Goal: Task Accomplishment & Management: Manage account settings

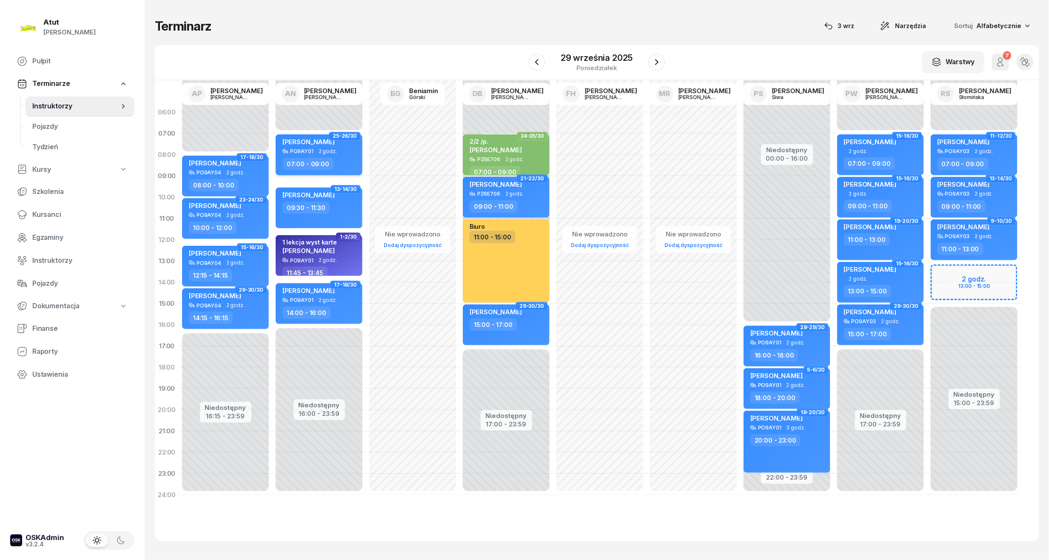
drag, startPoint x: 42, startPoint y: 208, endPoint x: 351, endPoint y: 147, distance: 315.2
click at [42, 208] on link "Kursanci" at bounding box center [72, 215] width 124 height 20
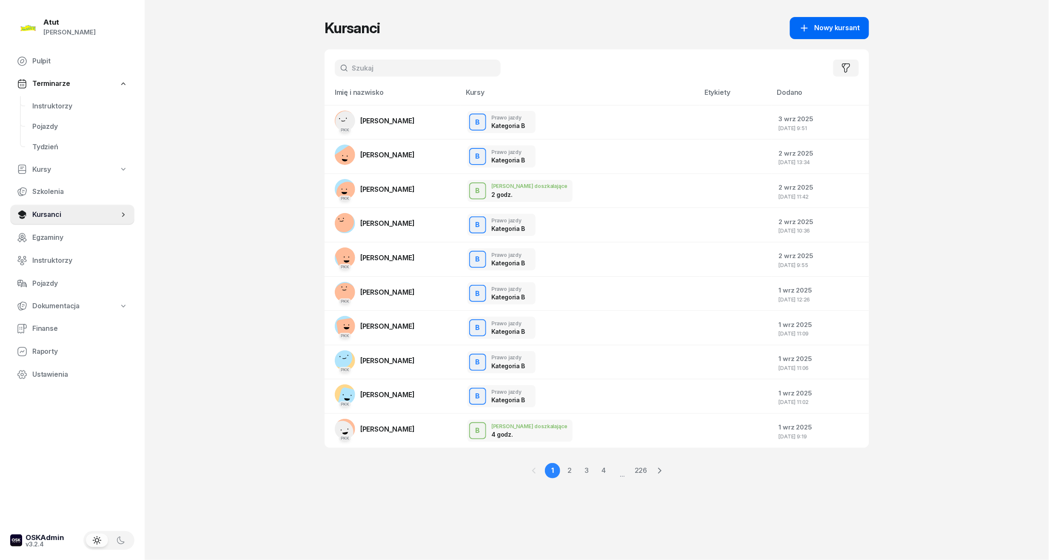
click at [861, 23] on link "Nowy kursant" at bounding box center [829, 28] width 79 height 22
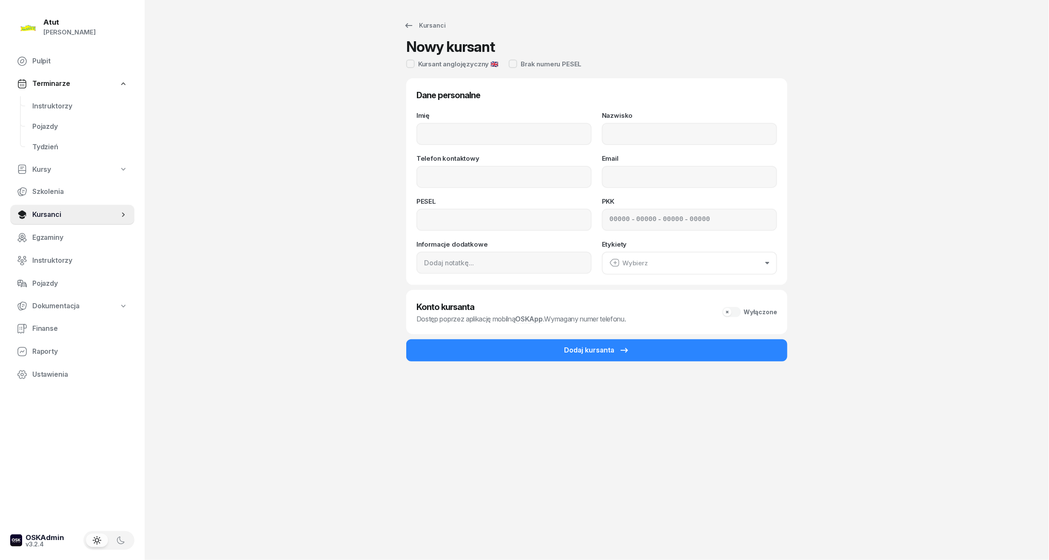
click at [484, 145] on div "Imię Nazwisko Telefon kontaktowy Email PESEL PKK - - - Informacje dodatkowe Ety…" at bounding box center [596, 193] width 361 height 162
click at [481, 127] on input "Imię" at bounding box center [503, 134] width 175 height 22
type input "Oryna"
click at [672, 139] on input "Nazwisko" at bounding box center [689, 134] width 175 height 22
type input "Peretiatko"
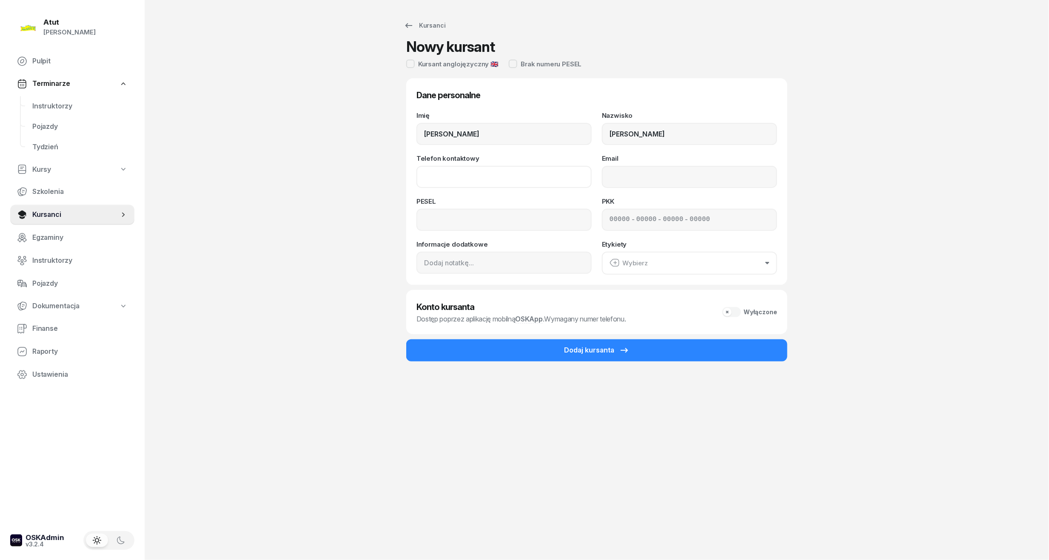
click at [535, 186] on input "Telefon kontaktowy" at bounding box center [503, 177] width 175 height 22
type input "731 360 748"
click at [439, 213] on input at bounding box center [503, 220] width 175 height 22
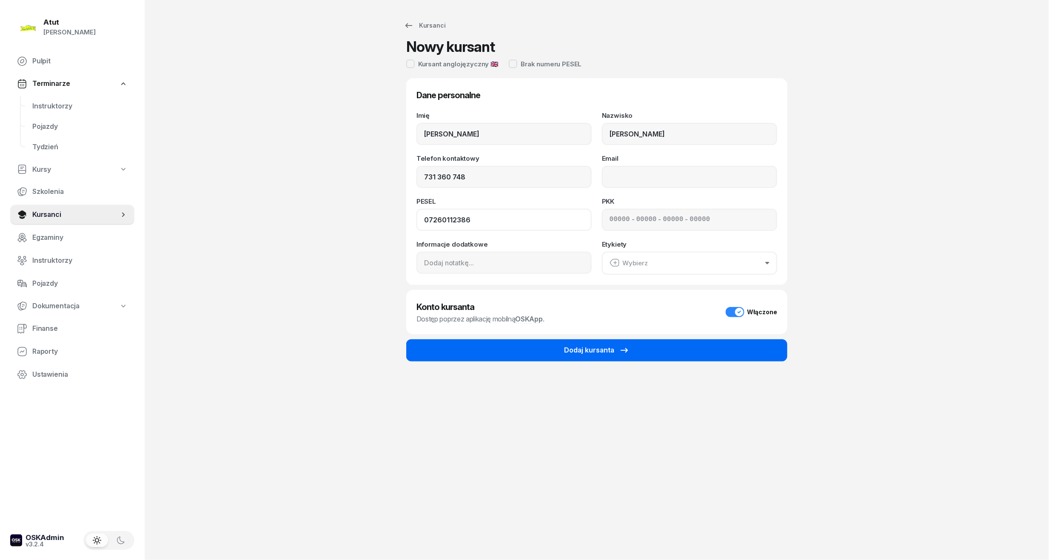
type input "07260112386"
click at [579, 345] on div "Dodaj kursanta" at bounding box center [596, 350] width 65 height 11
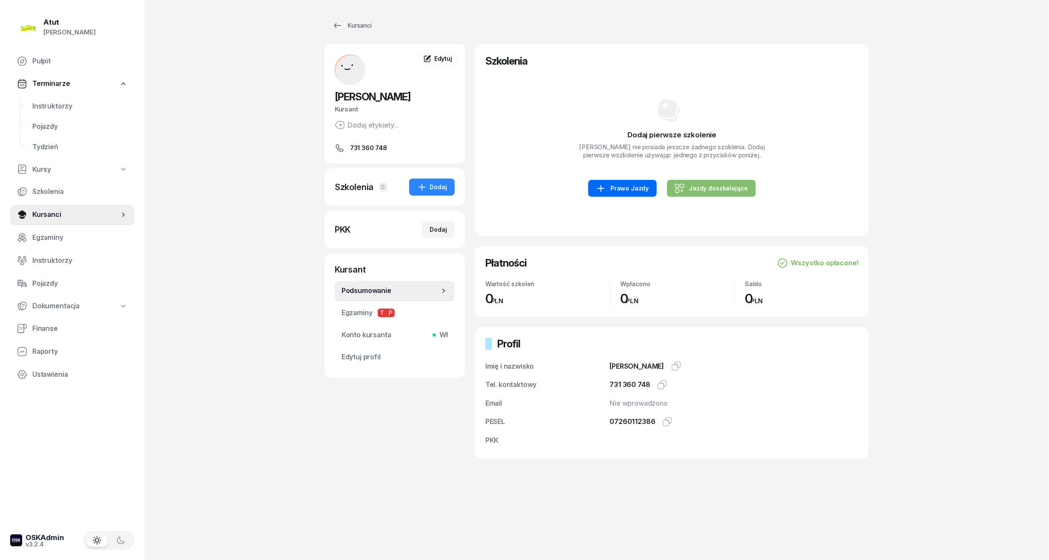
click at [626, 196] on link "Prawo Jazdy" at bounding box center [622, 188] width 68 height 17
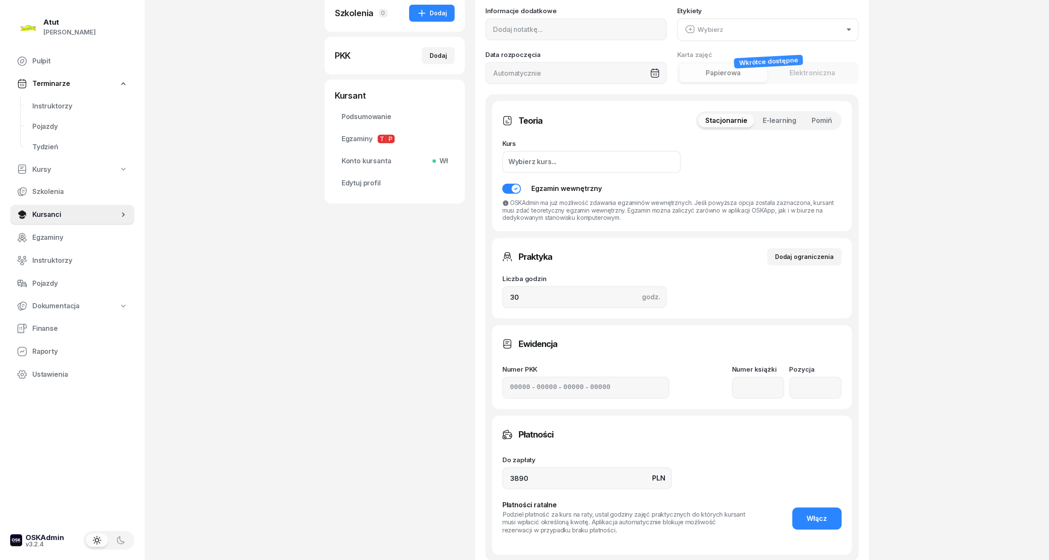
scroll to position [227, 0]
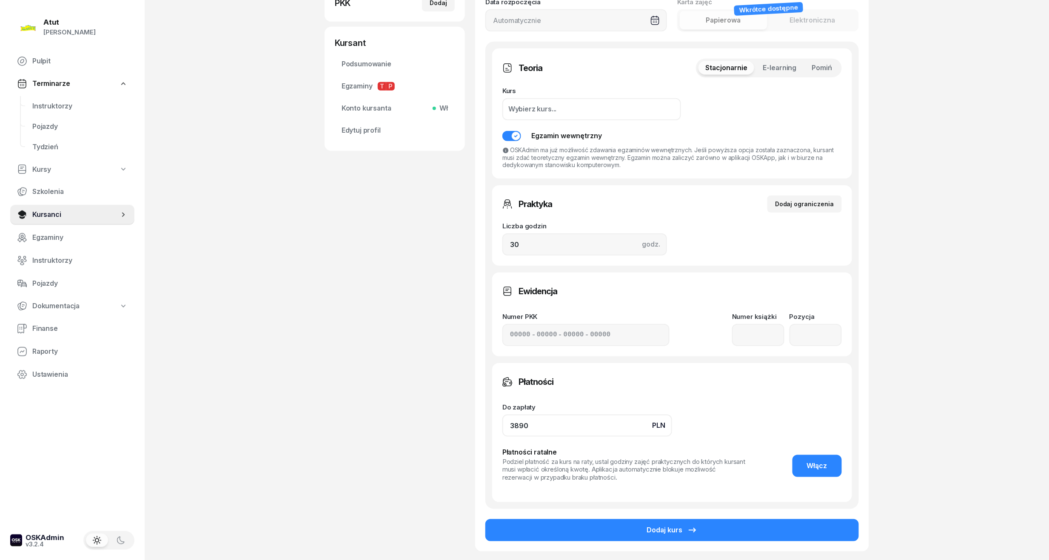
drag, startPoint x: 569, startPoint y: 414, endPoint x: 264, endPoint y: 464, distance: 308.6
click at [264, 464] on div "Atut Paulina Lis Pulpit Terminarze Instruktorzy Pojazdy Tydzień Kursy Szkolenia…" at bounding box center [524, 201] width 1049 height 857
type input "3690"
click at [817, 461] on span "Włącz" at bounding box center [817, 466] width 20 height 11
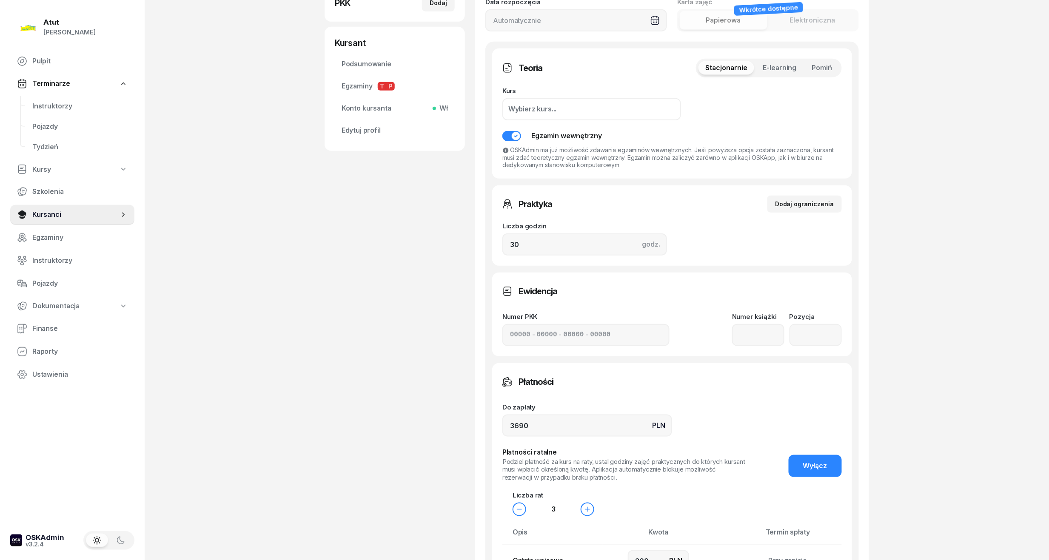
scroll to position [453, 0]
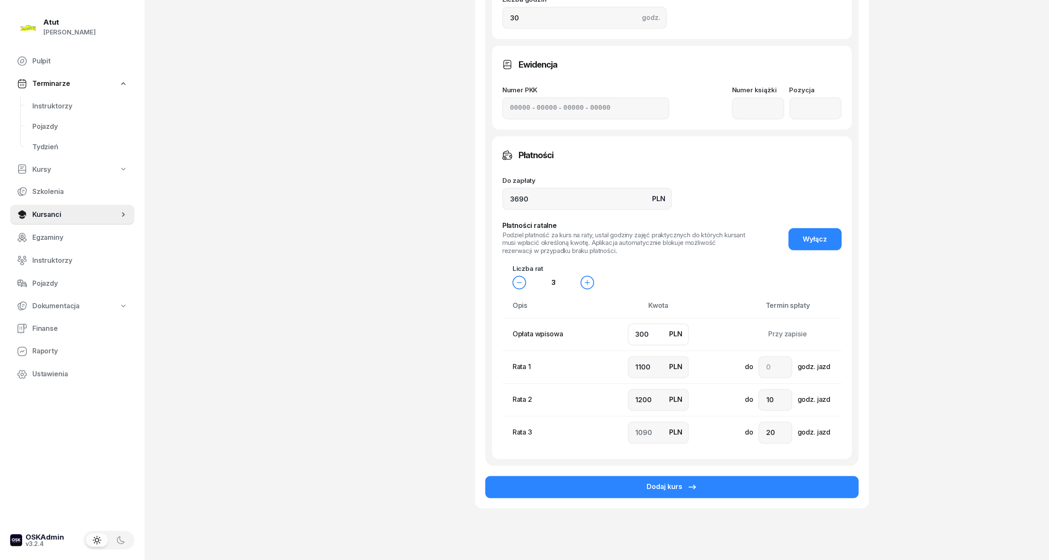
drag, startPoint x: 654, startPoint y: 327, endPoint x: 401, endPoint y: 373, distance: 256.4
click at [401, 373] on div "Oryna Peretiatko Kursant Dodaj etykiety... 731 360 748 OP Oryna Peretiatko Kurs…" at bounding box center [596, 60] width 544 height 938
type input "5"
type input "1200"
type input "1300"
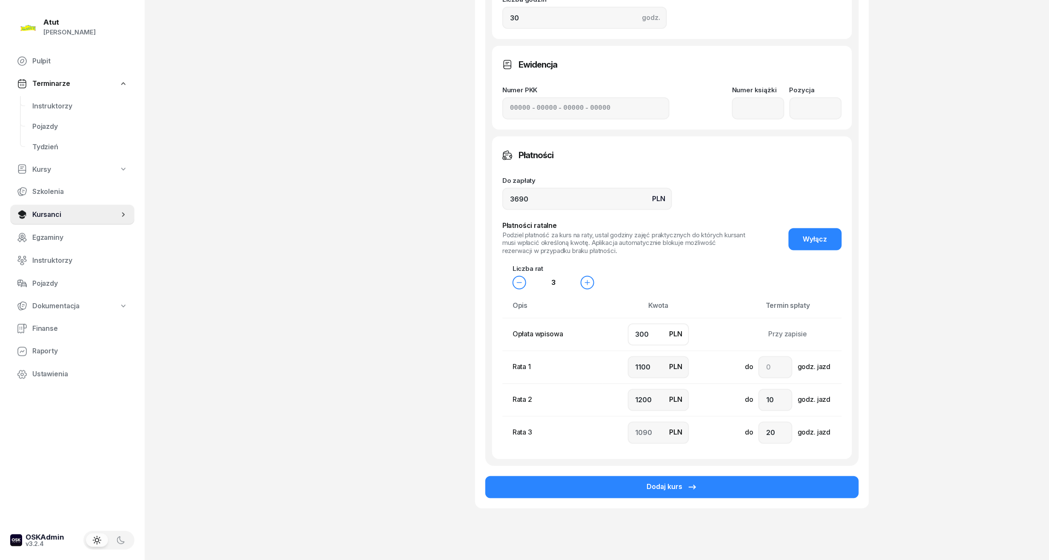
type input "1185"
type input "50"
type input "1200"
type input "1240"
type input "500"
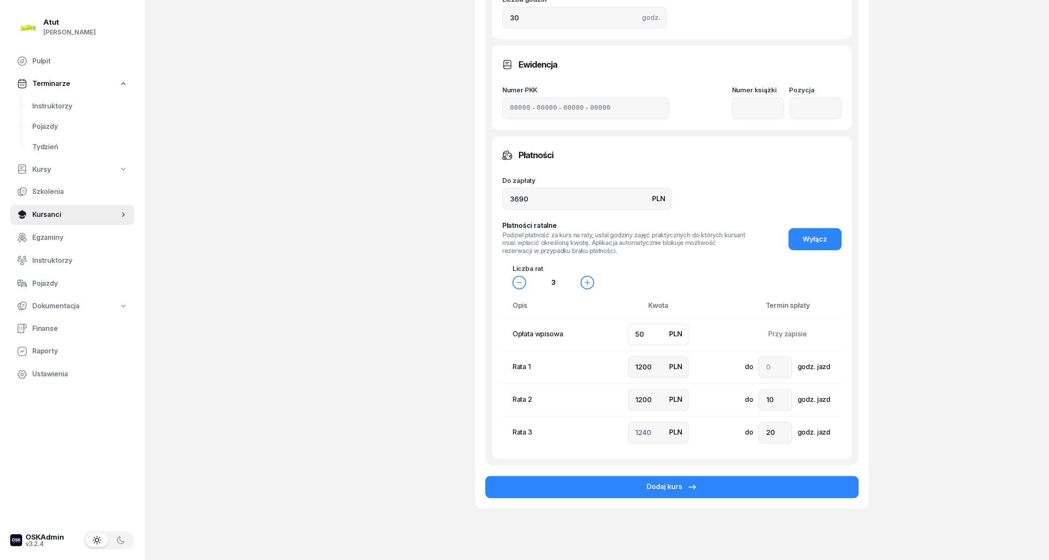
type input "1100"
type input "1000"
type input "1090"
type input "500"
drag, startPoint x: 658, startPoint y: 367, endPoint x: 376, endPoint y: 404, distance: 284.8
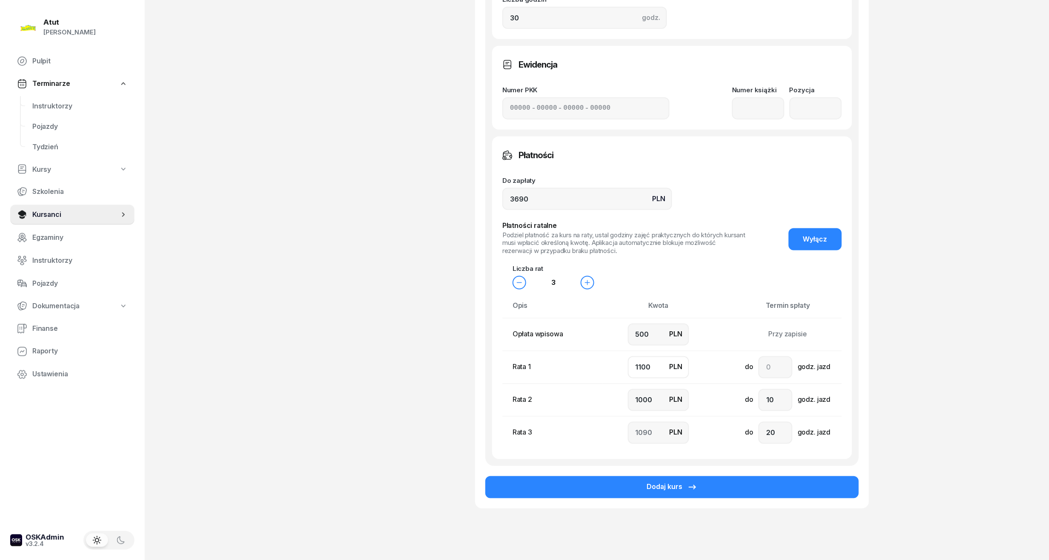
click at [376, 404] on div "Oryna Peretiatko Kursant Dodaj etykiety... 731 360 748 OP Oryna Peretiatko Kurs…" at bounding box center [596, 60] width 544 height 938
type input "1"
type input "2189"
type input "10"
type input "2180"
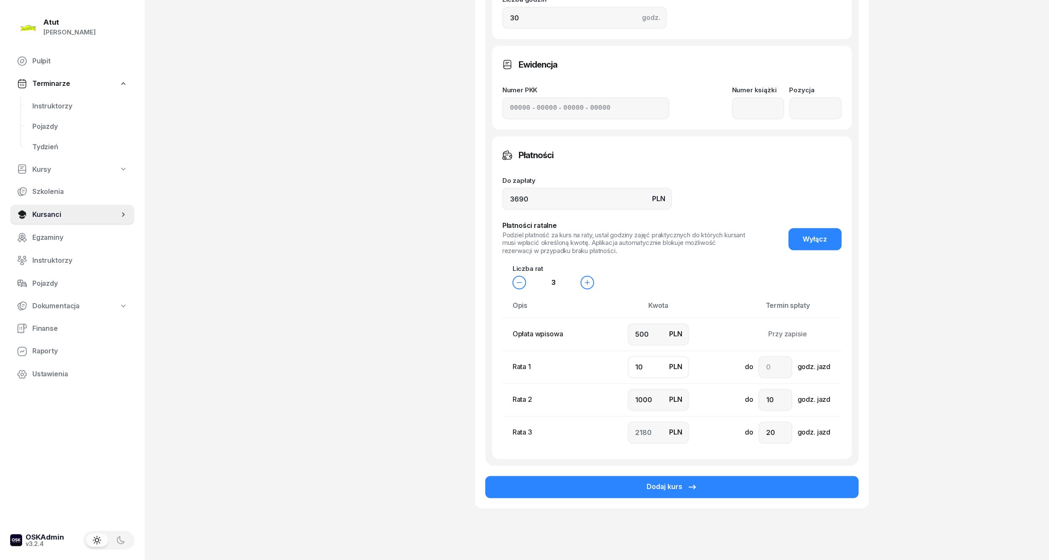
type input "100"
type input "2090"
type input "1000"
type input "1190"
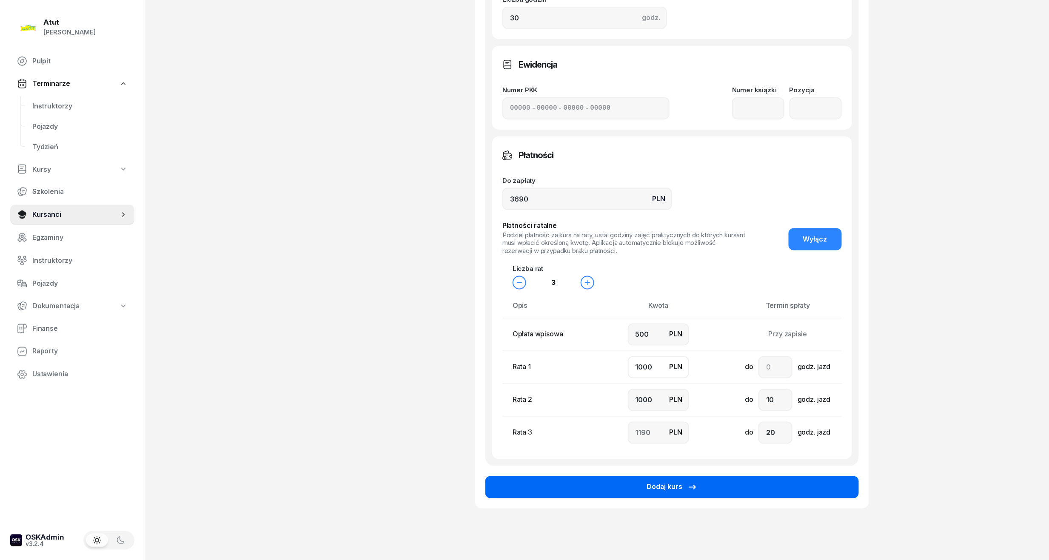
type input "1000"
click at [619, 480] on button "Dodaj kurs" at bounding box center [671, 487] width 373 height 22
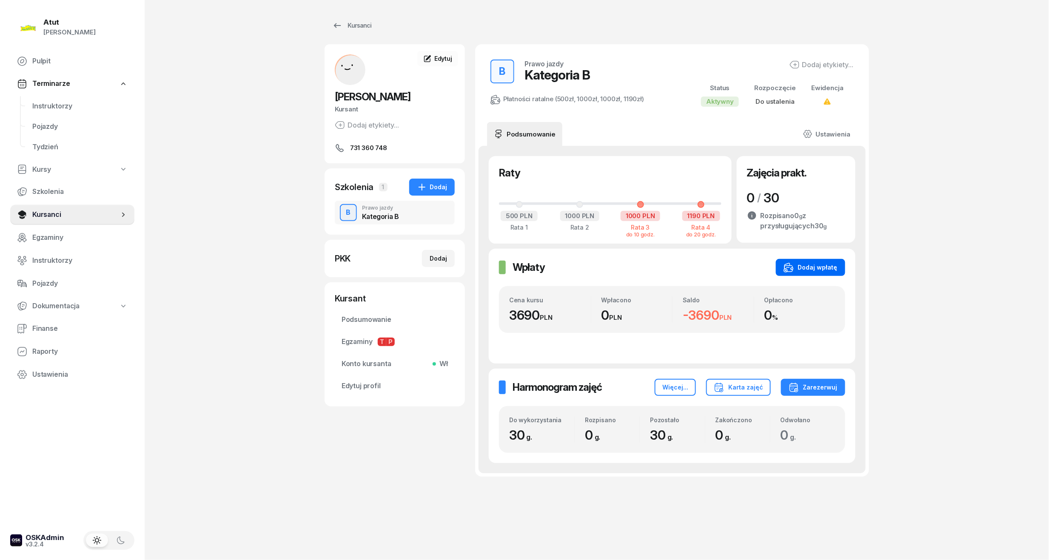
click at [803, 264] on div "Dodaj wpłatę" at bounding box center [810, 267] width 54 height 10
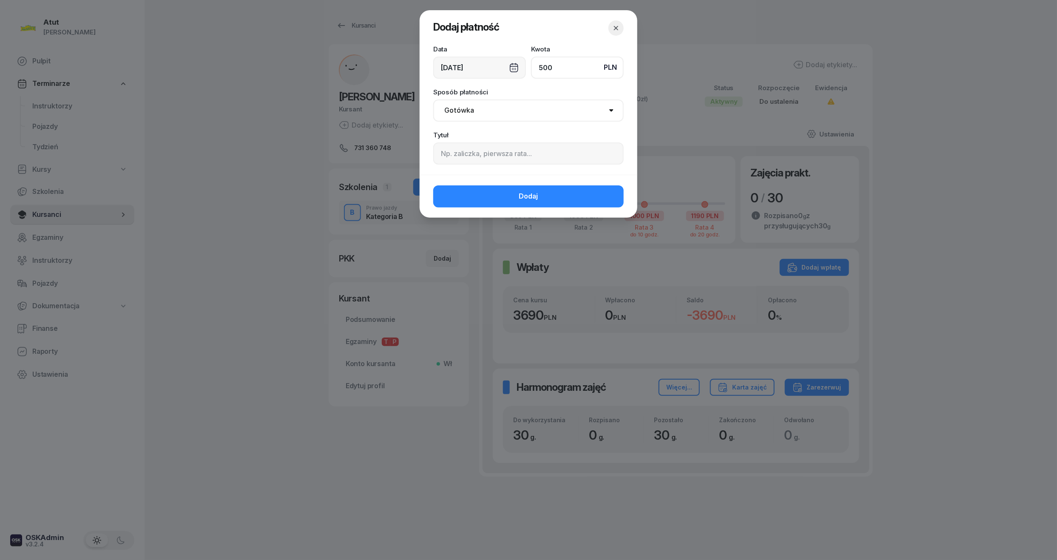
type input "500"
click at [468, 151] on input at bounding box center [528, 153] width 191 height 22
type input "1 rata/p.1647"
click at [477, 193] on button "Dodaj" at bounding box center [528, 196] width 191 height 22
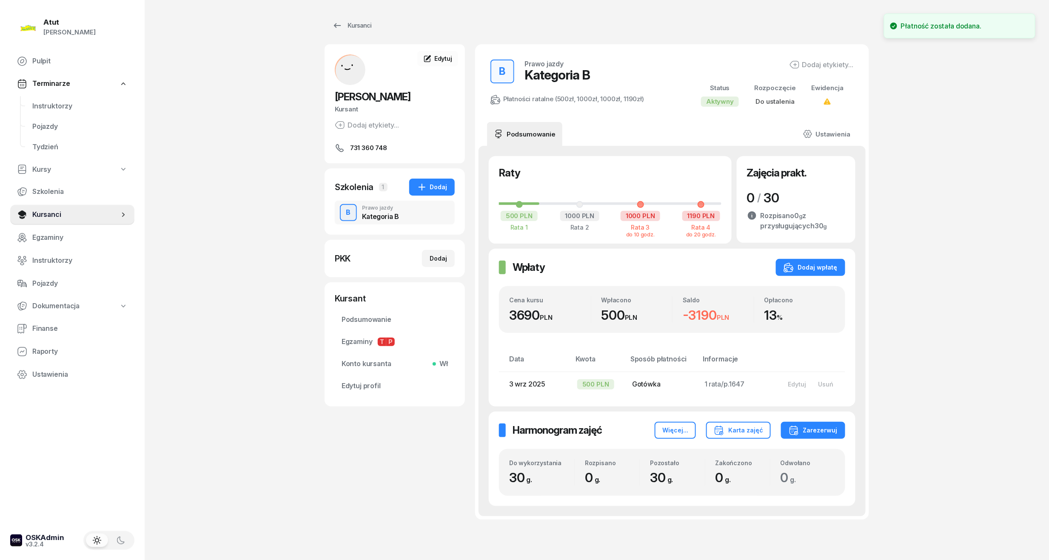
click at [846, 266] on div "Wpłaty Wpłaty Dodaj wpłatę Cena kursu 3690 PLN Wpłacono 500 PLN Saldo -3190 PLN…" at bounding box center [672, 328] width 367 height 158
click at [787, 271] on icon "button" at bounding box center [788, 267] width 10 height 10
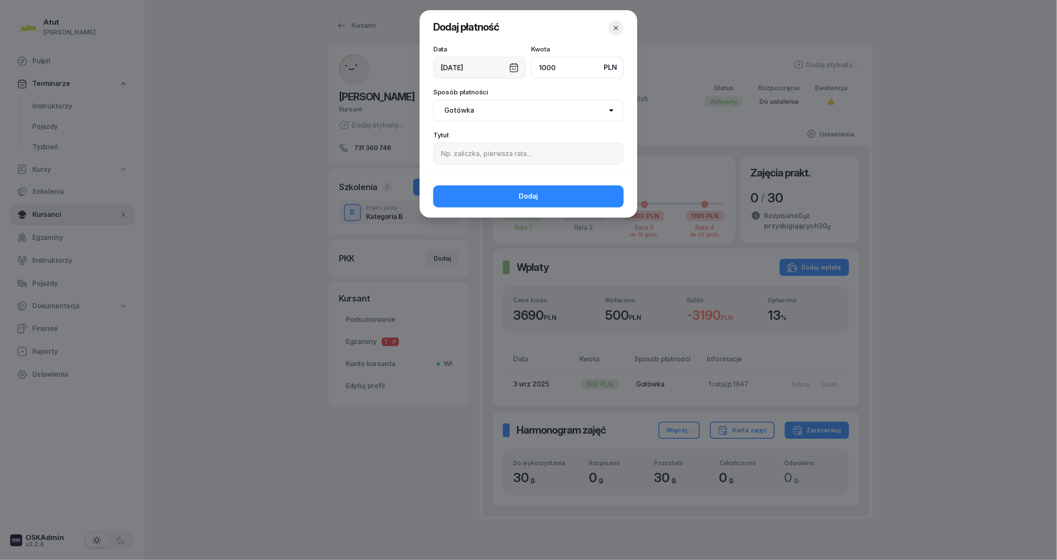
type input "1000"
click at [519, 164] on input at bounding box center [528, 153] width 191 height 22
paste input "2105"
type input "2 rata/p.2105"
click at [550, 198] on button "Dodaj" at bounding box center [528, 196] width 191 height 22
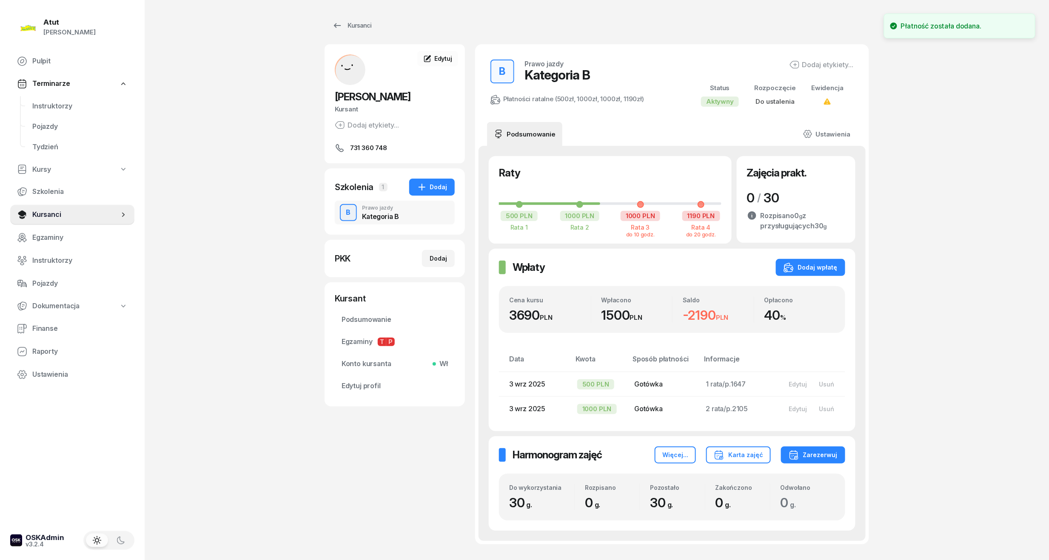
drag, startPoint x: 49, startPoint y: 106, endPoint x: 137, endPoint y: 106, distance: 87.6
click at [49, 106] on span "Instruktorzy" at bounding box center [79, 106] width 95 height 11
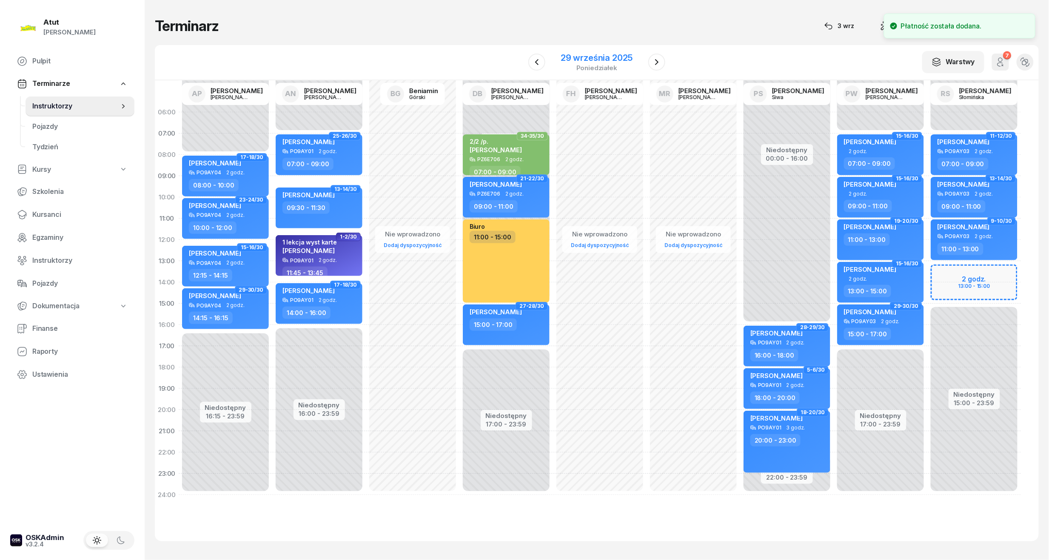
click at [595, 66] on div "poniedziałek" at bounding box center [597, 68] width 72 height 6
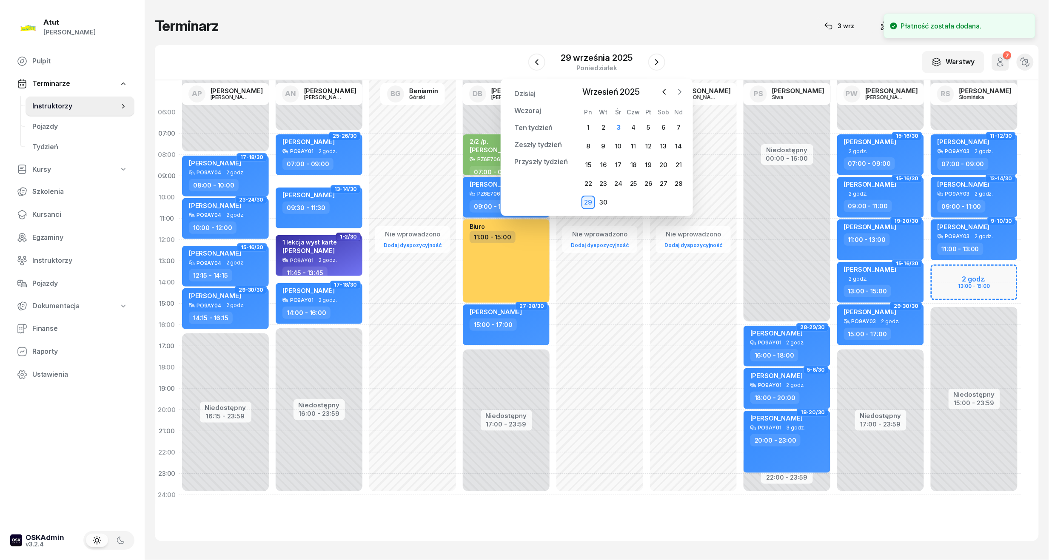
click at [681, 88] on icon "button" at bounding box center [679, 92] width 9 height 9
click at [618, 126] on div "1" at bounding box center [619, 128] width 14 height 14
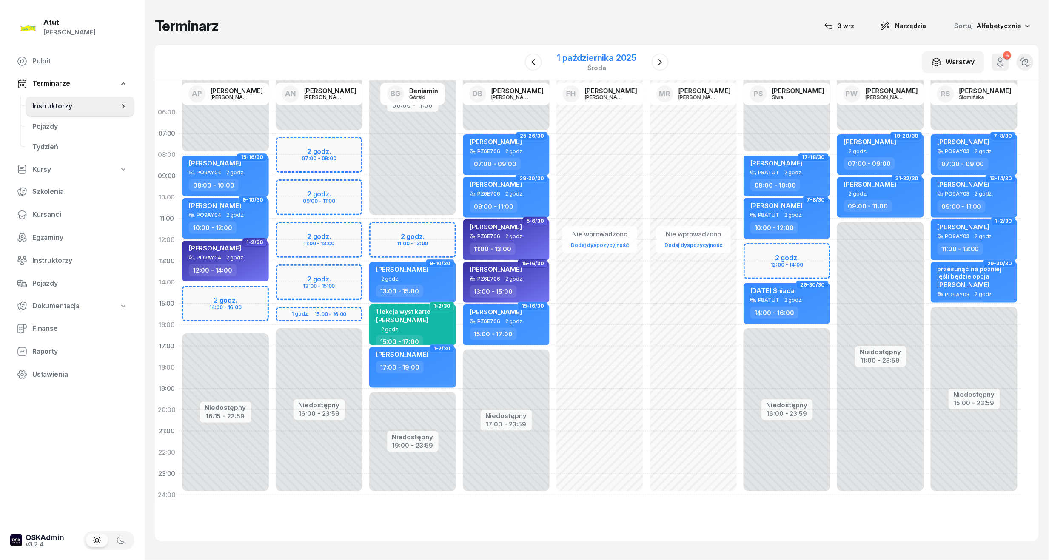
click at [575, 60] on div "1 października 2025" at bounding box center [597, 58] width 80 height 9
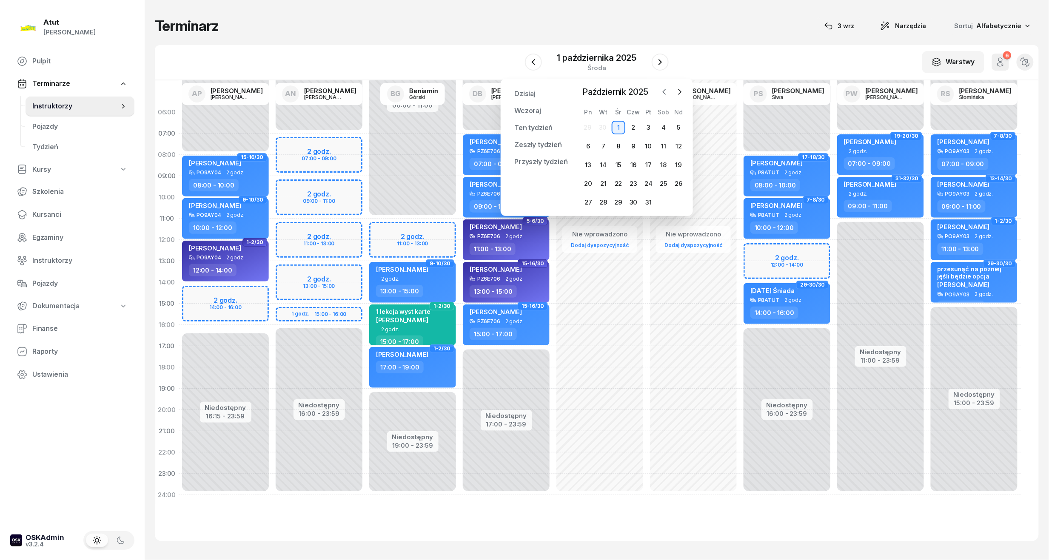
click at [663, 89] on icon "button" at bounding box center [664, 92] width 9 height 9
click at [594, 162] on div "15" at bounding box center [588, 165] width 14 height 14
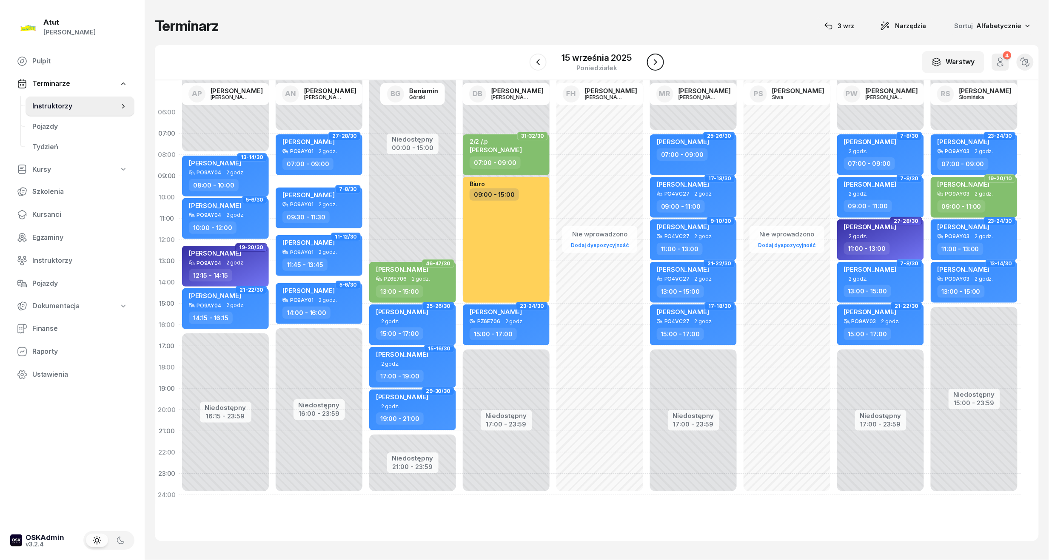
click at [658, 59] on icon "button" at bounding box center [655, 62] width 10 height 10
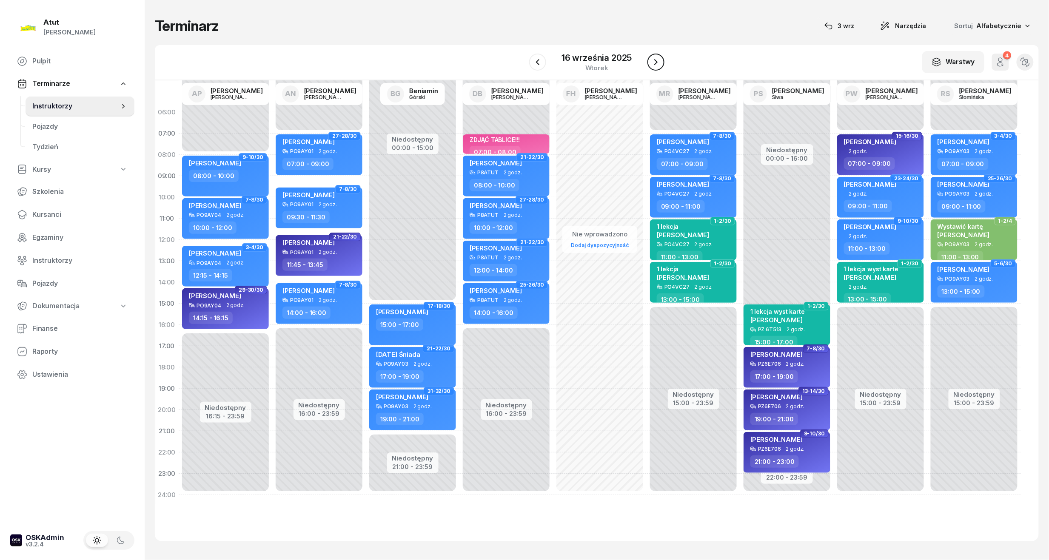
click at [658, 59] on icon "button" at bounding box center [656, 62] width 10 height 10
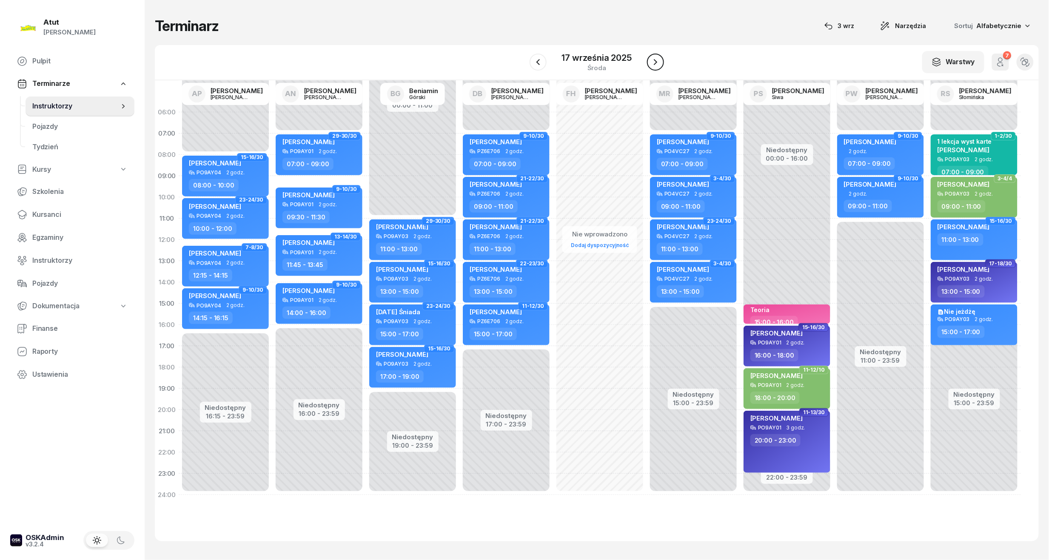
click at [658, 59] on icon "button" at bounding box center [655, 62] width 10 height 10
click at [658, 59] on icon "button" at bounding box center [656, 62] width 10 height 10
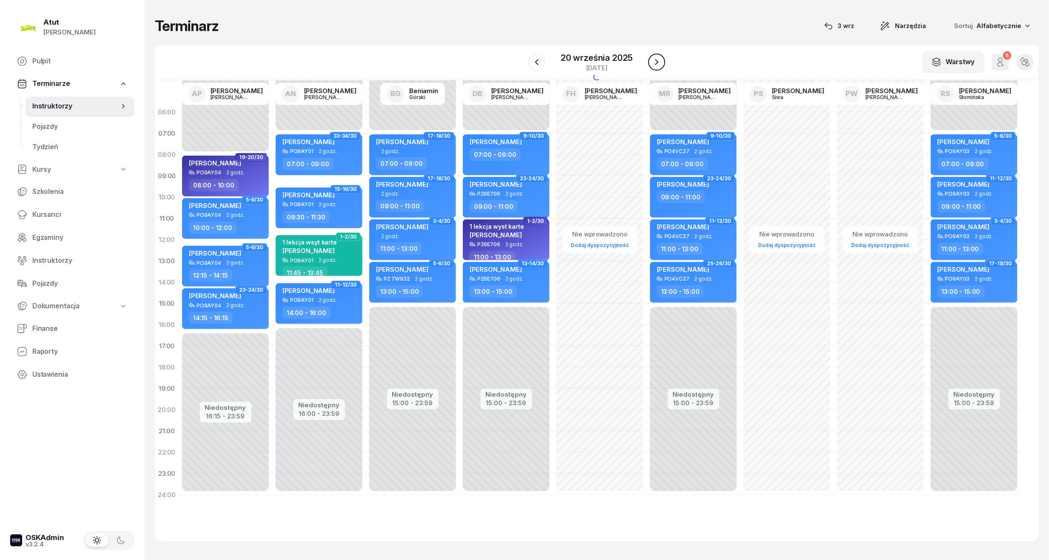
click at [658, 59] on icon "button" at bounding box center [657, 62] width 10 height 10
click at [658, 59] on icon "button" at bounding box center [655, 62] width 10 height 10
click at [658, 59] on icon "button" at bounding box center [656, 62] width 10 height 10
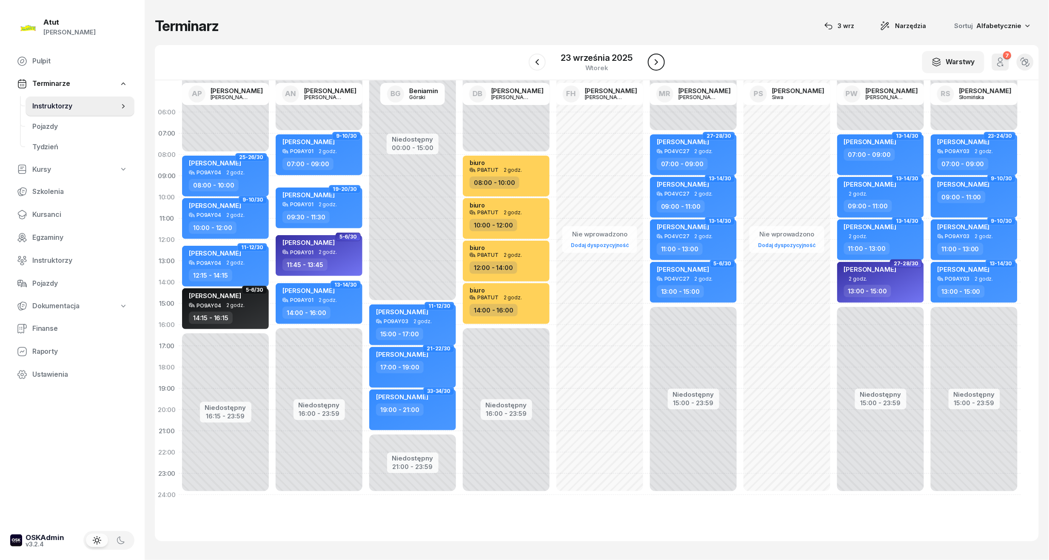
click at [658, 59] on icon "button" at bounding box center [656, 62] width 10 height 10
click at [658, 59] on icon "button" at bounding box center [657, 62] width 10 height 10
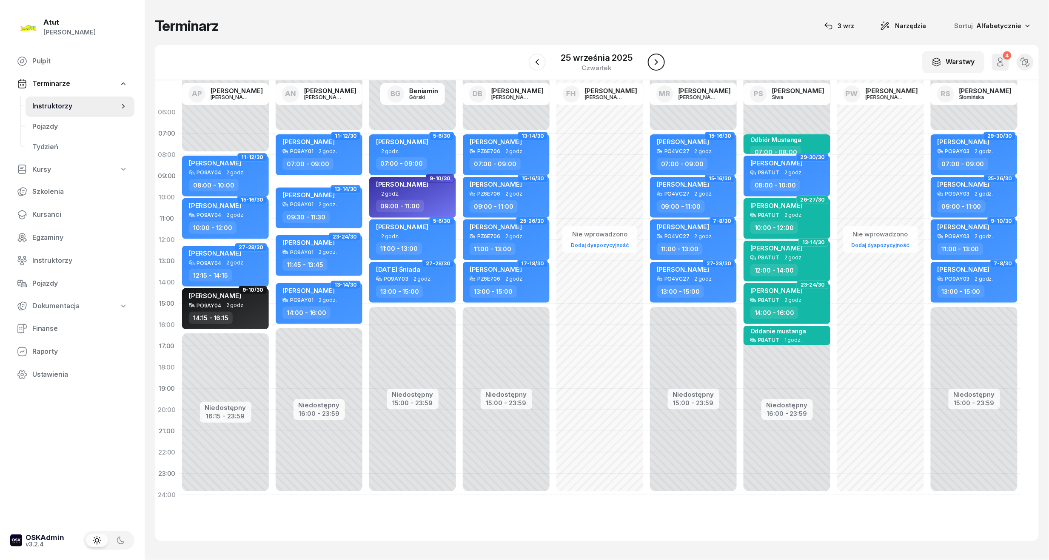
click at [658, 59] on icon "button" at bounding box center [656, 62] width 10 height 10
click at [658, 59] on icon "button" at bounding box center [657, 62] width 10 height 10
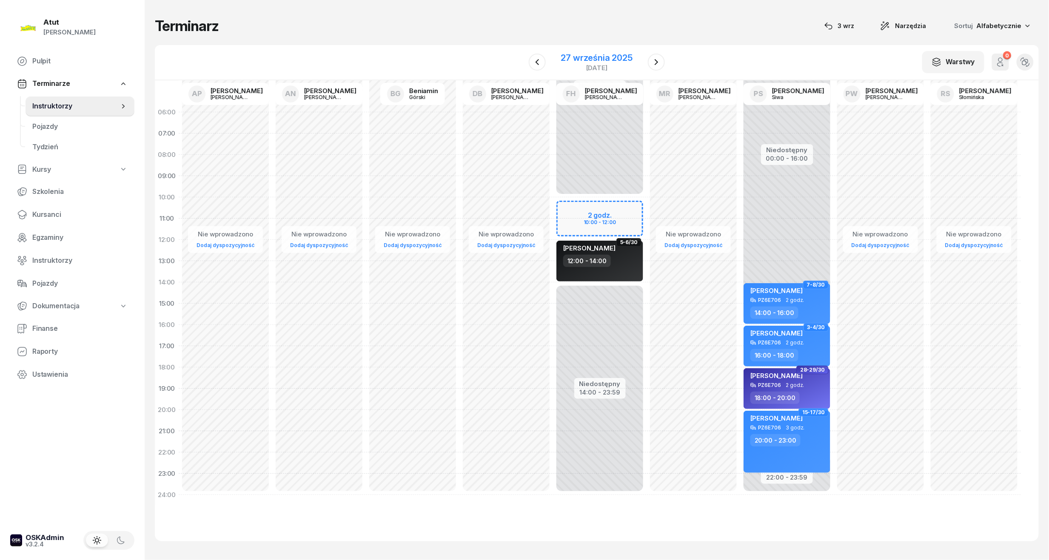
click at [583, 58] on div "27 września 2025" at bounding box center [596, 58] width 71 height 9
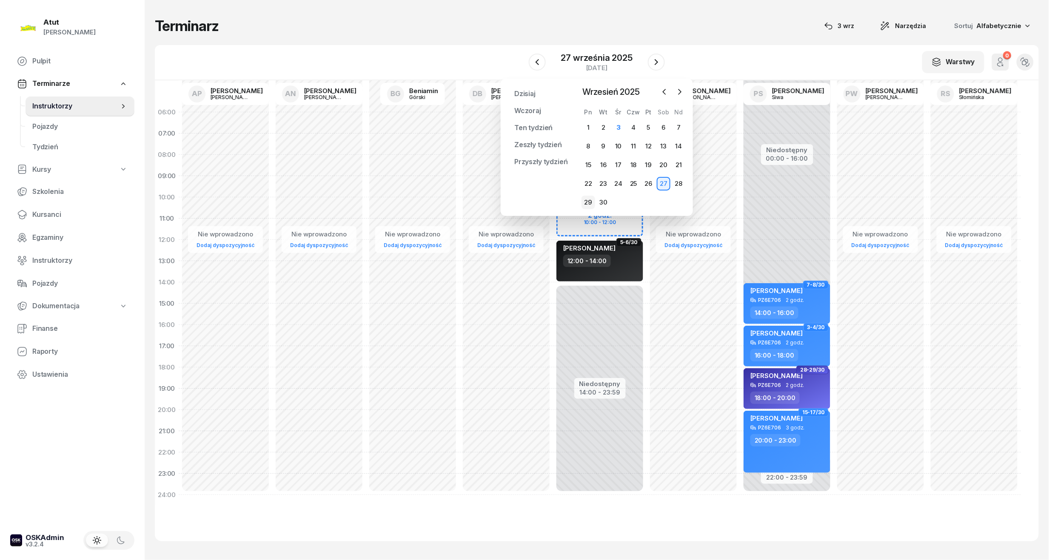
click at [592, 203] on div "29" at bounding box center [588, 203] width 14 height 14
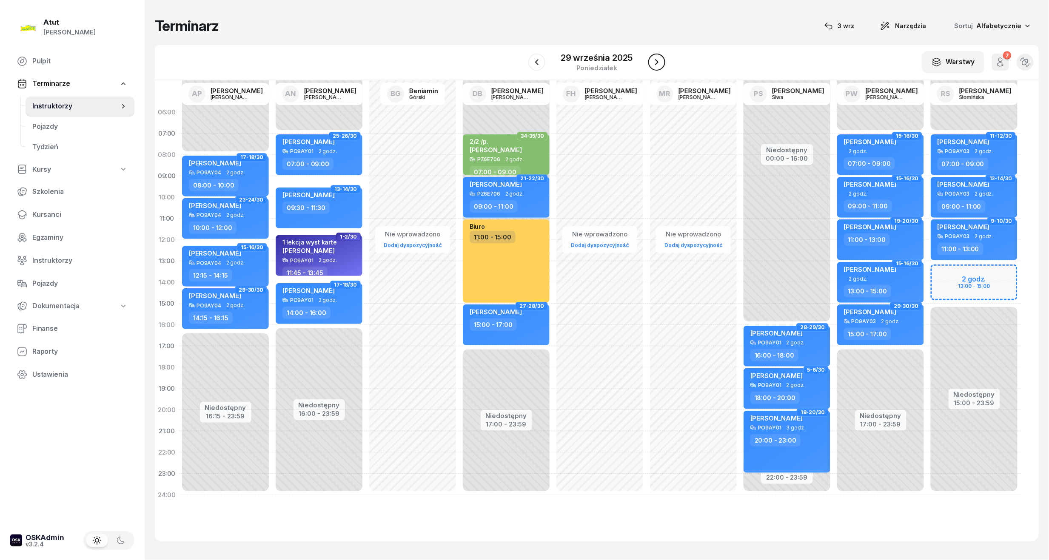
click at [660, 68] on button "button" at bounding box center [656, 62] width 17 height 17
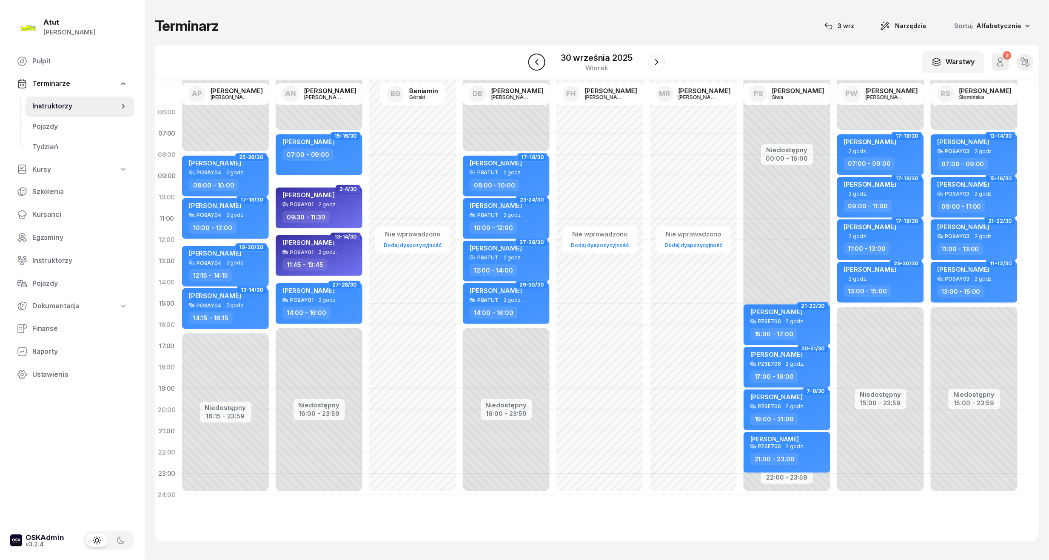
click at [535, 65] on icon "button" at bounding box center [537, 62] width 10 height 10
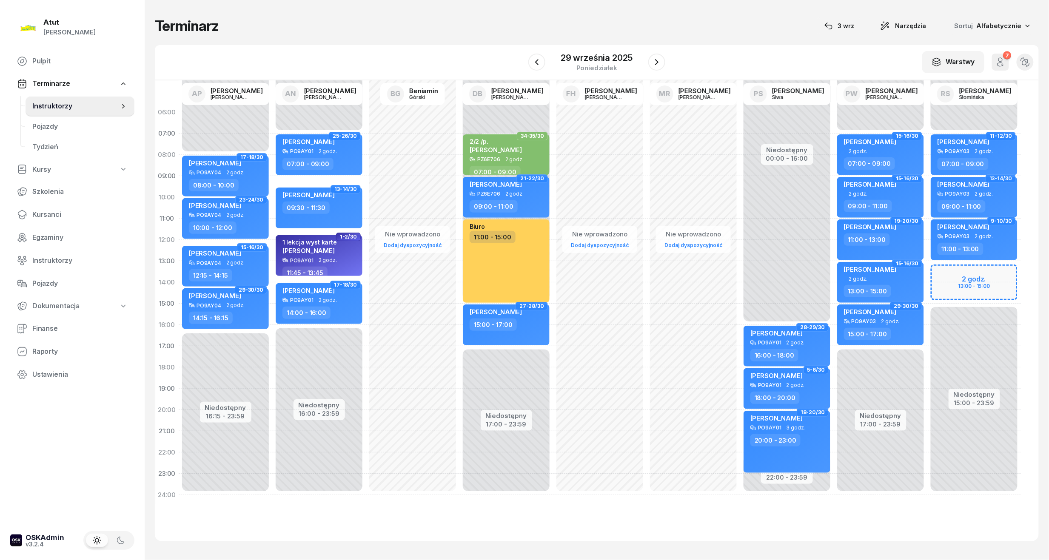
click at [966, 284] on div "Niedostępny 00:00 - 07:00 Niedostępny 15:00 - 23:59 2 godz. 13:00 - 15:00 11-12…" at bounding box center [974, 304] width 94 height 404
select select "14"
select select "16"
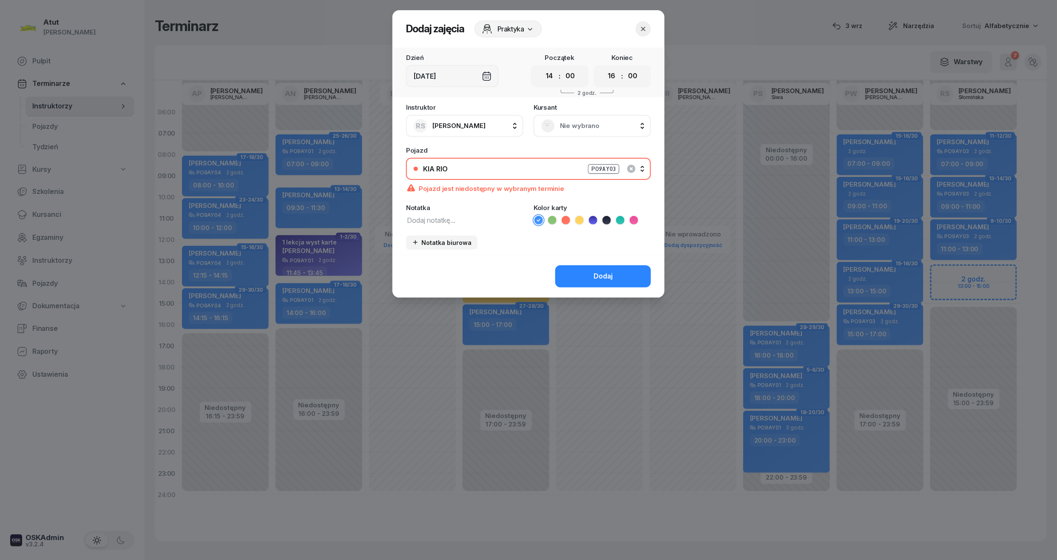
click at [574, 123] on span "Nie wybrano" at bounding box center [601, 125] width 83 height 11
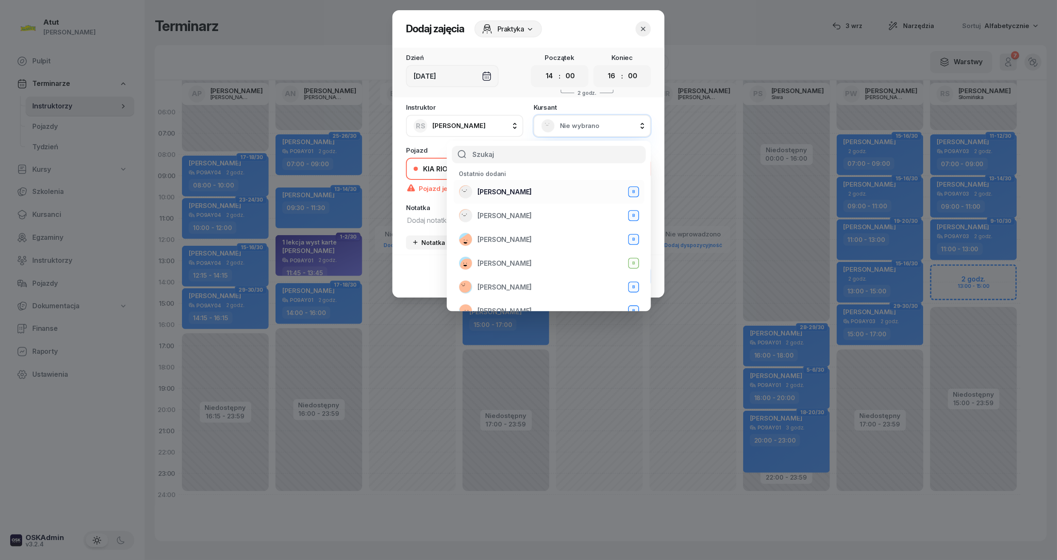
click at [509, 196] on span "Oryna Peretiatko" at bounding box center [505, 192] width 54 height 11
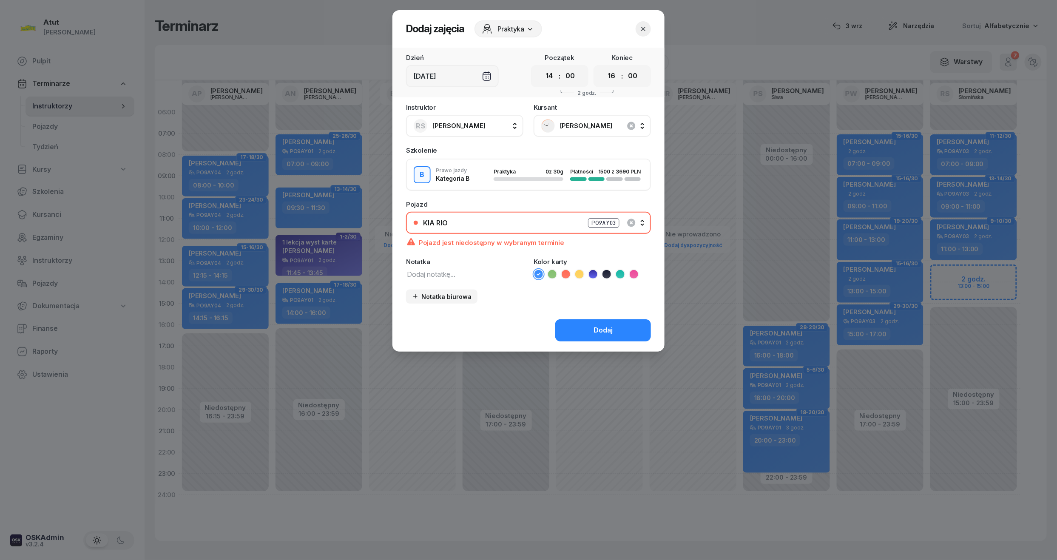
click at [619, 276] on icon at bounding box center [620, 274] width 9 height 9
click at [475, 276] on textarea at bounding box center [464, 273] width 117 height 11
type textarea "1 lekcja wyst karte"
drag, startPoint x: 555, startPoint y: 79, endPoint x: 551, endPoint y: 84, distance: 7.0
click at [555, 79] on select "00 01 02 03 04 05 06 07 08 09 10 11 12 13 14 15 16 17 18 19 20 21 22 23" at bounding box center [549, 76] width 16 height 18
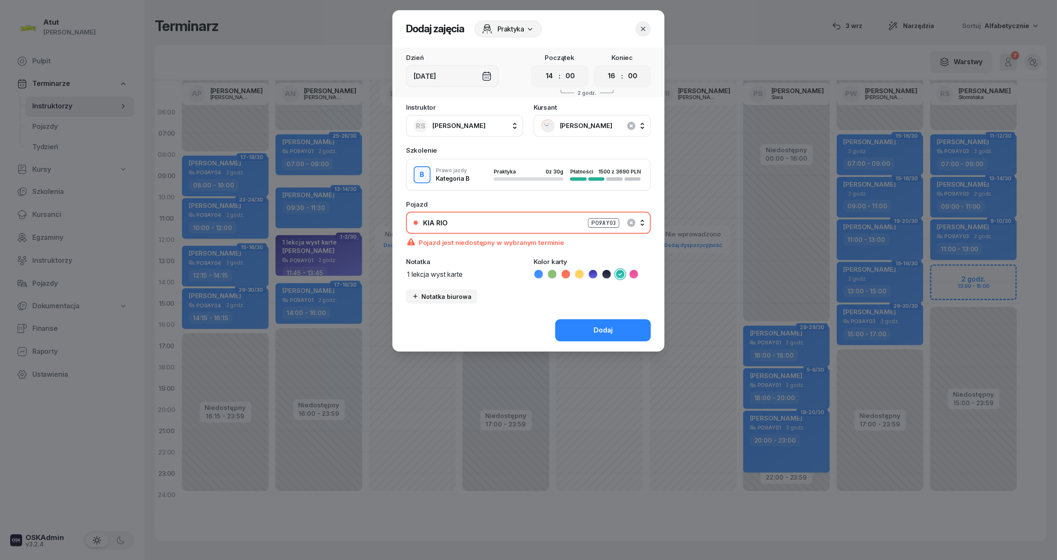
select select "13"
click at [541, 67] on select "00 01 02 03 04 05 06 07 08 09 10 11 12 13 14 15 16 17 18 19 20 21 22 23" at bounding box center [549, 76] width 16 height 18
click at [616, 74] on select "00 01 02 03 04 05 06 07 08 09 10 11 12 13 14 15 16 17 18 19 20 21 22 23" at bounding box center [612, 76] width 16 height 18
select select "15"
click at [604, 67] on select "00 01 02 03 04 05 06 07 08 09 10 11 12 13 14 15 16 17 18 19 20 21 22 23" at bounding box center [612, 76] width 16 height 18
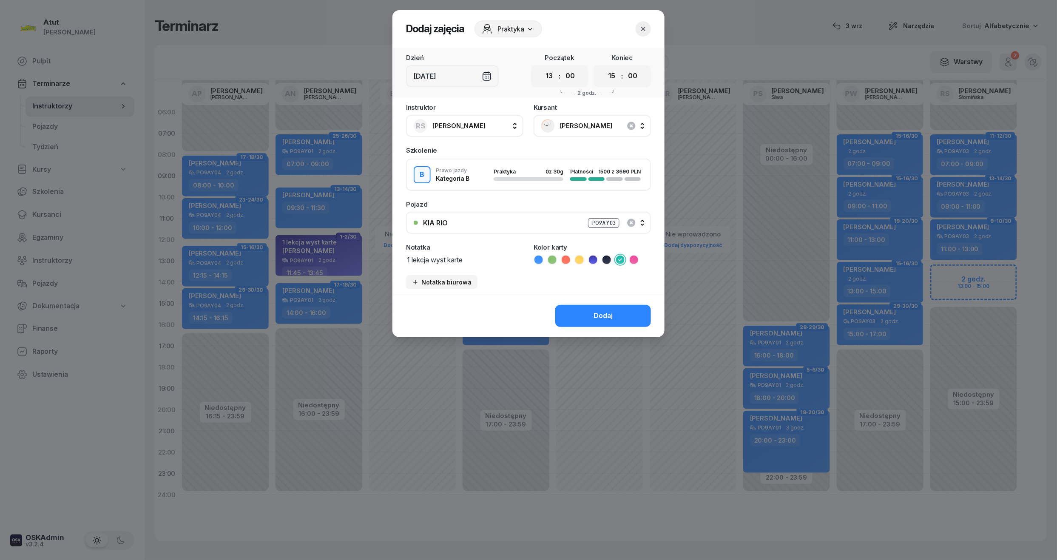
click at [614, 222] on div "PO9AY03" at bounding box center [603, 223] width 31 height 10
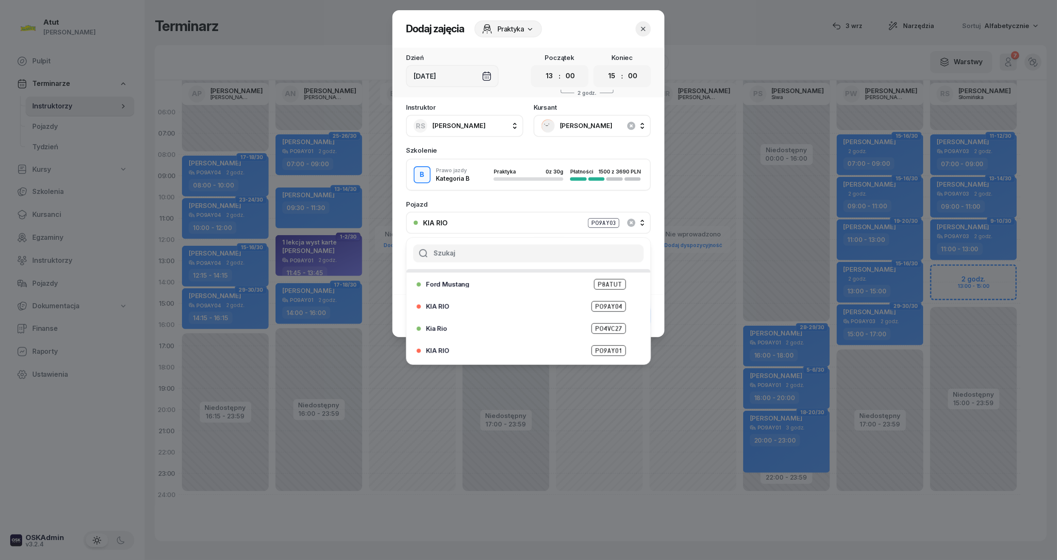
scroll to position [105, 0]
click at [594, 333] on span "PZ 7W932" at bounding box center [608, 330] width 35 height 11
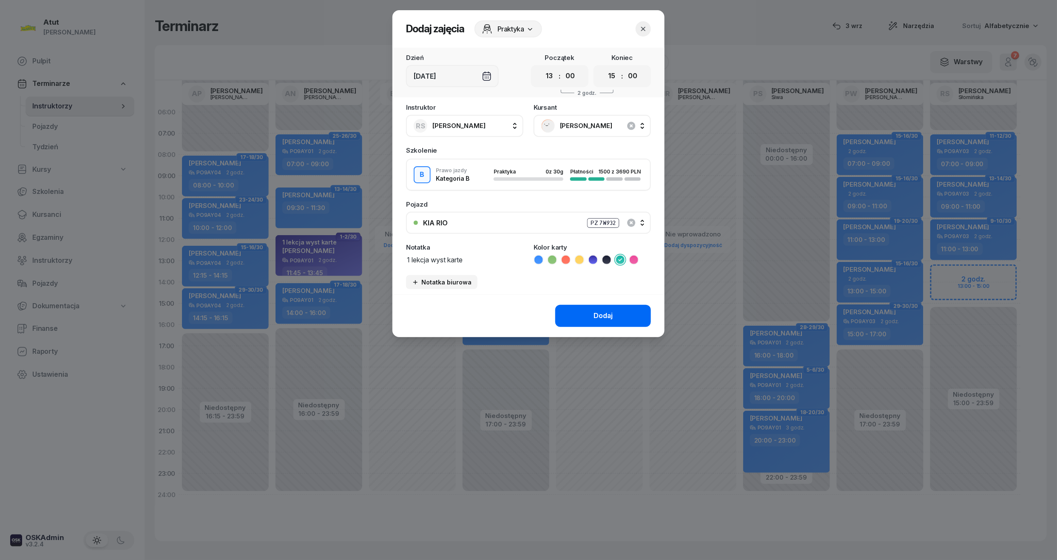
click at [609, 310] on div "Dodaj" at bounding box center [603, 315] width 19 height 11
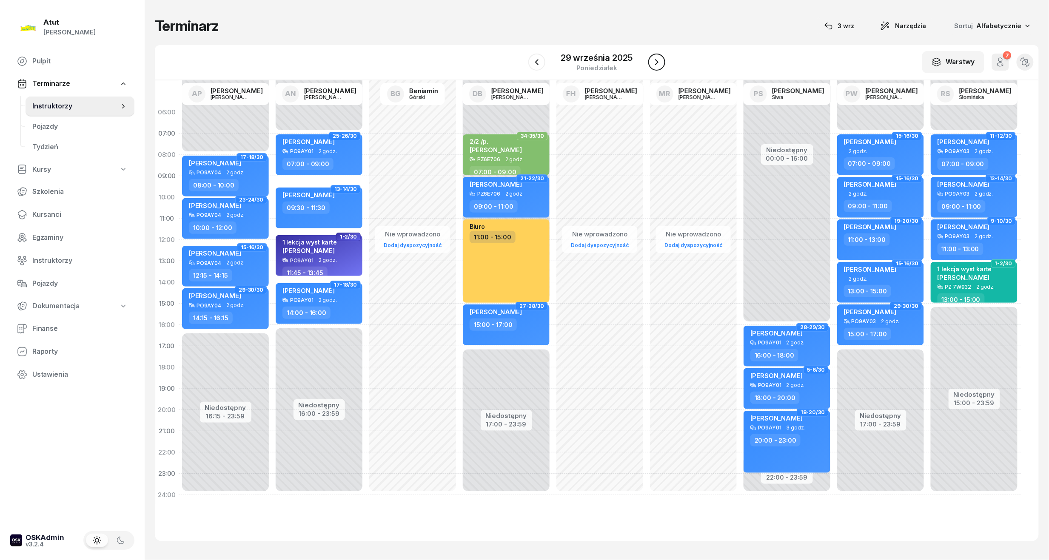
click at [659, 65] on icon "button" at bounding box center [657, 62] width 10 height 10
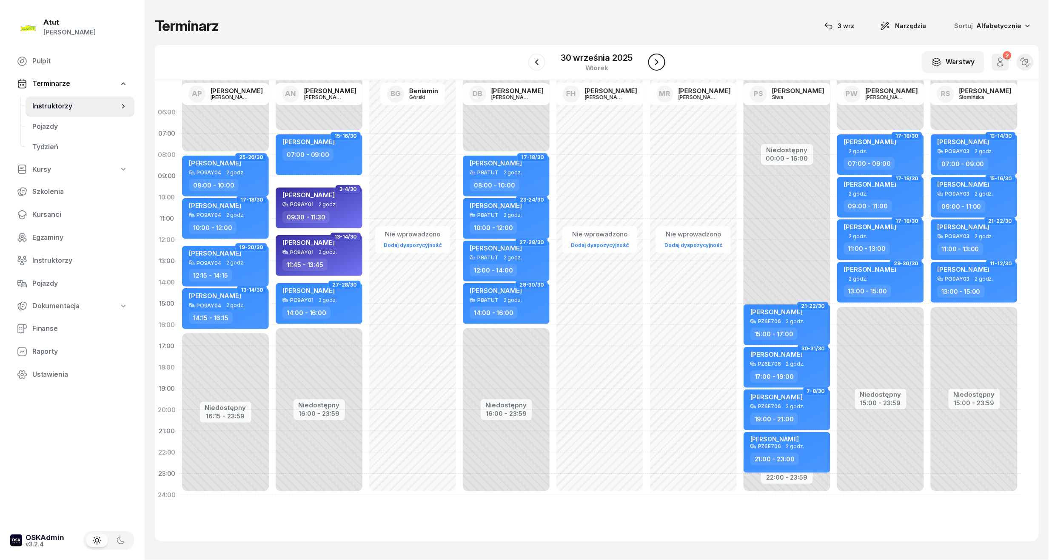
click at [659, 65] on icon "button" at bounding box center [657, 62] width 10 height 10
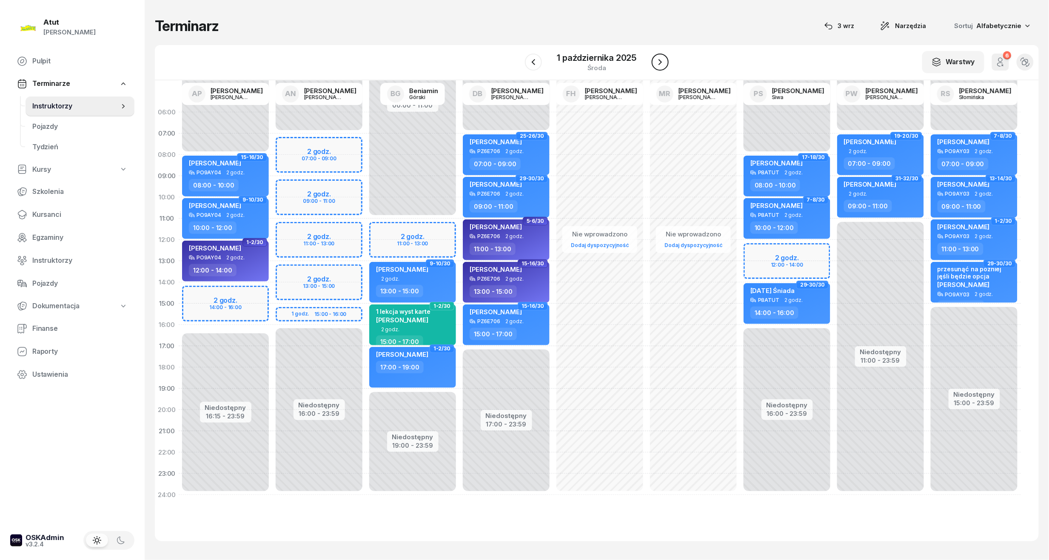
click at [659, 65] on icon "button" at bounding box center [660, 62] width 10 height 10
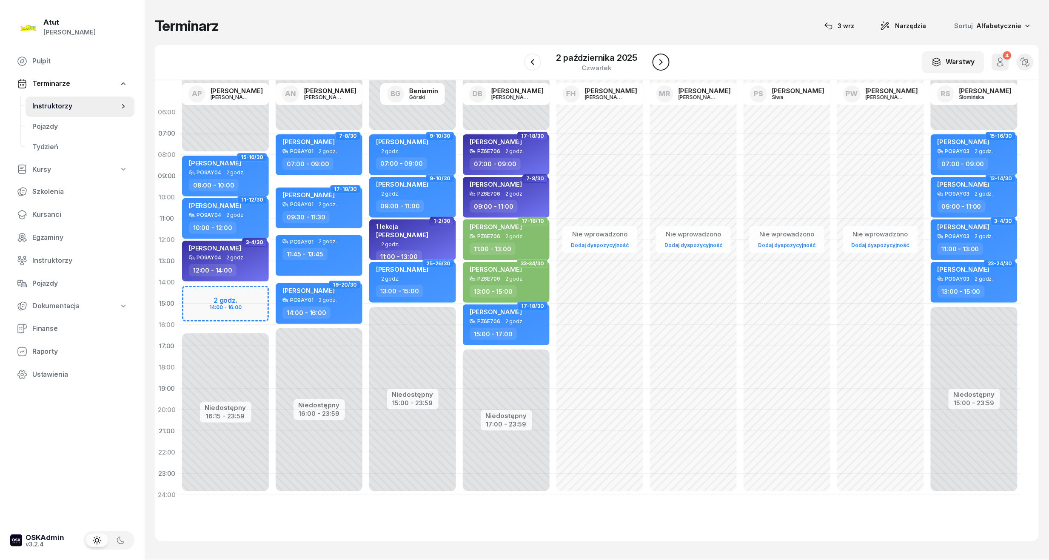
click at [664, 62] on icon "button" at bounding box center [661, 62] width 10 height 10
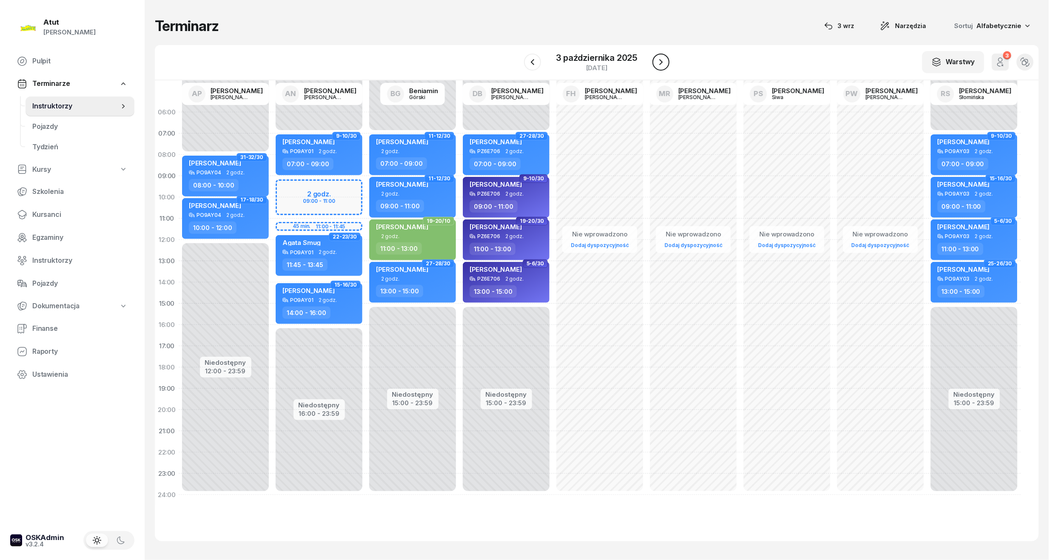
click at [664, 62] on icon "button" at bounding box center [661, 62] width 10 height 10
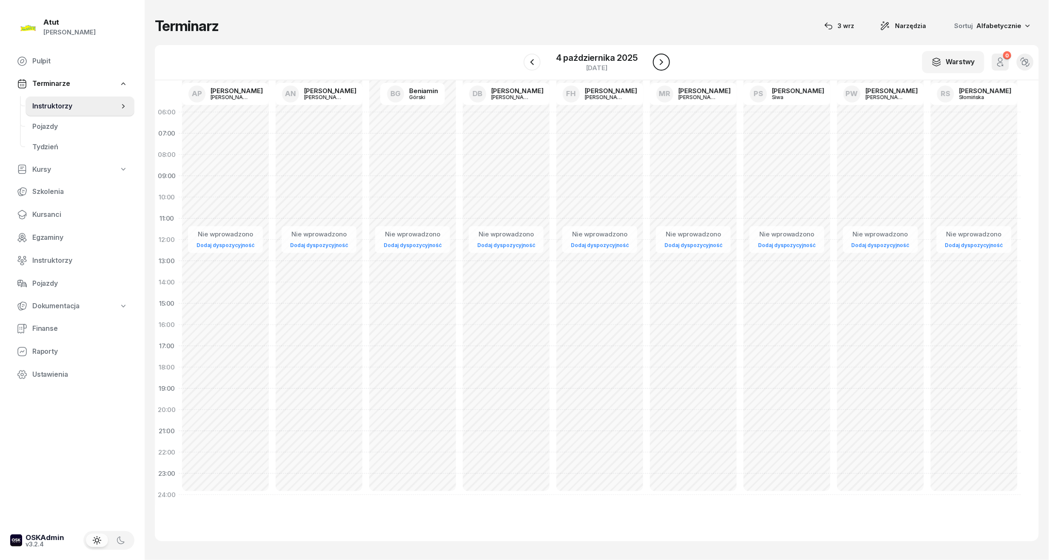
click at [664, 62] on icon "button" at bounding box center [661, 62] width 10 height 10
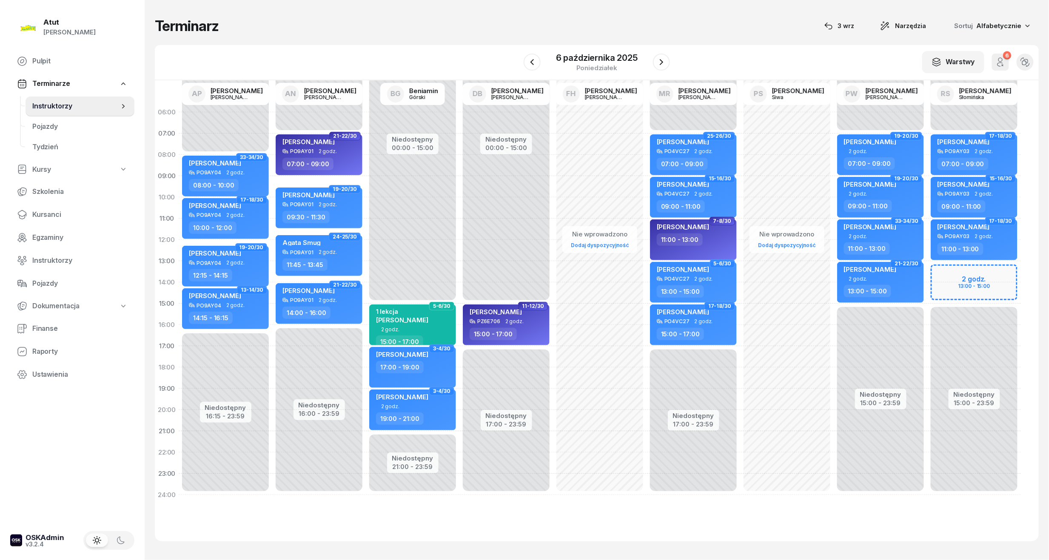
click at [980, 291] on div "Niedostępny 00:00 - 07:00 Niedostępny 15:00 - 23:59 2 godz. 13:00 - 15:00 17-18…" at bounding box center [974, 304] width 94 height 404
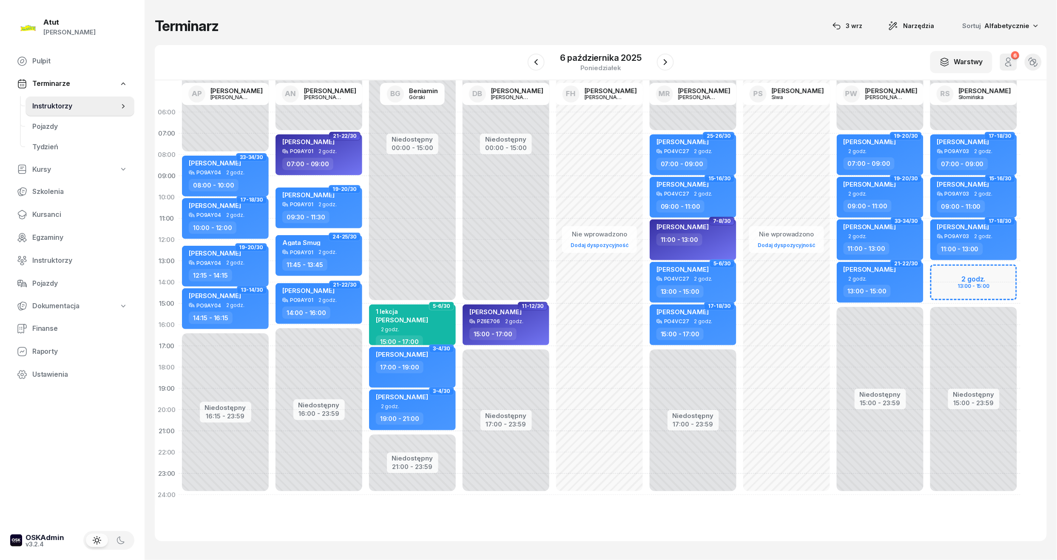
select select "14"
select select "16"
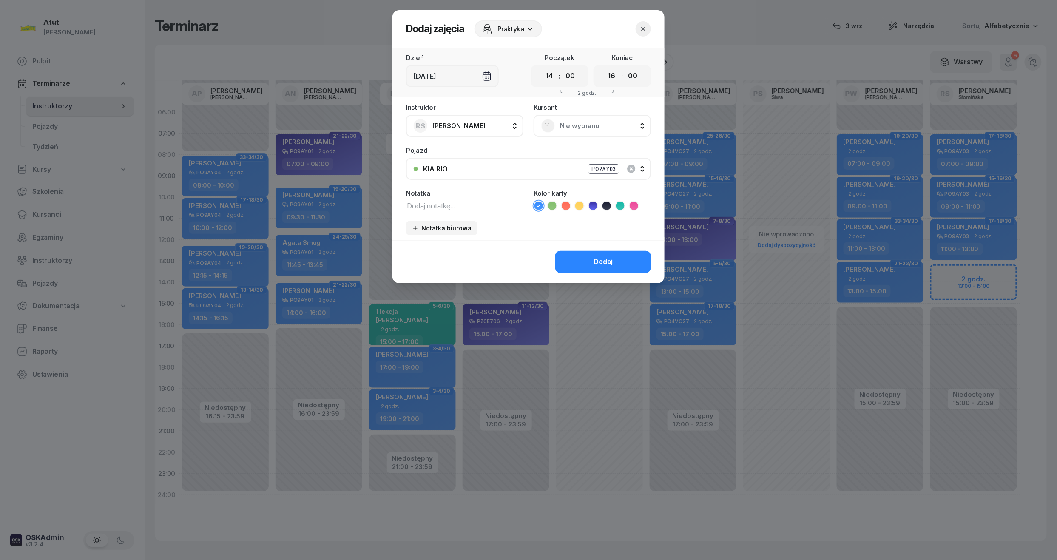
click at [579, 125] on span "Nie wybrano" at bounding box center [601, 125] width 83 height 11
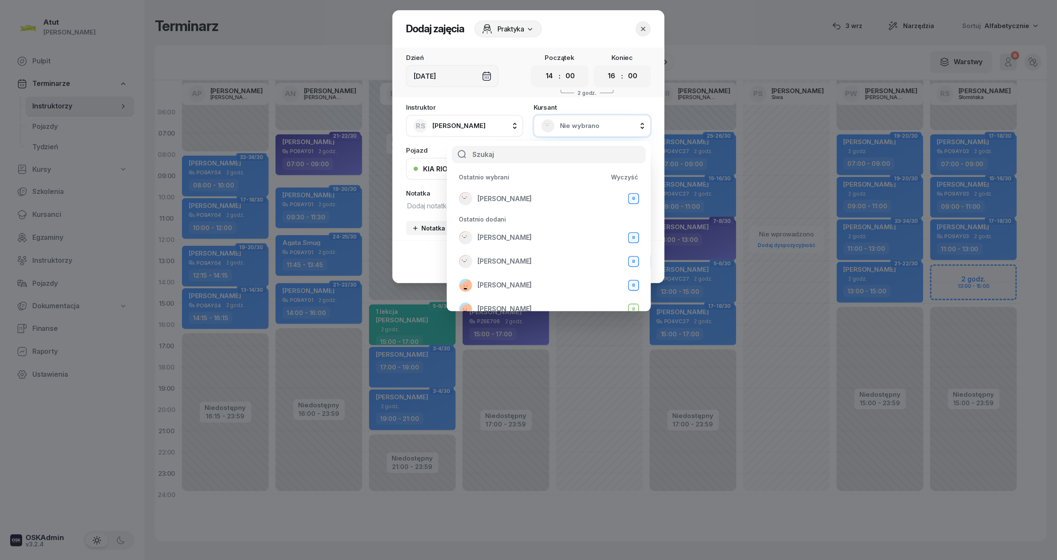
click at [512, 183] on div "Ostatnio wybrani Wyczyść" at bounding box center [549, 177] width 191 height 14
click at [511, 192] on div "Oryna Peretiatko B" at bounding box center [549, 199] width 180 height 14
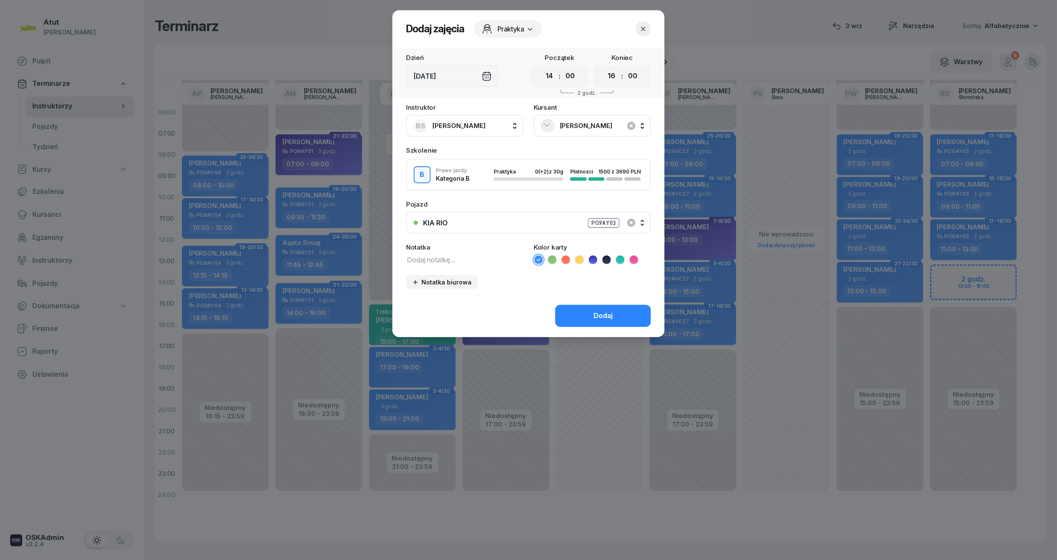
drag, startPoint x: 547, startPoint y: 77, endPoint x: 540, endPoint y: 122, distance: 45.6
click at [547, 77] on select "00 01 02 03 04 05 06 07 08 09 10 11 12 13 14 15 16 17 18 19 20 21 22 23" at bounding box center [549, 76] width 16 height 18
select select "13"
click at [541, 67] on select "00 01 02 03 04 05 06 07 08 09 10 11 12 13 14 15 16 17 18 19 20 21 22 23" at bounding box center [549, 76] width 16 height 18
drag, startPoint x: 613, startPoint y: 75, endPoint x: 613, endPoint y: 83, distance: 7.2
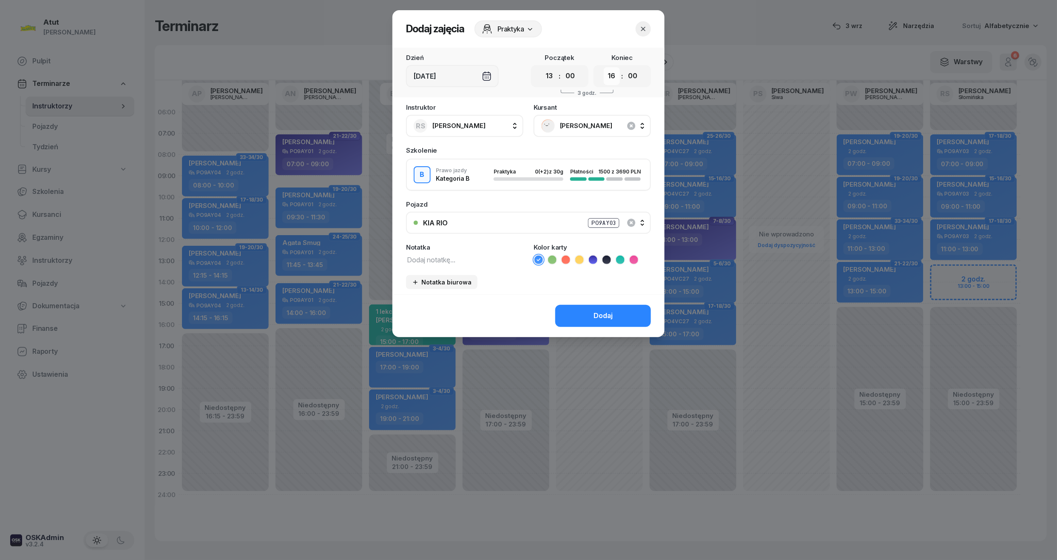
click at [613, 75] on select "00 01 02 03 04 05 06 07 08 09 10 11 12 13 14 15 16 17 18 19 20 21 22 23" at bounding box center [612, 76] width 16 height 18
select select "15"
click at [604, 67] on select "00 01 02 03 04 05 06 07 08 09 10 11 12 13 14 15 16 17 18 19 20 21 22 23" at bounding box center [612, 76] width 16 height 18
click at [609, 219] on div "PO9AY03" at bounding box center [603, 223] width 31 height 10
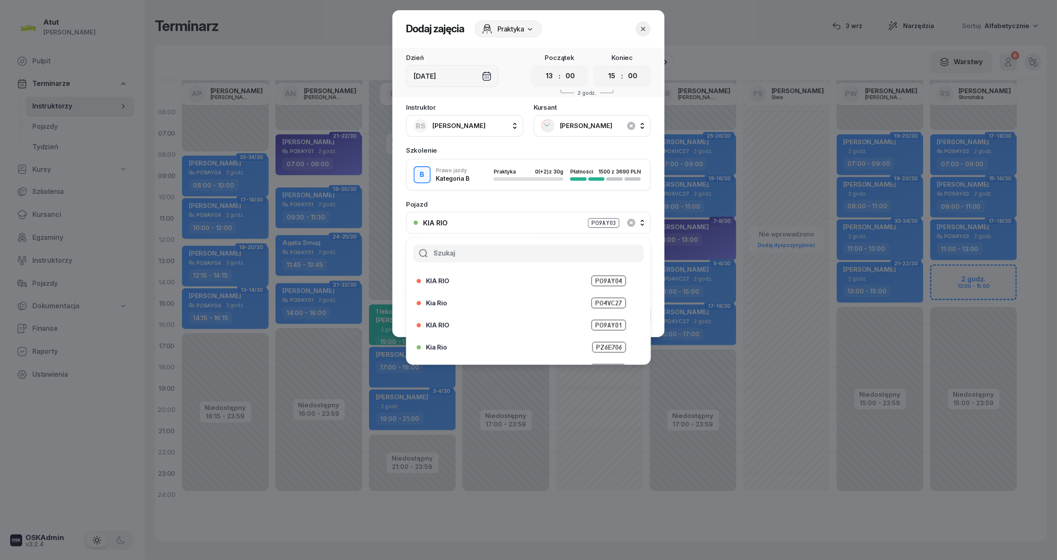
scroll to position [105, 0]
click at [601, 353] on span "PZ 6T513" at bounding box center [608, 352] width 35 height 11
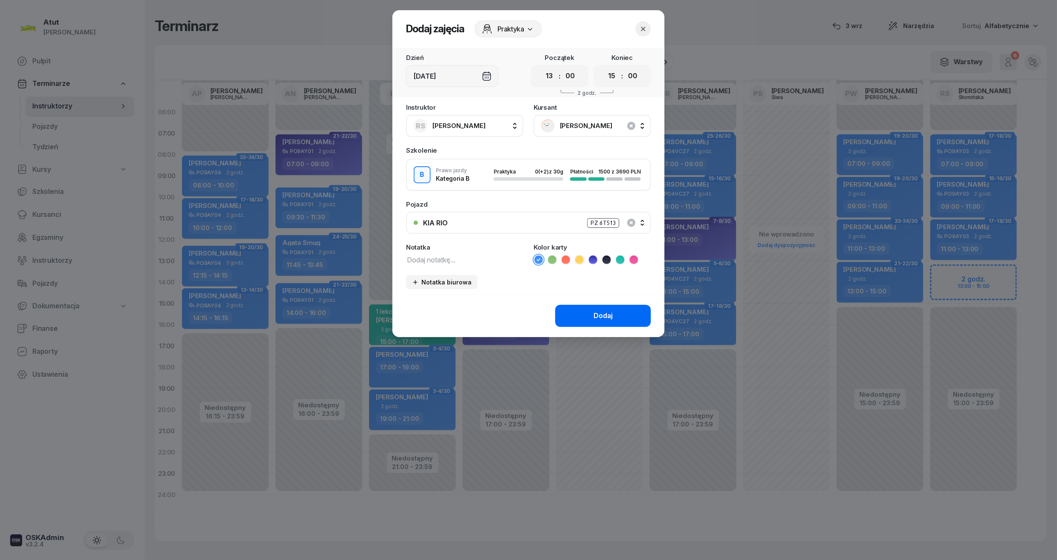
click at [606, 316] on div "Dodaj" at bounding box center [603, 315] width 19 height 11
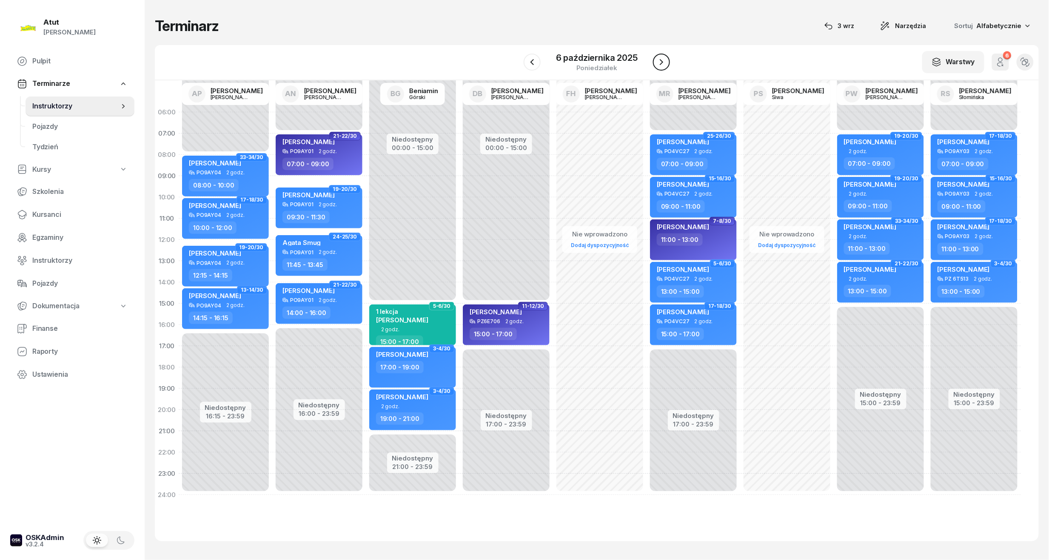
click at [657, 63] on icon "button" at bounding box center [661, 62] width 10 height 10
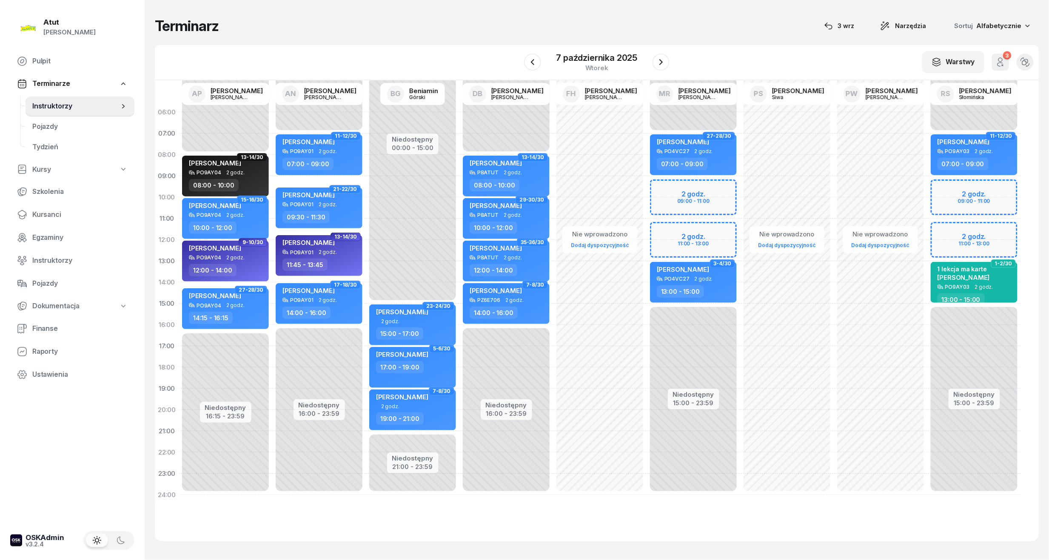
click at [959, 196] on div "Niedostępny 00:00 - 07:00 Niedostępny 15:00 - 23:59 2 godz. 09:00 - 11:00 2 god…" at bounding box center [974, 304] width 94 height 404
select select "09"
select select "11"
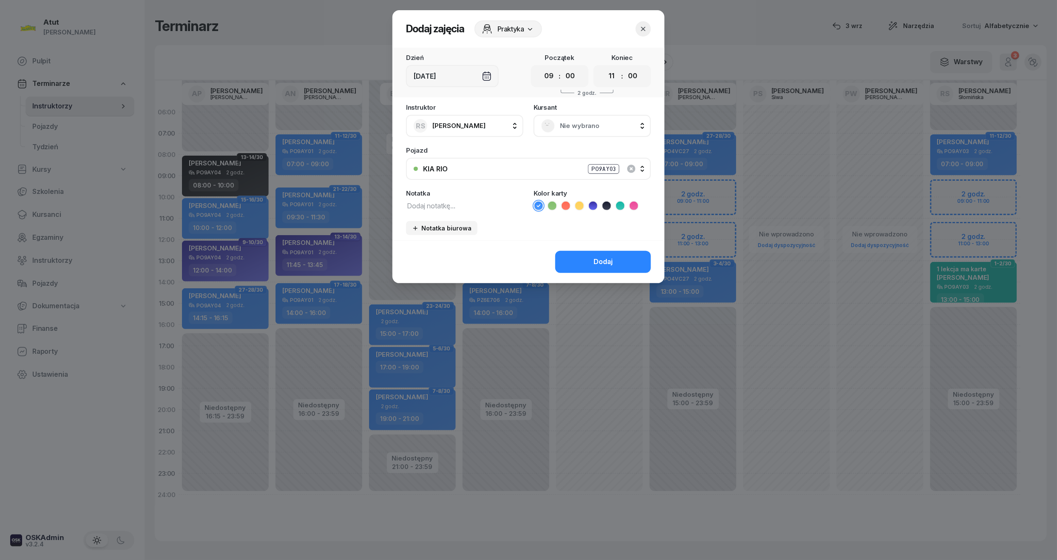
click at [596, 126] on span "Nie wybrano" at bounding box center [601, 125] width 83 height 11
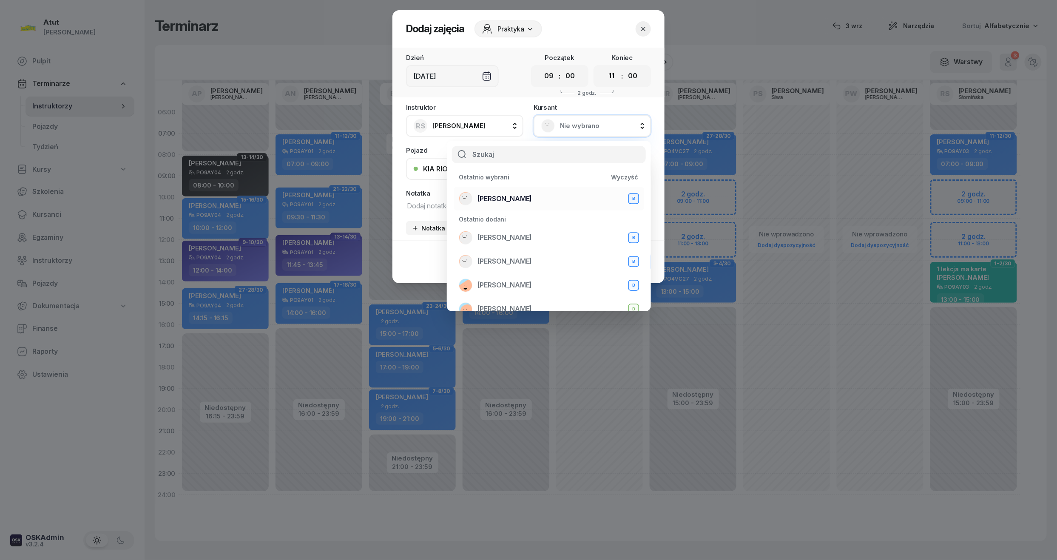
click at [518, 192] on div "Oryna Peretiatko B" at bounding box center [549, 199] width 180 height 14
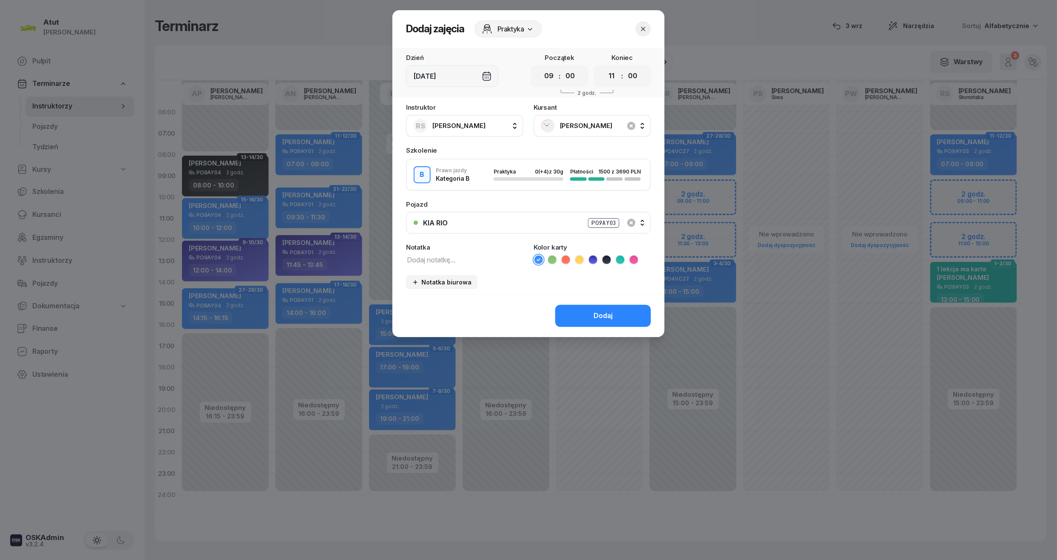
click at [604, 225] on div "PO9AY03" at bounding box center [603, 223] width 31 height 10
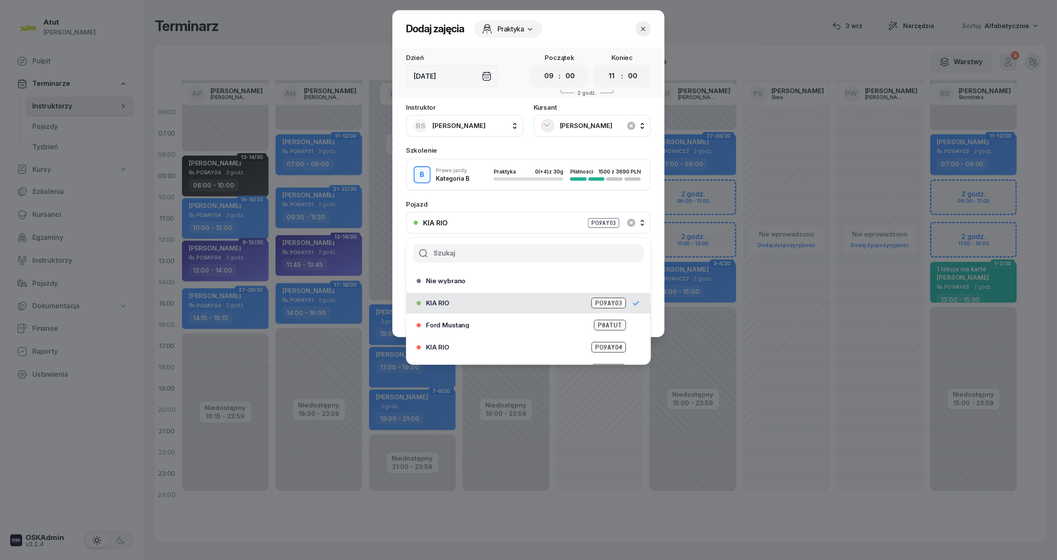
scroll to position [105, 0]
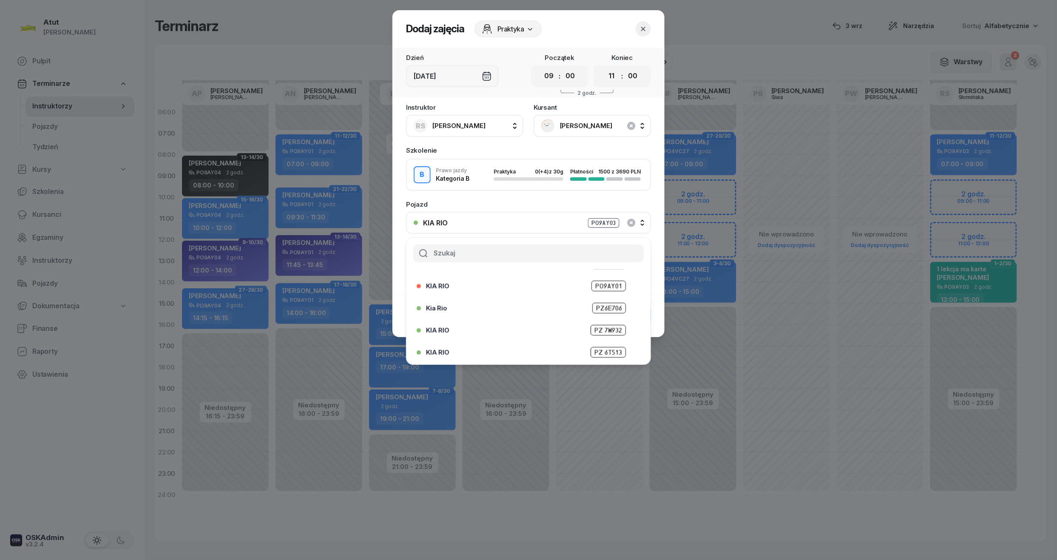
click at [611, 347] on span "PZ 6T513" at bounding box center [608, 352] width 35 height 11
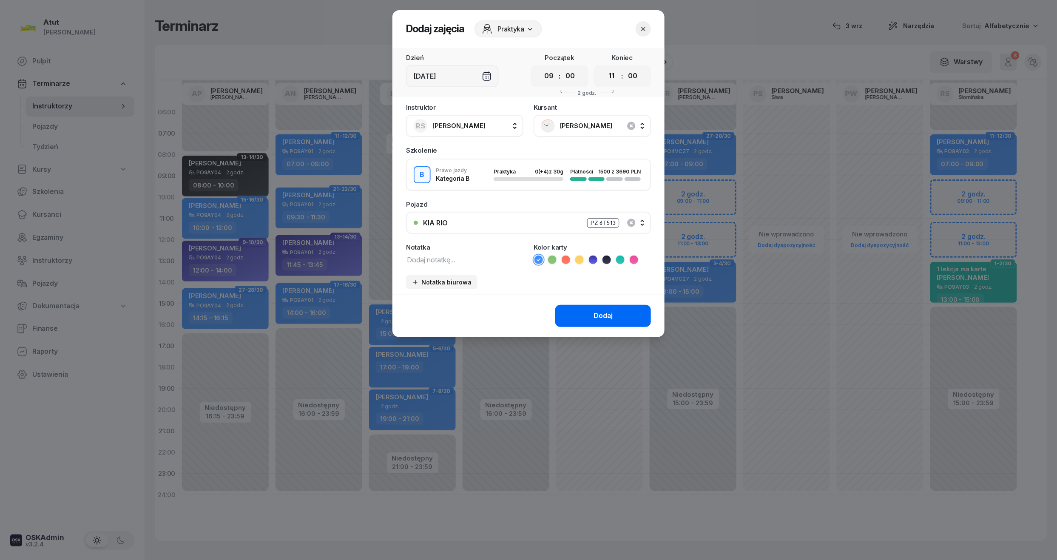
click at [606, 311] on div "Dodaj" at bounding box center [603, 315] width 19 height 11
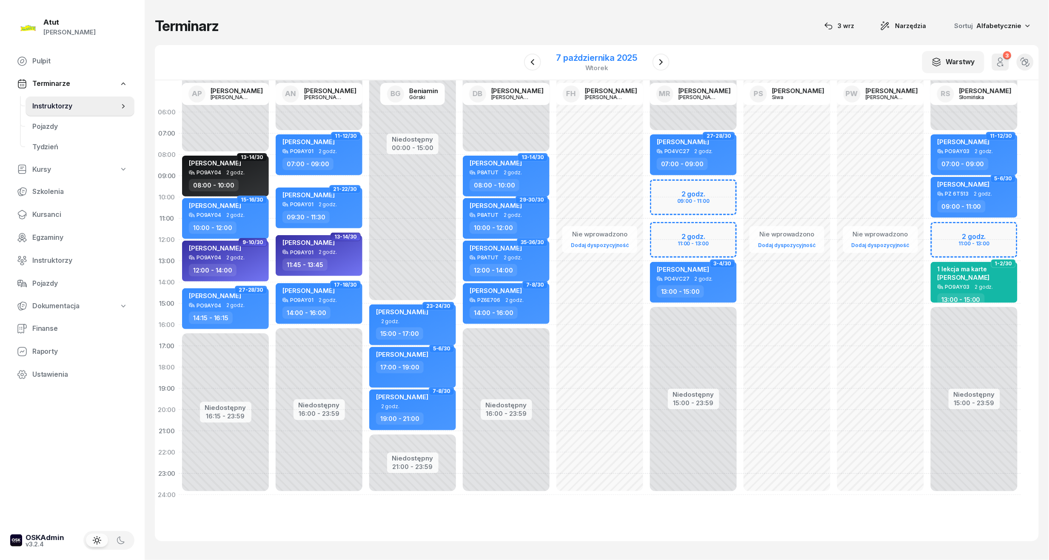
click at [595, 51] on div "7 października 2025 wtorek" at bounding box center [597, 62] width 102 height 24
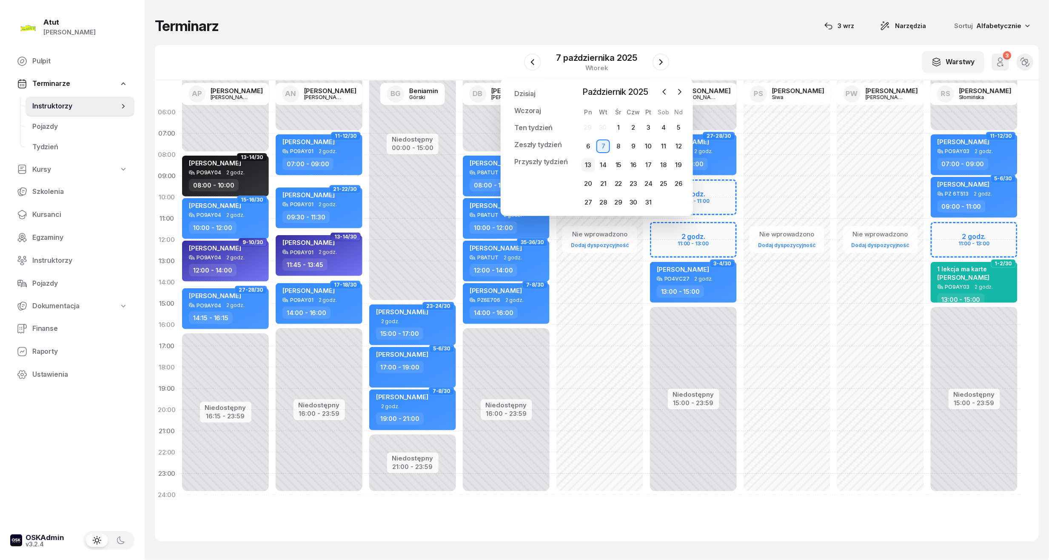
click at [591, 166] on div "13" at bounding box center [588, 165] width 14 height 14
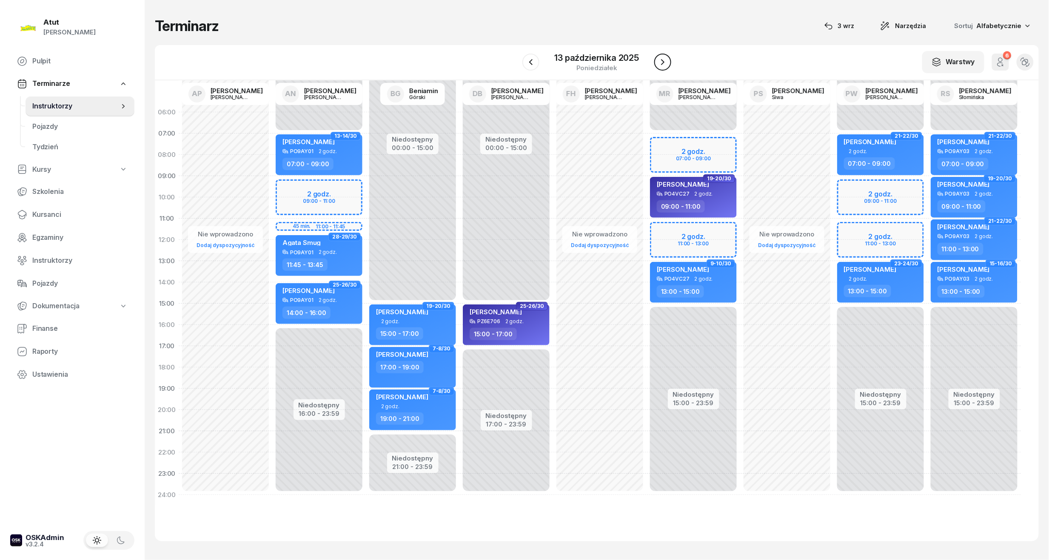
click at [661, 60] on icon "button" at bounding box center [662, 62] width 10 height 10
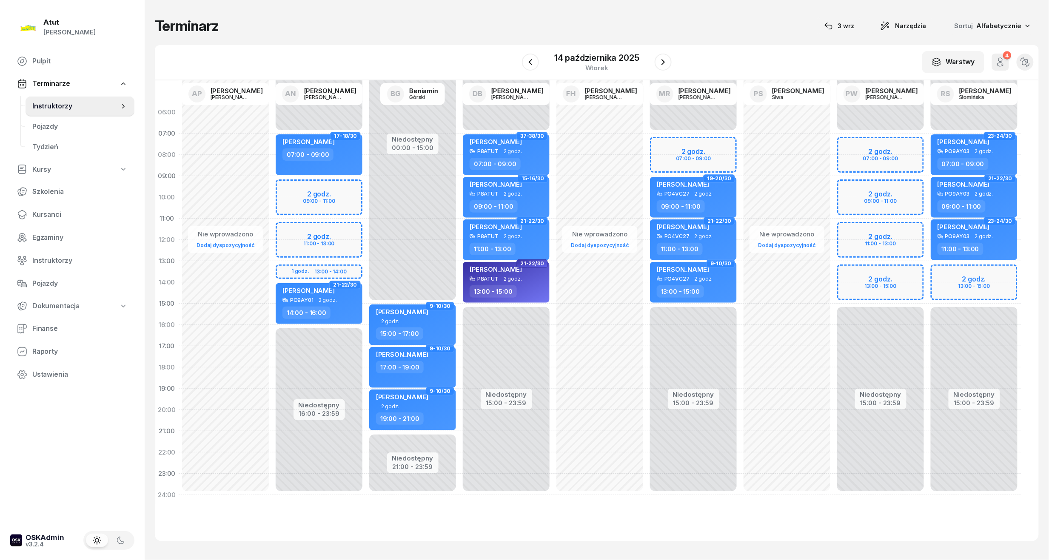
click at [983, 288] on div "Niedostępny 00:00 - 07:00 Niedostępny 15:00 - 23:59 2 godz. 13:00 - 15:00 23-24…" at bounding box center [974, 304] width 94 height 404
select select "14"
select select "16"
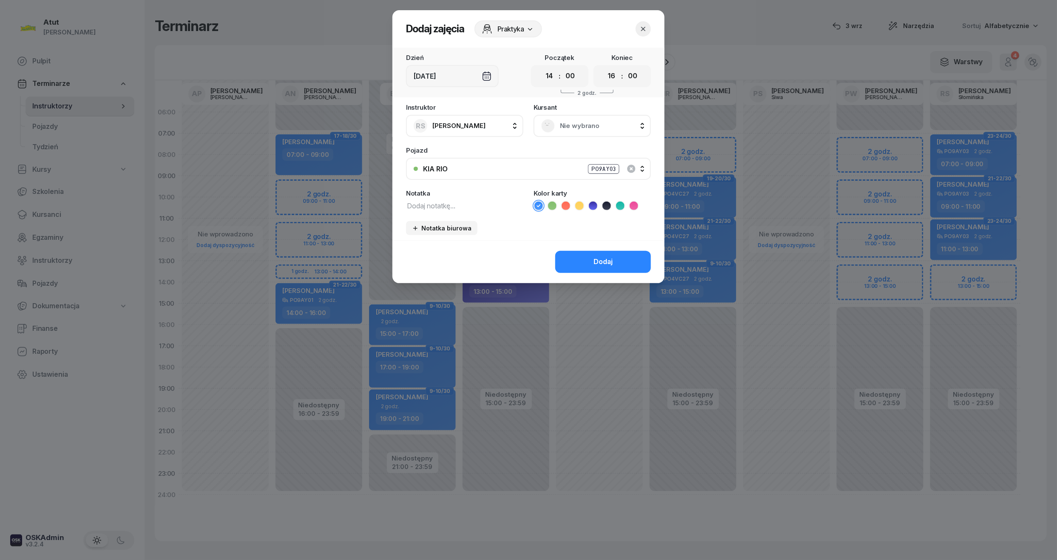
click at [581, 126] on span "Nie wybrano" at bounding box center [601, 125] width 83 height 11
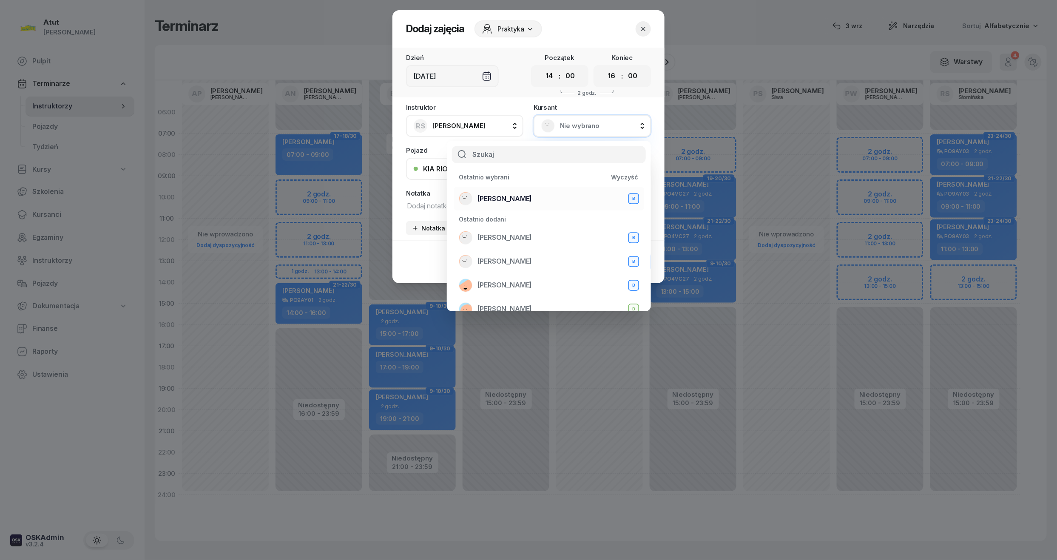
click at [523, 195] on span "Oryna Peretiatko" at bounding box center [505, 199] width 54 height 11
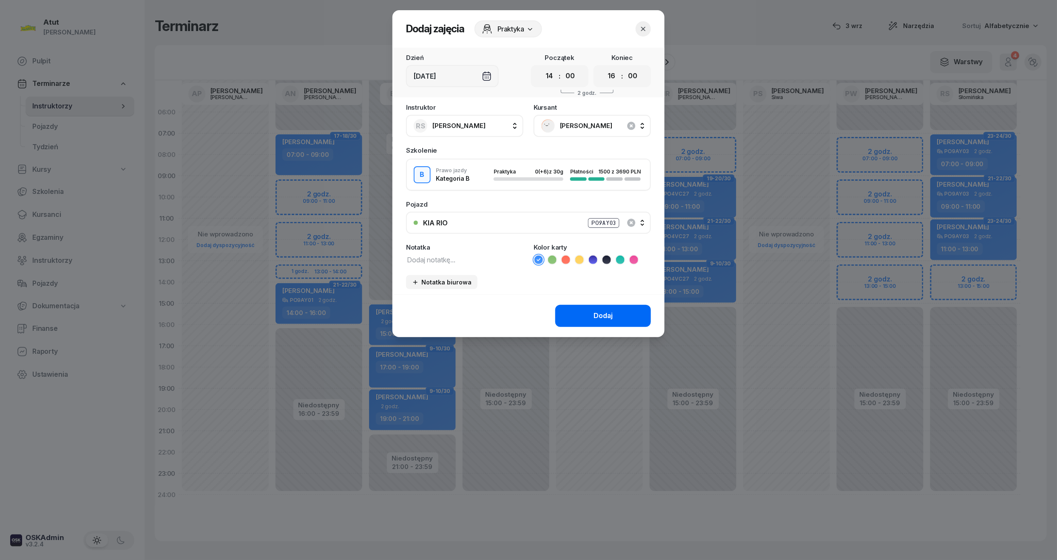
click at [594, 312] on div "Dodaj" at bounding box center [603, 315] width 19 height 11
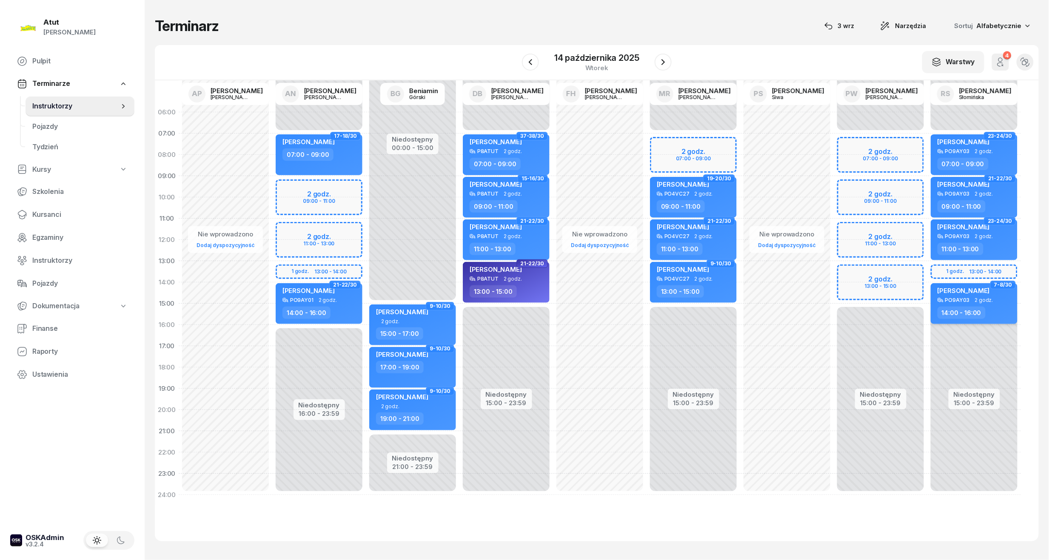
click at [946, 293] on div "Oryna Peretiatko" at bounding box center [963, 292] width 52 height 11
select select "14"
select select "16"
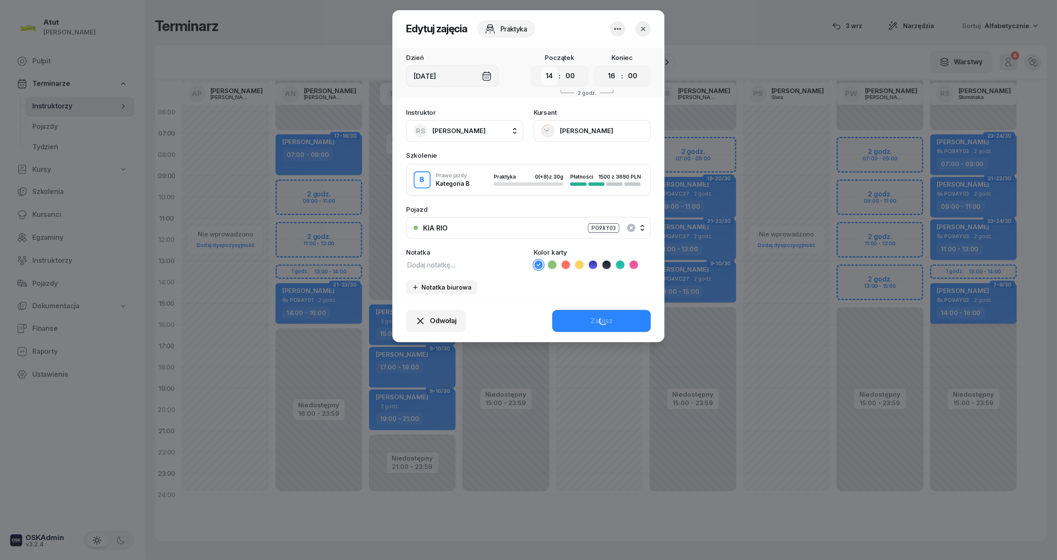
click at [548, 79] on select "00 01 02 03 04 05 06 07 08 09 10 11 12 13 14 15 16 17 18 19 20 21 22 23" at bounding box center [549, 76] width 16 height 18
select select "13"
click at [541, 67] on select "00 01 02 03 04 05 06 07 08 09 10 11 12 13 14 15 16 17 18 19 20 21 22 23" at bounding box center [549, 76] width 16 height 18
click at [616, 77] on select "00 01 02 03 04 05 06 07 08 09 10 11 12 13 14 15 16 17 18 19 20 21 22 23" at bounding box center [612, 76] width 16 height 18
select select "15"
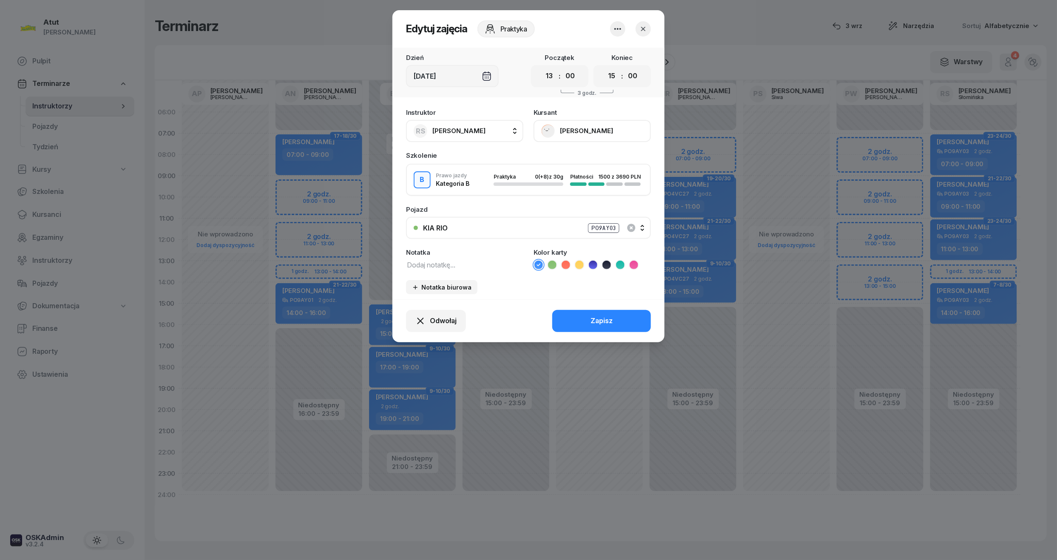
click at [604, 67] on select "00 01 02 03 04 05 06 07 08 09 10 11 12 13 14 15 16 17 18 19 20 21 22 23" at bounding box center [612, 76] width 16 height 18
click at [611, 316] on div "Odwołaj Zapisz" at bounding box center [529, 320] width 272 height 43
click at [609, 322] on div "Zapisz" at bounding box center [602, 321] width 22 height 11
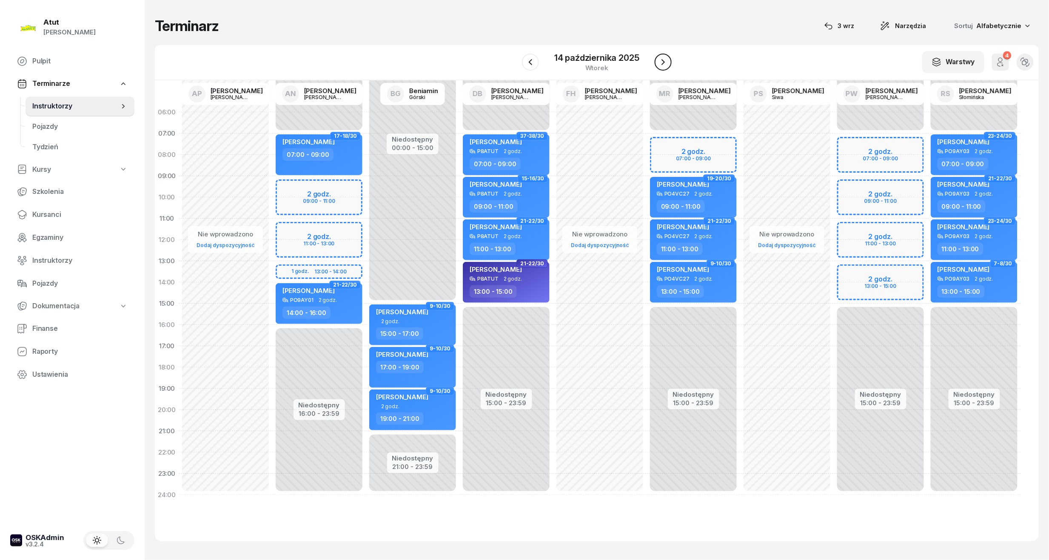
click at [658, 62] on icon "button" at bounding box center [663, 62] width 10 height 10
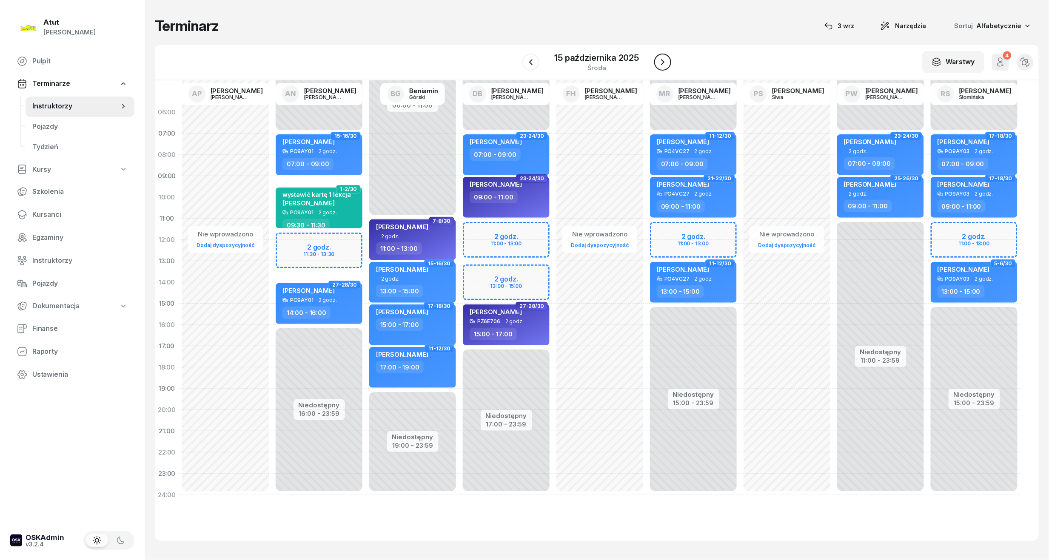
click at [658, 62] on icon "button" at bounding box center [662, 62] width 10 height 10
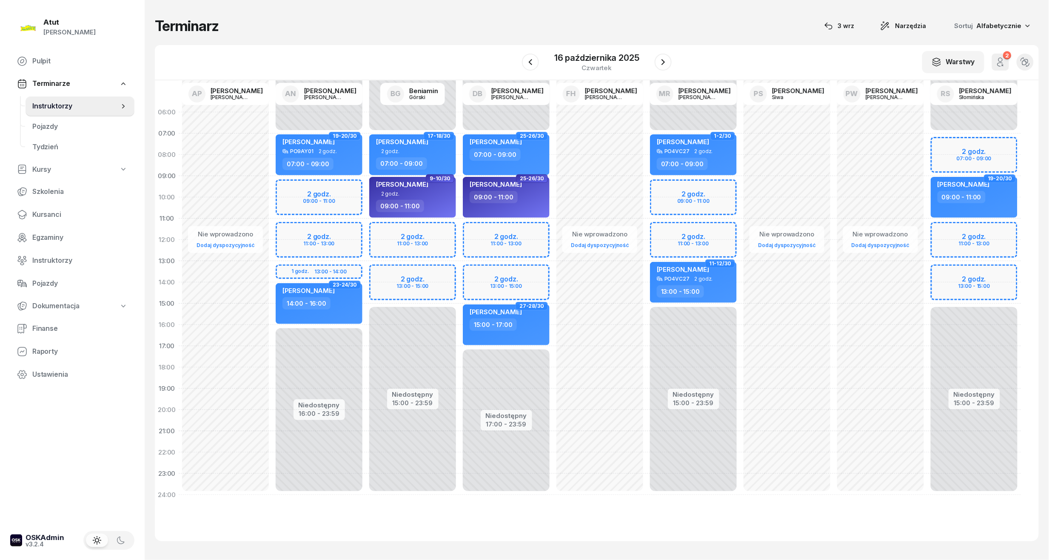
click at [978, 157] on div "Niedostępny 00:00 - 07:00 Niedostępny 15:00 - 23:59 2 godz. 07:00 - 09:00 2 god…" at bounding box center [974, 304] width 94 height 404
select select "08"
select select "09"
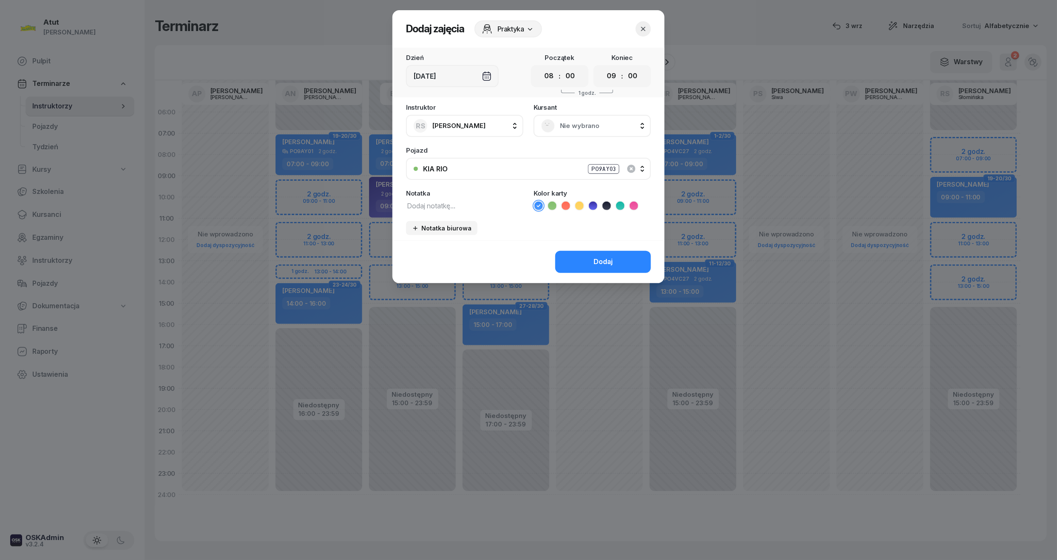
click at [575, 130] on span "Nie wybrano" at bounding box center [601, 125] width 83 height 11
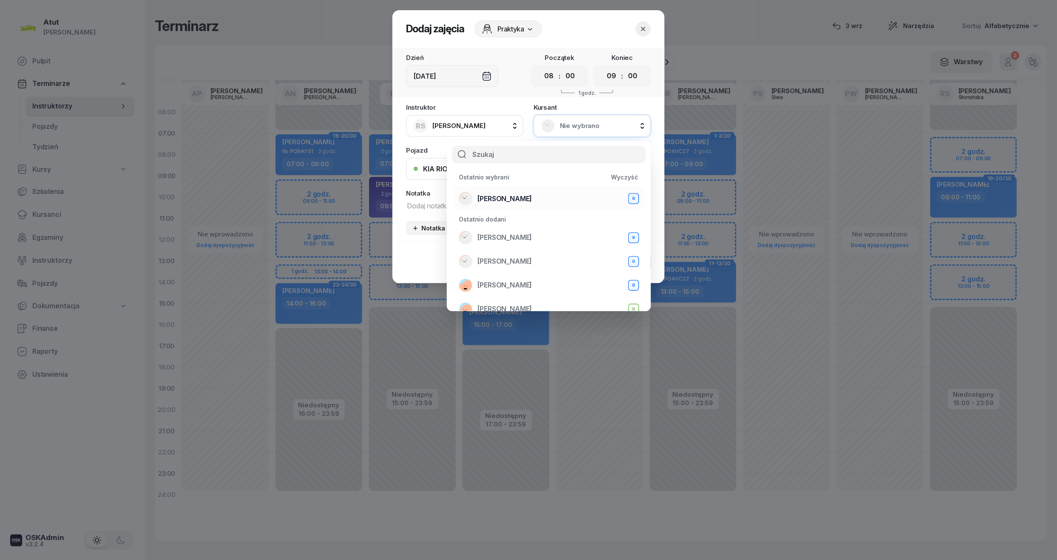
click at [522, 196] on span "Oryna Peretiatko" at bounding box center [505, 199] width 54 height 11
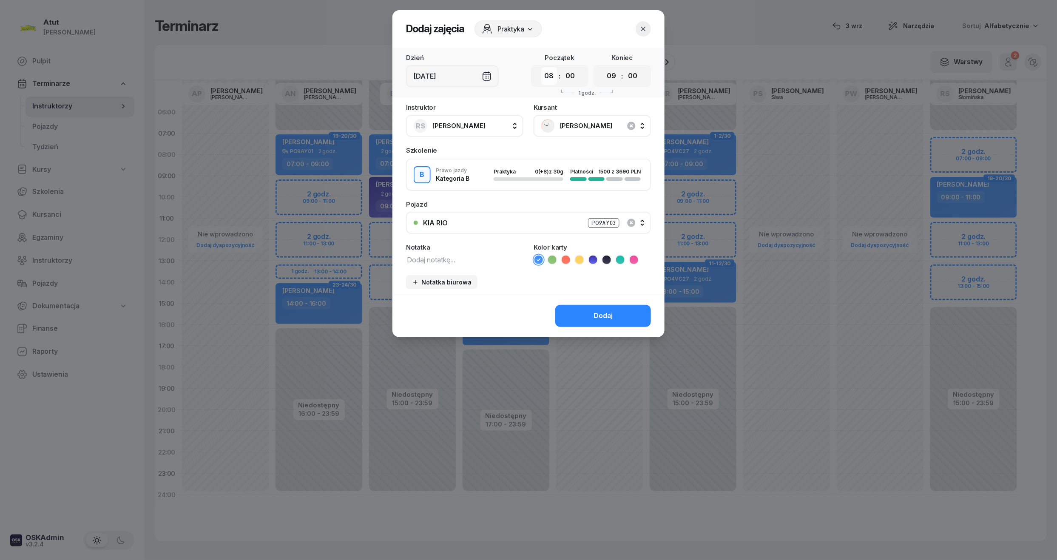
click at [545, 78] on select "00 01 02 03 04 05 06 07 08 09 10 11 12 13 14 15 16 17 18 19 20 21 22 23" at bounding box center [549, 76] width 16 height 18
select select "07"
click at [541, 67] on select "00 01 02 03 04 05 06 07 08 09 10 11 12 13 14 15 16 17 18 19 20 21 22 23" at bounding box center [549, 76] width 16 height 18
click at [605, 222] on div "PO9AY03" at bounding box center [603, 223] width 31 height 10
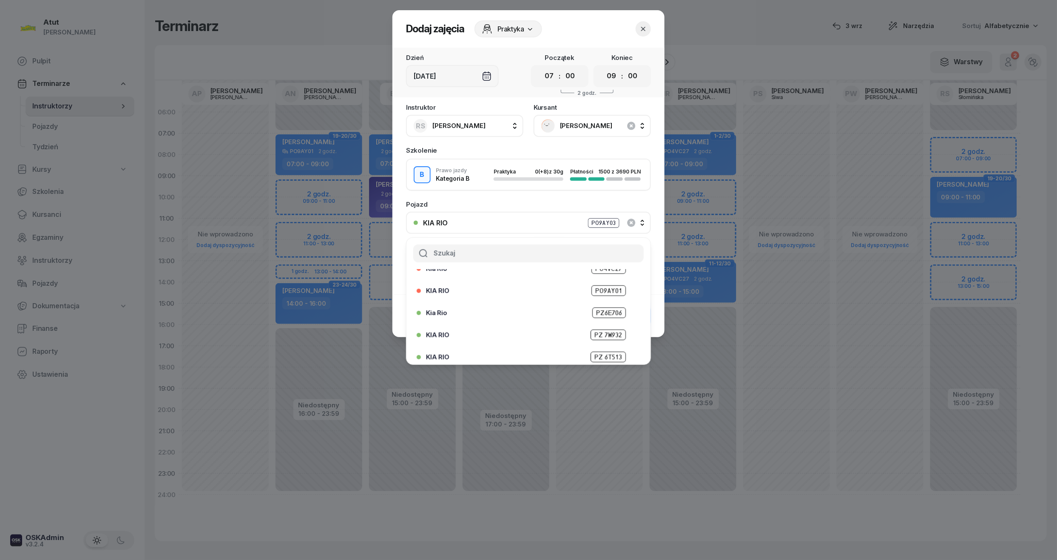
scroll to position [105, 0]
click at [591, 347] on span "PZ 6T513" at bounding box center [608, 352] width 35 height 11
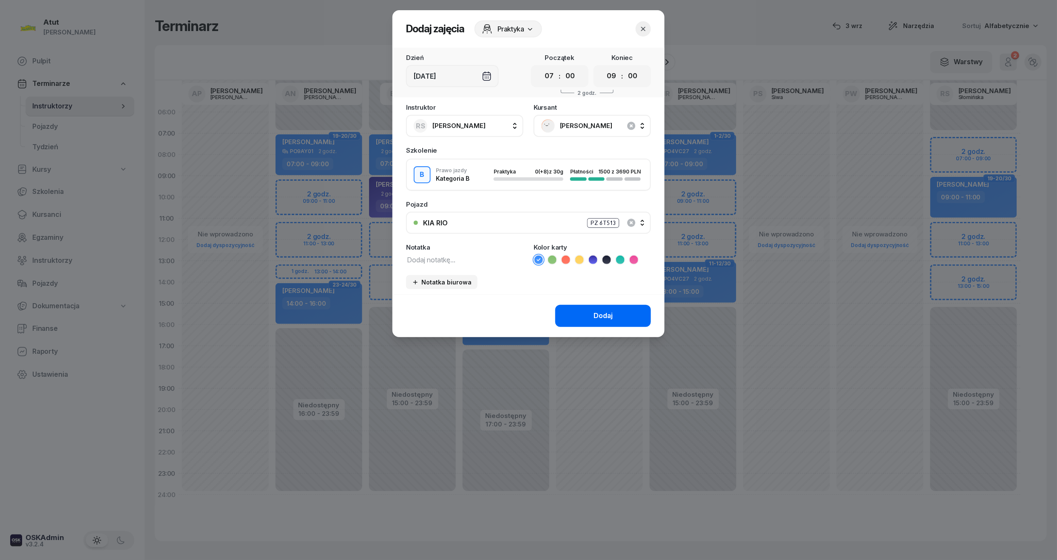
click at [596, 313] on div "Dodaj" at bounding box center [603, 315] width 19 height 11
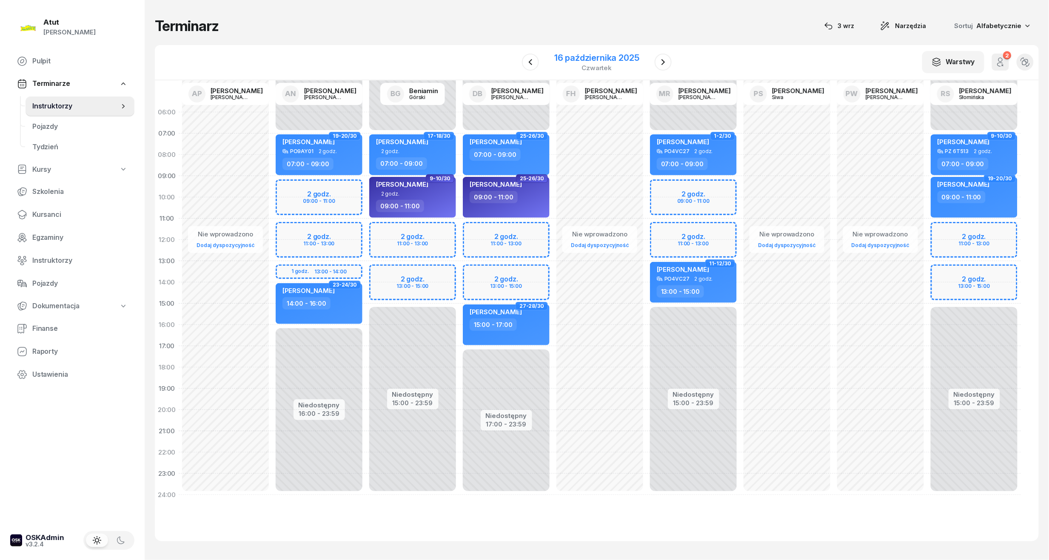
drag, startPoint x: 566, startPoint y: 55, endPoint x: 567, endPoint y: 67, distance: 12.0
click at [566, 55] on div "16 października 2025" at bounding box center [596, 58] width 85 height 9
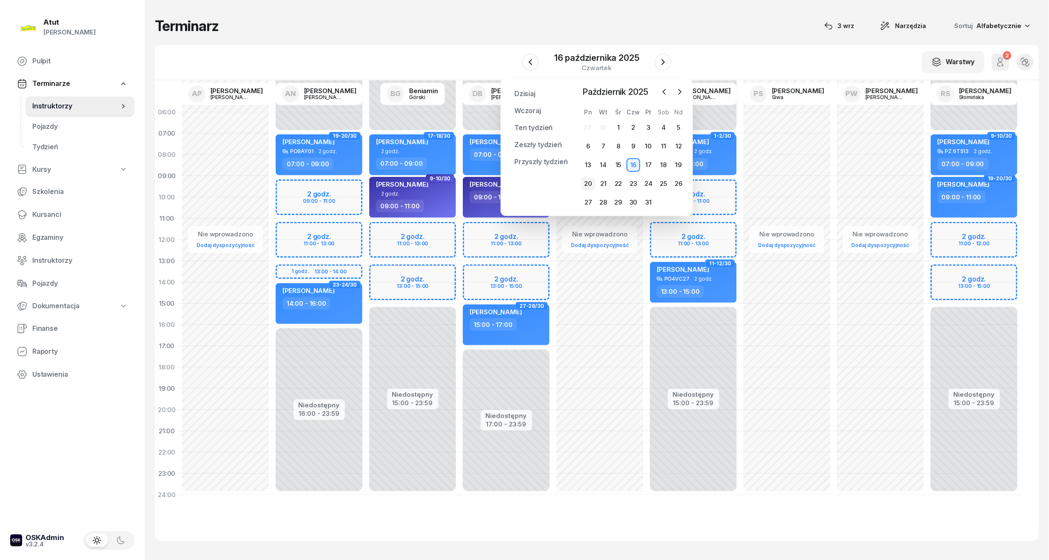
click at [587, 187] on div "20" at bounding box center [588, 184] width 14 height 14
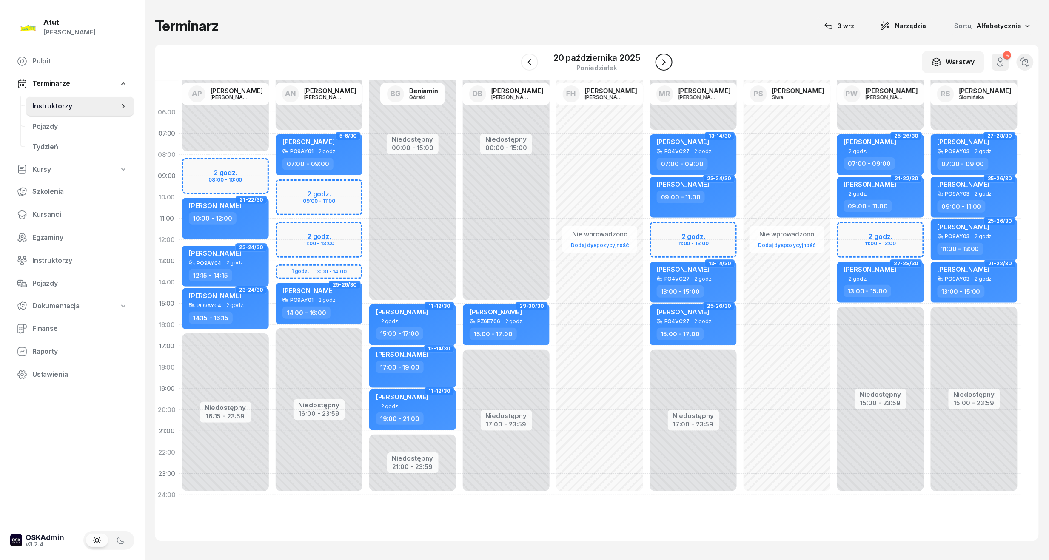
click at [665, 57] on icon "button" at bounding box center [664, 62] width 10 height 10
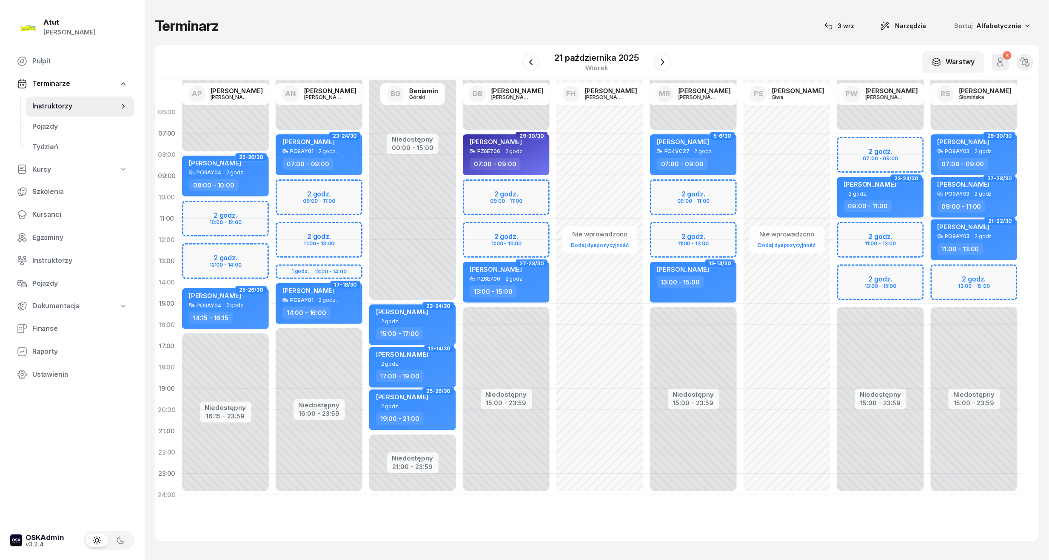
click at [962, 274] on div "Niedostępny 00:00 - 07:00 Niedostępny 15:00 - 23:59 2 godz. 13:00 - 15:00 29-30…" at bounding box center [974, 304] width 94 height 404
select select "13"
select select "15"
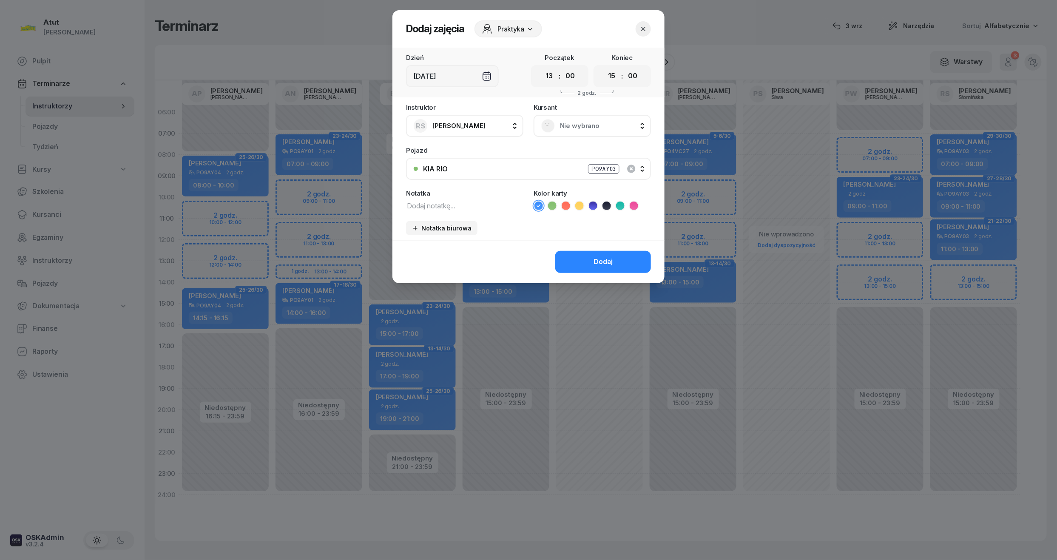
click at [588, 124] on span "Nie wybrano" at bounding box center [601, 125] width 83 height 11
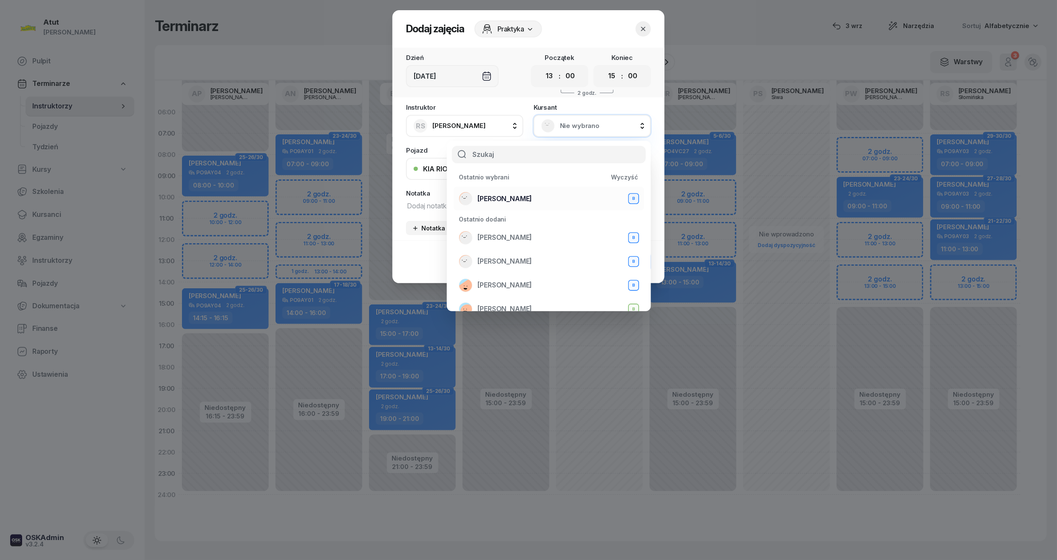
click at [517, 194] on span "Oryna Peretiatko" at bounding box center [505, 199] width 54 height 11
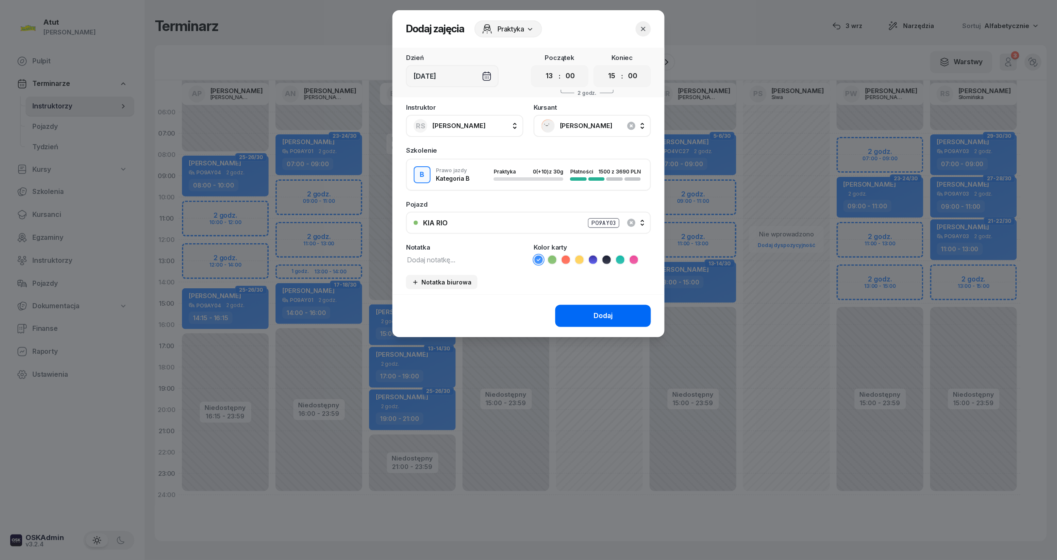
click at [611, 310] on div "Dodaj" at bounding box center [603, 315] width 19 height 11
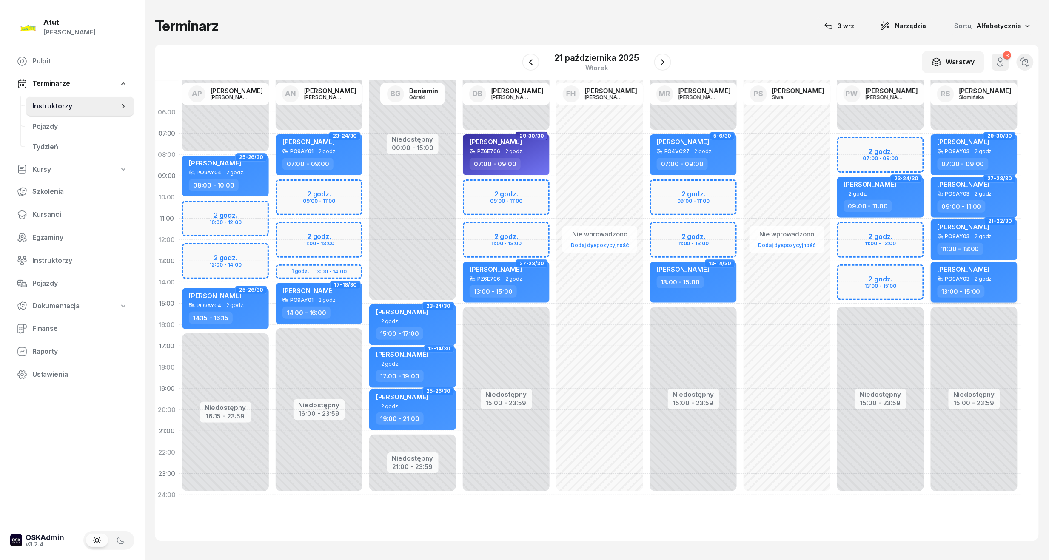
click at [979, 281] on span "2 godz." at bounding box center [984, 279] width 18 height 6
select select "13"
select select "15"
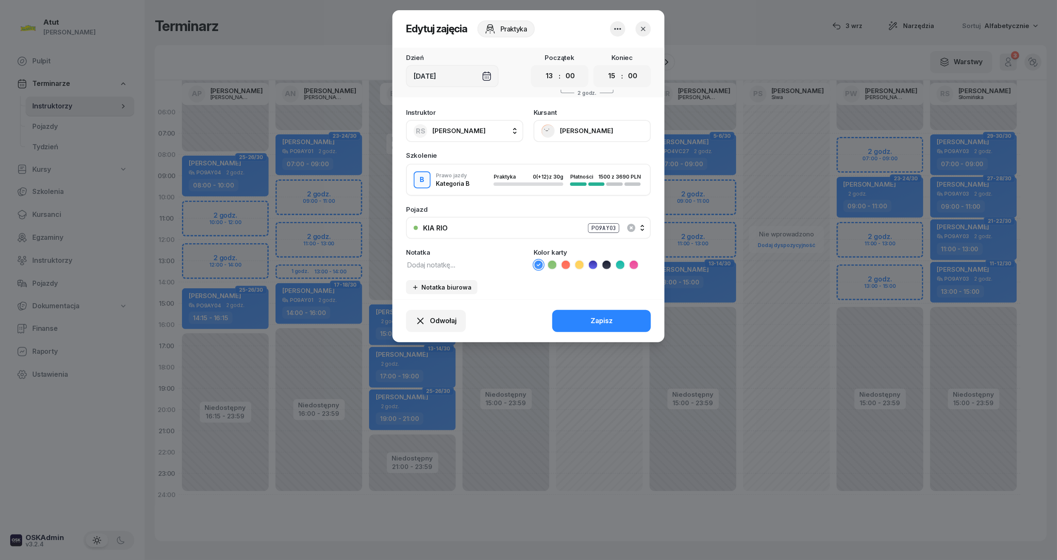
click at [602, 224] on div "PO9AY03" at bounding box center [603, 228] width 31 height 10
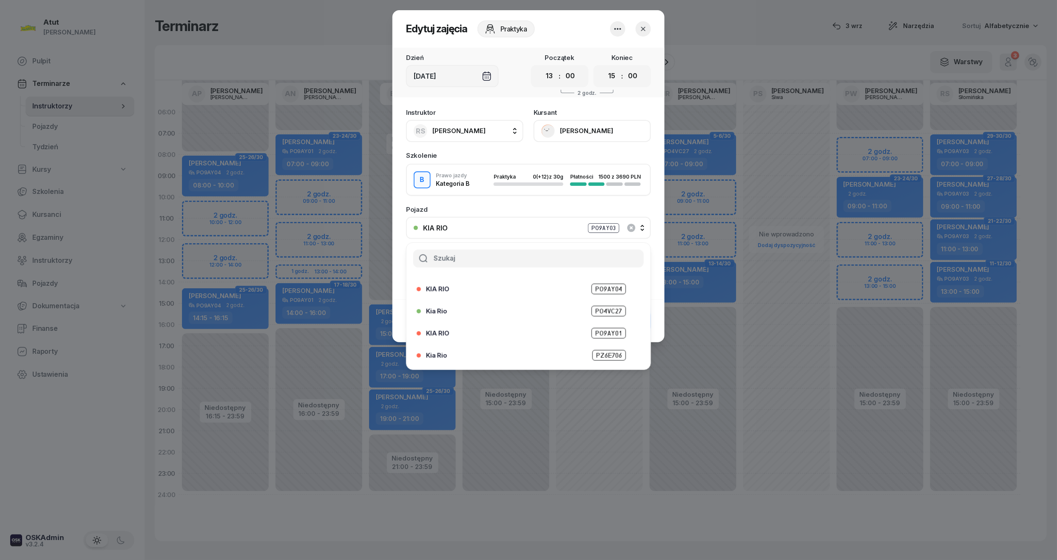
scroll to position [105, 0]
click at [596, 356] on span "PZ 6T513" at bounding box center [608, 357] width 35 height 11
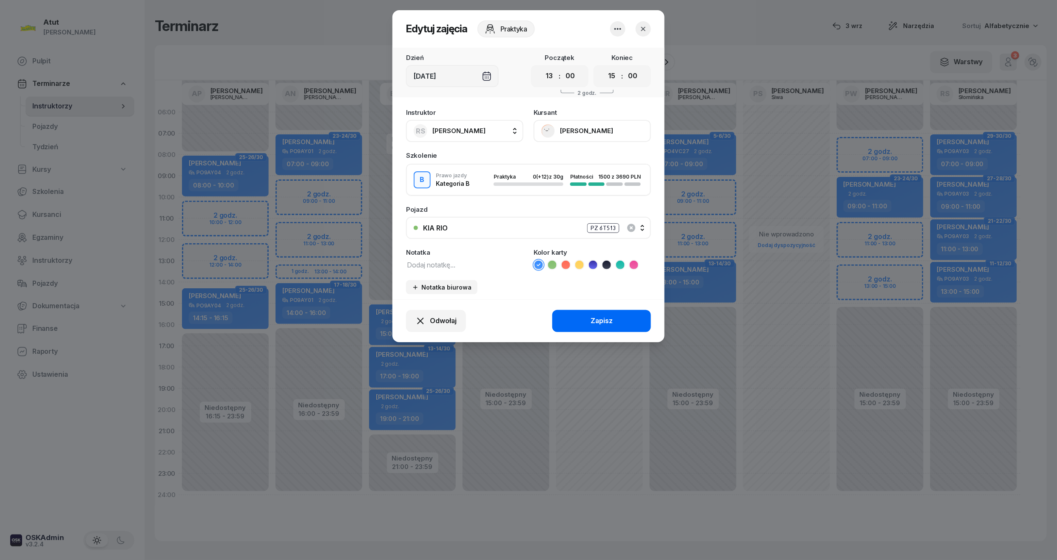
click at [617, 315] on button "Zapisz" at bounding box center [601, 321] width 99 height 22
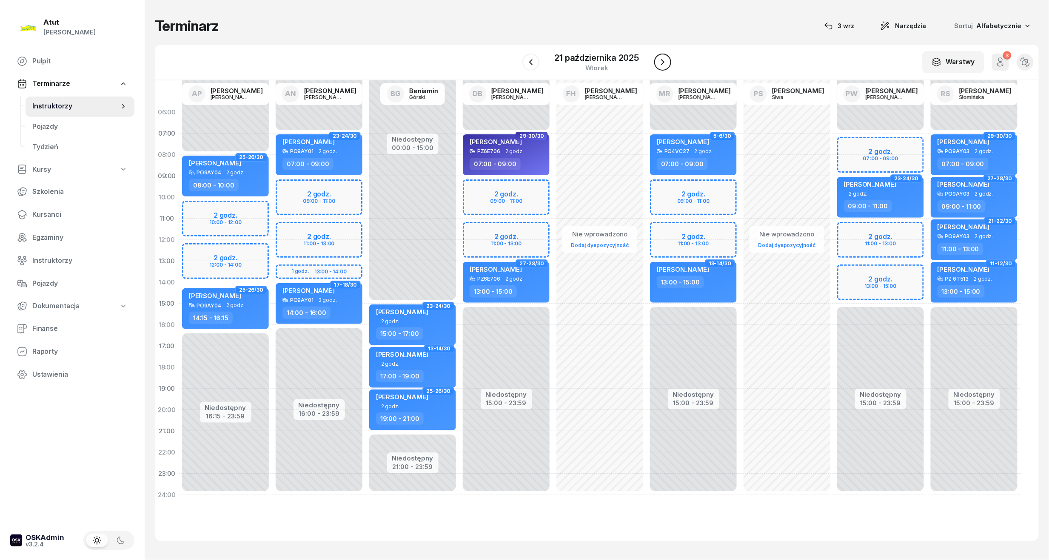
click at [659, 67] on icon "button" at bounding box center [662, 62] width 10 height 10
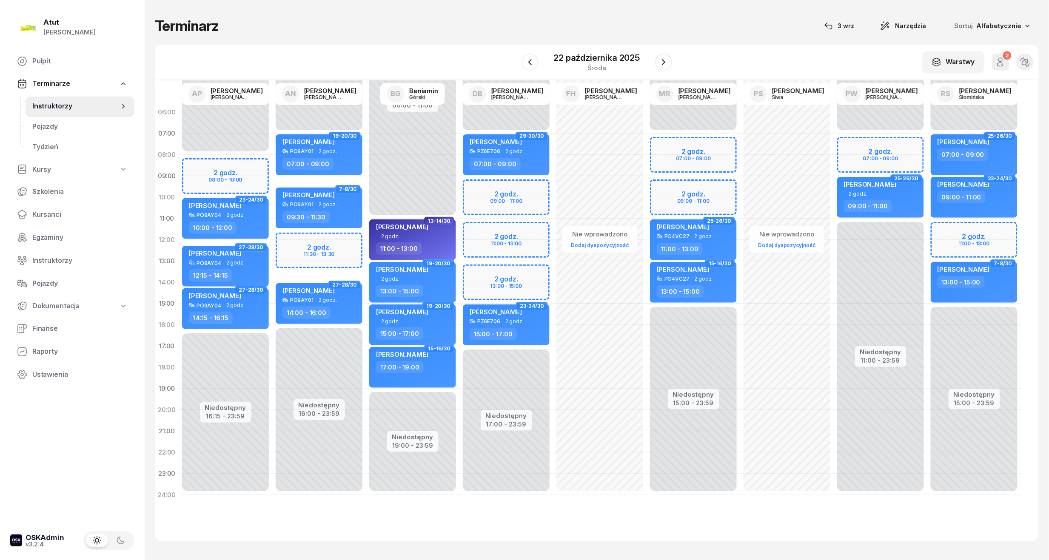
click at [969, 242] on div "Niedostępny 00:00 - 07:00 Niedostępny 15:00 - 23:59 2 godz. 11:00 - 13:00 25-26…" at bounding box center [974, 304] width 94 height 404
select select "12"
select select "13"
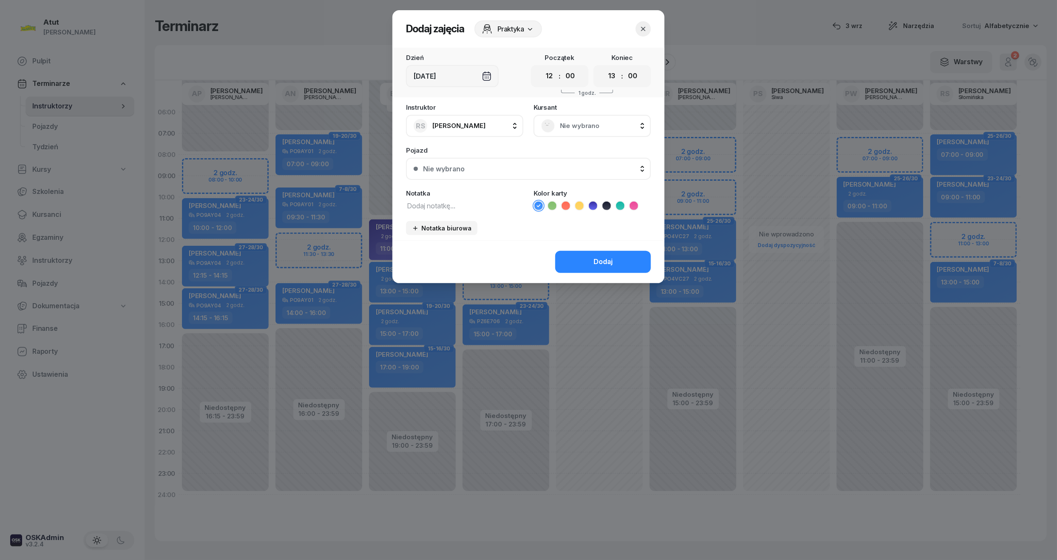
click at [578, 119] on div "Nie wybrano" at bounding box center [592, 126] width 102 height 14
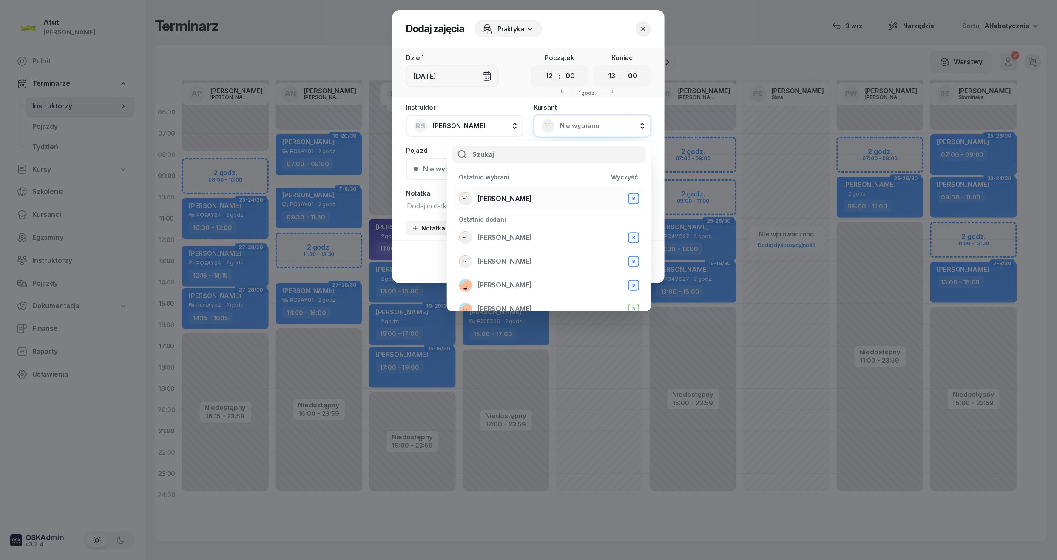
click at [511, 191] on li "Oryna Peretiatko B" at bounding box center [549, 199] width 191 height 24
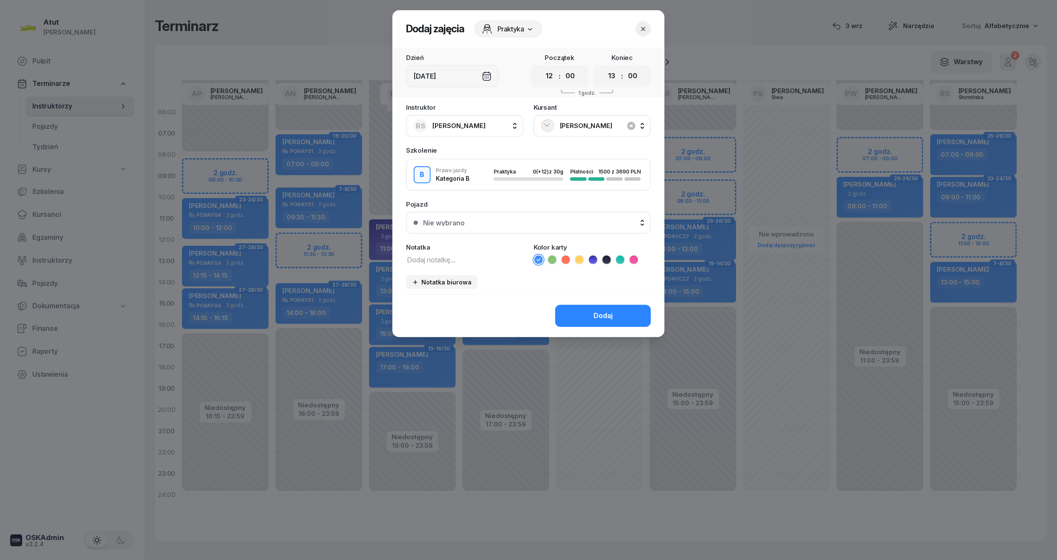
click at [598, 226] on button "Nie wybrano" at bounding box center [528, 223] width 245 height 22
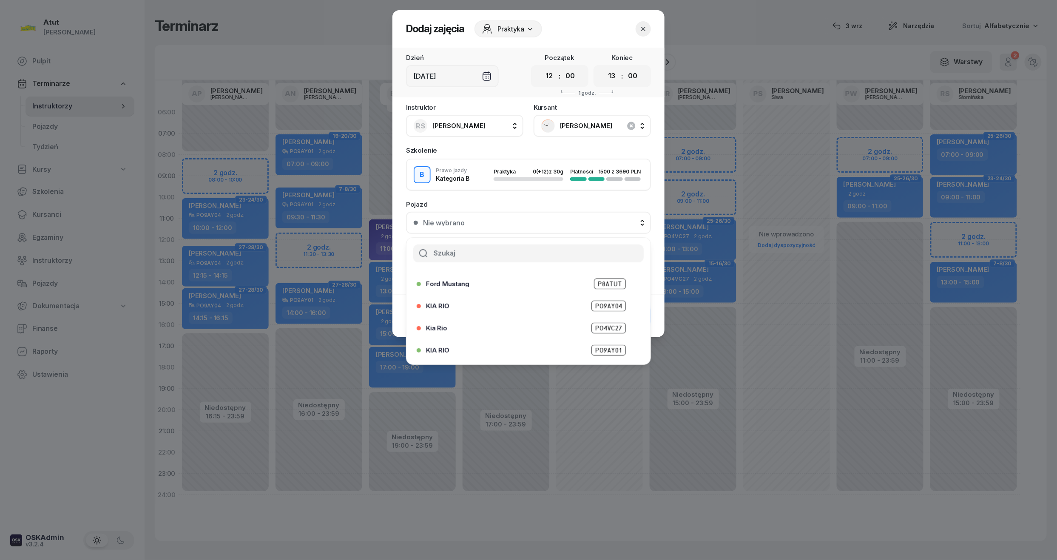
scroll to position [105, 0]
click at [601, 349] on span "PZ 6T513" at bounding box center [608, 352] width 35 height 11
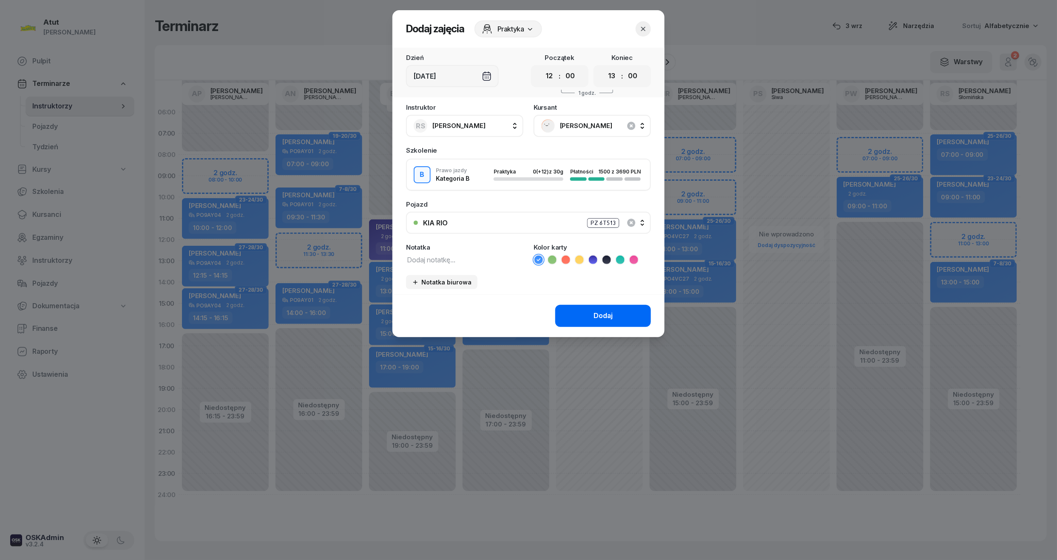
click at [601, 305] on button "Dodaj" at bounding box center [603, 316] width 96 height 22
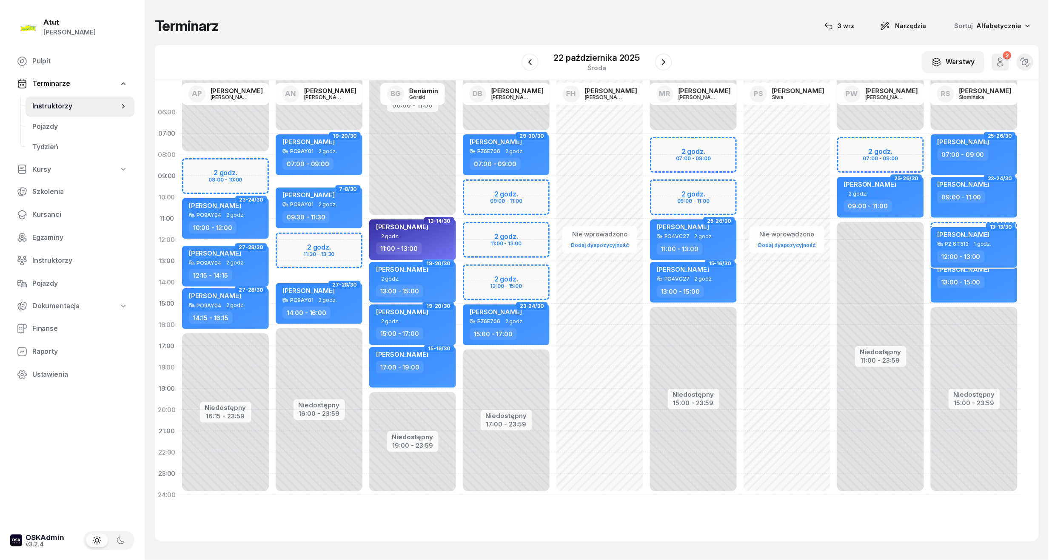
click at [951, 234] on span "Oryna Peretiatko" at bounding box center [963, 235] width 52 height 8
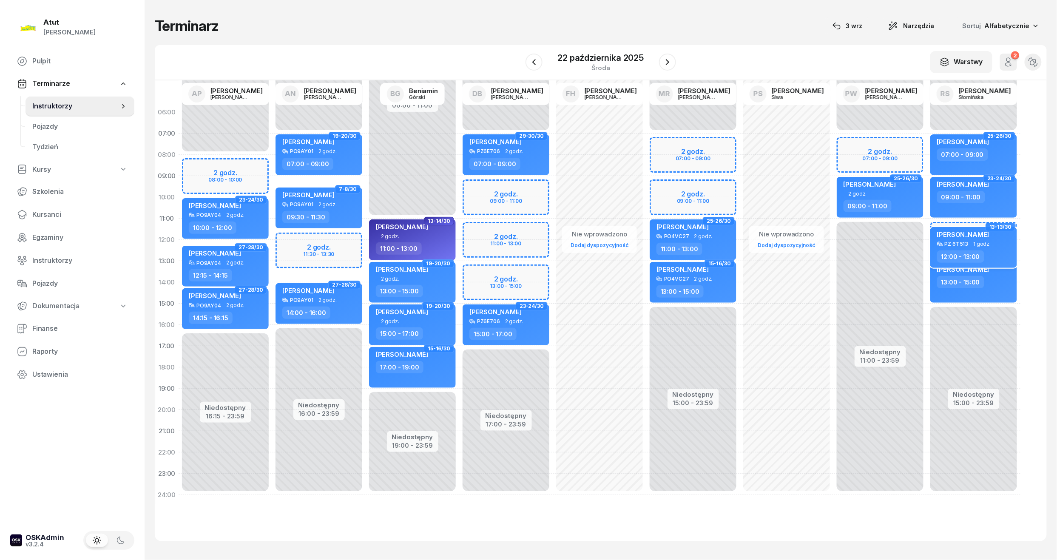
select select "12"
select select "13"
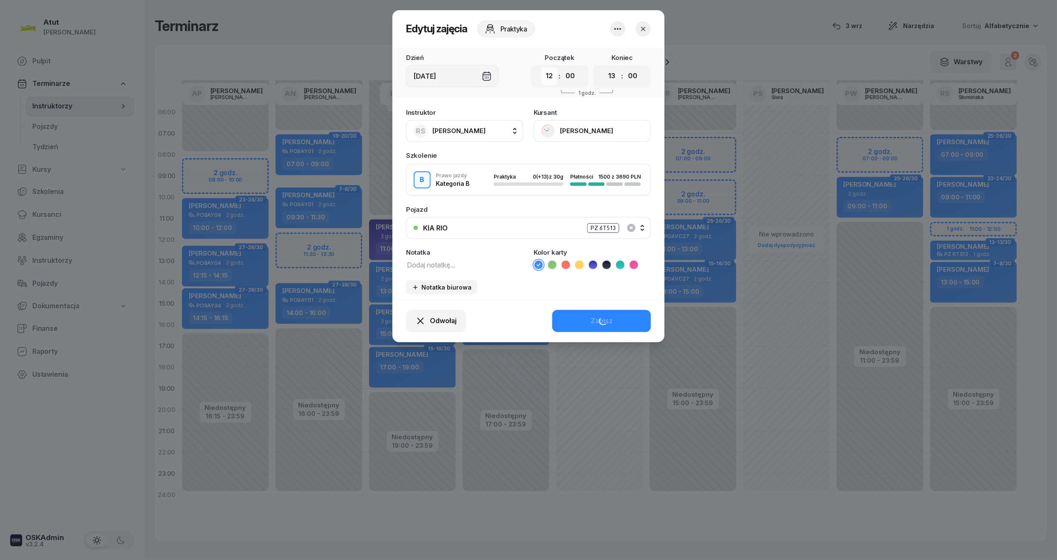
click at [555, 75] on select "00 01 02 03 04 05 06 07 08 09 10 11 12 13 14 15 16 17 18 19 20 21 22 23" at bounding box center [549, 76] width 16 height 18
select select "11"
click at [541, 67] on select "00 01 02 03 04 05 06 07 08 09 10 11 12 13 14 15 16 17 18 19 20 21 22 23" at bounding box center [549, 76] width 16 height 18
click at [604, 320] on div "Zapisz" at bounding box center [602, 321] width 22 height 11
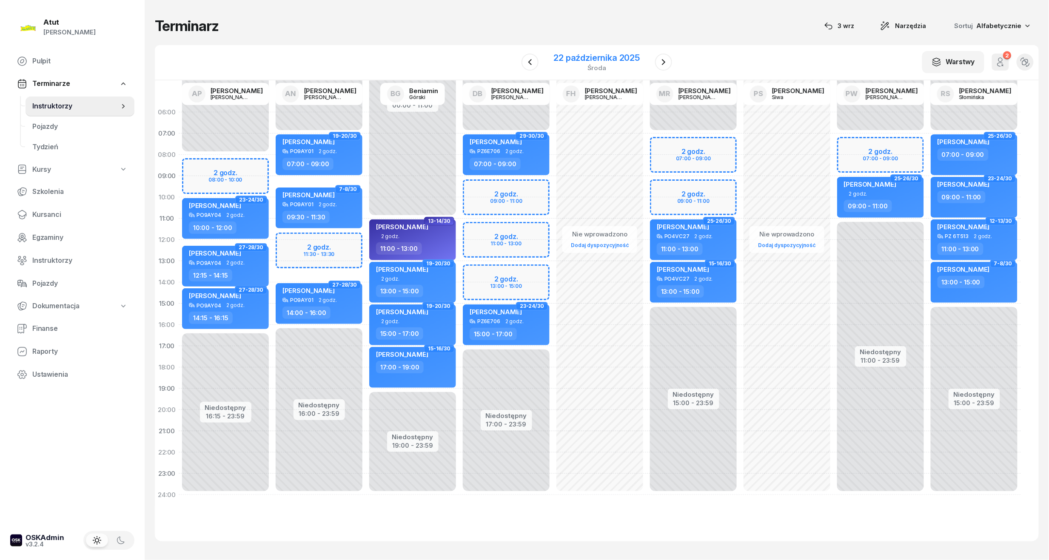
click at [575, 62] on div "22 października 2025" at bounding box center [597, 58] width 86 height 9
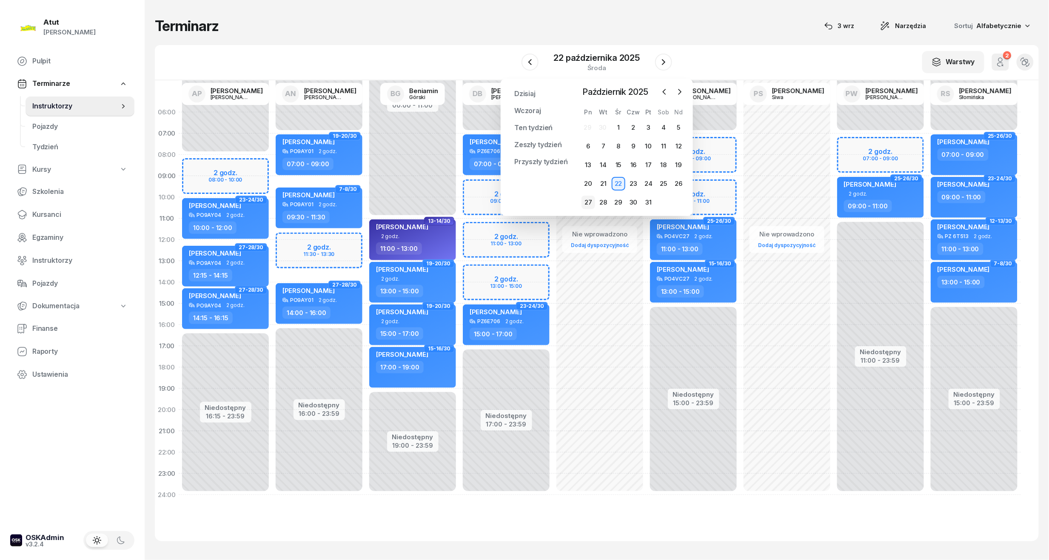
click at [584, 196] on div "27" at bounding box center [588, 203] width 14 height 14
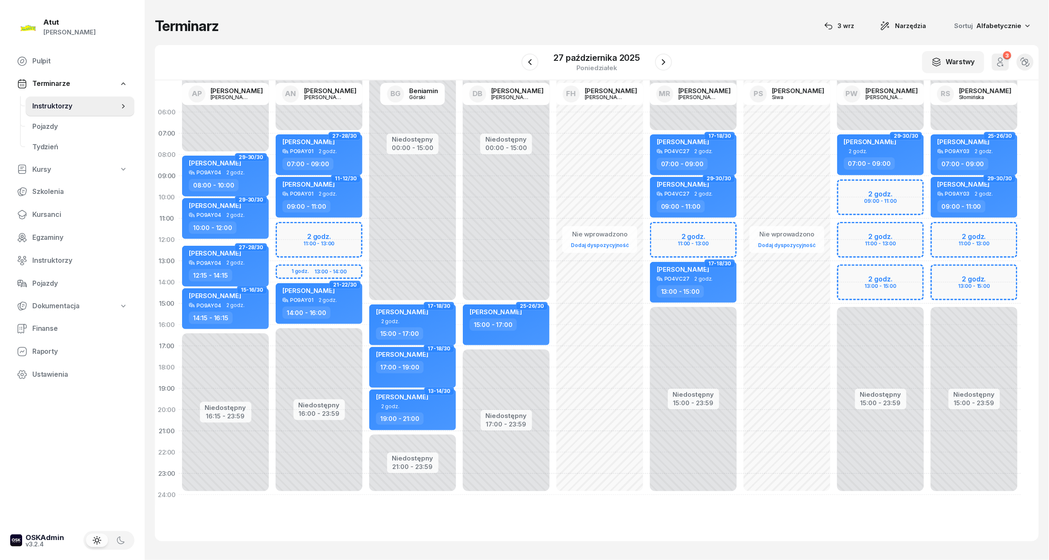
click at [965, 235] on div "Niedostępny 00:00 - 07:00 Niedostępny 15:00 - 23:59 2 godz. 11:00 - 13:00 2 god…" at bounding box center [974, 304] width 94 height 404
select select "11"
select select "13"
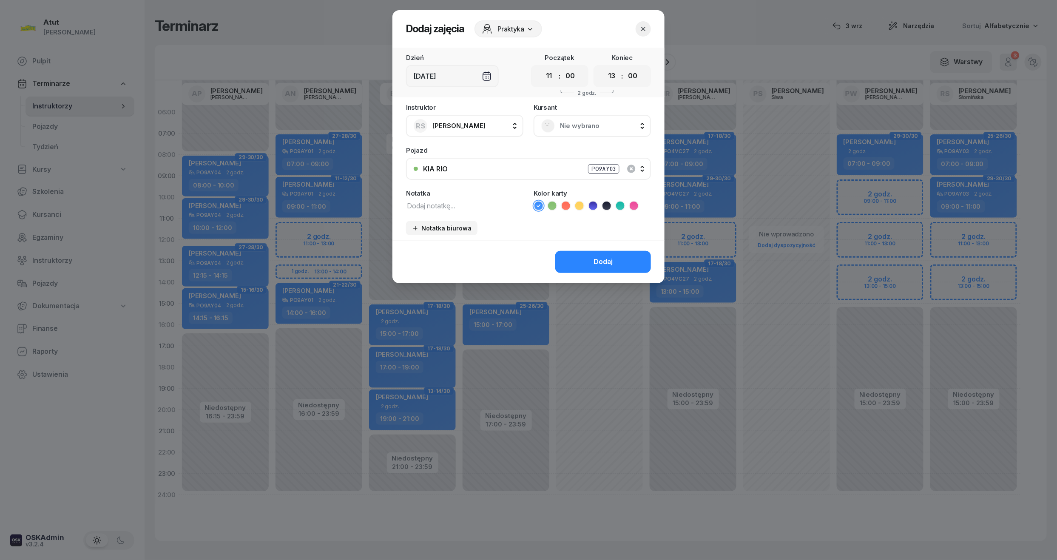
click at [580, 128] on span "Nie wybrano" at bounding box center [601, 125] width 83 height 11
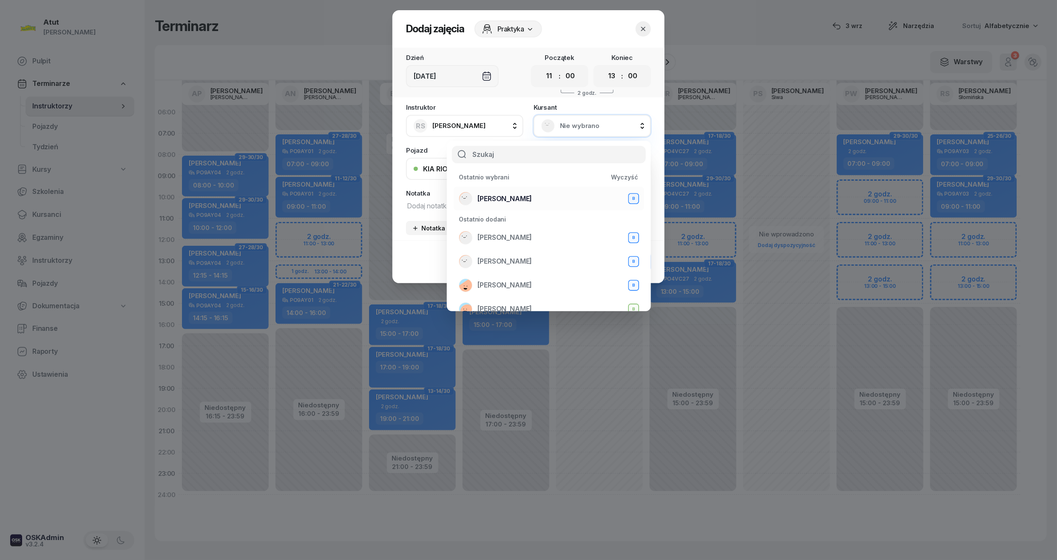
click at [515, 194] on span "Oryna Peretiatko" at bounding box center [505, 199] width 54 height 11
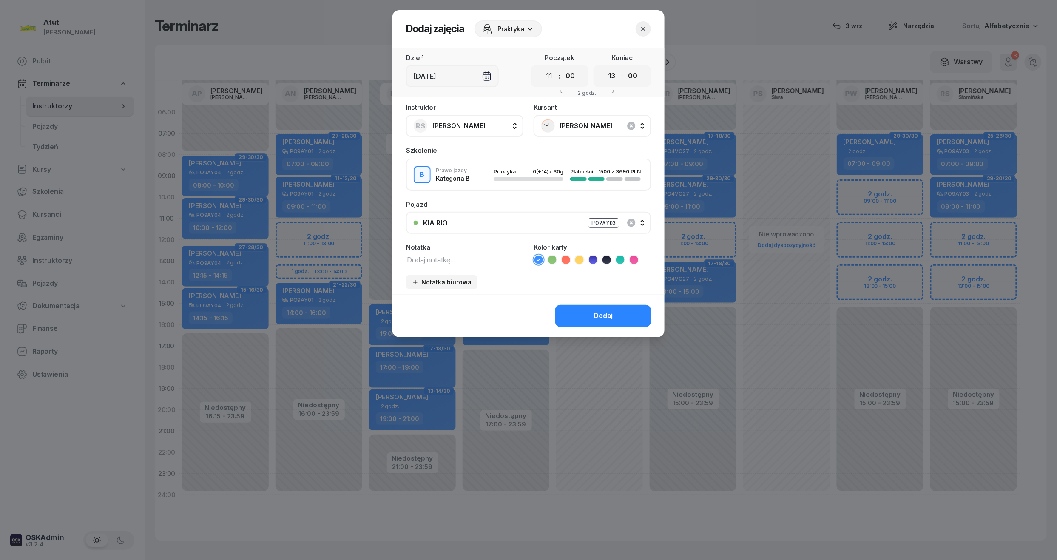
click at [603, 219] on div "PO9AY03" at bounding box center [603, 223] width 31 height 10
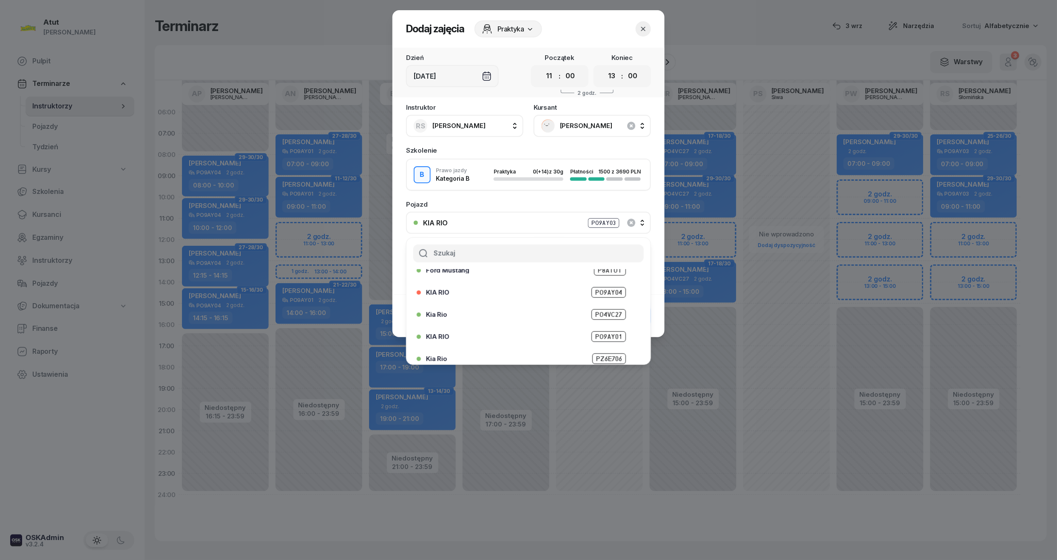
scroll to position [105, 0]
click at [604, 347] on span "PZ 6T513" at bounding box center [608, 352] width 35 height 11
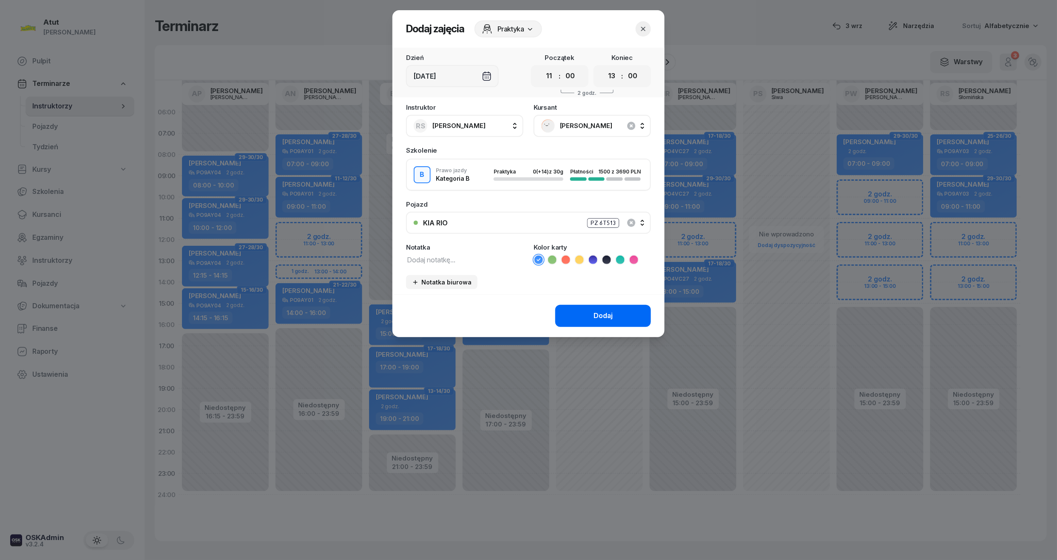
click at [596, 315] on div "Dodaj" at bounding box center [603, 315] width 19 height 11
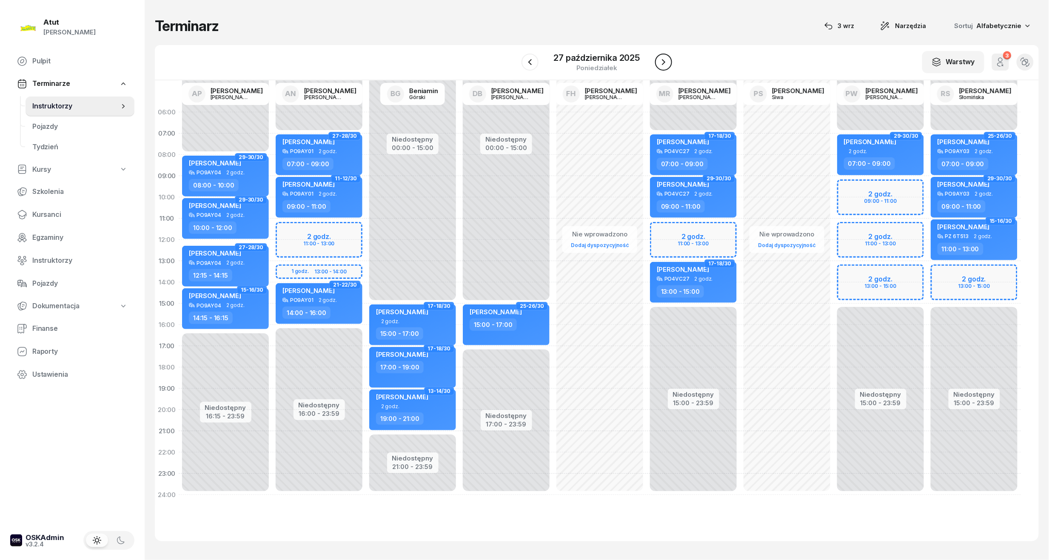
click at [662, 57] on icon "button" at bounding box center [663, 62] width 10 height 10
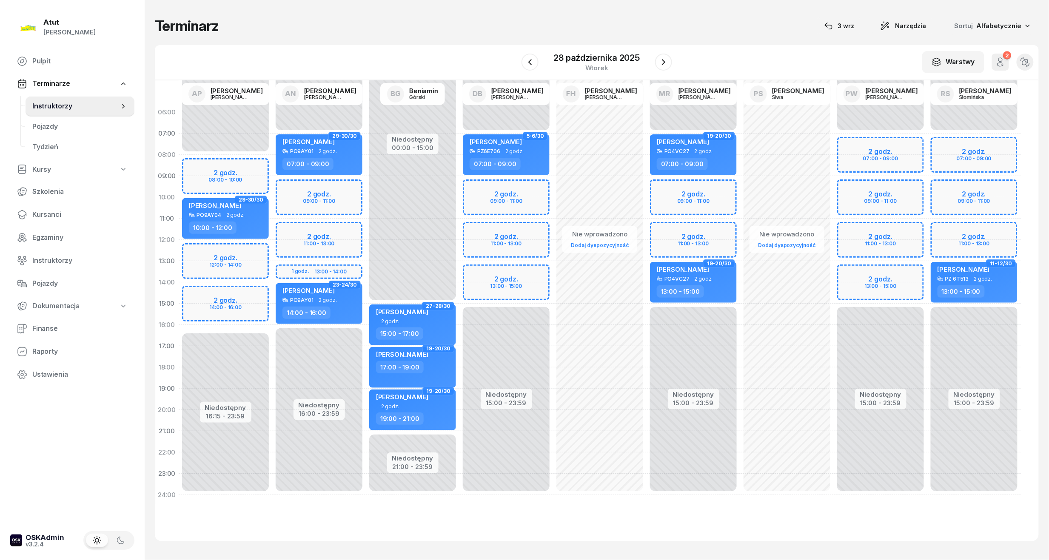
click at [999, 202] on div "Niedostępny 00:00 - 07:00 Niedostępny 15:00 - 23:59 2 godz. 07:00 - 09:00 2 god…" at bounding box center [974, 304] width 94 height 404
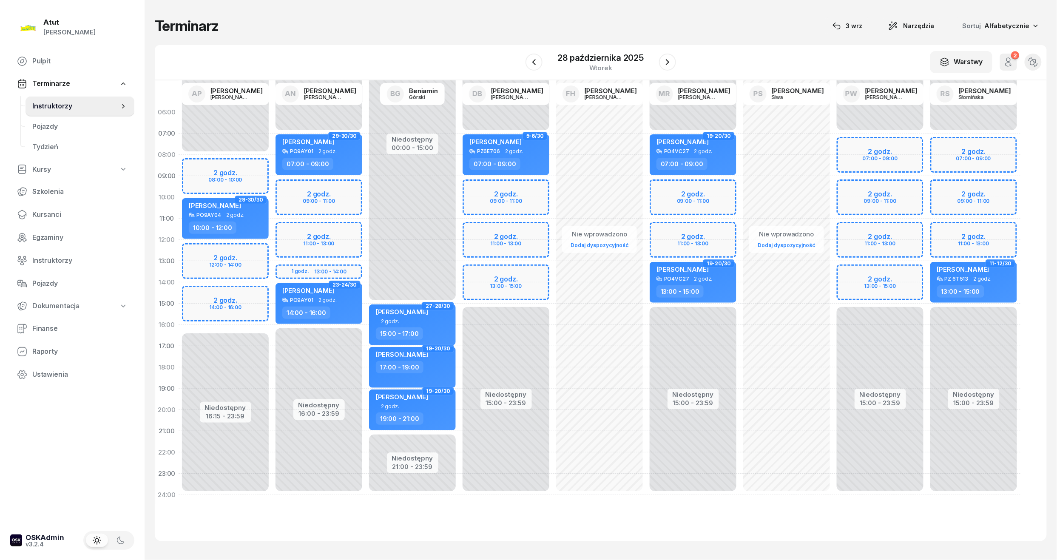
select select "10"
select select "12"
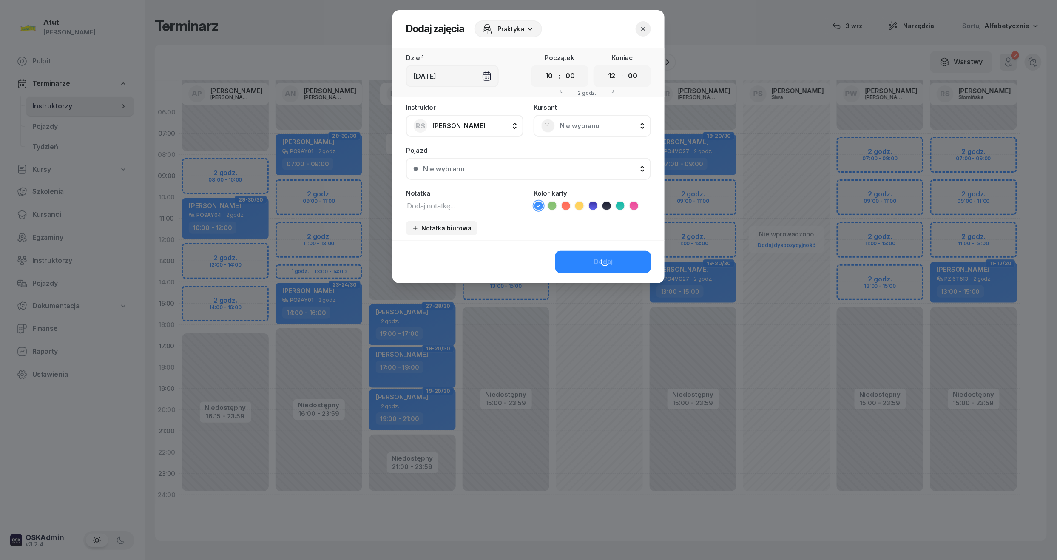
drag, startPoint x: 590, startPoint y: 122, endPoint x: 589, endPoint y: 128, distance: 5.2
click at [589, 128] on span "Nie wybrano" at bounding box center [601, 125] width 83 height 11
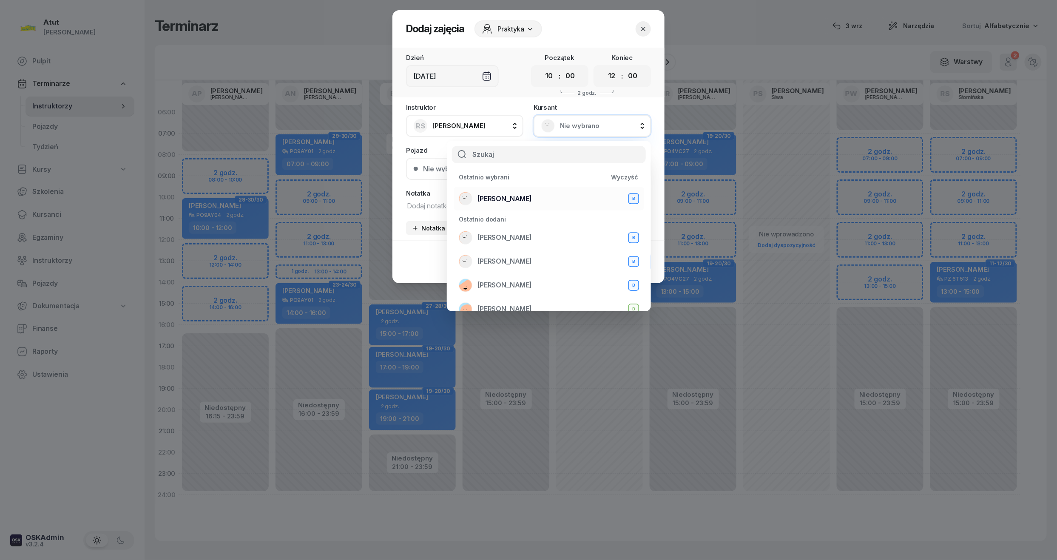
click at [488, 194] on span "Oryna Peretiatko" at bounding box center [505, 199] width 54 height 11
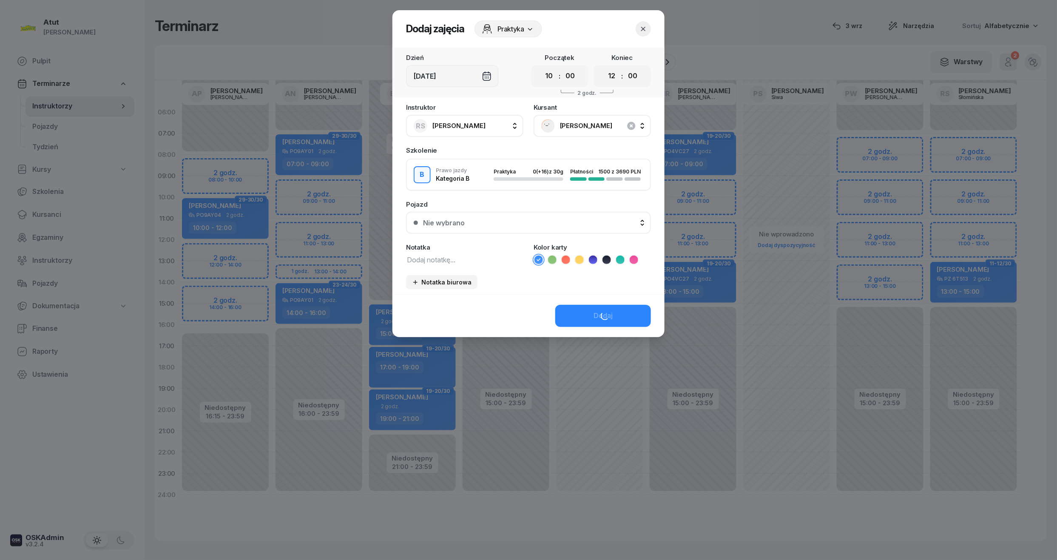
click at [427, 225] on button "Nie wybrano" at bounding box center [528, 223] width 245 height 22
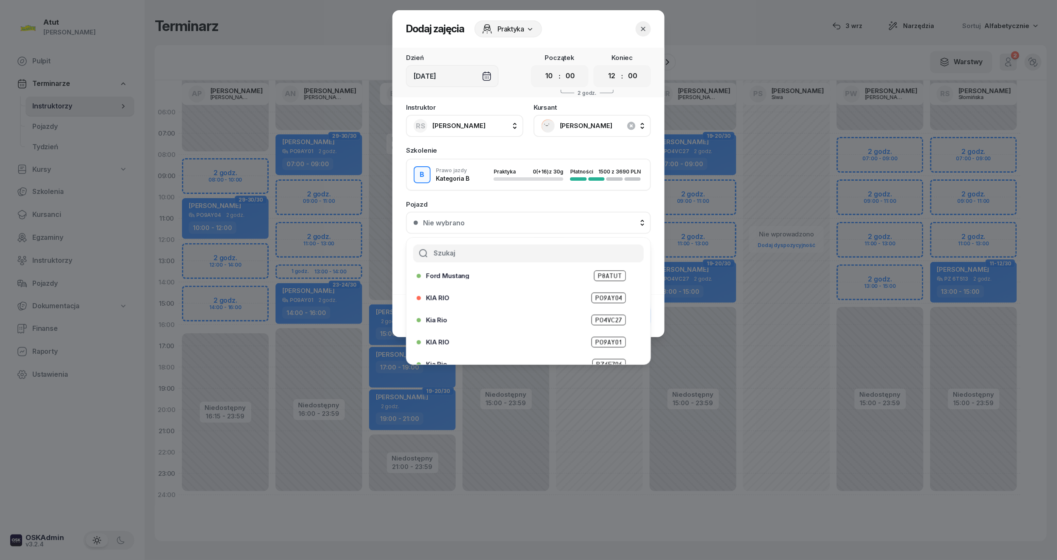
scroll to position [105, 0]
click at [611, 347] on span "PZ 6T513" at bounding box center [608, 352] width 35 height 11
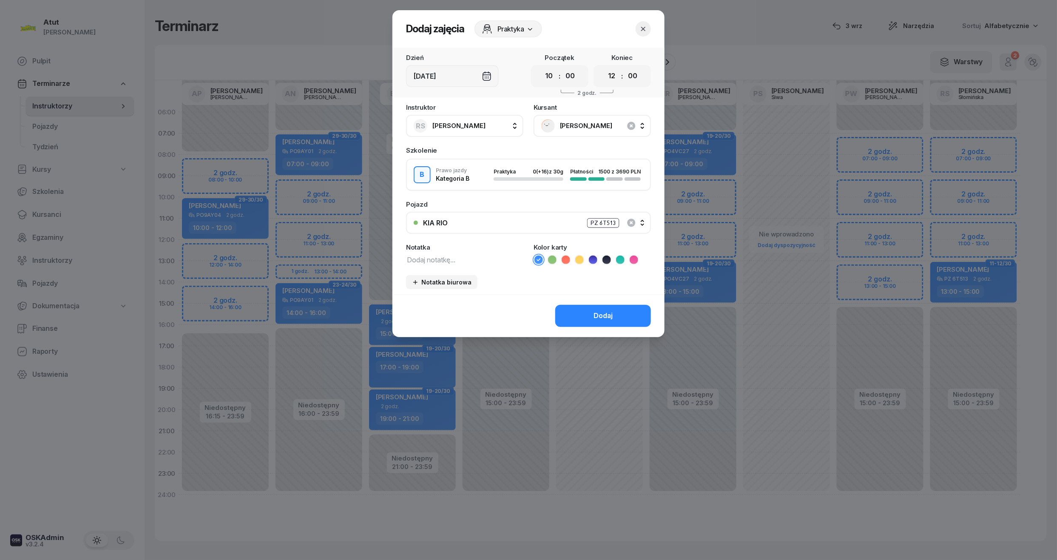
click at [598, 299] on div "Dodaj" at bounding box center [529, 315] width 272 height 43
click at [601, 305] on button "Dodaj" at bounding box center [603, 316] width 96 height 22
click at [548, 77] on select "00 01 02 03 04 05 06 07 08 09 10 11 12 13 14 15 16 17 18 19 20 21 22 23" at bounding box center [549, 76] width 16 height 18
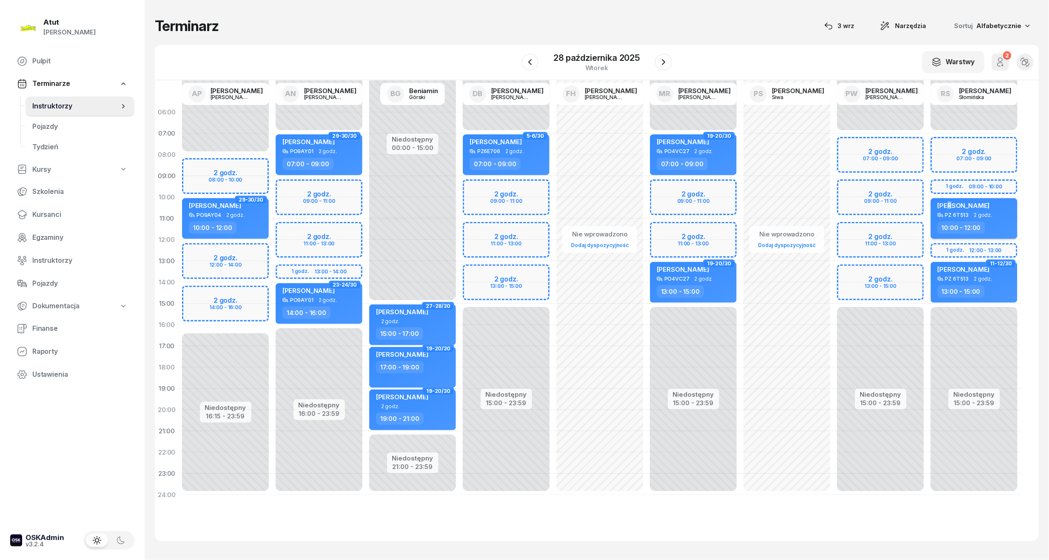
click at [950, 207] on span "Oryna Peretiatko" at bounding box center [963, 206] width 52 height 8
select select "10"
select select "12"
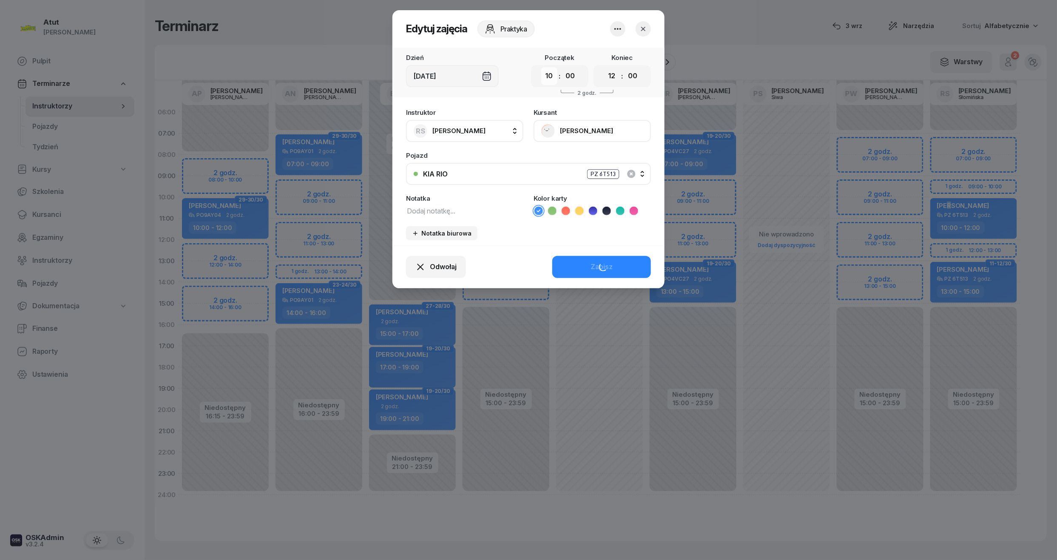
click at [552, 80] on select "00 01 02 03 04 05 06 07 08 09 10 11 12 13 14 15 16 17 18 19 20 21 22 23" at bounding box center [549, 76] width 16 height 18
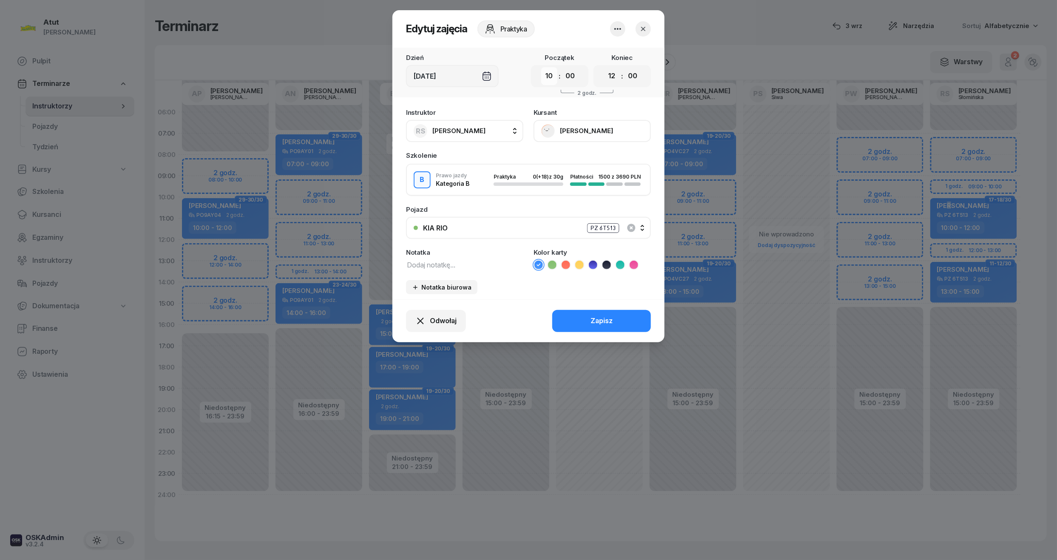
select select "09"
click at [541, 67] on select "00 01 02 03 04 05 06 07 08 09 10 11 12 13 14 15 16 17 18 19 20 21 22 23" at bounding box center [549, 76] width 16 height 18
click at [611, 80] on select "00 01 02 03 04 05 06 07 08 09 10 11 12 13 14 15 16 17 18 19 20 21 22 23" at bounding box center [612, 76] width 16 height 18
select select "11"
click at [604, 67] on select "00 01 02 03 04 05 06 07 08 09 10 11 12 13 14 15 16 17 18 19 20 21 22 23" at bounding box center [612, 76] width 16 height 18
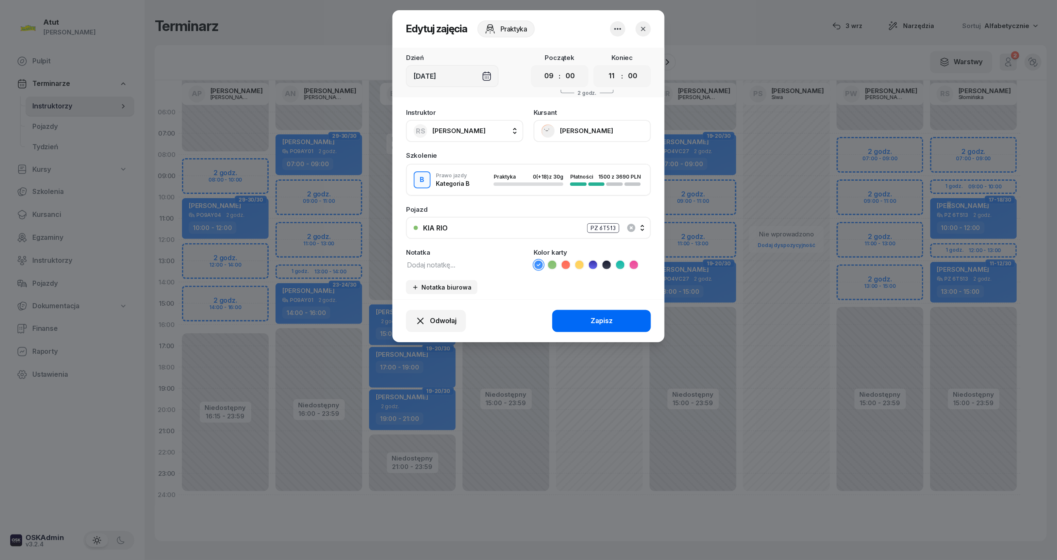
click at [609, 317] on div "Zapisz" at bounding box center [602, 321] width 22 height 11
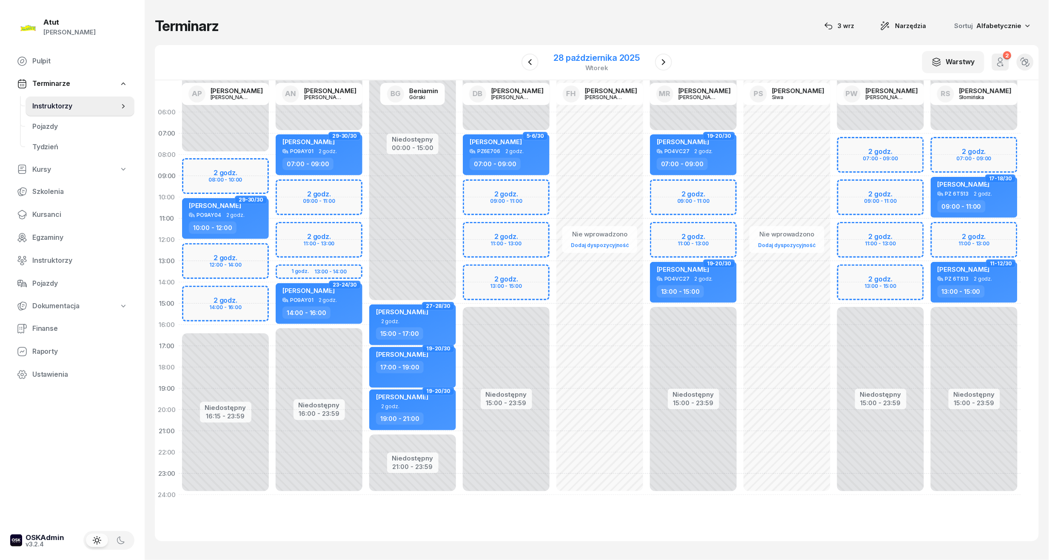
click at [615, 51] on div "28 października 2025 wtorek" at bounding box center [597, 62] width 107 height 24
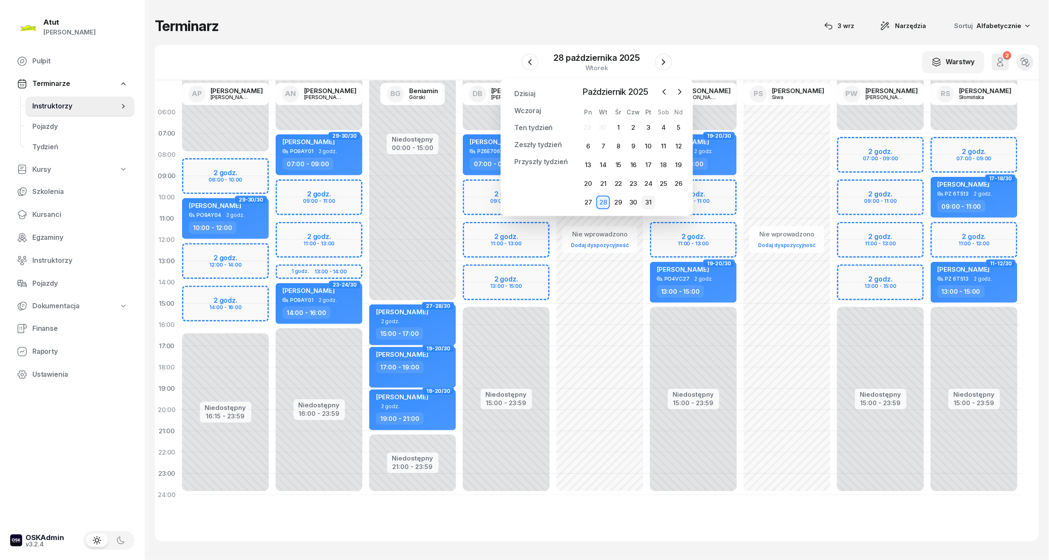
click at [645, 202] on div "31" at bounding box center [649, 203] width 14 height 14
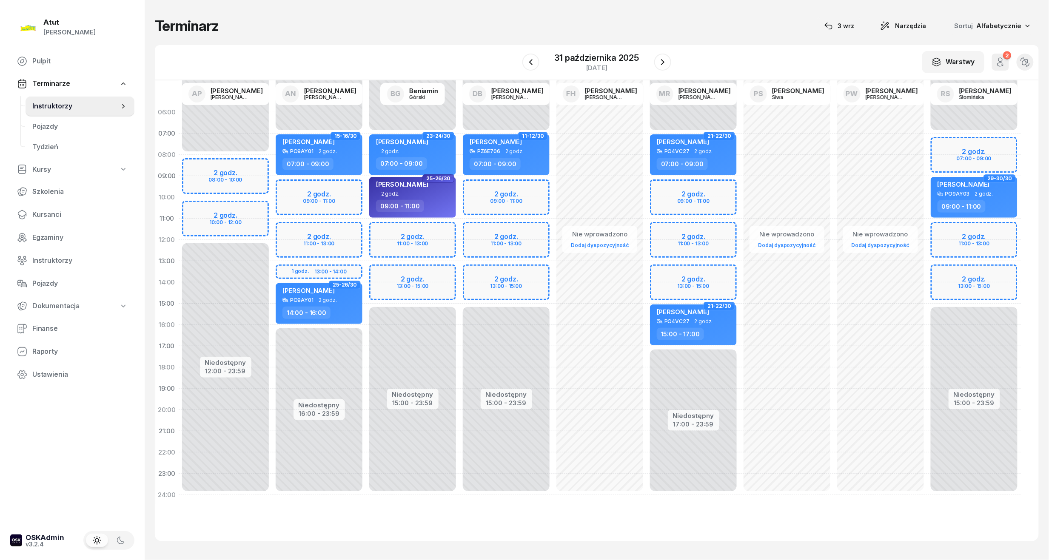
click at [962, 159] on div "Niedostępny 00:00 - 07:00 Niedostępny 15:00 - 23:59 2 godz. 07:00 - 09:00 2 god…" at bounding box center [974, 304] width 94 height 404
select select "08"
select select "09"
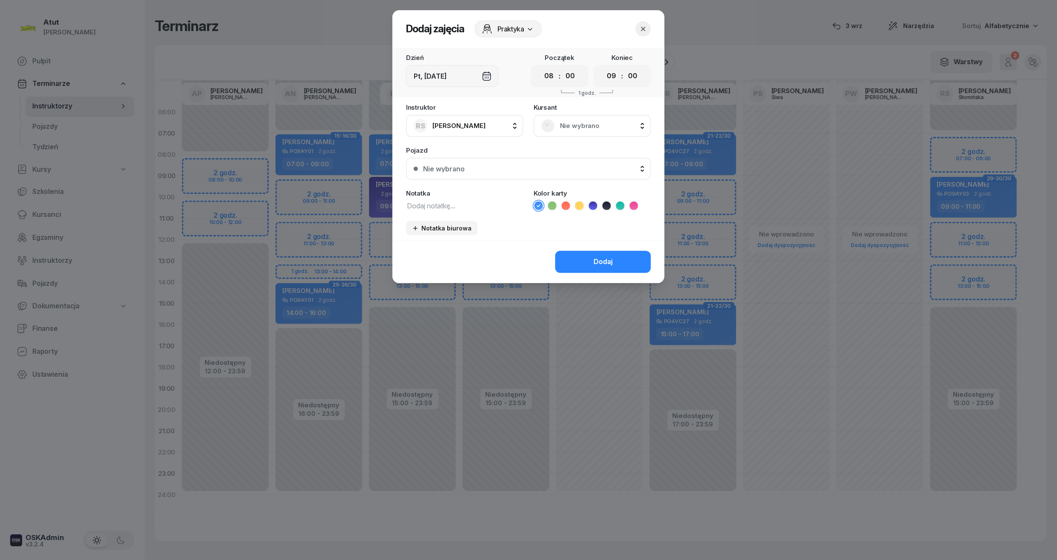
click at [582, 125] on span "Nie wybrano" at bounding box center [601, 125] width 83 height 11
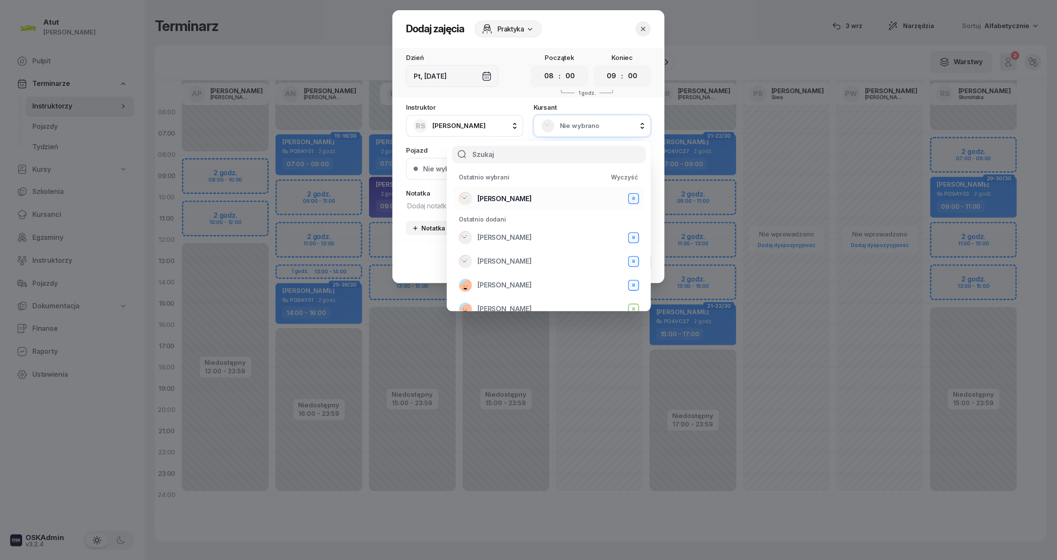
click at [501, 192] on div "Oryna Peretiatko B" at bounding box center [549, 199] width 180 height 14
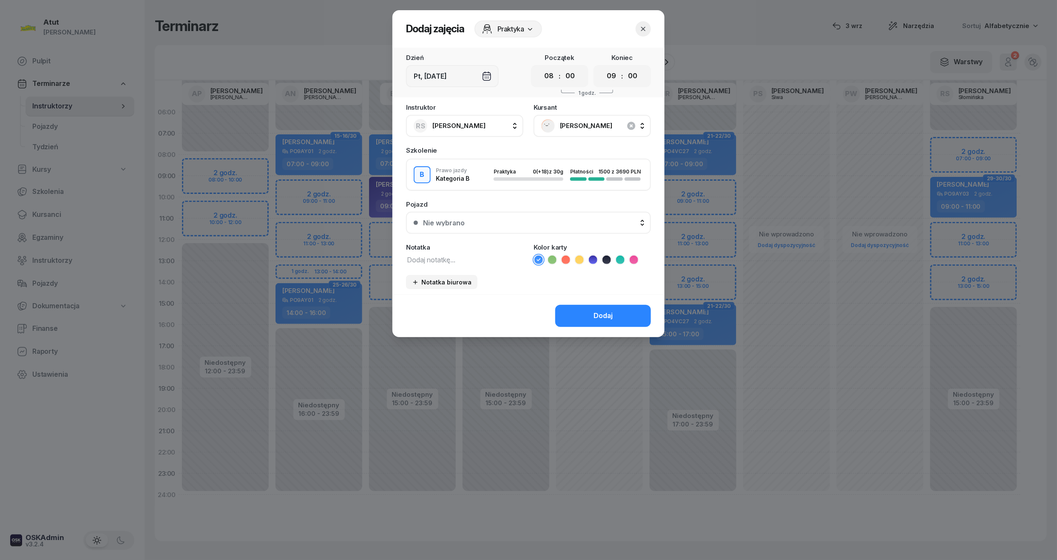
drag, startPoint x: 557, startPoint y: 80, endPoint x: 539, endPoint y: 94, distance: 22.1
click at [557, 80] on select "00 01 02 03 04 05 06 07 08 09 10 11 12 13 14 15 16 17 18 19 20 21 22 23" at bounding box center [549, 76] width 16 height 18
select select "07"
click at [541, 67] on select "00 01 02 03 04 05 06 07 08 09 10 11 12 13 14 15 16 17 18 19 20 21 22 23" at bounding box center [549, 76] width 16 height 18
click at [581, 220] on div "Nie wybrano" at bounding box center [533, 222] width 220 height 7
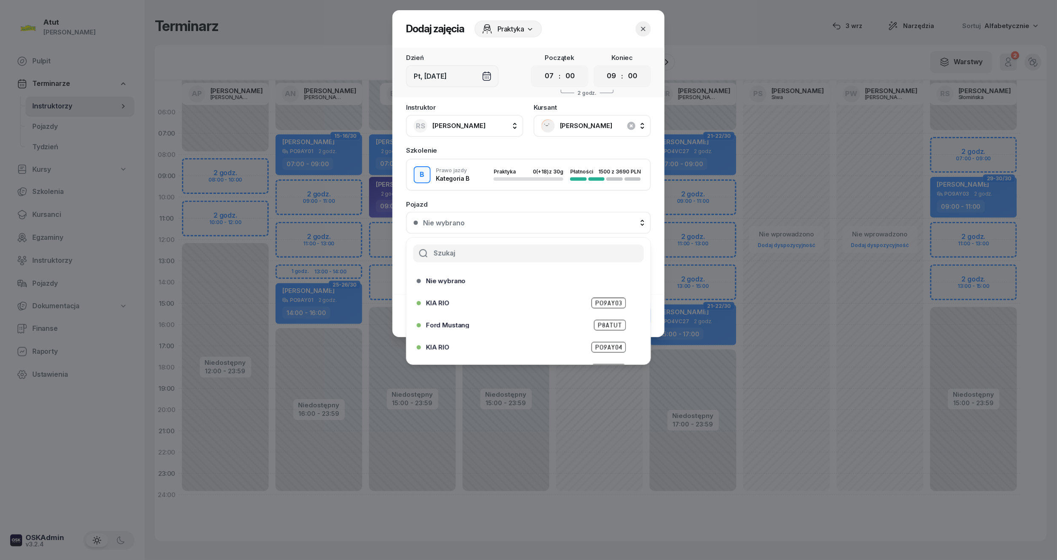
scroll to position [105, 0]
click at [604, 348] on span "PZ 6T513" at bounding box center [608, 352] width 35 height 11
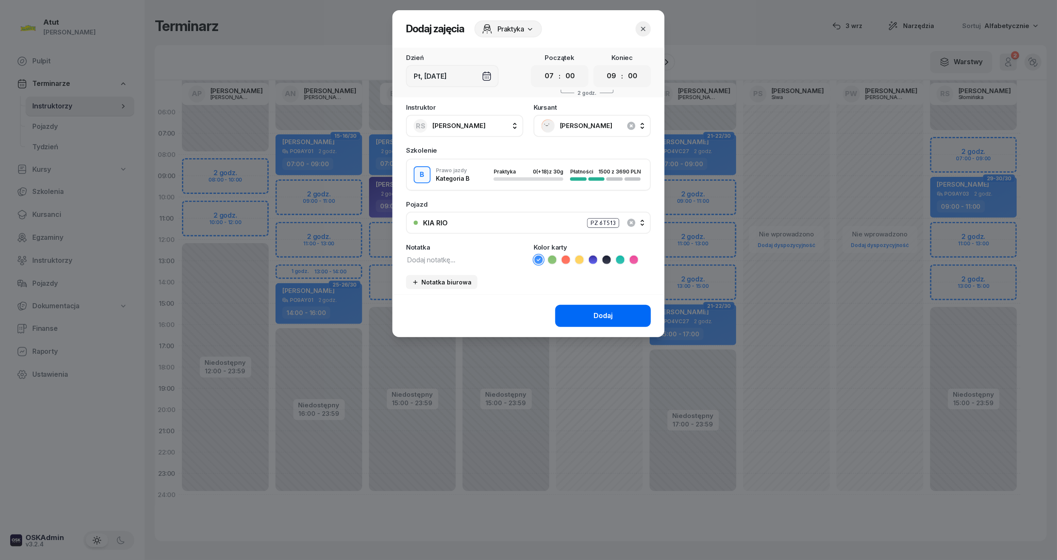
click at [616, 305] on button "Dodaj" at bounding box center [603, 316] width 96 height 22
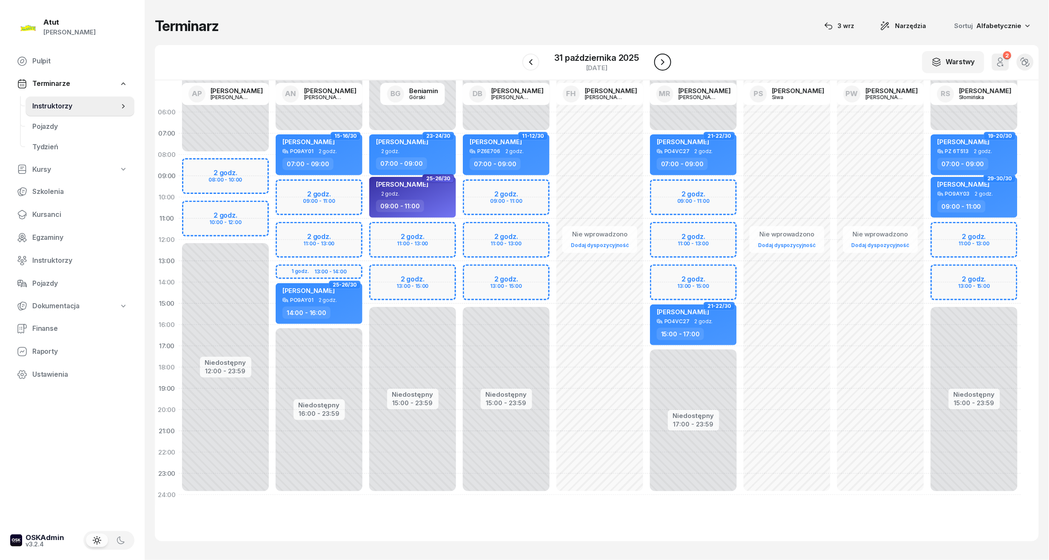
click at [662, 57] on icon "button" at bounding box center [662, 62] width 10 height 10
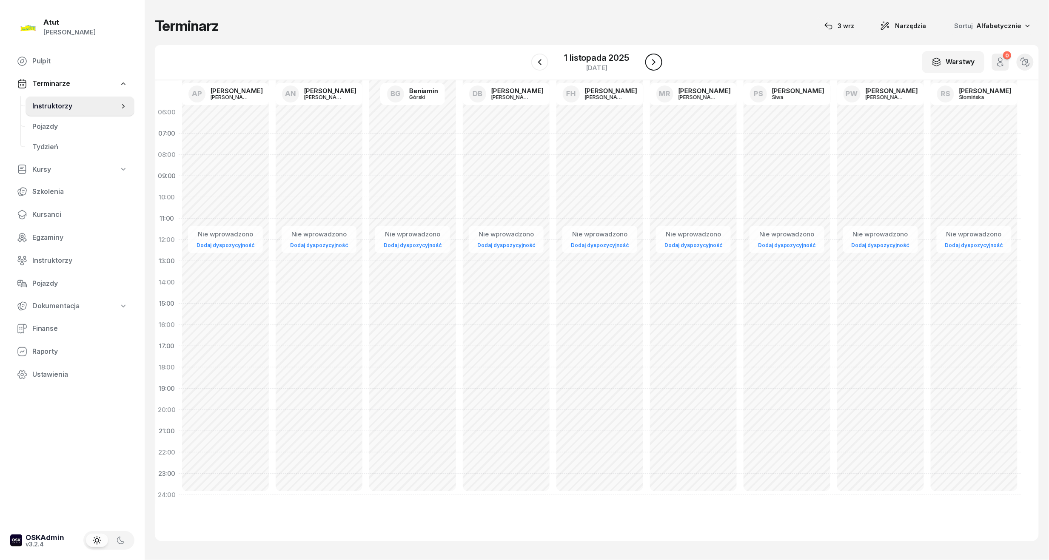
click at [652, 60] on icon "button" at bounding box center [654, 62] width 10 height 10
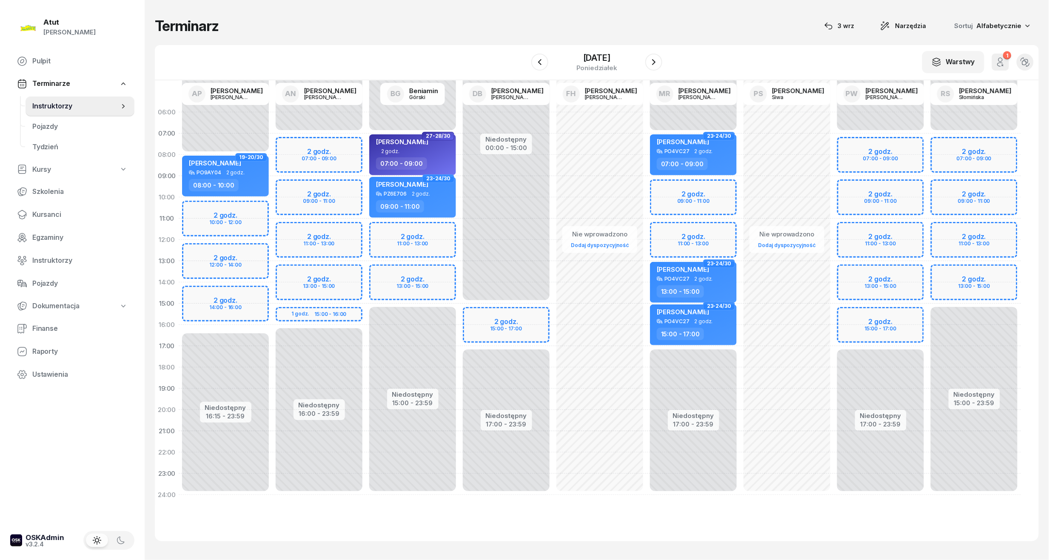
click at [953, 185] on div "Niedostępny 00:00 - 07:00 Niedostępny 15:00 - 23:59 2 godz. 07:00 - 09:00 2 god…" at bounding box center [974, 304] width 94 height 404
select select "09"
select select "11"
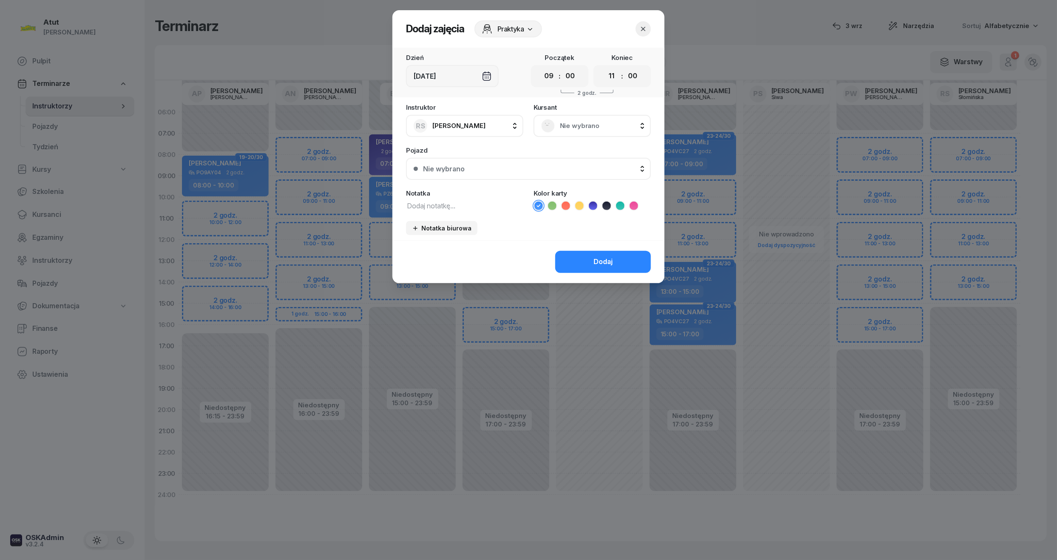
click at [569, 120] on span "Nie wybrano" at bounding box center [601, 125] width 83 height 11
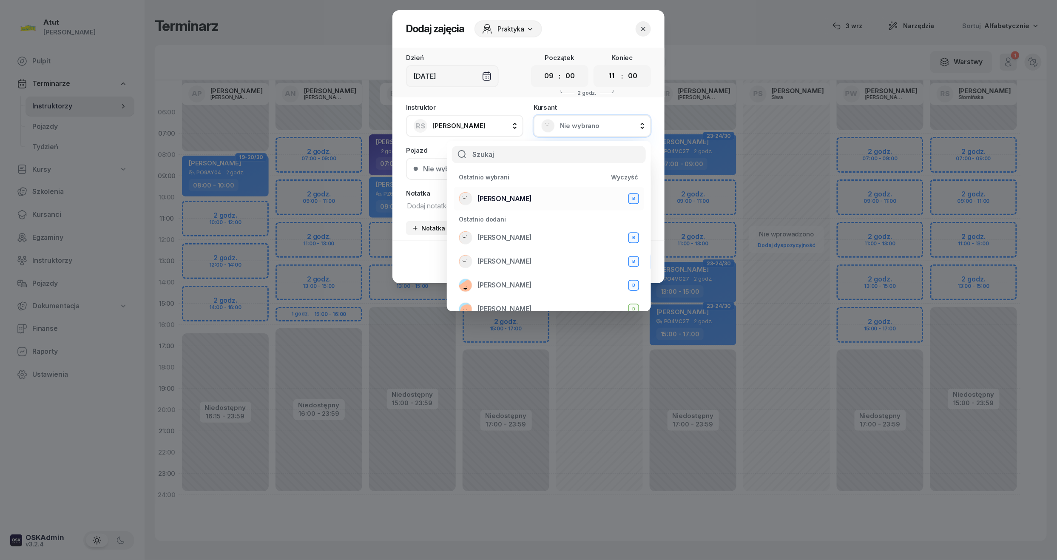
click at [502, 192] on div "Oryna Peretiatko B" at bounding box center [549, 199] width 180 height 14
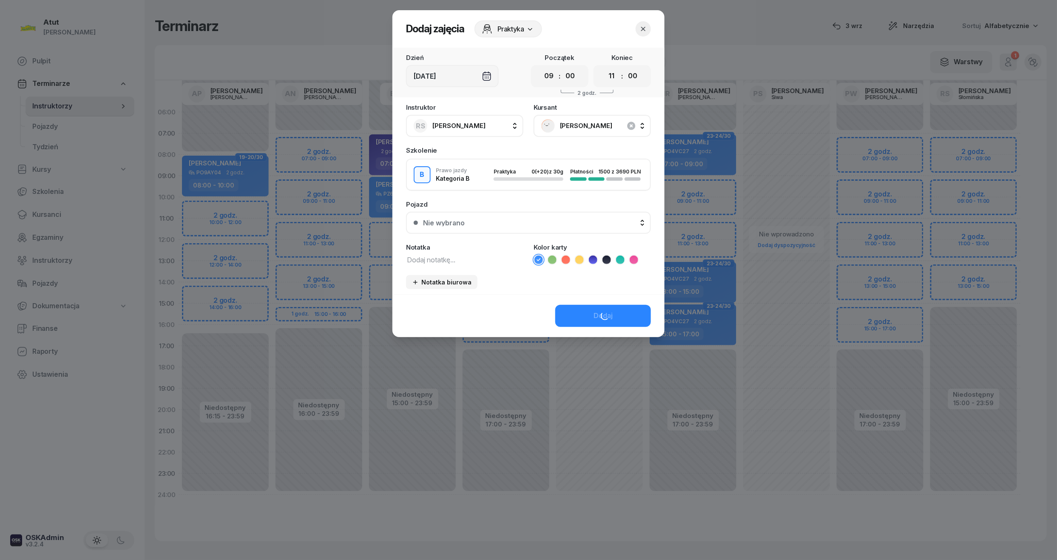
click at [558, 223] on div "Nie wybrano" at bounding box center [533, 222] width 220 height 7
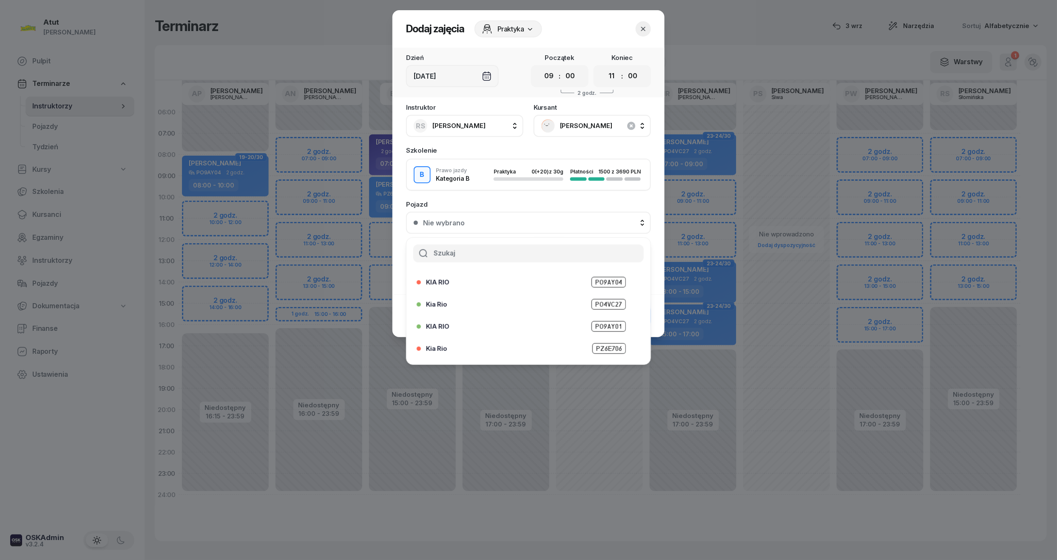
scroll to position [105, 0]
click at [604, 352] on span "PZ 6T513" at bounding box center [608, 352] width 35 height 11
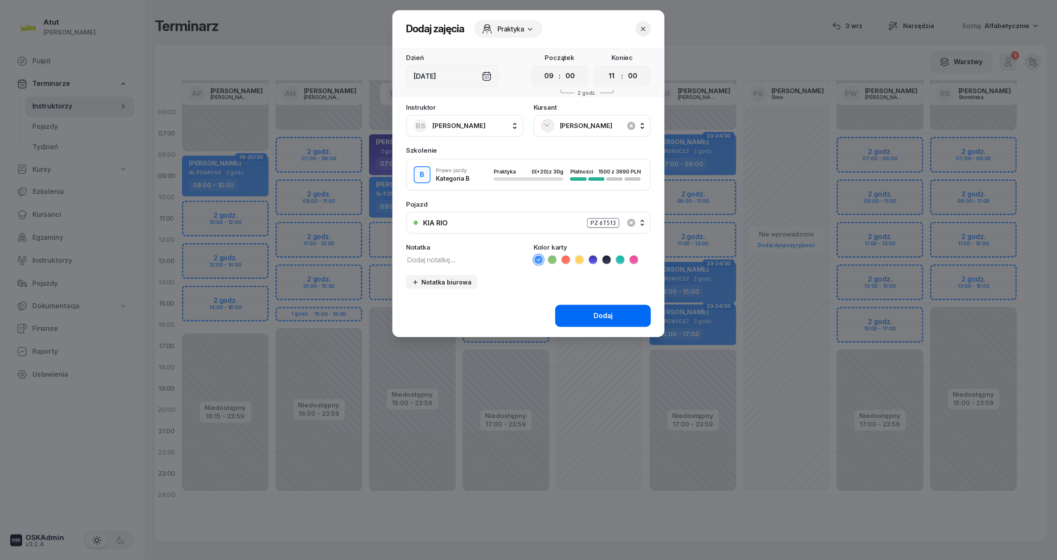
click at [612, 310] on div "Dodaj" at bounding box center [603, 315] width 19 height 11
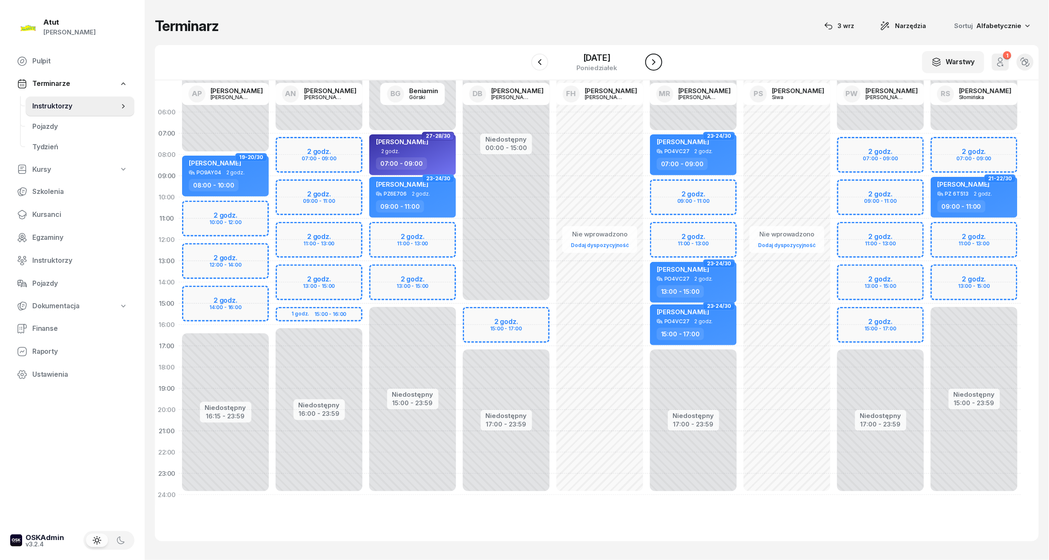
click at [655, 62] on icon "button" at bounding box center [653, 62] width 3 height 6
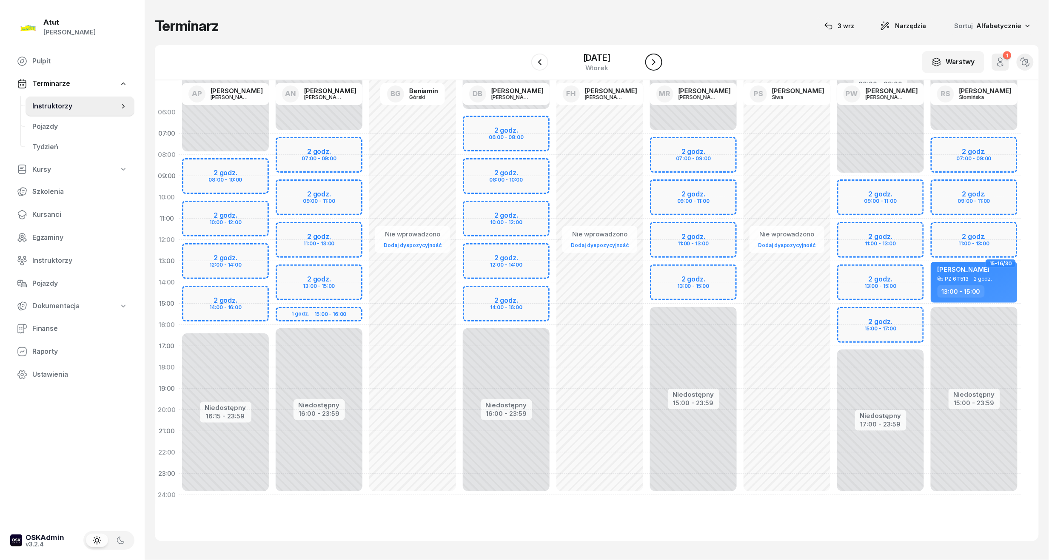
click at [655, 62] on icon "button" at bounding box center [653, 62] width 3 height 6
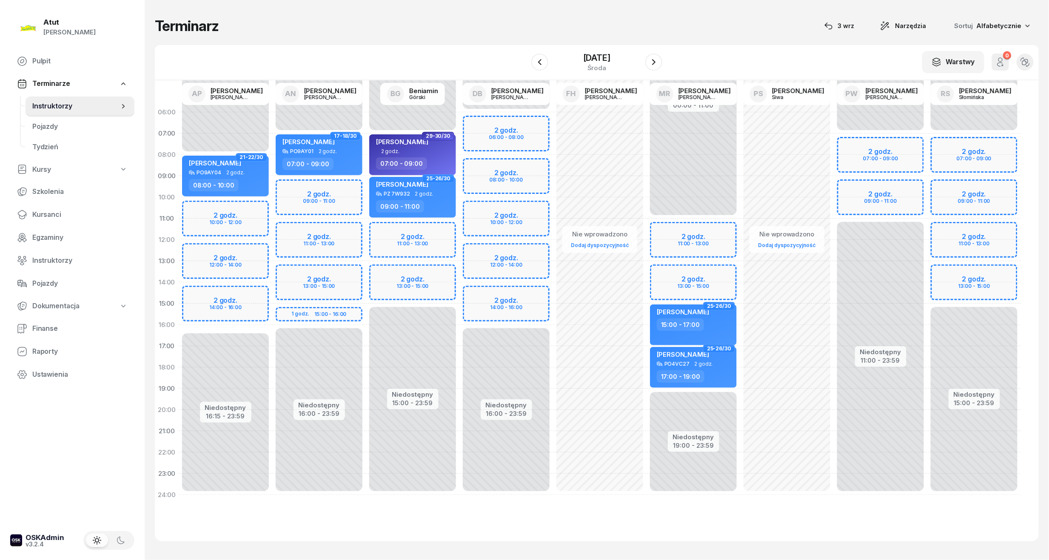
click at [956, 196] on div "Niedostępny 00:00 - 07:00 Niedostępny 15:00 - 23:59 2 godz. 07:00 - 09:00 2 god…" at bounding box center [974, 304] width 94 height 404
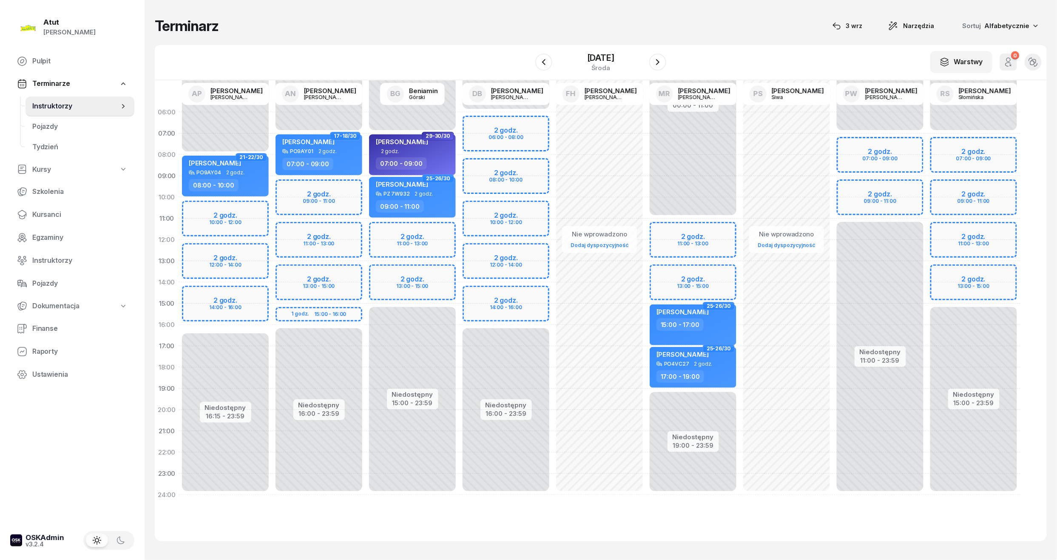
select select "09"
select select "11"
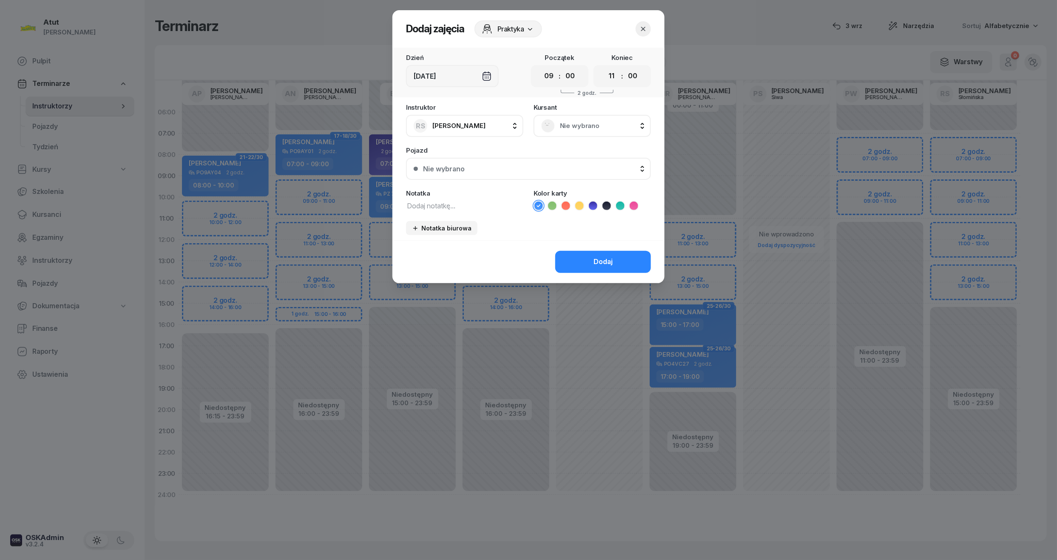
click at [606, 123] on span "Nie wybrano" at bounding box center [601, 125] width 83 height 11
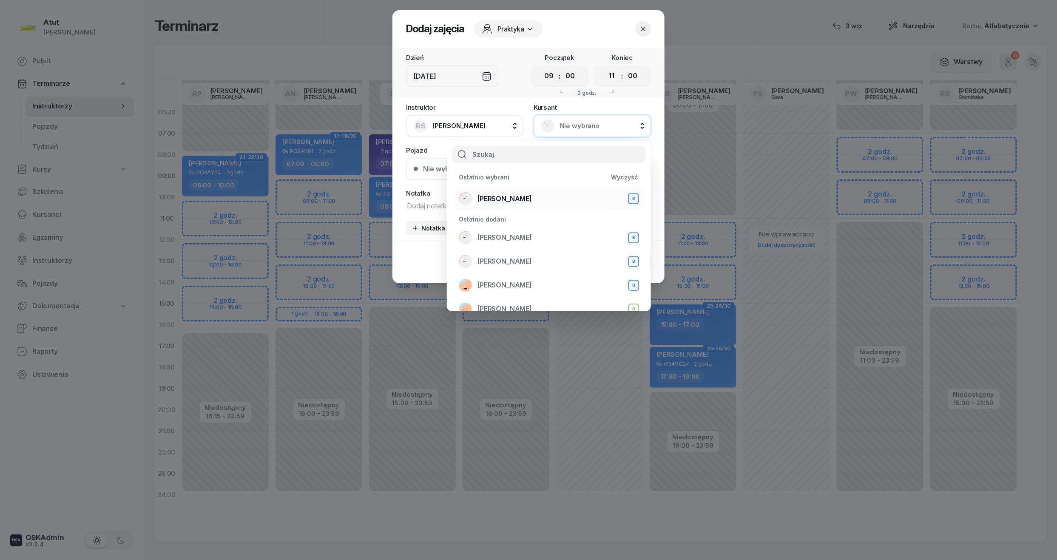
click at [518, 196] on span "Oryna Peretiatko" at bounding box center [505, 199] width 54 height 11
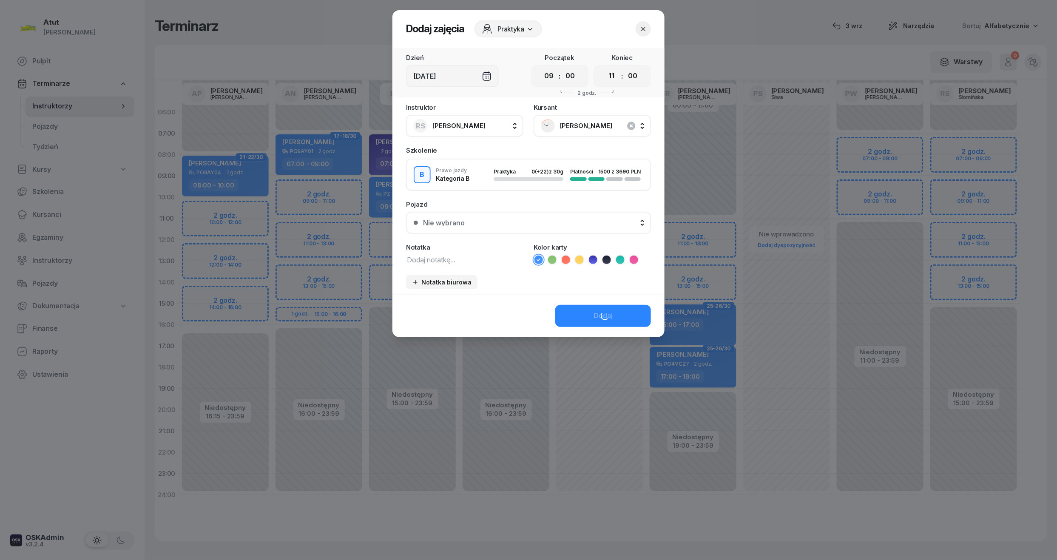
click at [460, 220] on div "Nie wybrano" at bounding box center [444, 222] width 42 height 7
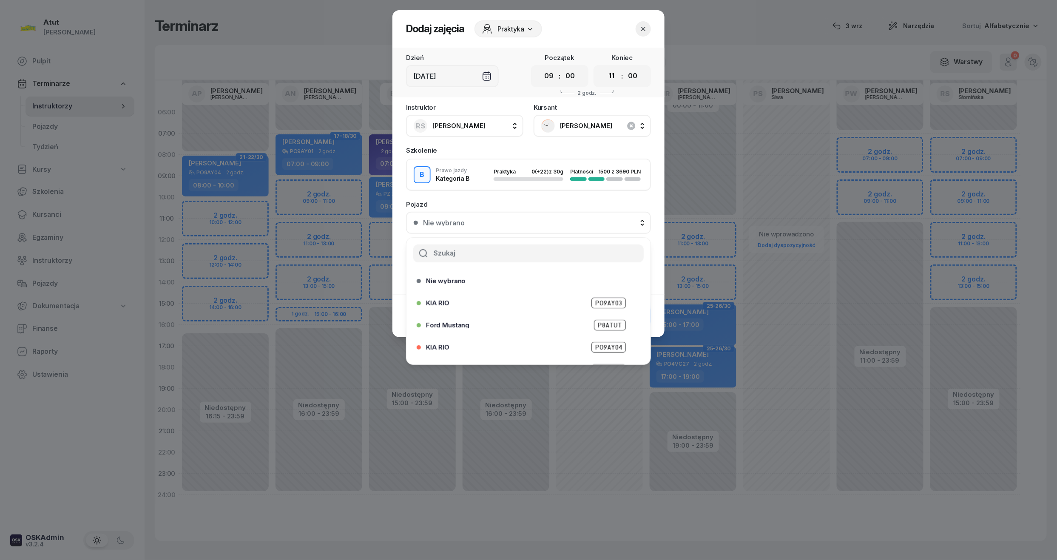
scroll to position [105, 0]
click at [617, 353] on span "PZ 6T513" at bounding box center [608, 352] width 35 height 11
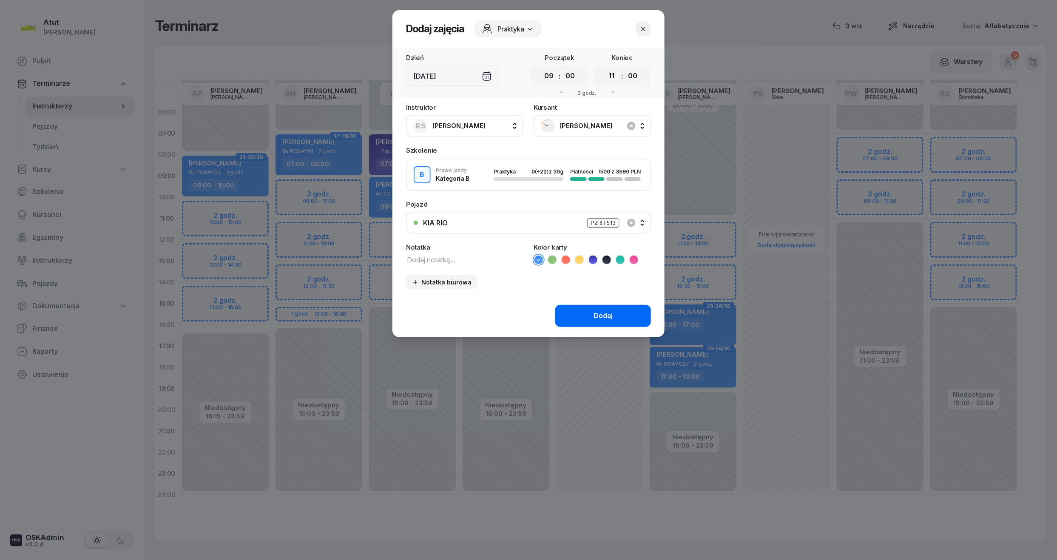
click at [608, 308] on button "Dodaj" at bounding box center [603, 316] width 96 height 22
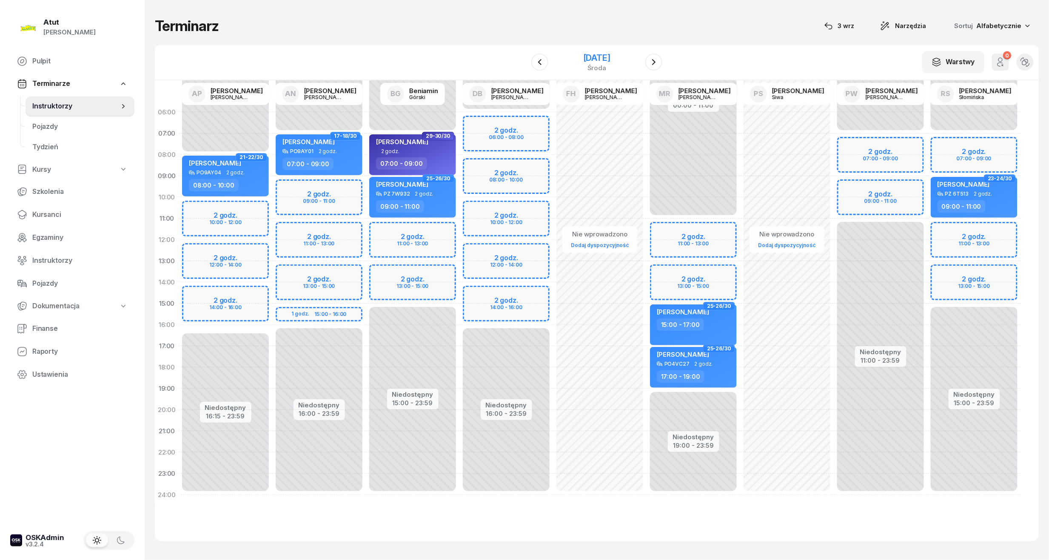
click at [606, 54] on div "5 listopada 2025" at bounding box center [596, 58] width 27 height 9
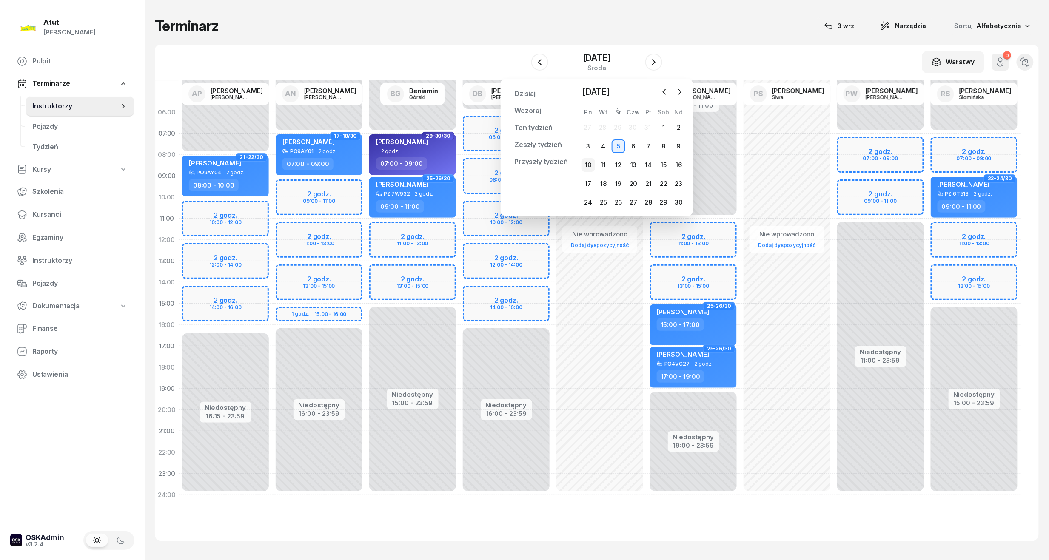
click at [589, 164] on div "10" at bounding box center [588, 165] width 14 height 14
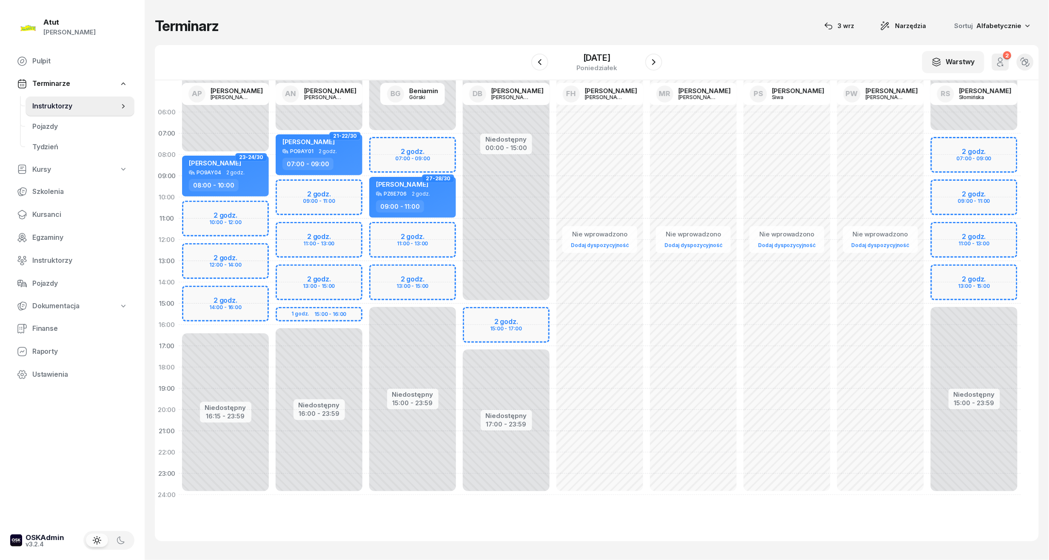
click at [959, 185] on div "Niedostępny 00:00 - 07:00 Niedostępny 15:00 - 23:59 2 godz. 07:00 - 09:00 2 god…" at bounding box center [974, 304] width 94 height 404
select select "09"
select select "11"
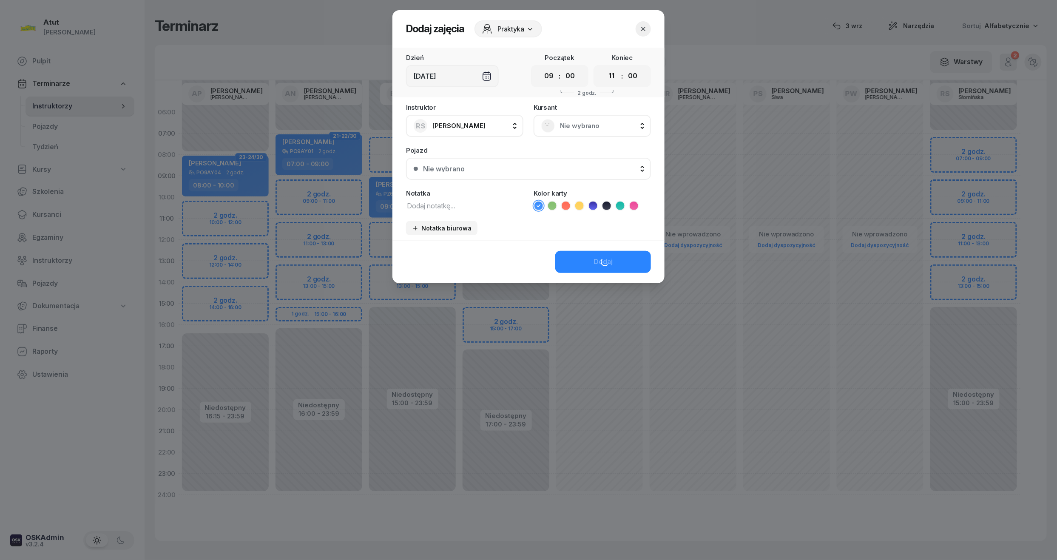
click at [565, 132] on div "Nie wybrano" at bounding box center [592, 126] width 117 height 22
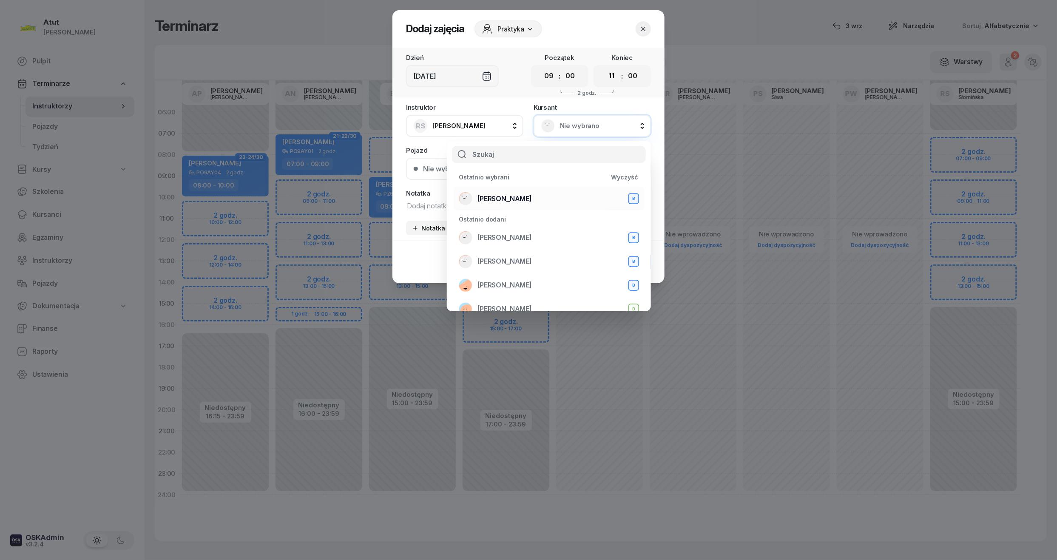
click at [521, 194] on span "Oryna Peretiatko" at bounding box center [505, 199] width 54 height 11
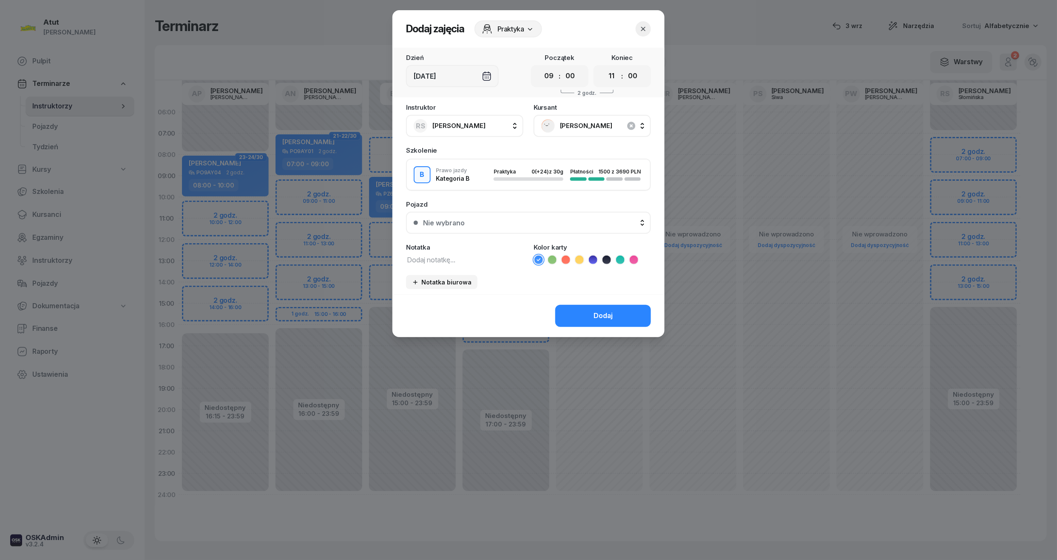
click at [612, 223] on div "Nie wybrano" at bounding box center [533, 222] width 220 height 7
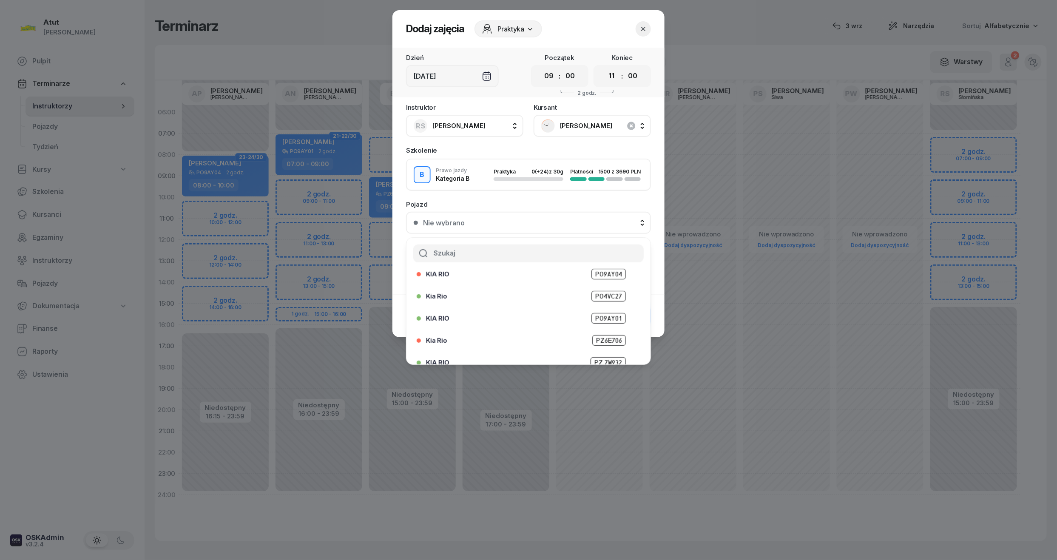
scroll to position [105, 0]
click at [599, 343] on li "KIA RIO PZ 6T513" at bounding box center [529, 352] width 244 height 20
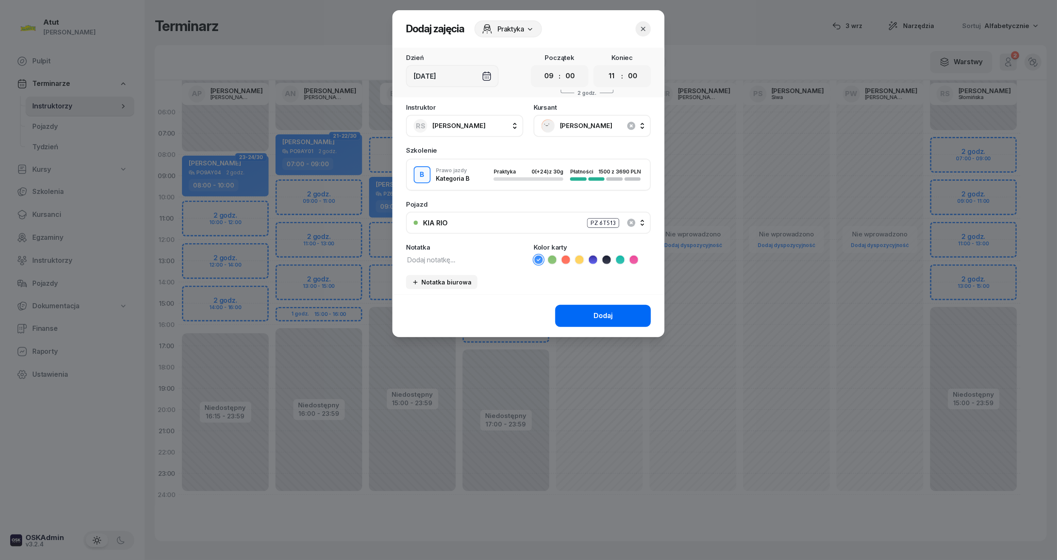
click at [611, 312] on div "Dodaj" at bounding box center [603, 315] width 19 height 11
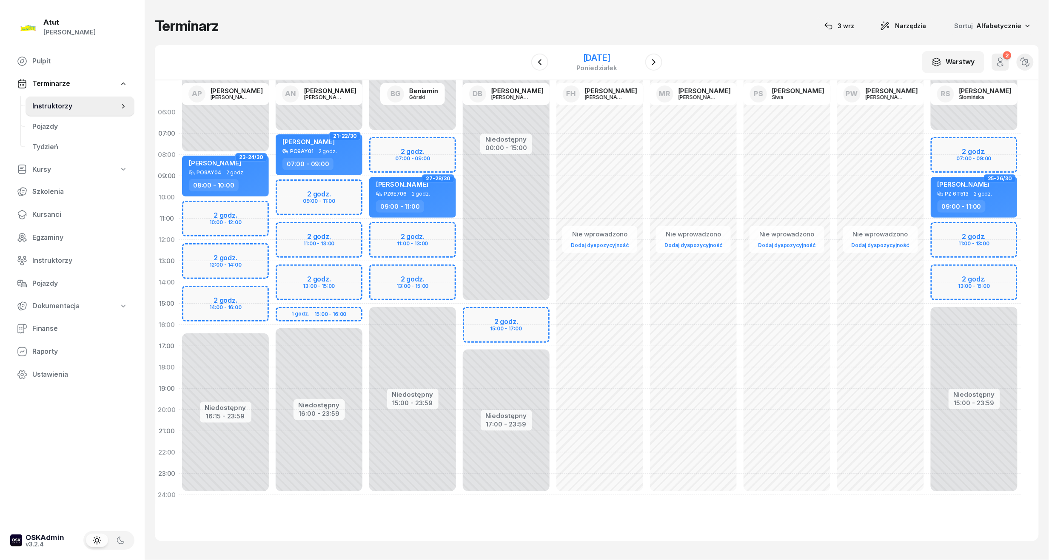
click at [640, 60] on div "10 listopada 2025 poniedziałek" at bounding box center [596, 62] width 87 height 24
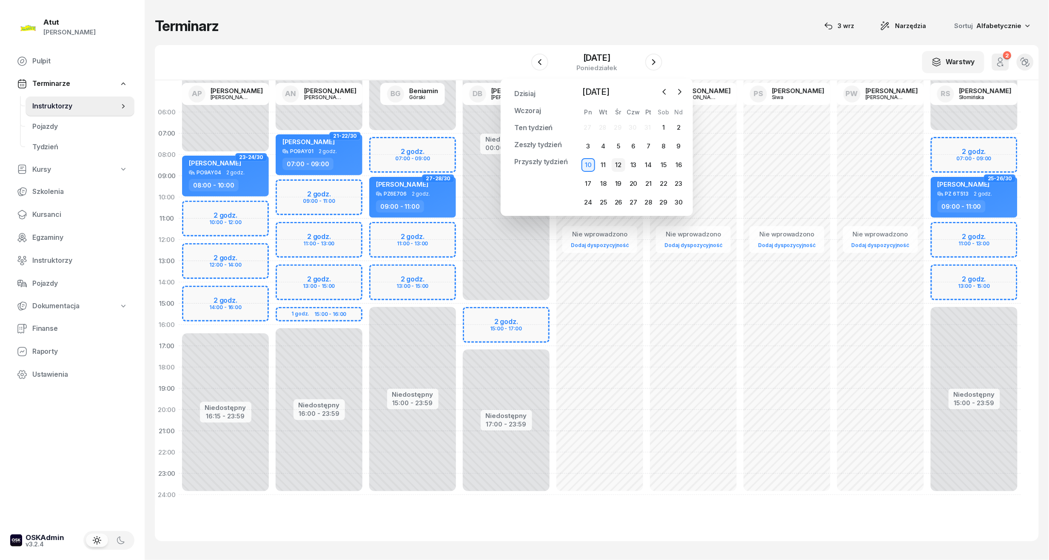
click at [623, 163] on div "12" at bounding box center [619, 165] width 14 height 14
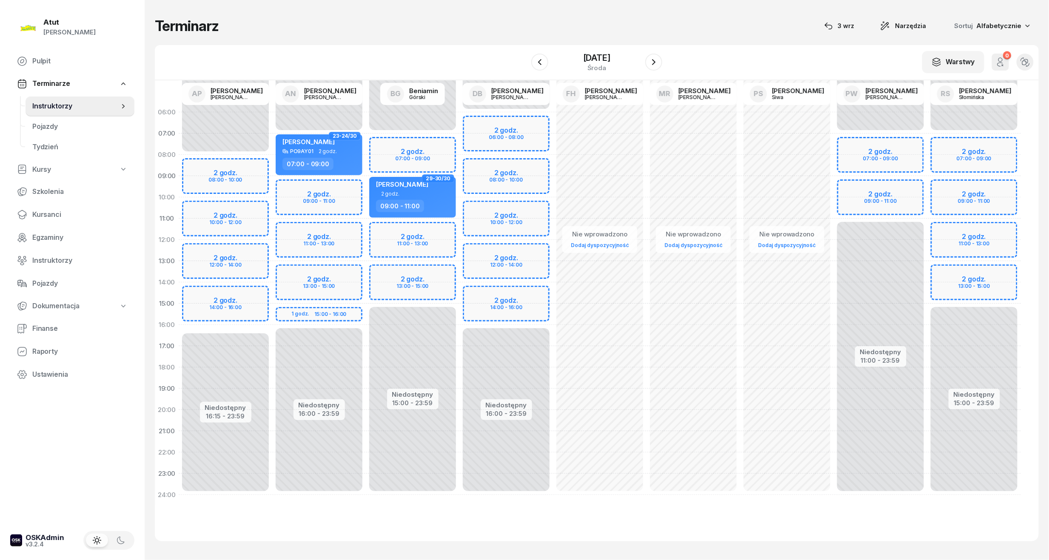
click at [939, 191] on div "Niedostępny 00:00 - 07:00 Niedostępny 15:00 - 23:59 2 godz. 07:00 - 09:00 2 god…" at bounding box center [974, 304] width 94 height 404
select select "09"
select select "11"
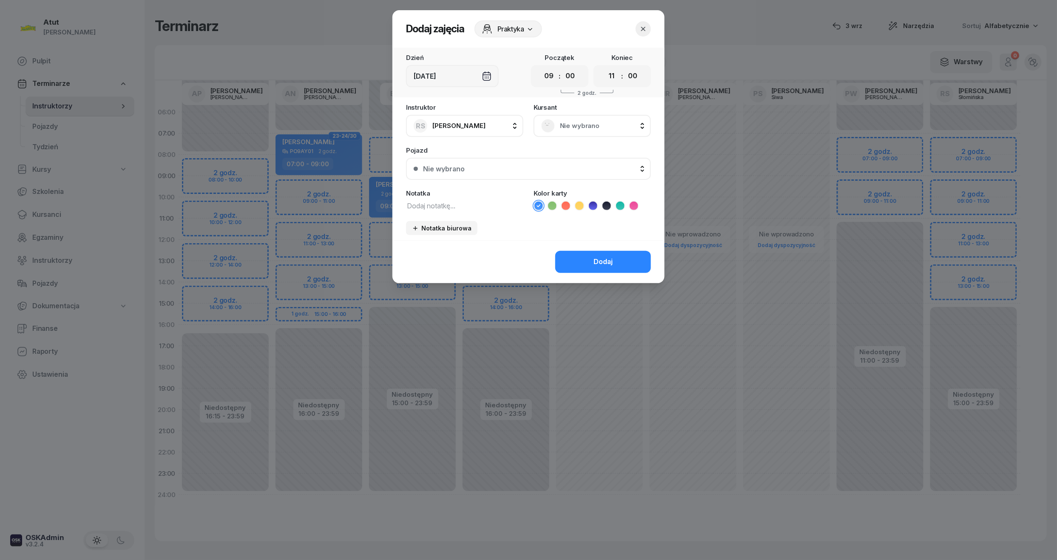
click at [577, 110] on div "Kursant Nie wybrano" at bounding box center [592, 120] width 117 height 33
click at [587, 129] on span "Nie wybrano" at bounding box center [601, 125] width 83 height 11
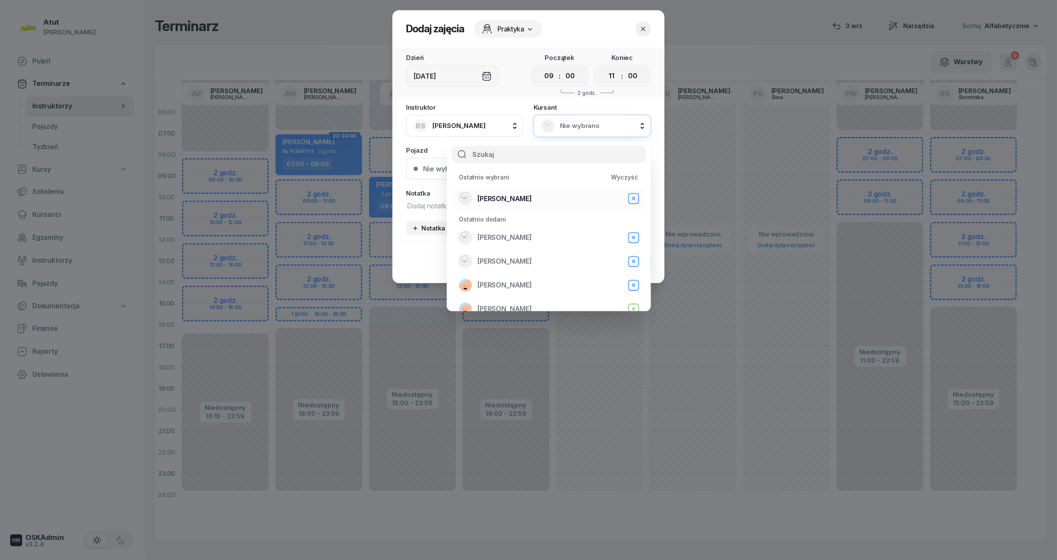
click at [532, 189] on li "Oryna Peretiatko B" at bounding box center [549, 199] width 191 height 24
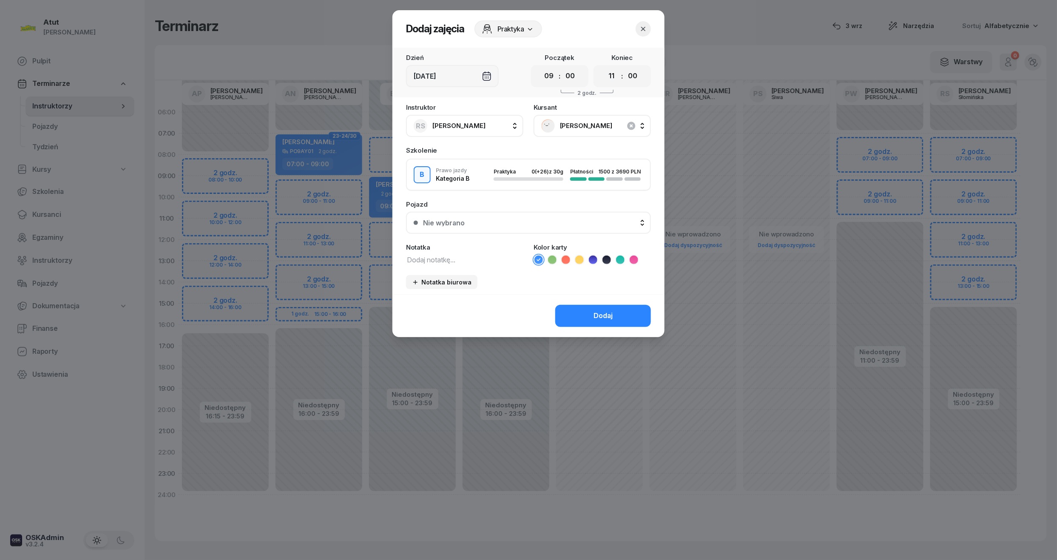
click at [486, 225] on button "Nie wybrano" at bounding box center [528, 223] width 245 height 22
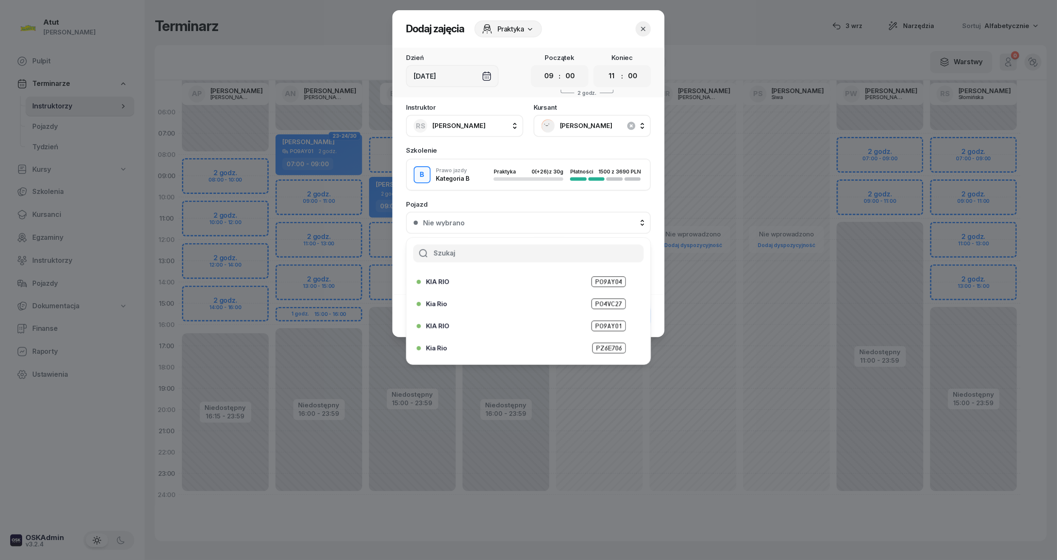
scroll to position [105, 0]
click at [600, 350] on span "PZ 6T513" at bounding box center [608, 352] width 35 height 11
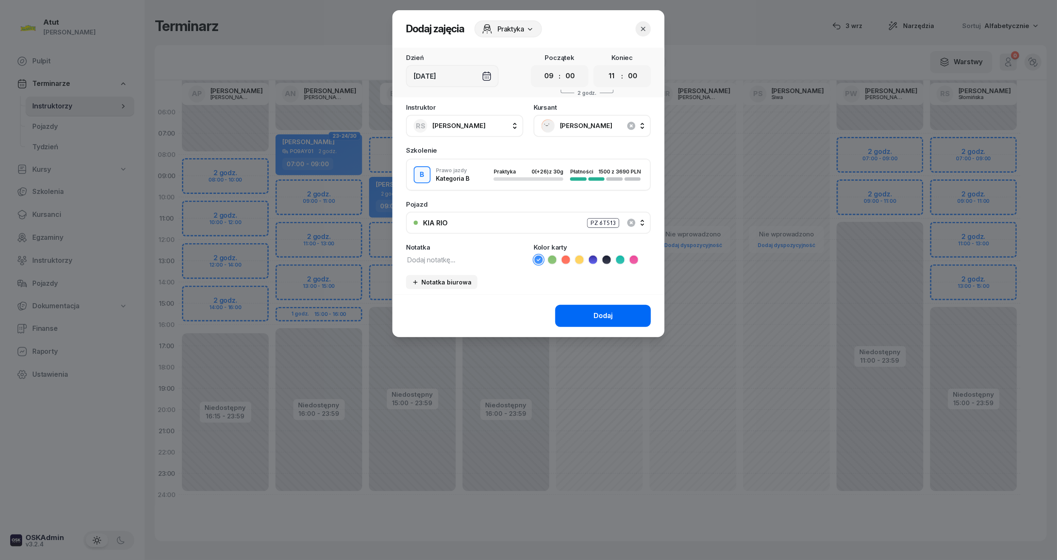
click at [587, 305] on button "Dodaj" at bounding box center [603, 316] width 96 height 22
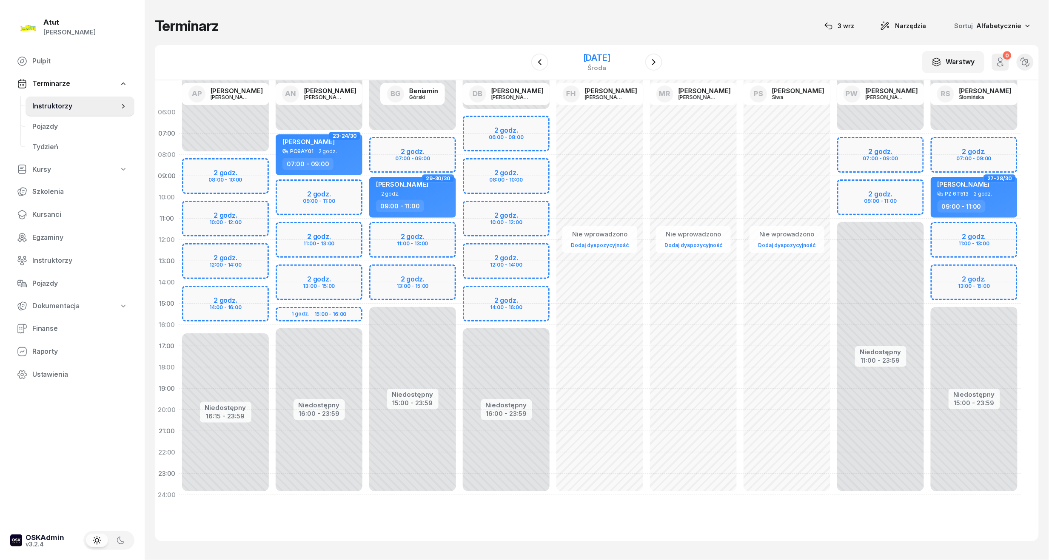
click at [604, 56] on div "12 listopada 2025" at bounding box center [596, 58] width 27 height 9
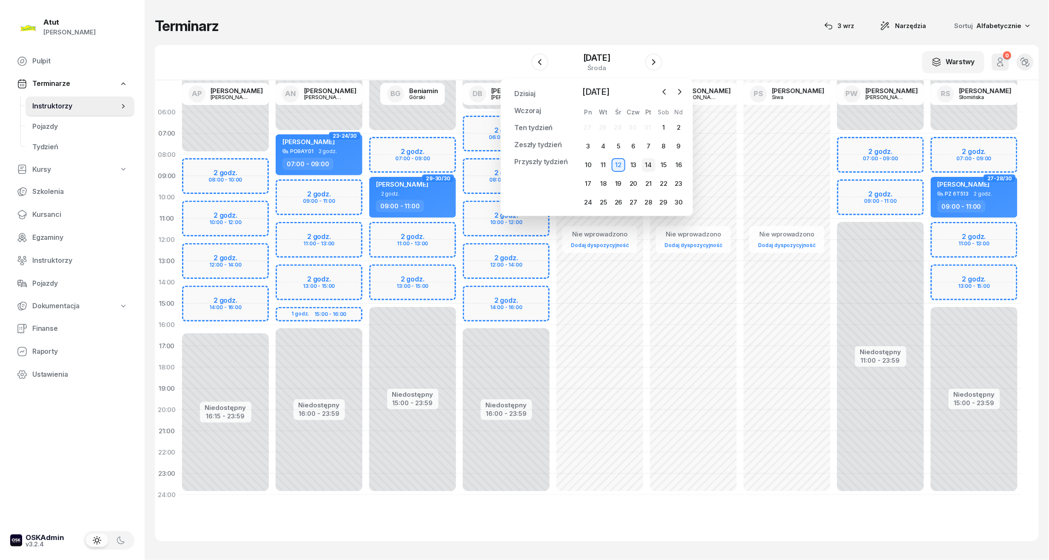
click at [652, 161] on div "14" at bounding box center [649, 165] width 14 height 14
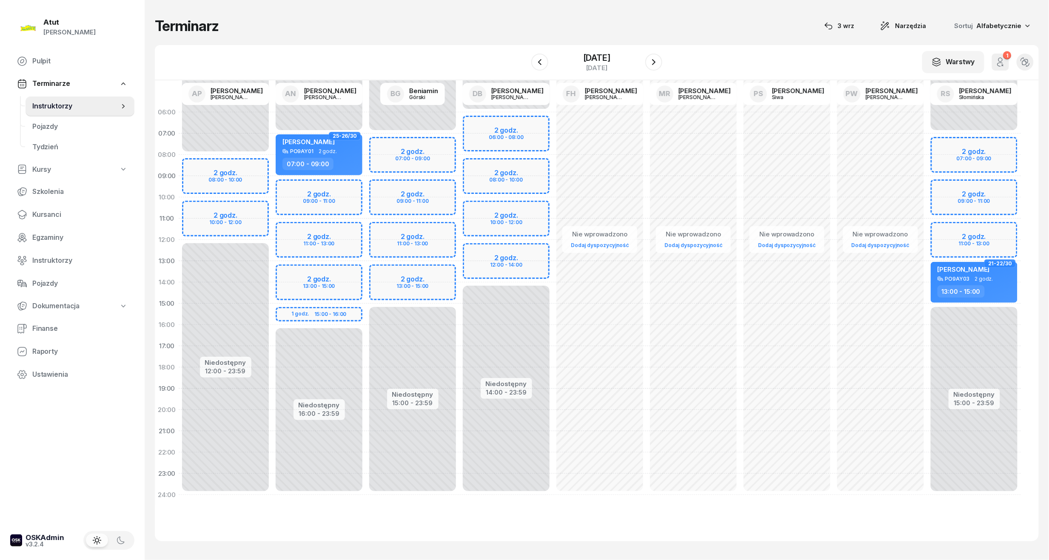
click at [973, 159] on div "Niedostępny 00:00 - 07:00 Niedostępny 15:00 - 23:59 2 godz. 07:00 - 09:00 2 god…" at bounding box center [974, 304] width 94 height 404
select select "08"
select select "10"
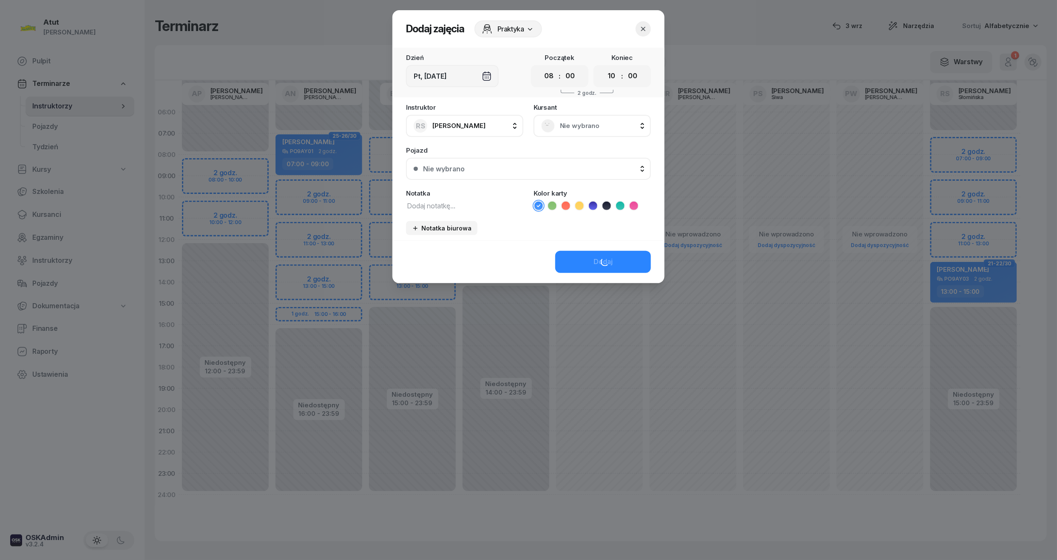
click at [555, 121] on div "Nie wybrano" at bounding box center [592, 126] width 102 height 14
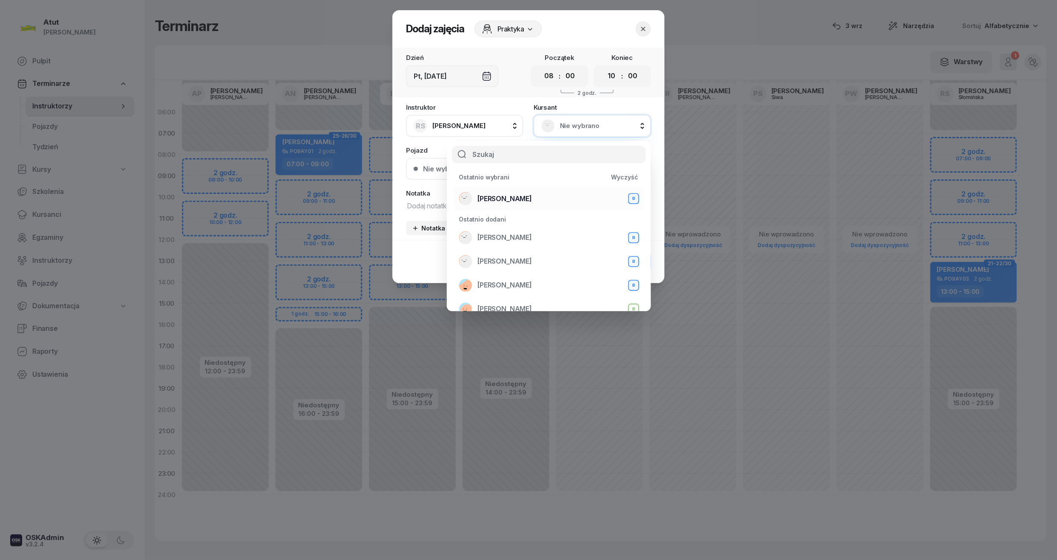
click at [526, 194] on span "Oryna Peretiatko" at bounding box center [505, 199] width 54 height 11
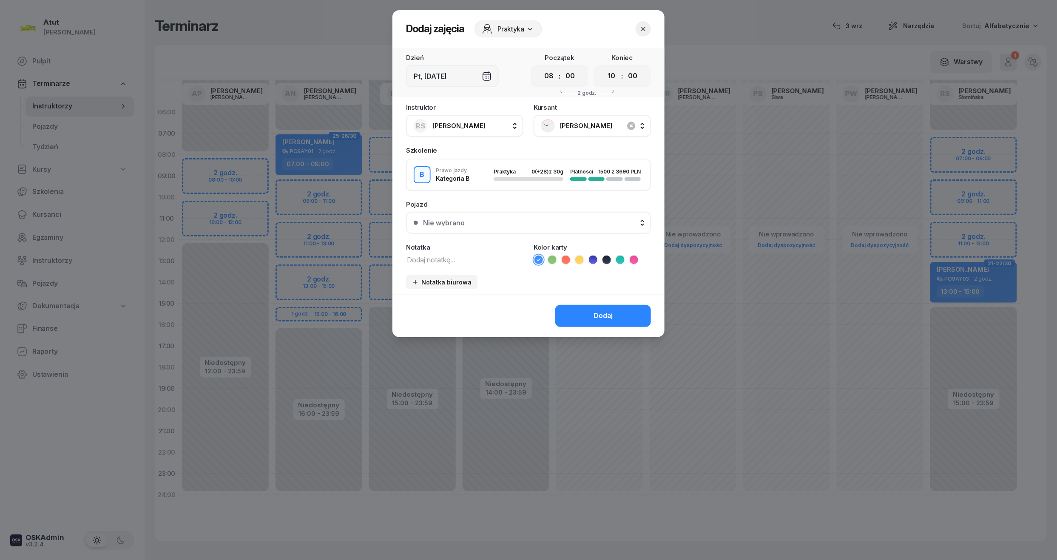
click at [487, 219] on div "Nie wybrano" at bounding box center [533, 222] width 220 height 7
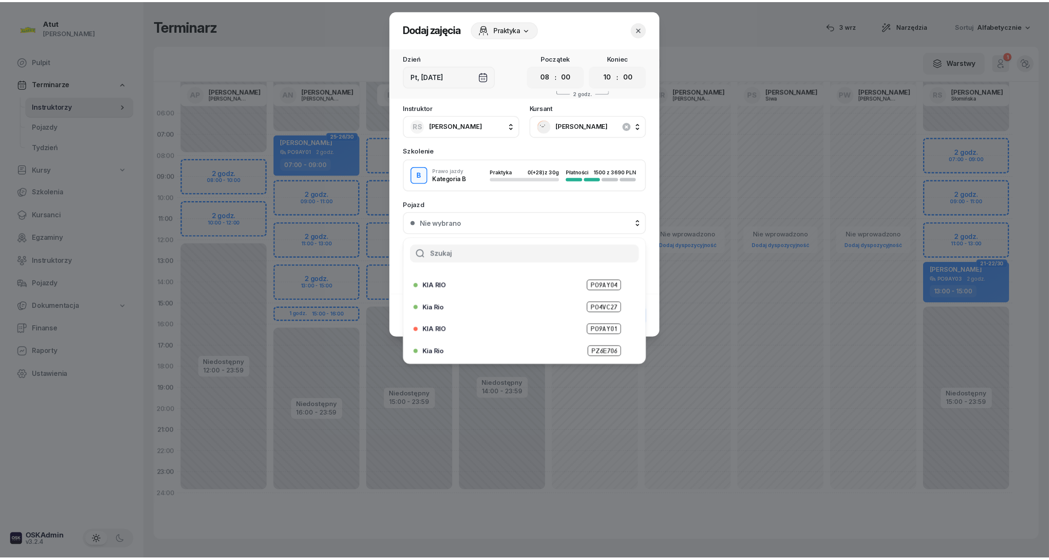
scroll to position [105, 0]
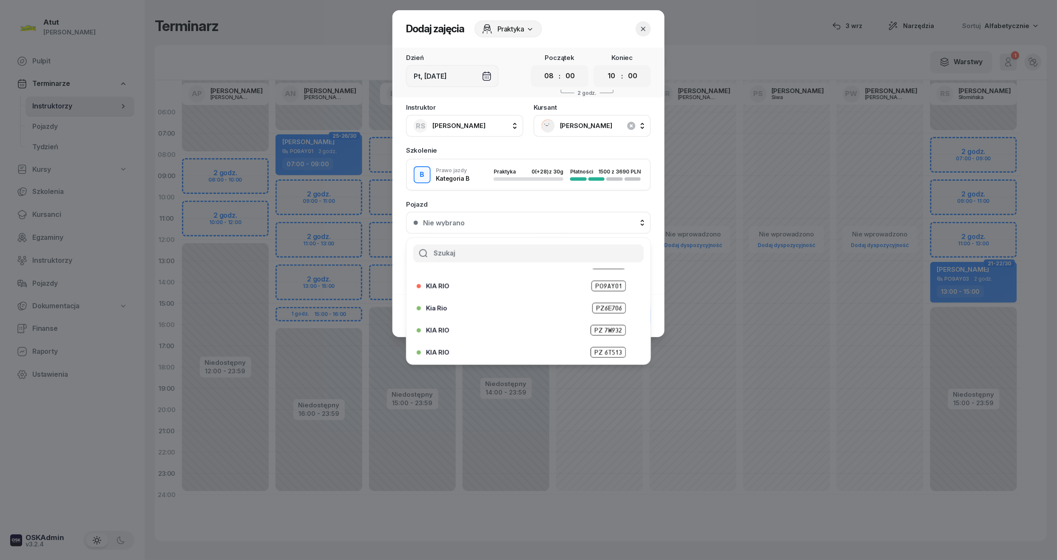
click at [599, 349] on span "PZ 6T513" at bounding box center [608, 352] width 35 height 11
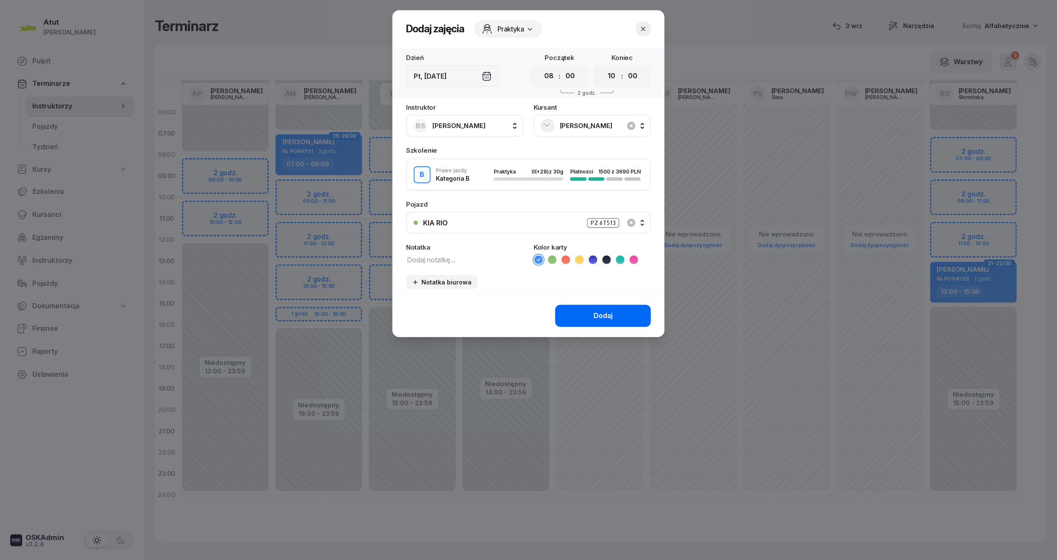
click at [621, 305] on button "Dodaj" at bounding box center [603, 316] width 96 height 22
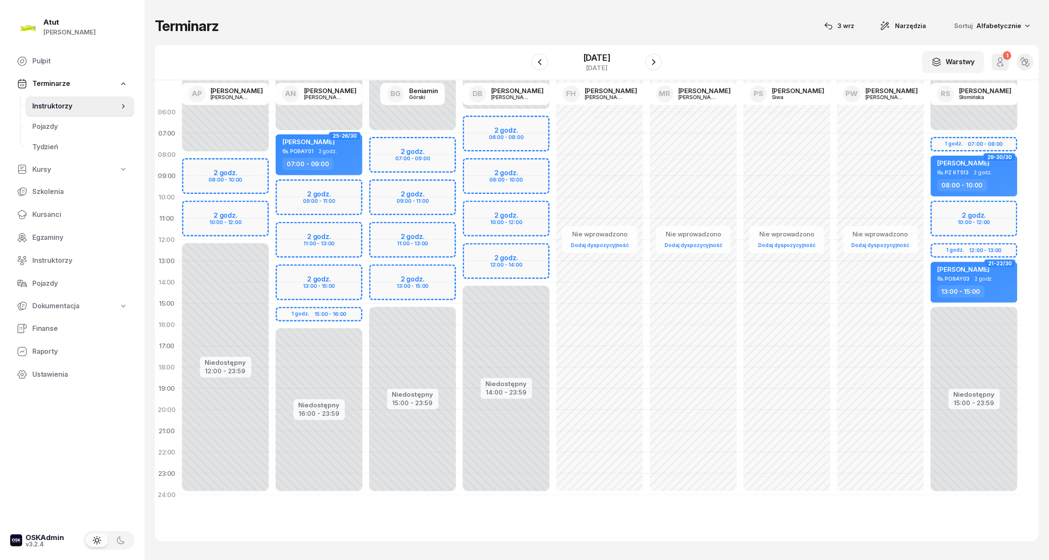
click at [992, 158] on span "29-30/30" at bounding box center [999, 158] width 25 height 2
select select "08"
select select "10"
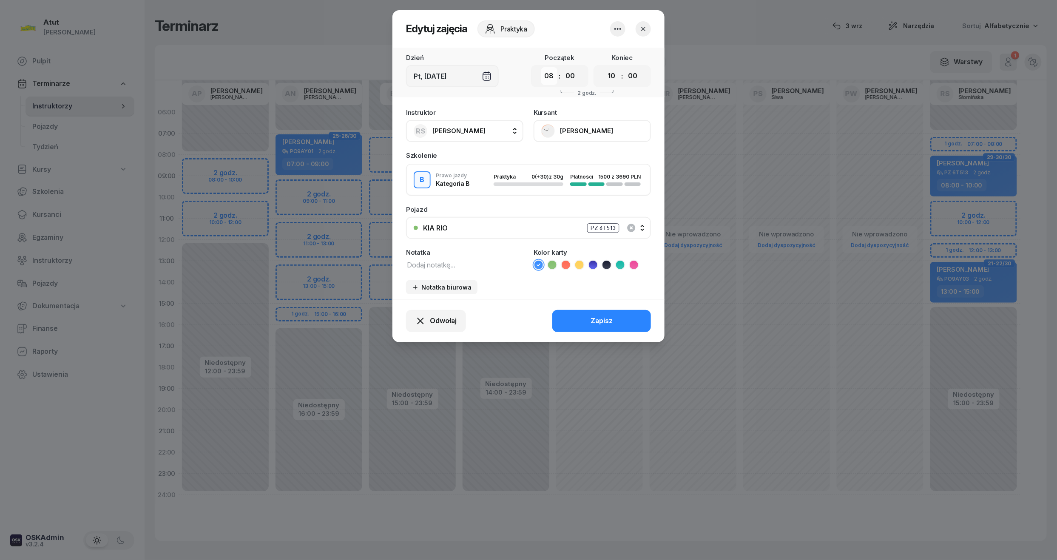
click at [550, 79] on select "00 01 02 03 04 05 06 07 08 09 10 11 12 13 14 15 16 17 18 19 20 21 22 23" at bounding box center [549, 76] width 16 height 18
select select "07"
click at [541, 67] on select "00 01 02 03 04 05 06 07 08 09 10 11 12 13 14 15 16 17 18 19 20 21 22 23" at bounding box center [549, 76] width 16 height 18
drag, startPoint x: 612, startPoint y: 78, endPoint x: 613, endPoint y: 86, distance: 7.7
click at [612, 78] on select "00 01 02 03 04 05 06 07 08 09 10 11 12 13 14 15 16 17 18 19 20 21 22 23" at bounding box center [612, 76] width 16 height 18
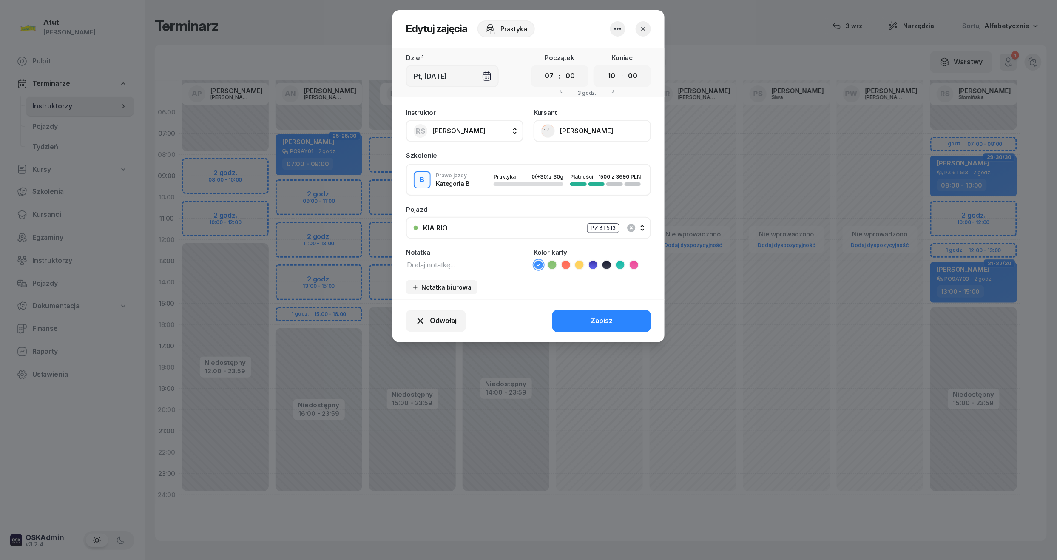
select select "09"
click at [604, 67] on select "00 01 02 03 04 05 06 07 08 09 10 11 12 13 14 15 16 17 18 19 20 21 22 23" at bounding box center [612, 76] width 16 height 18
click at [606, 316] on div "Zapisz" at bounding box center [602, 321] width 22 height 11
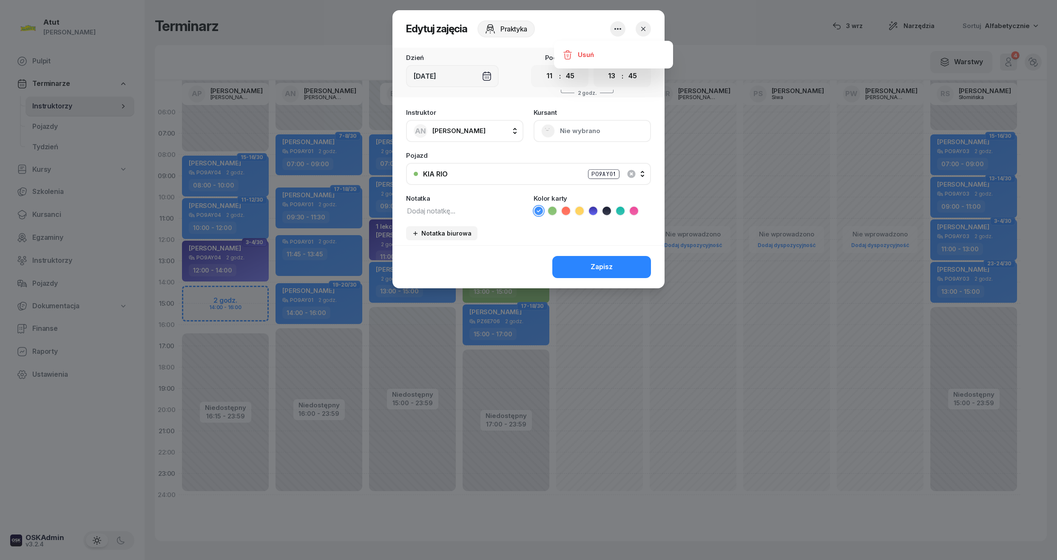
select select "11"
select select "45"
select select "13"
select select "45"
click at [591, 52] on div "Usuń" at bounding box center [586, 54] width 16 height 11
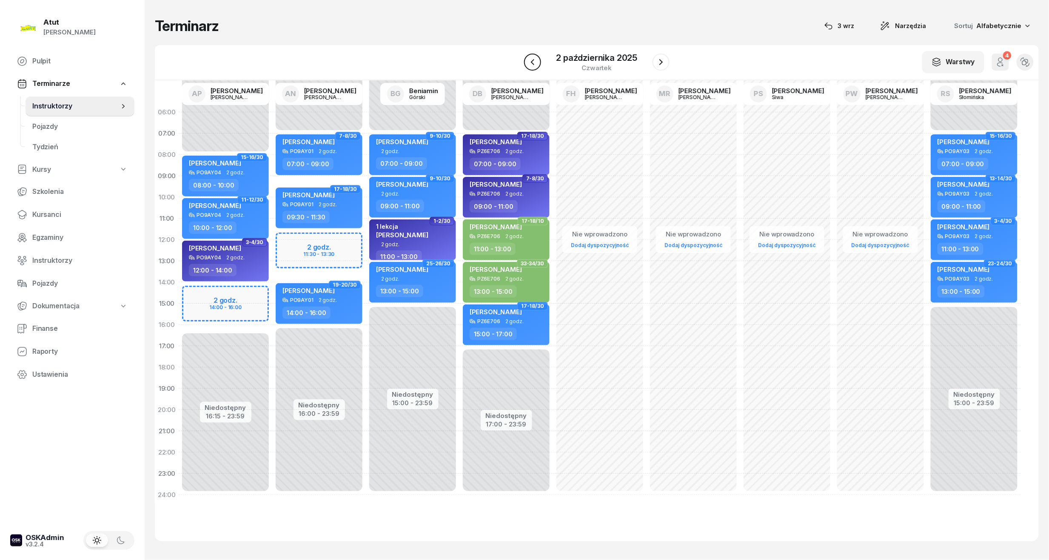
click at [536, 65] on icon "button" at bounding box center [532, 62] width 10 height 10
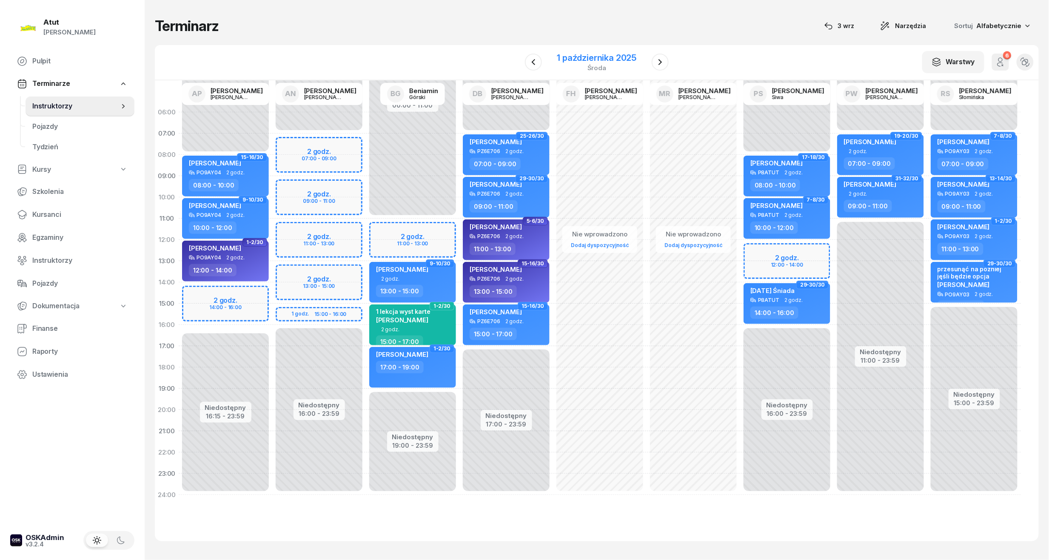
click at [594, 70] on div "środa" at bounding box center [597, 68] width 80 height 6
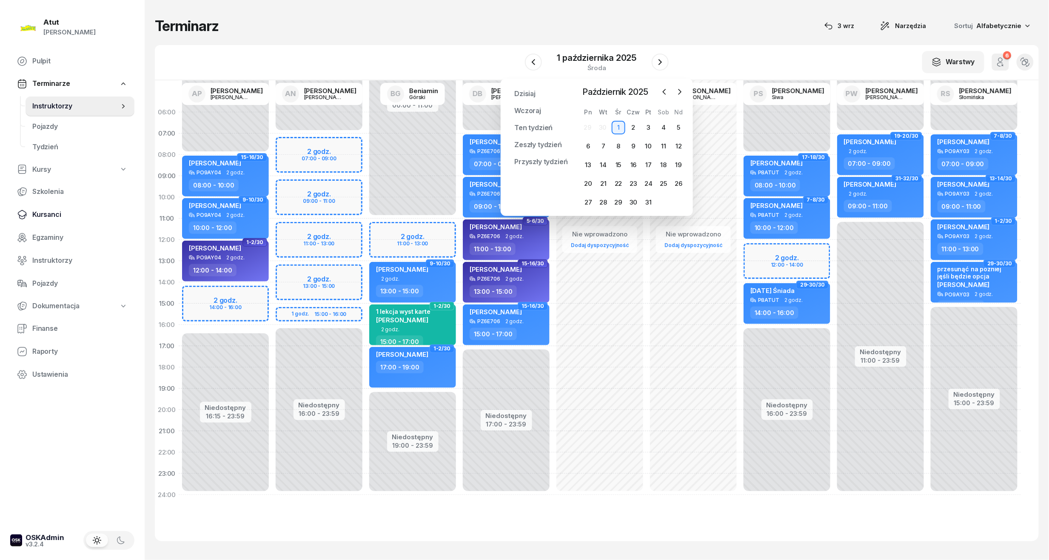
click at [45, 219] on span "Kursanci" at bounding box center [79, 214] width 95 height 11
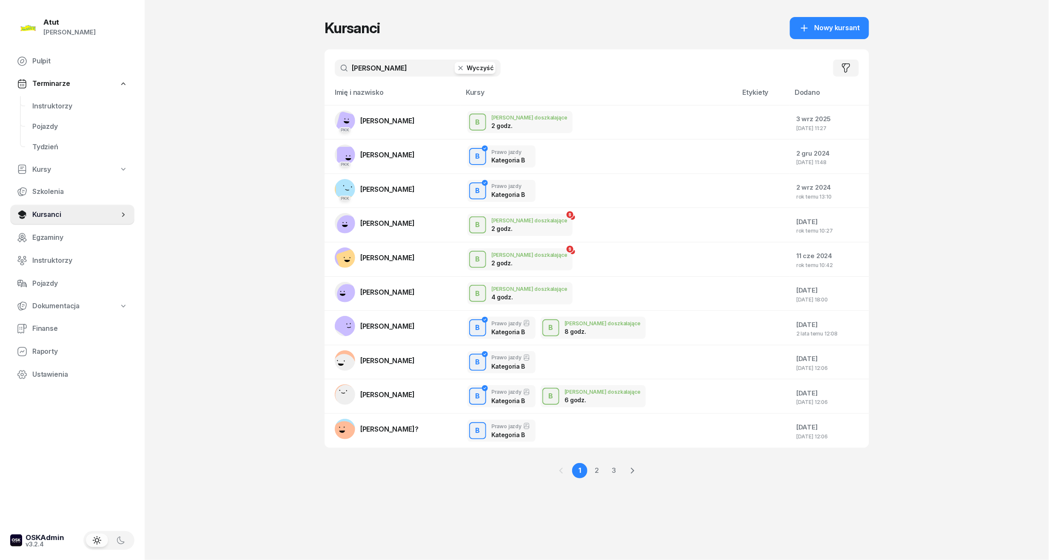
drag, startPoint x: 400, startPoint y: 71, endPoint x: -29, endPoint y: 68, distance: 429.1
click at [0, 68] on html "Paulina Atut Paulina Lis Pulpit Terminarze Instruktorzy Pojazdy Tydzień Kursy S…" at bounding box center [524, 280] width 1049 height 560
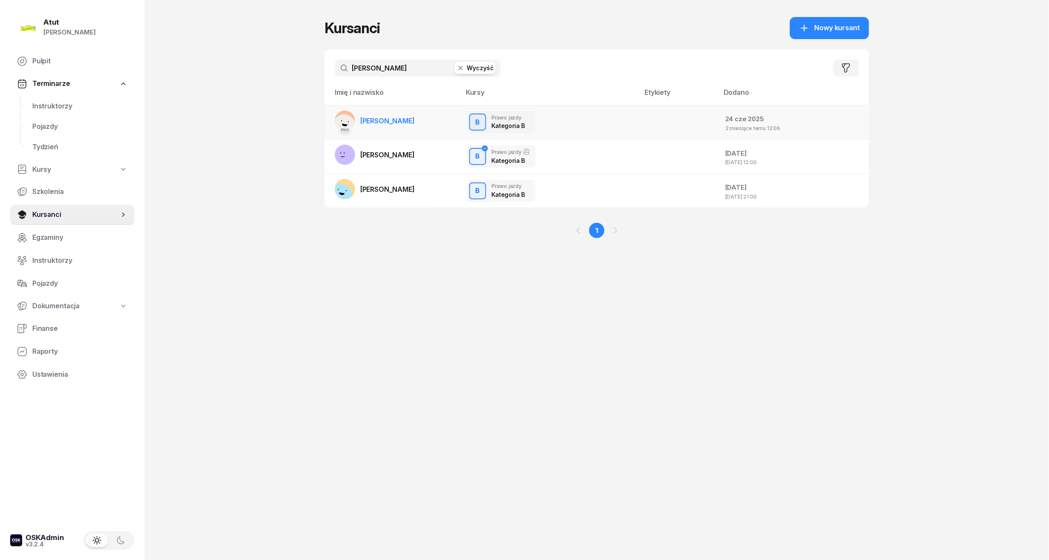
type input "majchrzak"
click at [401, 119] on span "[PERSON_NAME]" at bounding box center [387, 121] width 54 height 9
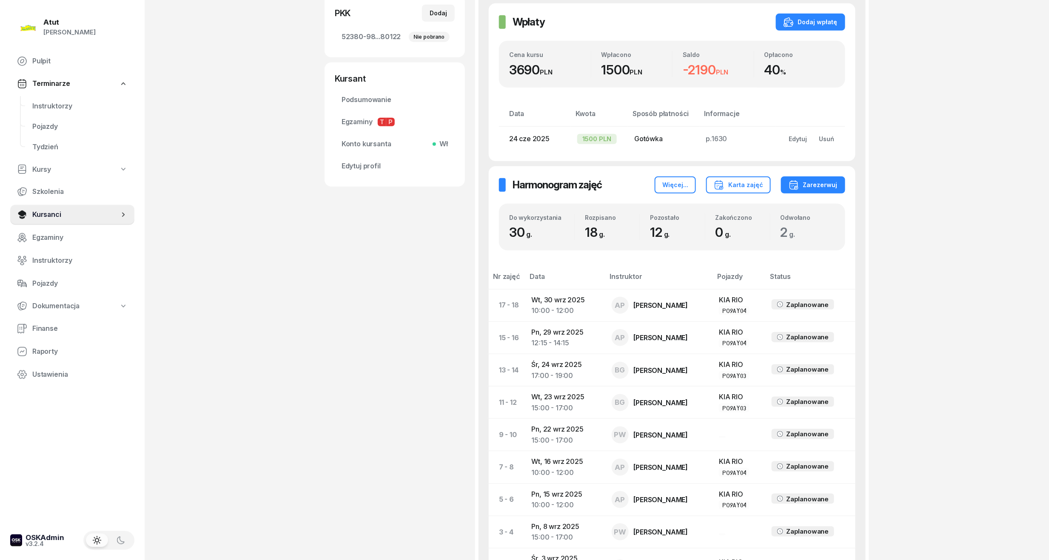
scroll to position [340, 0]
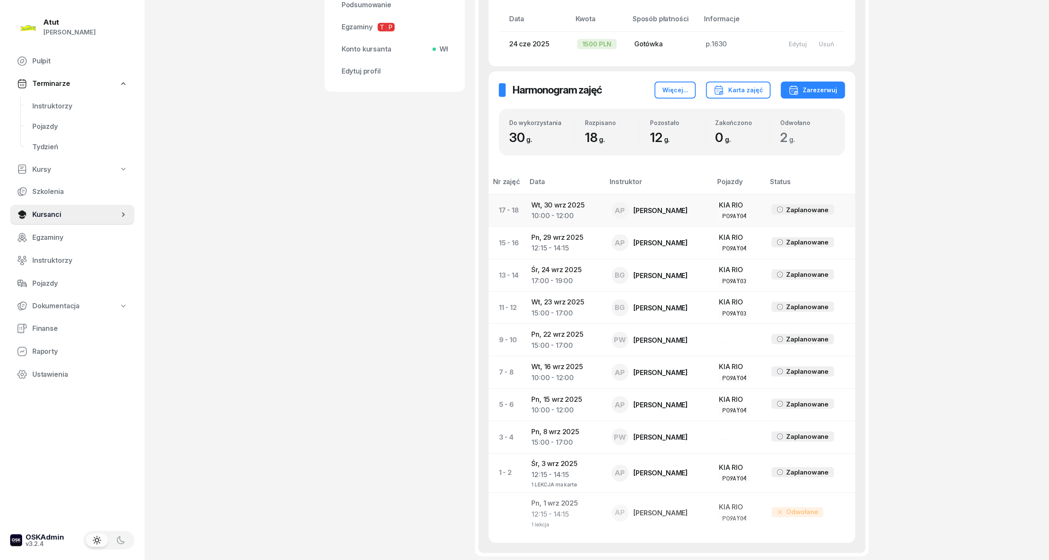
click at [582, 202] on td "Wt, 30 wrz 2025 10:00 - 12:00" at bounding box center [565, 210] width 80 height 32
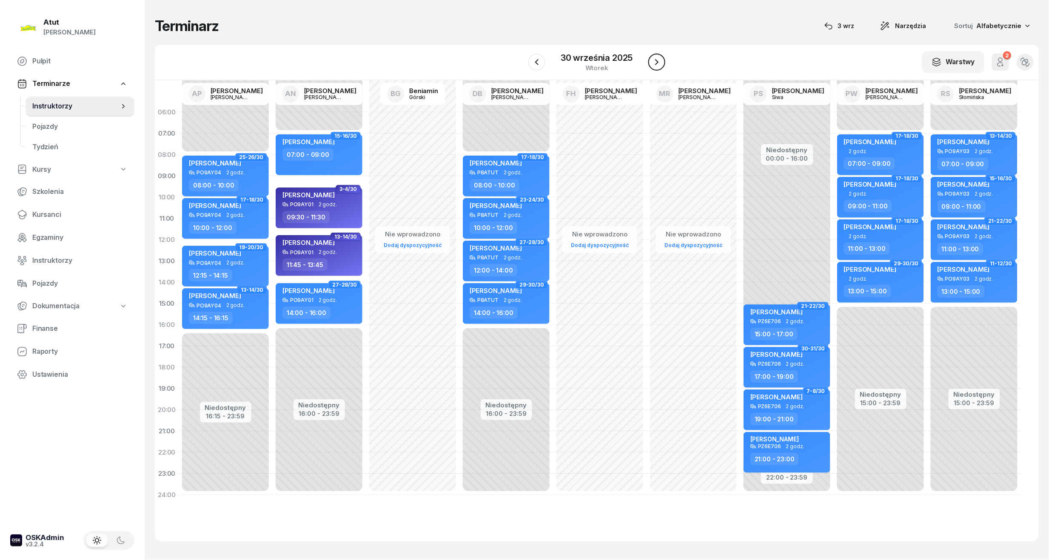
click at [652, 63] on icon "button" at bounding box center [657, 62] width 10 height 10
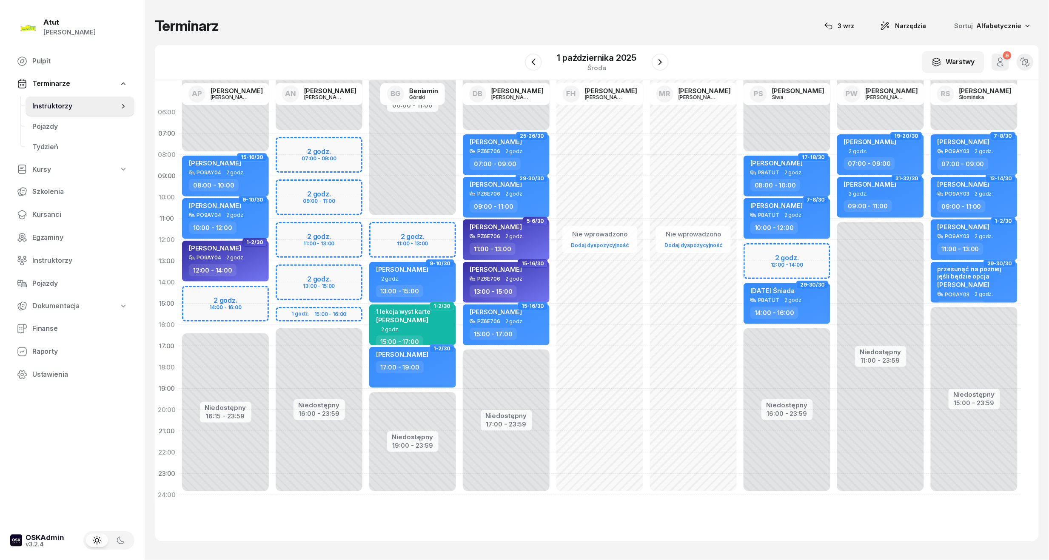
click at [235, 302] on div "Niedostępny 00:00 - 08:00 Niedostępny 16:15 - 23:59 2 godz. 14:00 - 16:00 15-16…" at bounding box center [226, 304] width 94 height 404
select select "14"
select select "16"
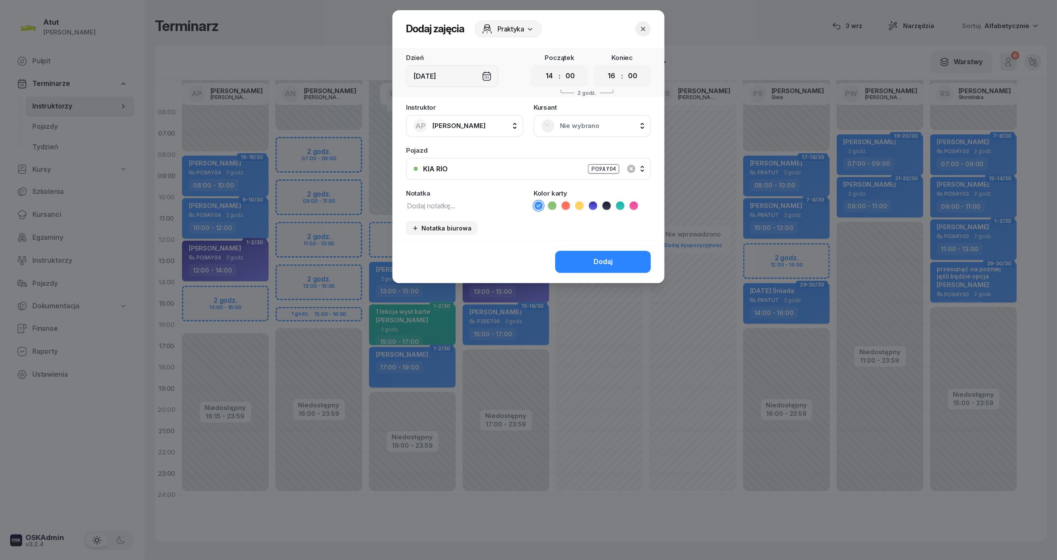
drag, startPoint x: 571, startPoint y: 77, endPoint x: 573, endPoint y: 85, distance: 9.3
click at [571, 77] on select "00 05 10 15 20 25 30 35 40 45 50 55" at bounding box center [570, 76] width 16 height 18
select select "15"
click at [563, 67] on select "00 05 10 15 20 25 30 35 40 45 50 55" at bounding box center [570, 76] width 16 height 18
drag, startPoint x: 640, startPoint y: 77, endPoint x: 634, endPoint y: 84, distance: 9.7
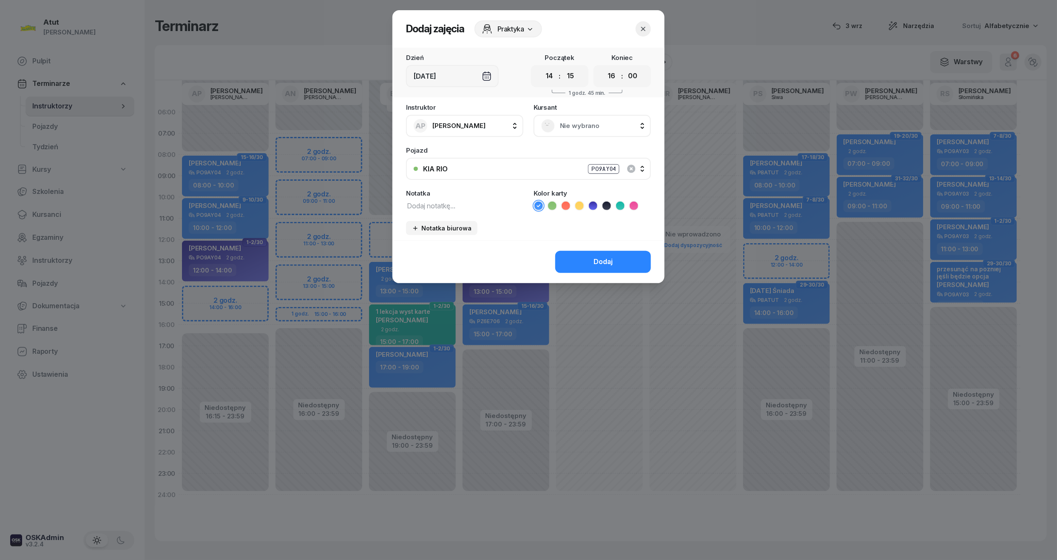
click at [640, 77] on select "00 05 10 15 20 25 30 35 40 45 50 55" at bounding box center [633, 76] width 16 height 18
select select "15"
click at [625, 67] on select "00 05 10 15 20 25 30 35 40 45 50 55" at bounding box center [633, 76] width 16 height 18
click at [645, 29] on icon "button" at bounding box center [643, 29] width 9 height 9
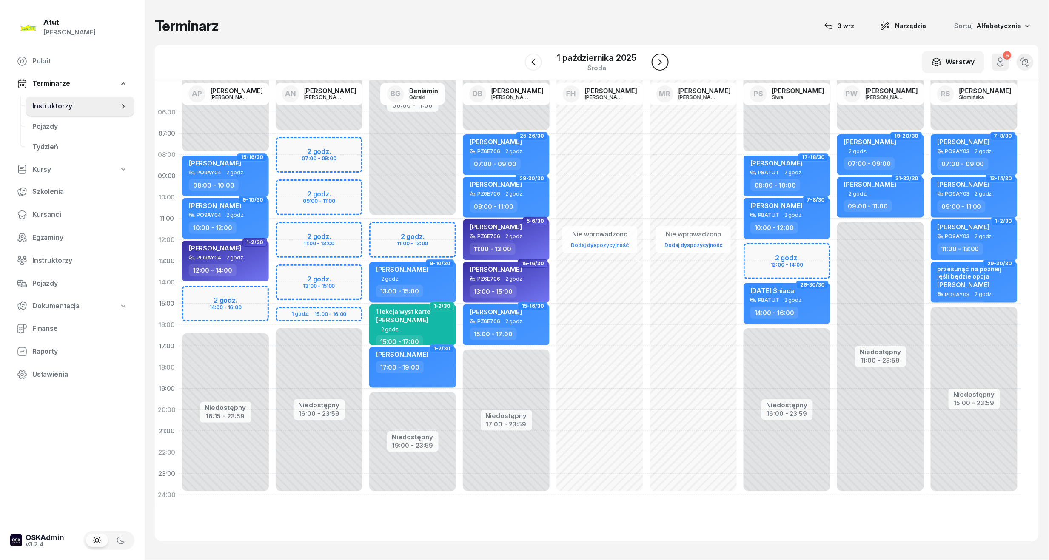
click at [668, 64] on button "button" at bounding box center [660, 62] width 17 height 17
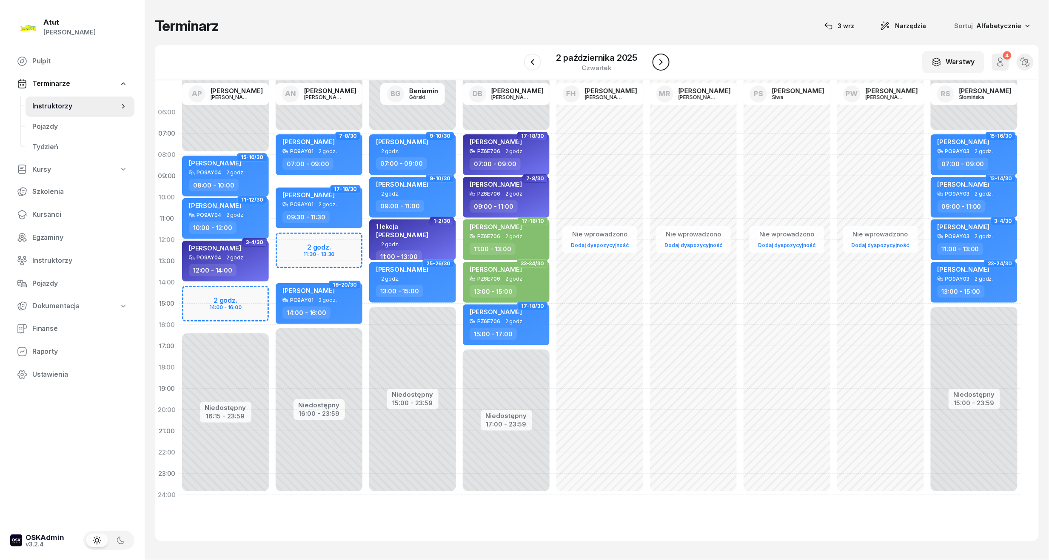
click at [664, 67] on button "button" at bounding box center [660, 62] width 17 height 17
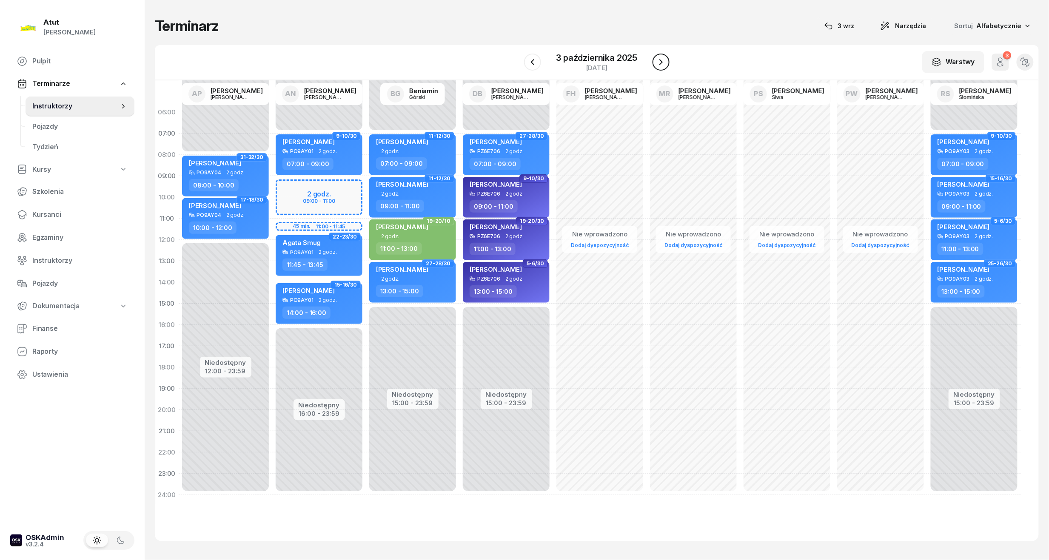
click at [664, 67] on button "button" at bounding box center [660, 62] width 17 height 17
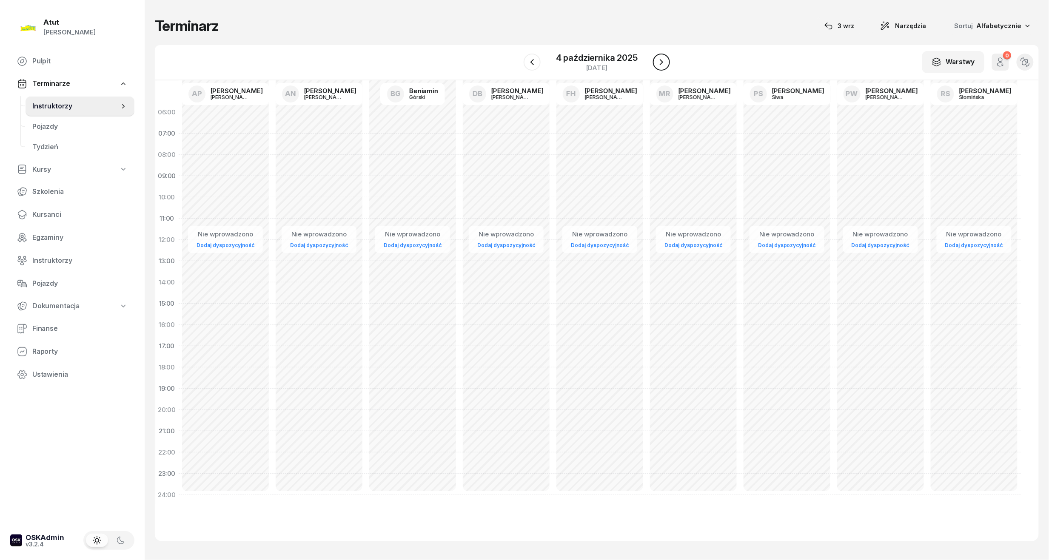
click at [664, 67] on button "button" at bounding box center [661, 62] width 17 height 17
click at [528, 65] on icon "button" at bounding box center [532, 62] width 10 height 10
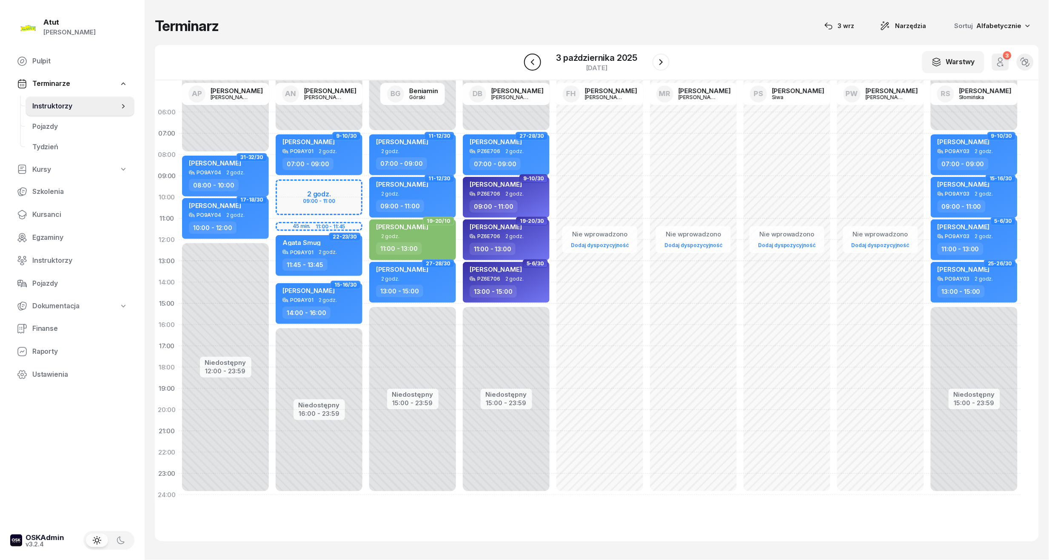
click at [528, 65] on icon "button" at bounding box center [532, 62] width 10 height 10
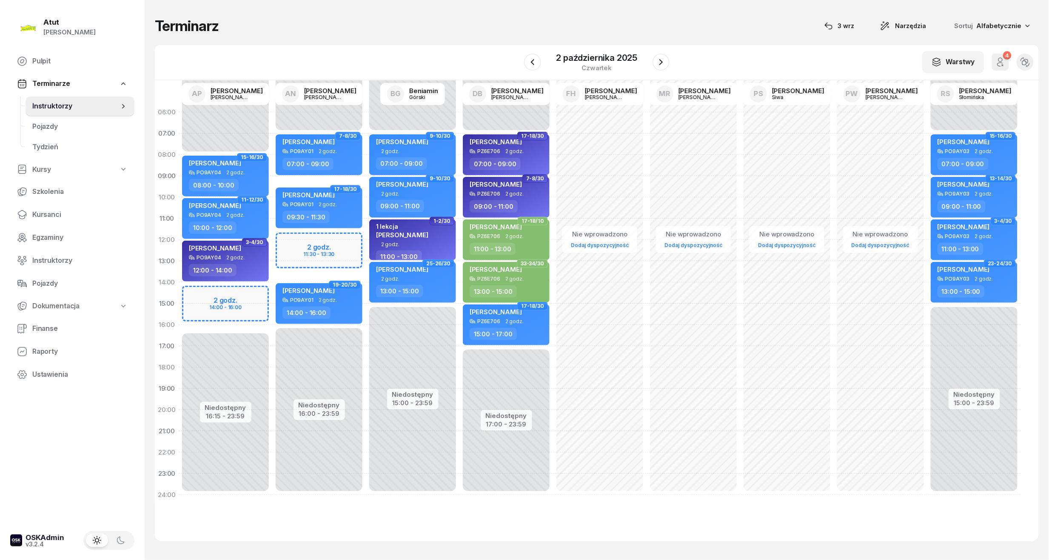
click at [215, 292] on div "Niedostępny 00:00 - 08:00 Niedostępny 16:15 - 23:59 2 godz. 14:00 - 16:00 15-16…" at bounding box center [226, 304] width 94 height 404
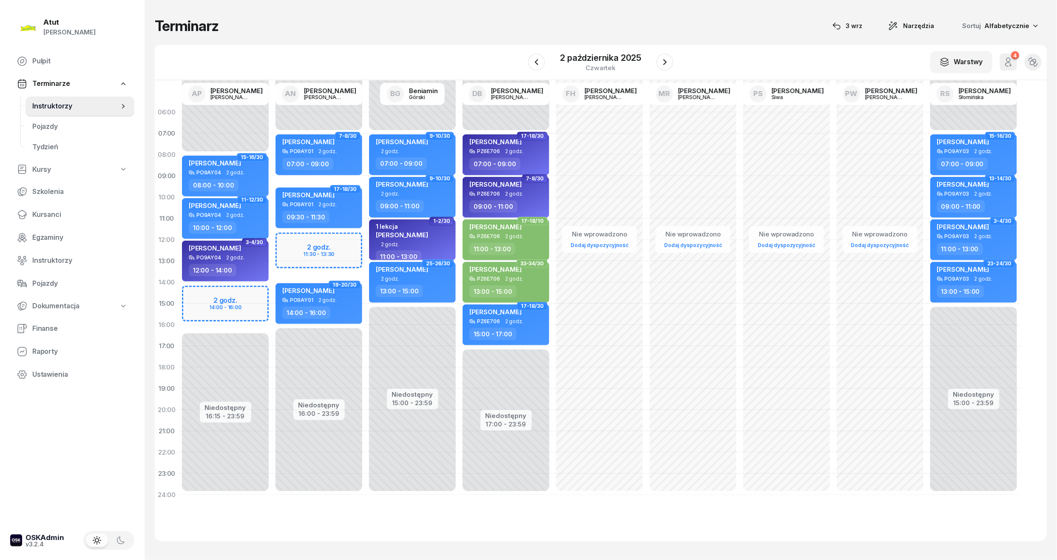
select select "14"
select select "16"
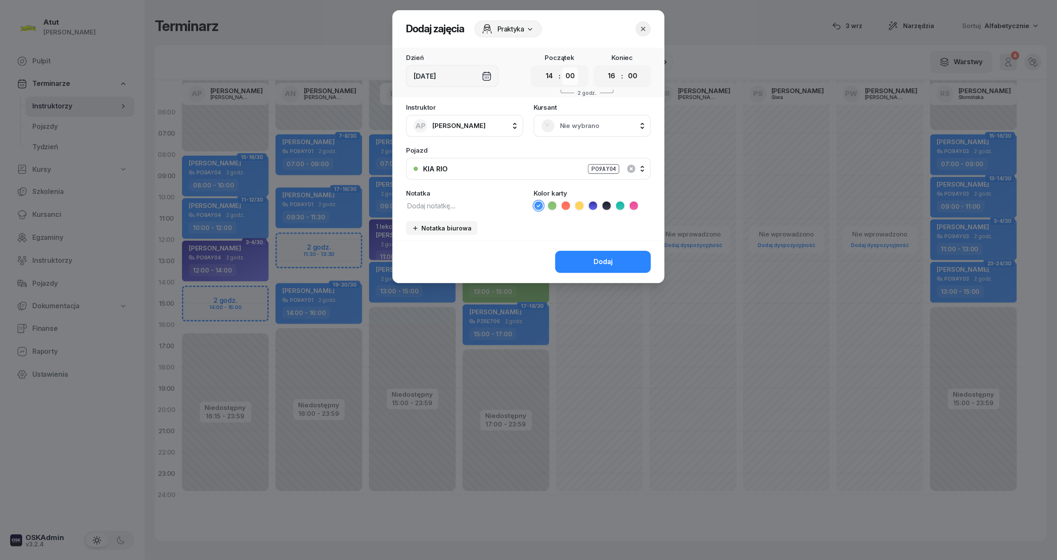
click at [577, 74] on select "00 05 10 15 20 25 30 35 40 45 50 55" at bounding box center [570, 76] width 16 height 18
select select "15"
click at [563, 67] on select "00 05 10 15 20 25 30 35 40 45 50 55" at bounding box center [570, 76] width 16 height 18
drag, startPoint x: 633, startPoint y: 70, endPoint x: 631, endPoint y: 85, distance: 15.0
click at [633, 70] on select "00 05 10 15 20 25 30 35 40 45 50 55" at bounding box center [633, 76] width 16 height 18
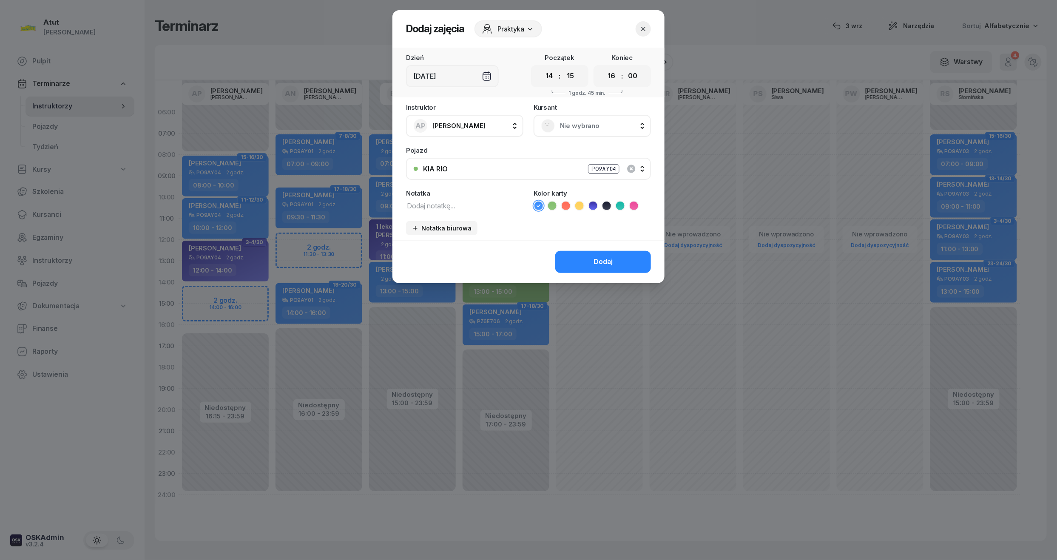
select select "15"
click at [625, 67] on select "00 05 10 15 20 25 30 35 40 45 50 55" at bounding box center [633, 76] width 16 height 18
click at [603, 128] on span "Nie wybrano" at bounding box center [601, 125] width 83 height 11
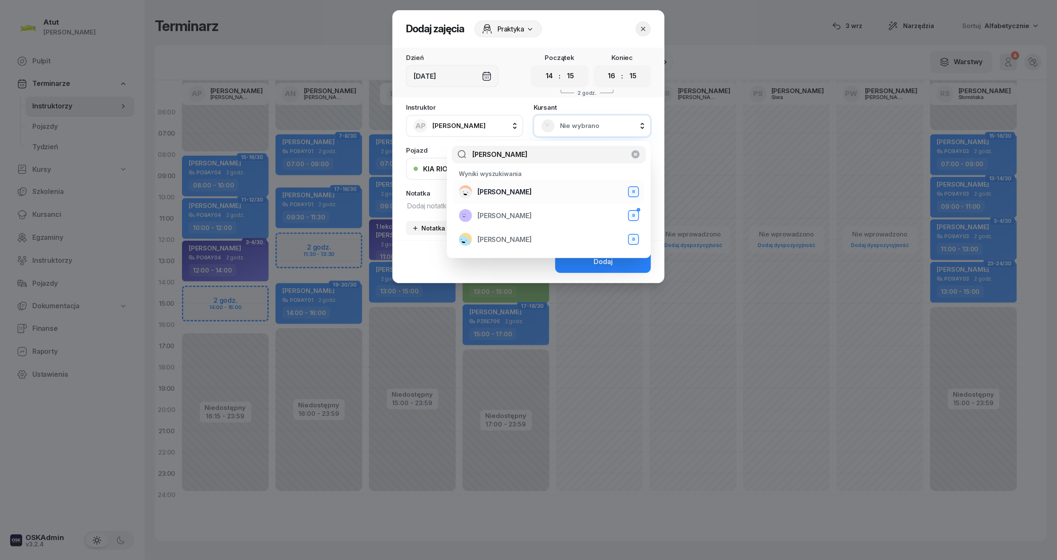
type input "majchrzak"
click at [516, 182] on li "Marianna Majchrzak B" at bounding box center [549, 192] width 191 height 24
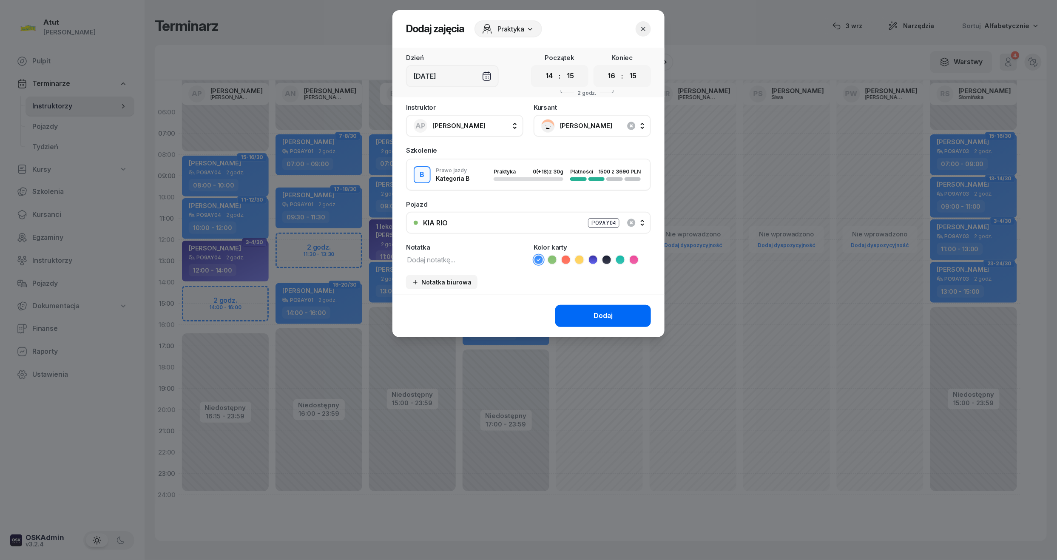
click at [600, 310] on div "Dodaj" at bounding box center [603, 315] width 19 height 11
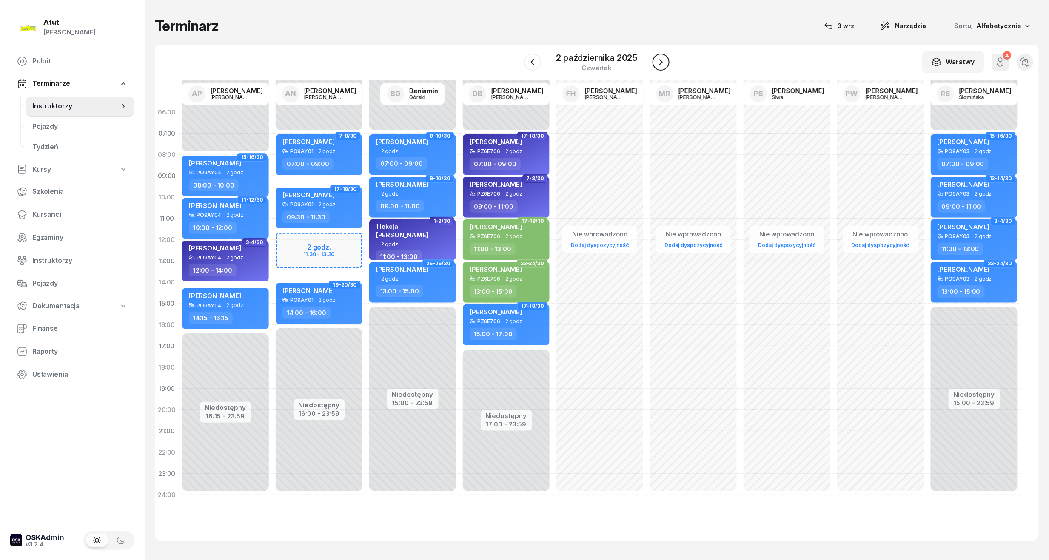
click at [657, 65] on icon "button" at bounding box center [661, 62] width 10 height 10
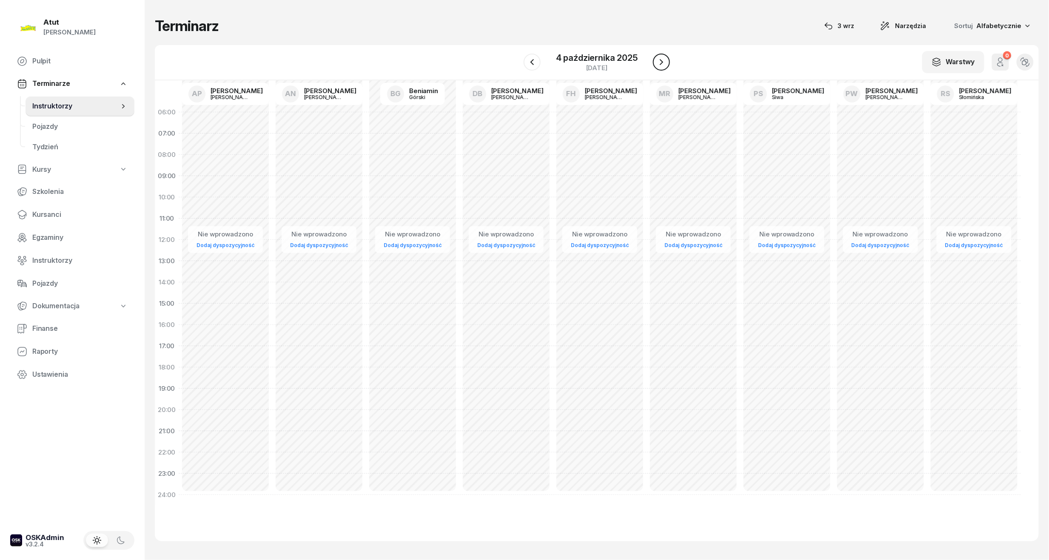
click at [657, 65] on icon "button" at bounding box center [661, 62] width 10 height 10
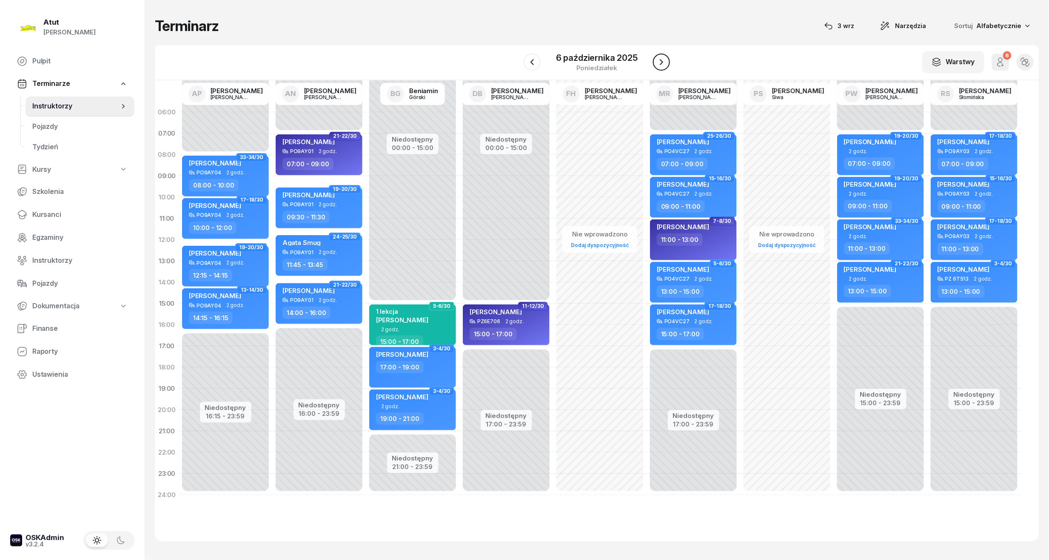
click at [657, 65] on icon "button" at bounding box center [661, 62] width 10 height 10
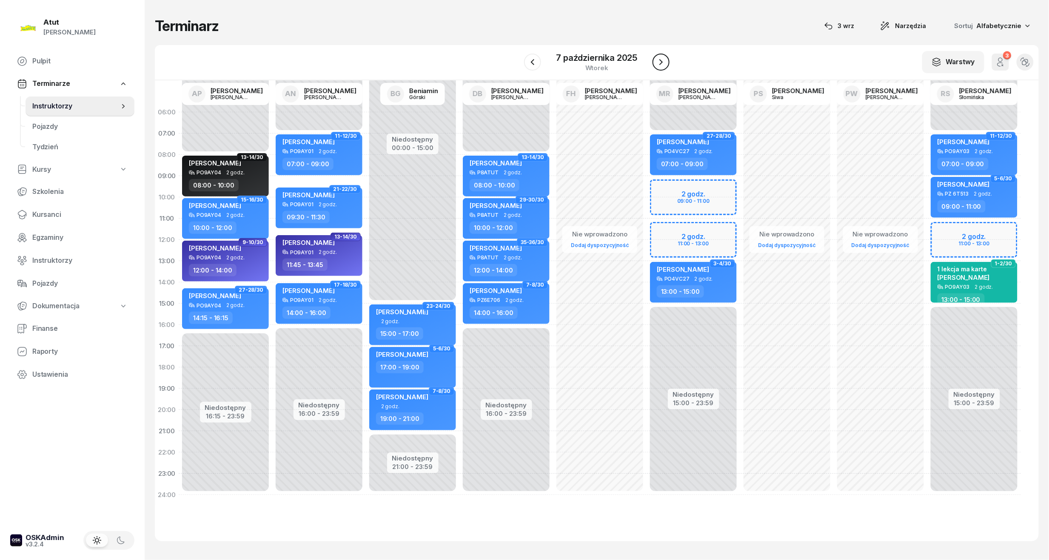
click at [657, 65] on icon "button" at bounding box center [661, 62] width 10 height 10
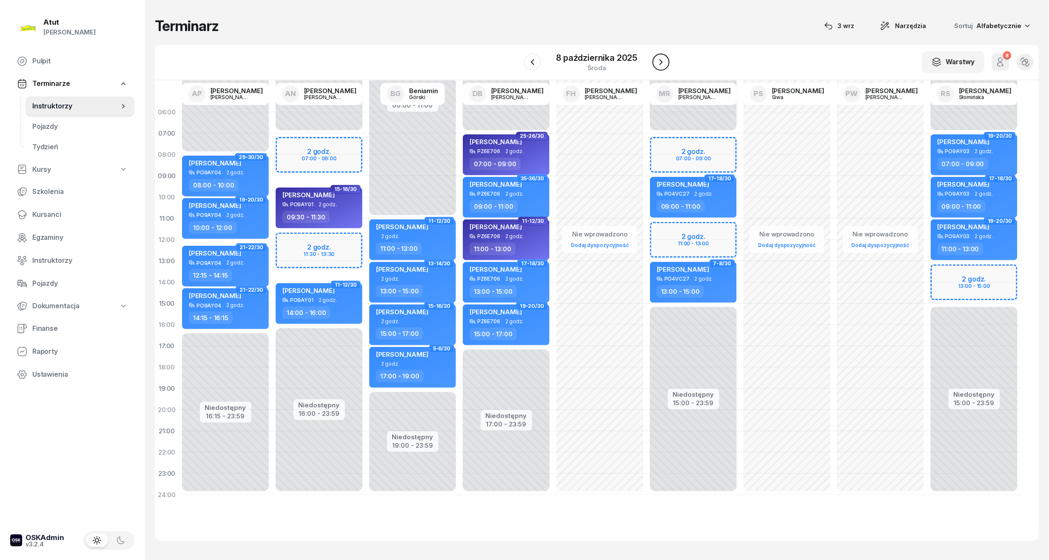
click at [657, 65] on icon "button" at bounding box center [661, 62] width 10 height 10
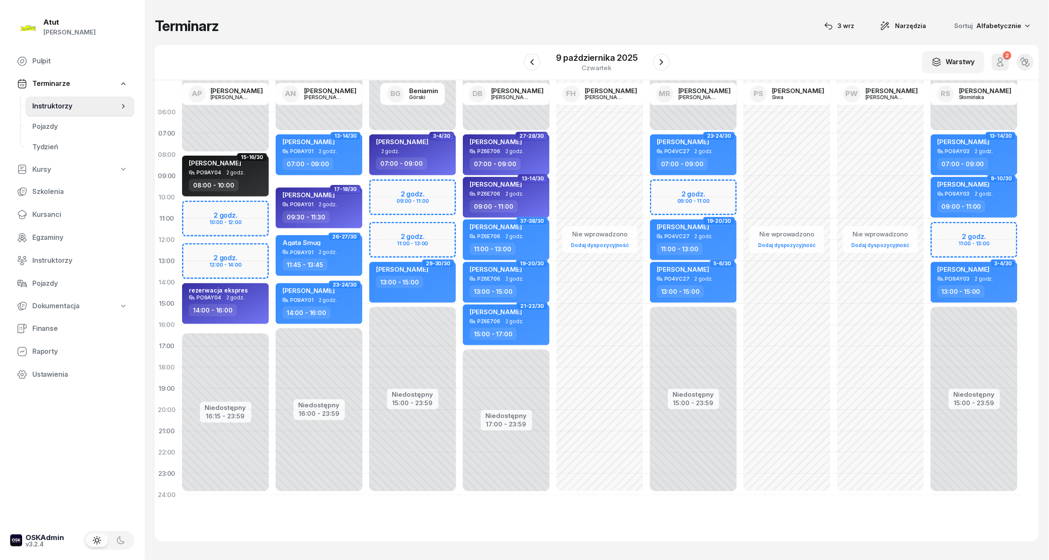
click at [216, 216] on div "Niedostępny 00:00 - 08:00 Niedostępny 16:15 - 23:59 2 godz. 10:00 - 12:00 2 god…" at bounding box center [226, 304] width 94 height 404
select select "10"
select select "12"
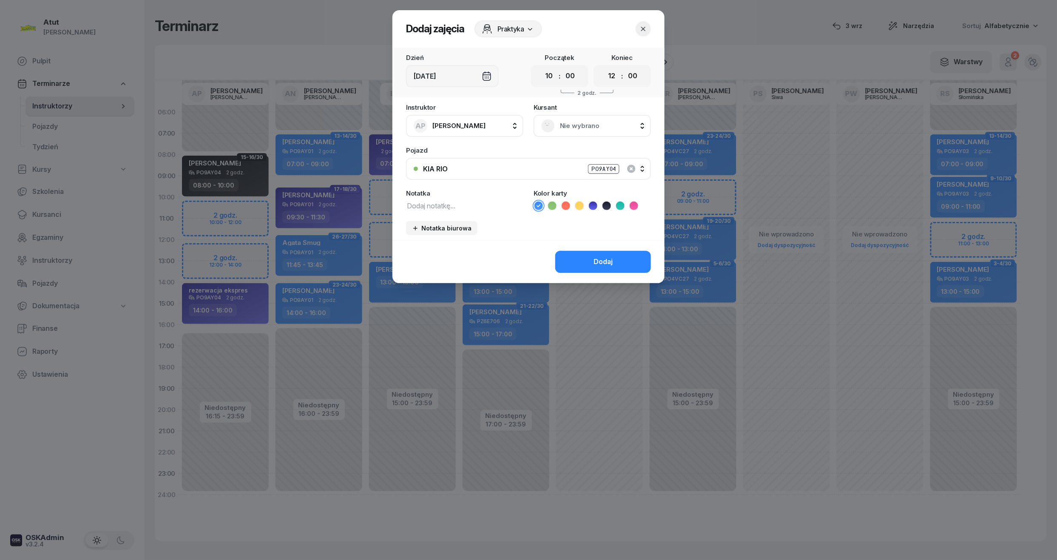
click at [548, 130] on rect at bounding box center [548, 126] width 18 height 18
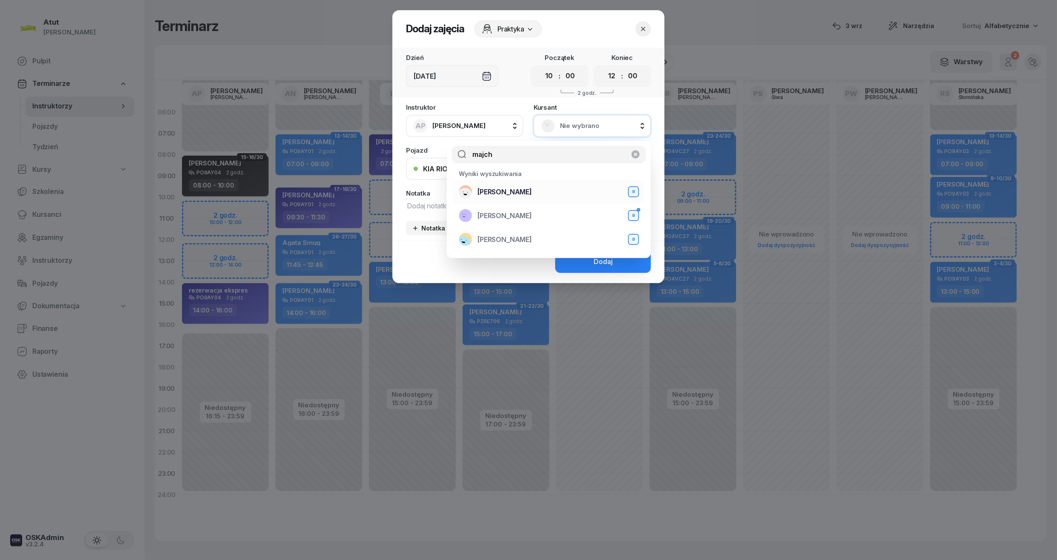
type input "majch"
click at [532, 193] on span "[PERSON_NAME]" at bounding box center [505, 192] width 54 height 11
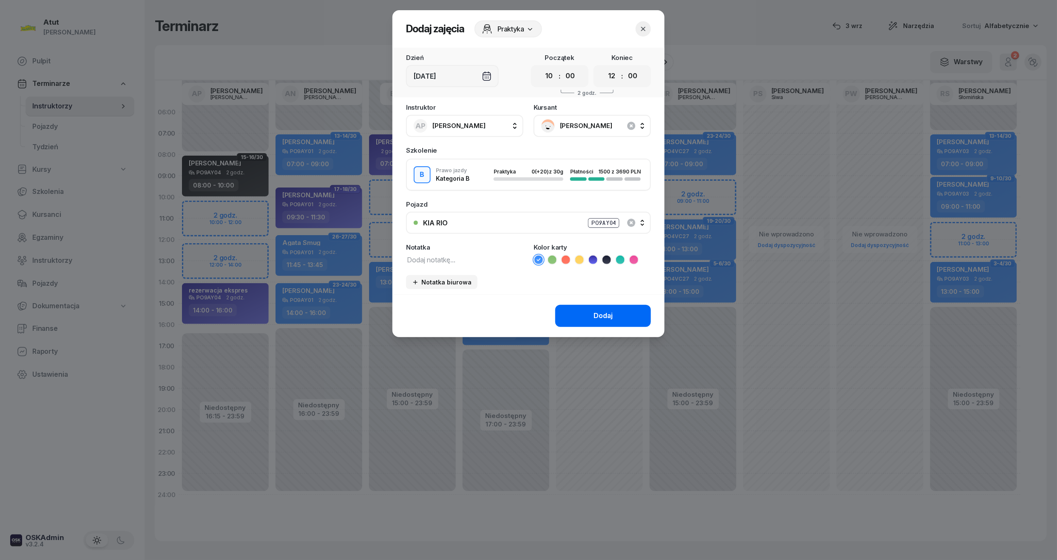
click at [599, 316] on div "Dodaj" at bounding box center [603, 315] width 19 height 11
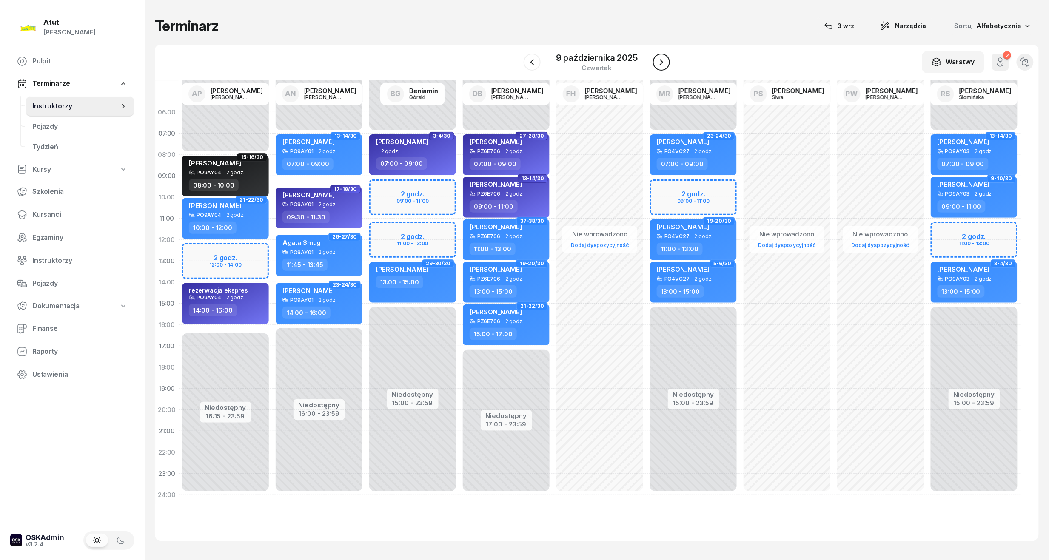
click at [664, 63] on icon "button" at bounding box center [661, 62] width 10 height 10
click at [663, 63] on icon "button" at bounding box center [662, 62] width 3 height 6
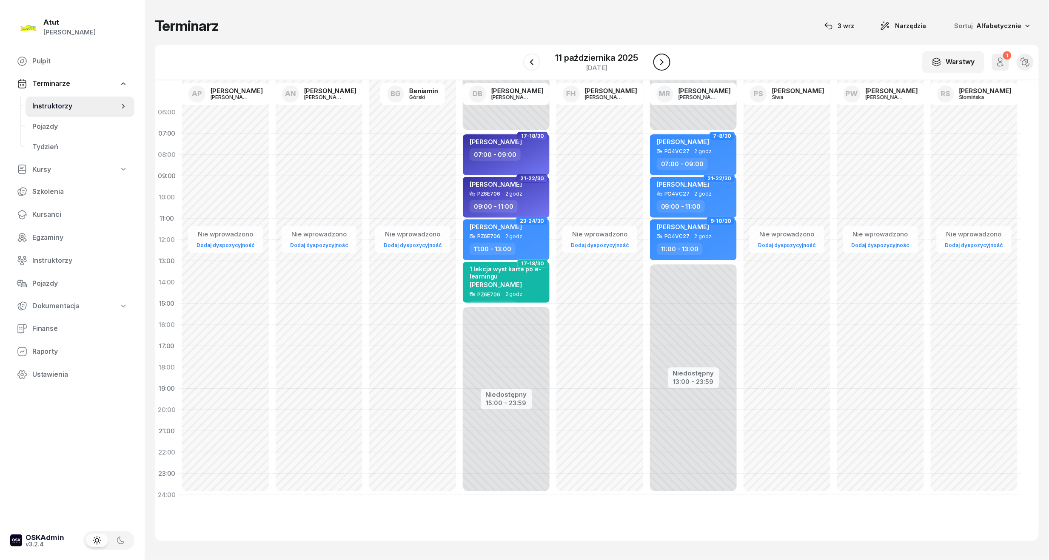
click at [663, 63] on icon "button" at bounding box center [662, 62] width 10 height 10
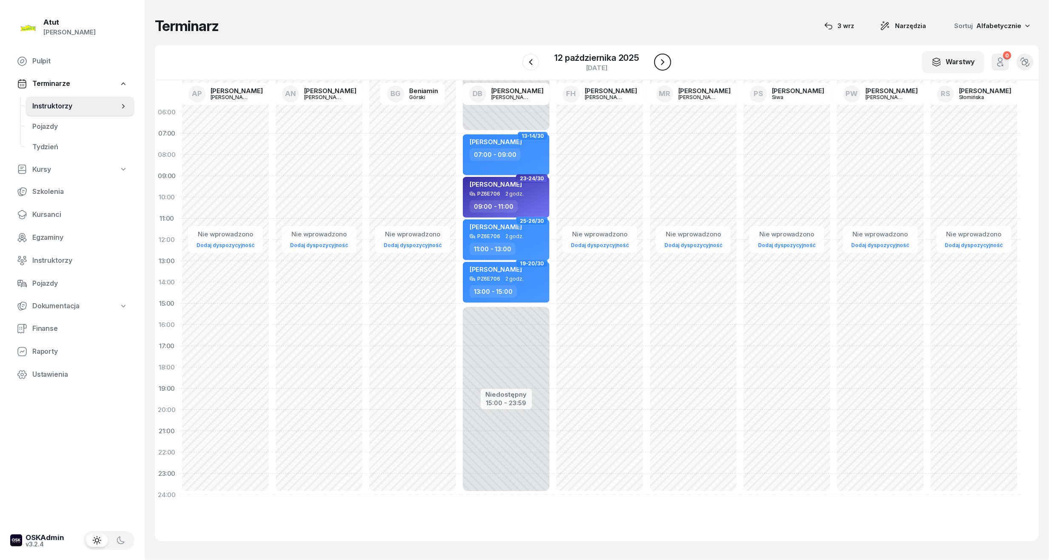
click at [663, 63] on icon "button" at bounding box center [662, 62] width 10 height 10
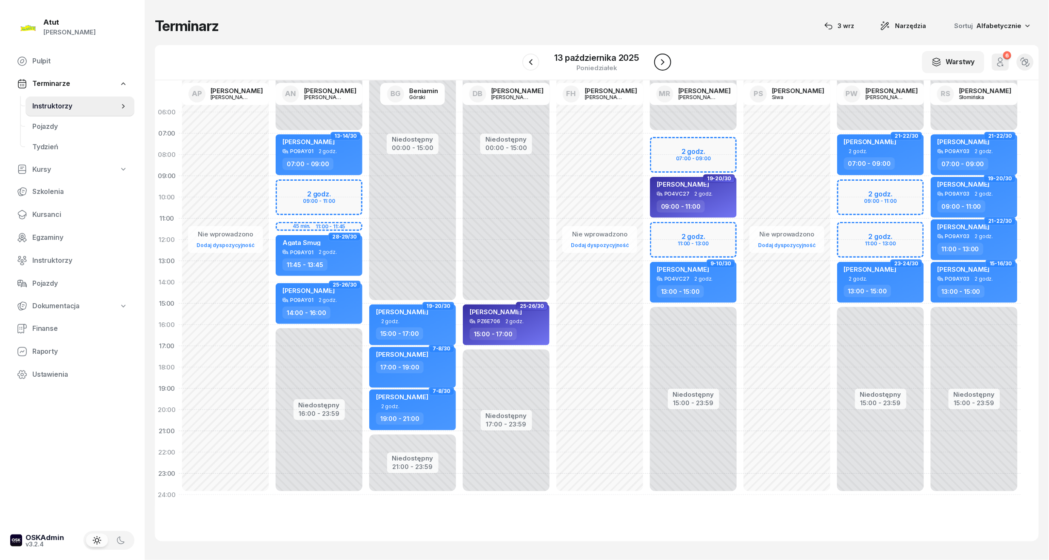
click at [663, 63] on icon "button" at bounding box center [662, 62] width 10 height 10
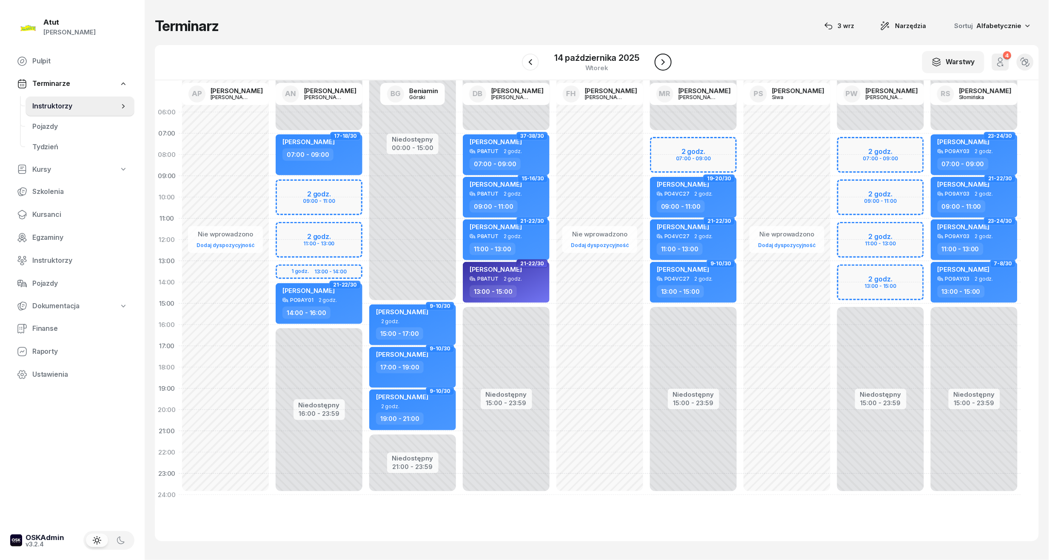
click at [663, 63] on icon "button" at bounding box center [662, 62] width 3 height 6
click at [663, 63] on icon "button" at bounding box center [662, 62] width 10 height 10
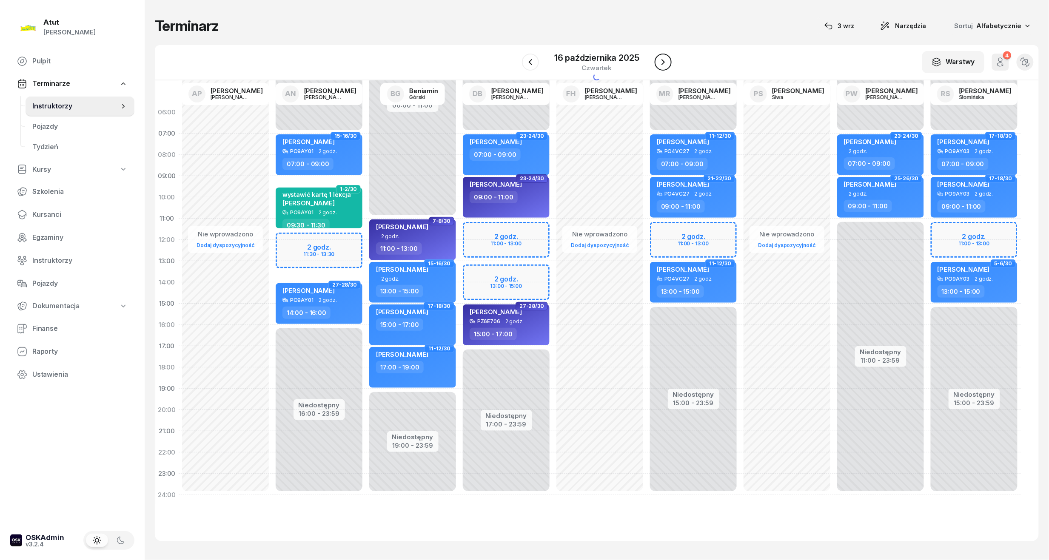
click at [663, 63] on icon "button" at bounding box center [663, 62] width 10 height 10
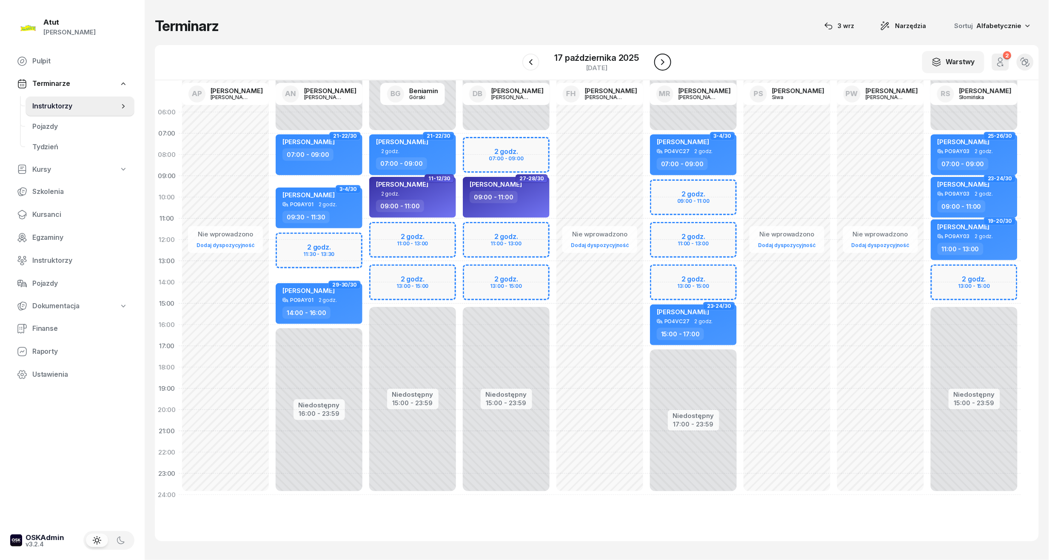
click at [663, 63] on icon "button" at bounding box center [662, 62] width 10 height 10
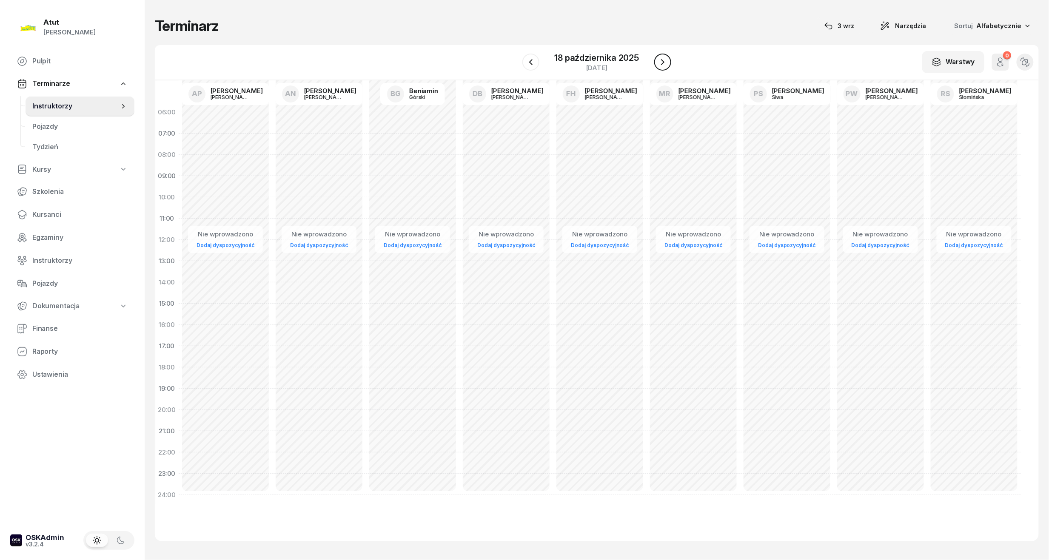
click at [663, 63] on icon "button" at bounding box center [662, 62] width 10 height 10
click at [663, 63] on icon "button" at bounding box center [663, 62] width 10 height 10
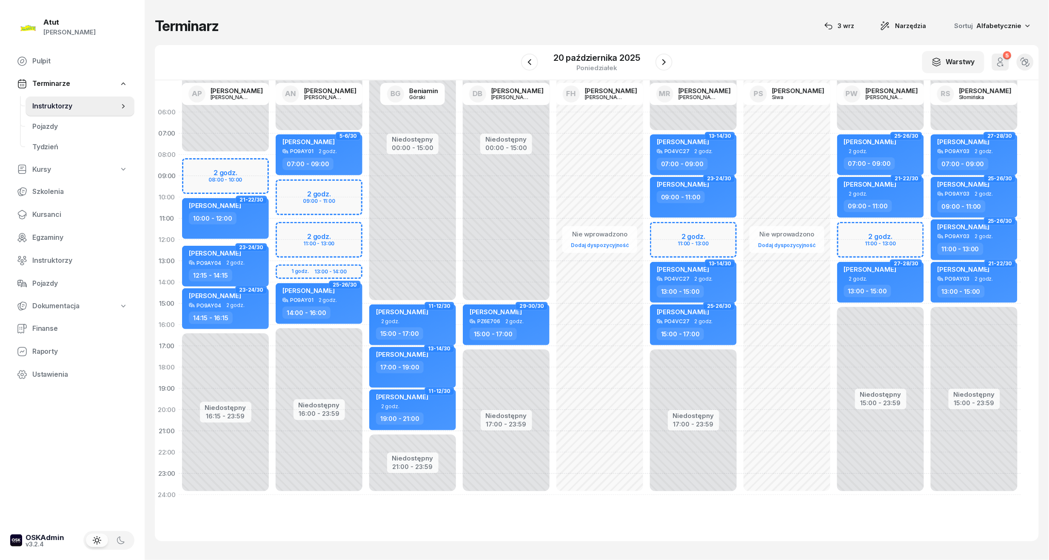
click at [220, 157] on div "Niedostępny 00:00 - 08:00 Niedostępny 16:15 - 23:59 2 godz. 08:00 - 10:00 3-4/3…" at bounding box center [226, 304] width 94 height 404
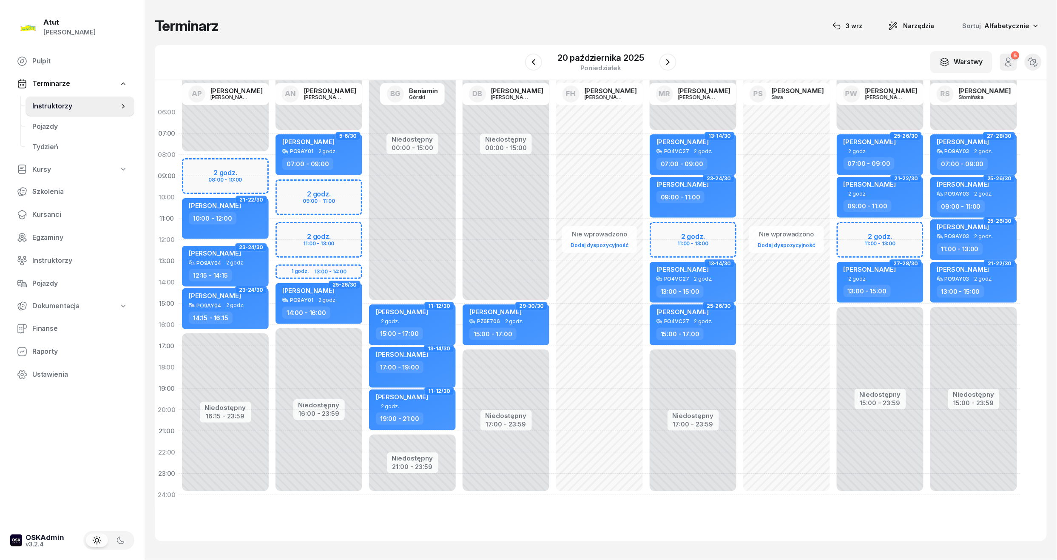
select select "08"
select select "10"
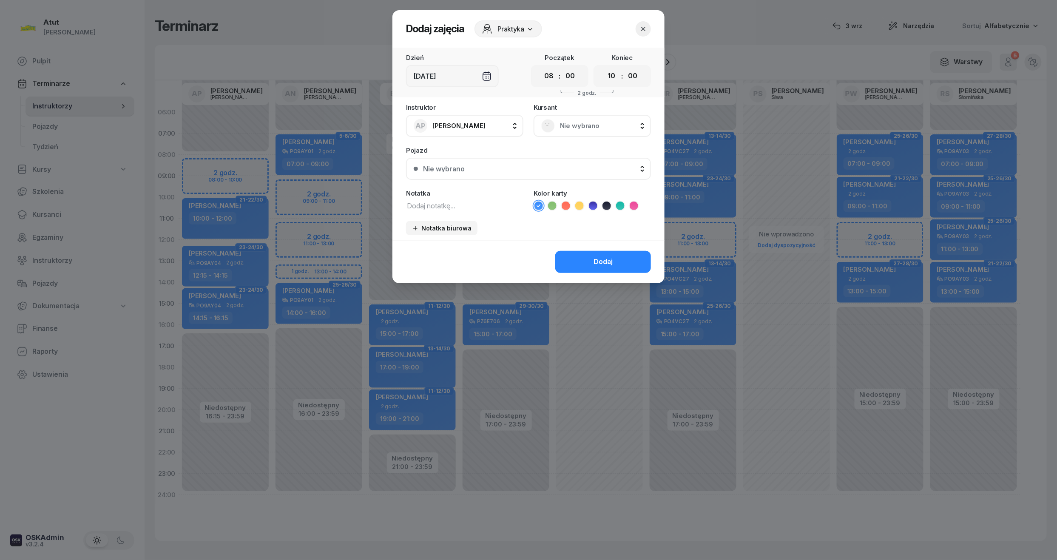
click at [596, 128] on span "Nie wybrano" at bounding box center [601, 125] width 83 height 11
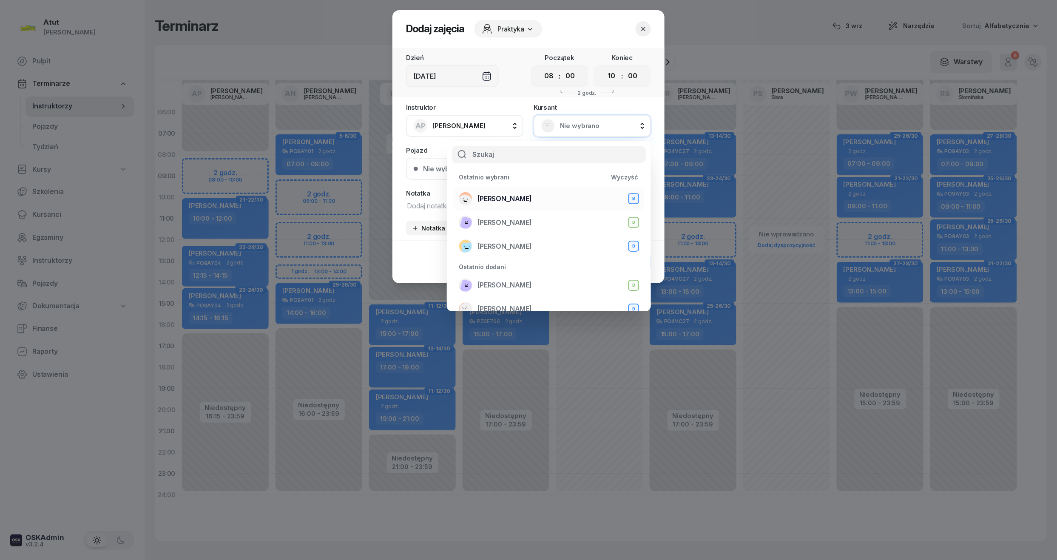
click at [512, 199] on span "[PERSON_NAME]" at bounding box center [505, 199] width 54 height 11
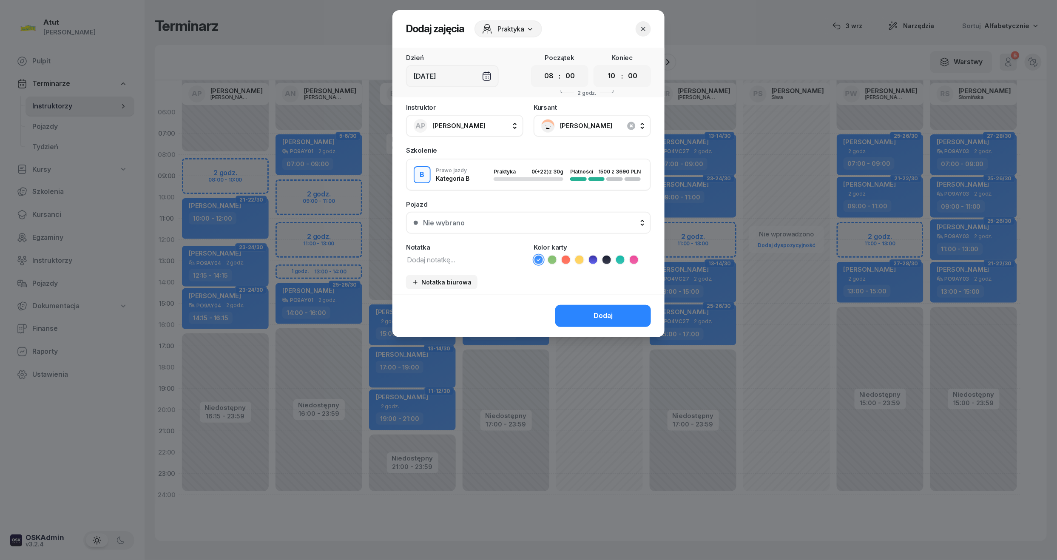
click at [458, 219] on div "Nie wybrano" at bounding box center [444, 222] width 42 height 7
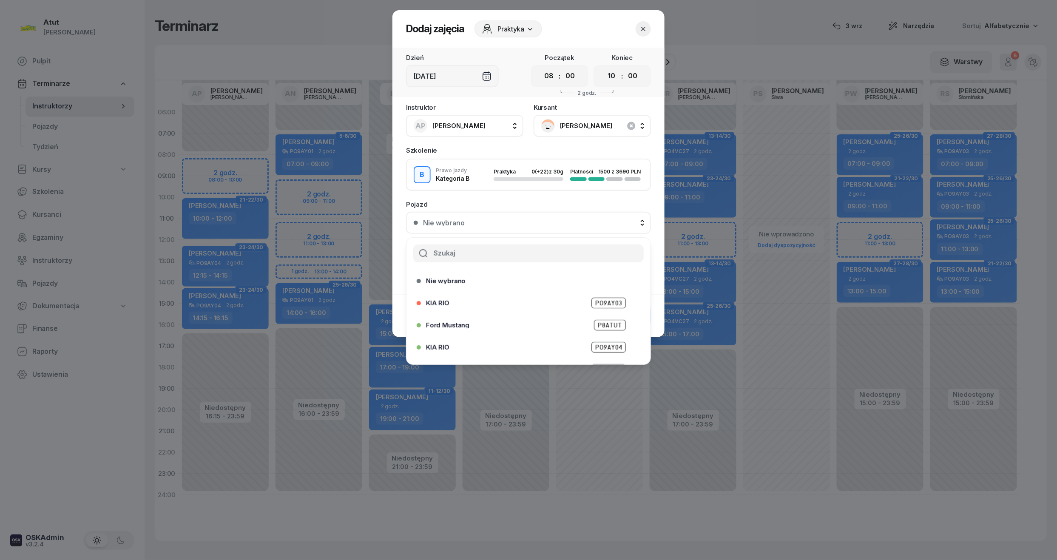
click at [609, 345] on span "PO9AY04" at bounding box center [609, 347] width 34 height 11
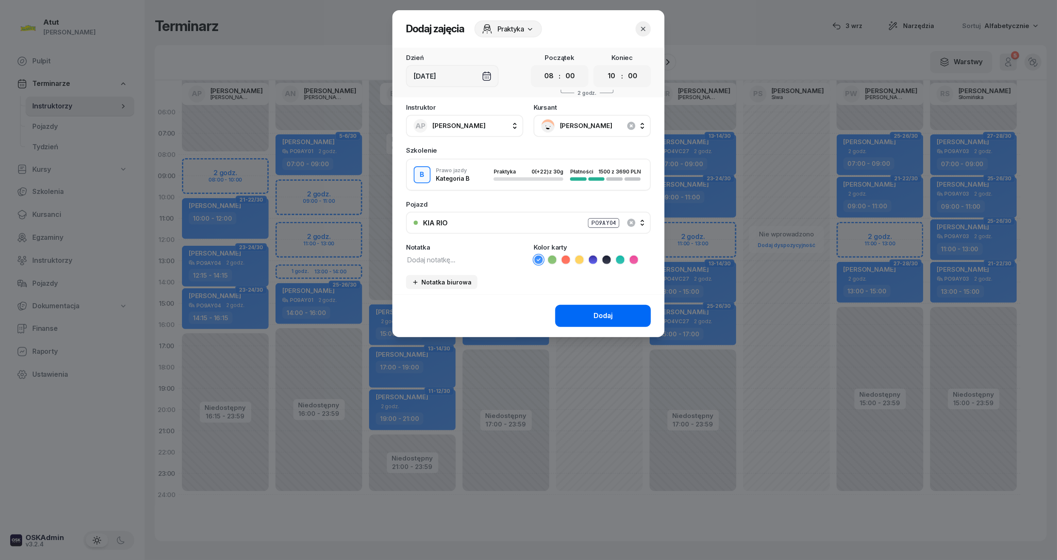
click at [601, 313] on div "Dodaj" at bounding box center [603, 315] width 19 height 11
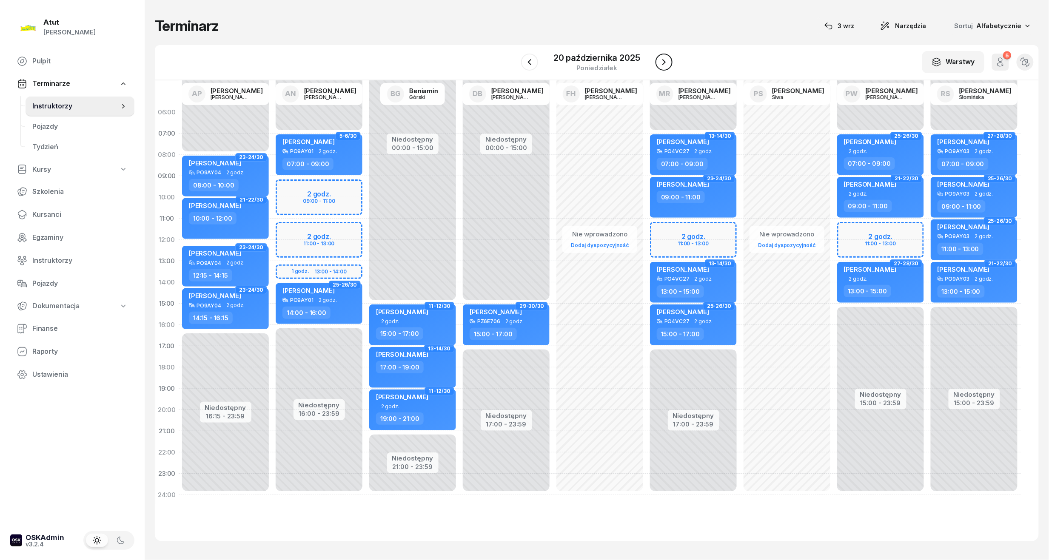
click at [662, 60] on icon "button" at bounding box center [663, 62] width 3 height 6
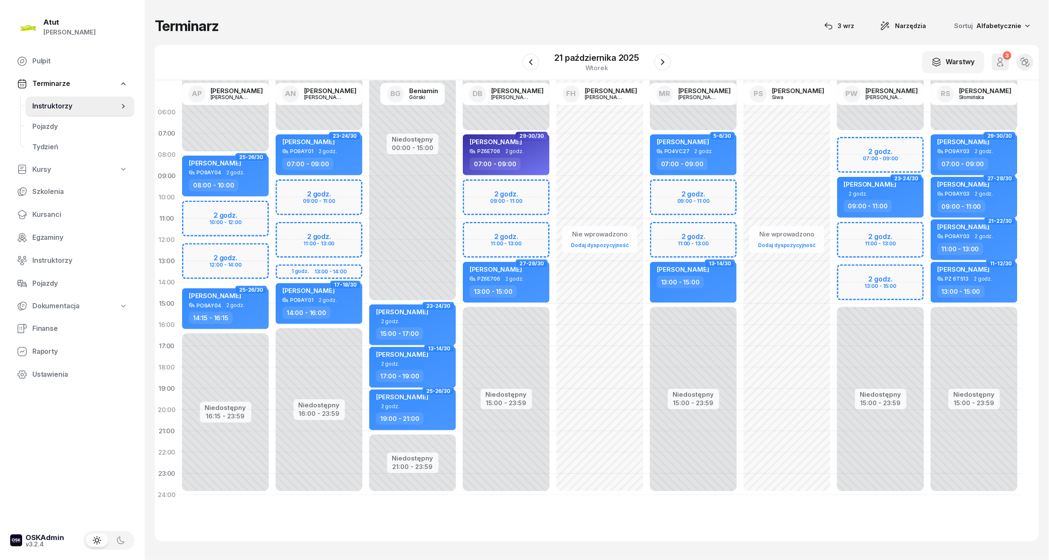
click at [242, 217] on div "Niedostępny 00:00 - 08:00 Niedostępny 16:15 - 23:59 2 godz. 10:00 - 12:00 2 god…" at bounding box center [226, 304] width 94 height 404
select select "10"
select select "12"
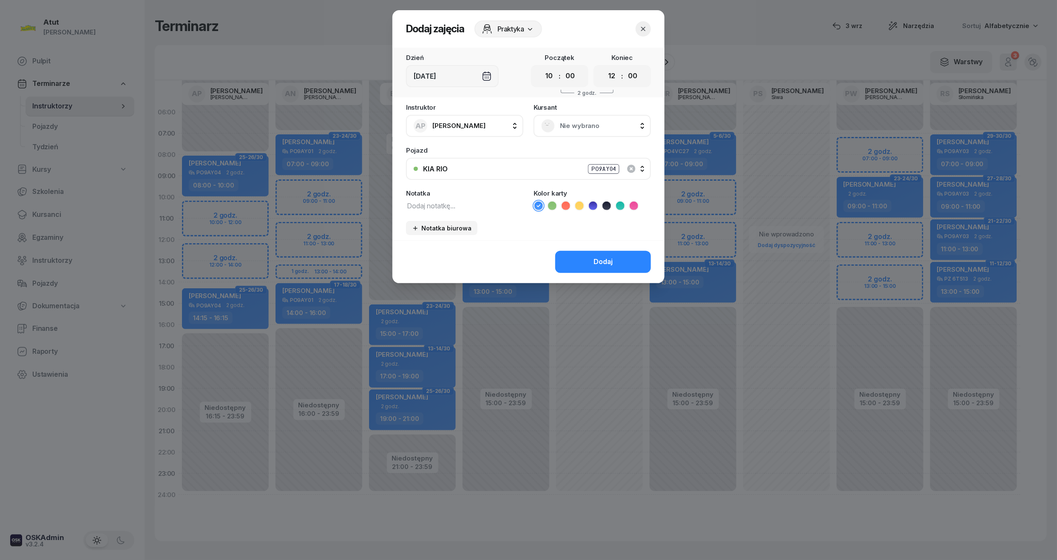
click at [565, 120] on span "Nie wybrano" at bounding box center [601, 125] width 83 height 11
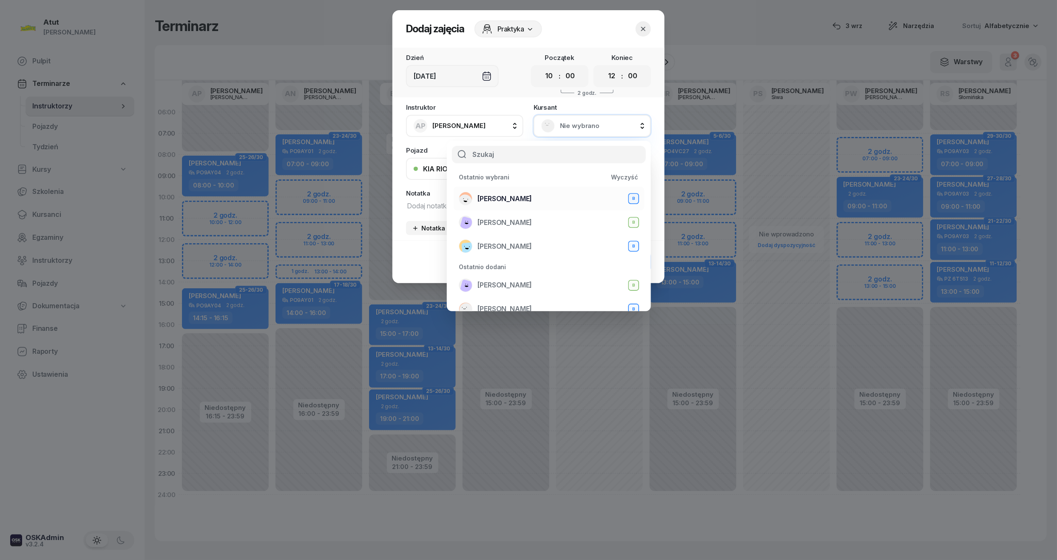
click at [495, 199] on span "[PERSON_NAME]" at bounding box center [505, 199] width 54 height 11
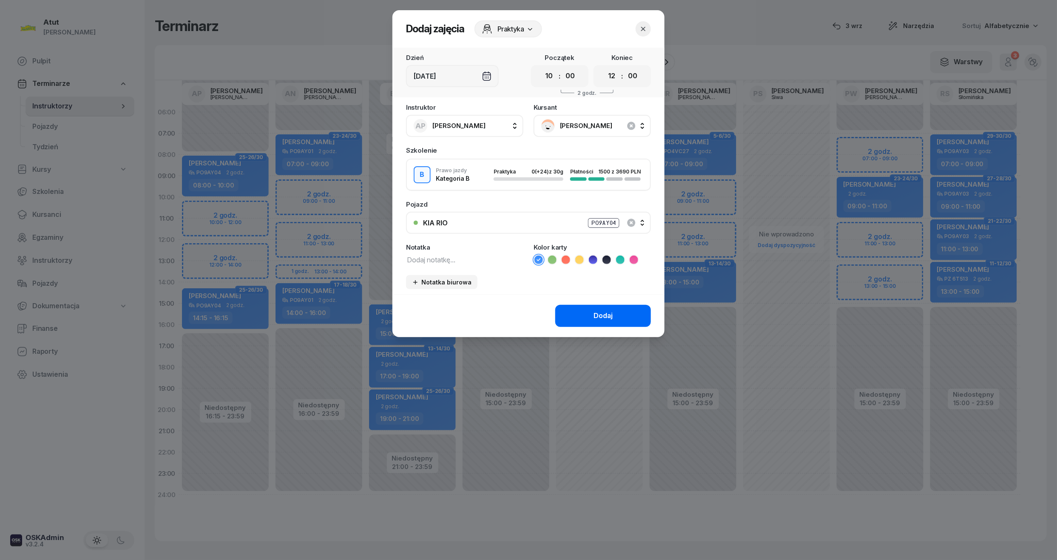
click at [630, 320] on button "Dodaj" at bounding box center [603, 316] width 96 height 22
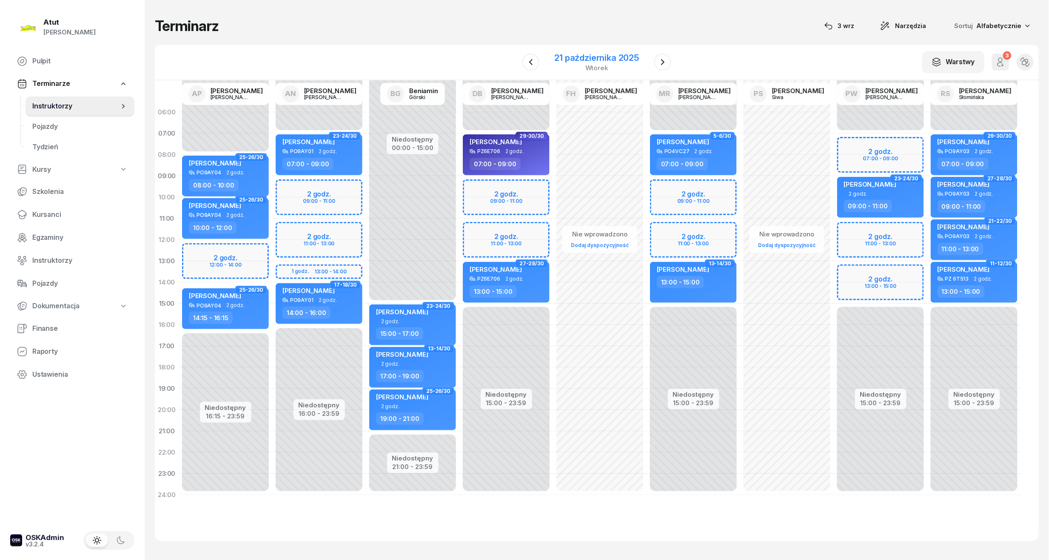
click at [586, 55] on div "21 października 2025" at bounding box center [597, 58] width 85 height 9
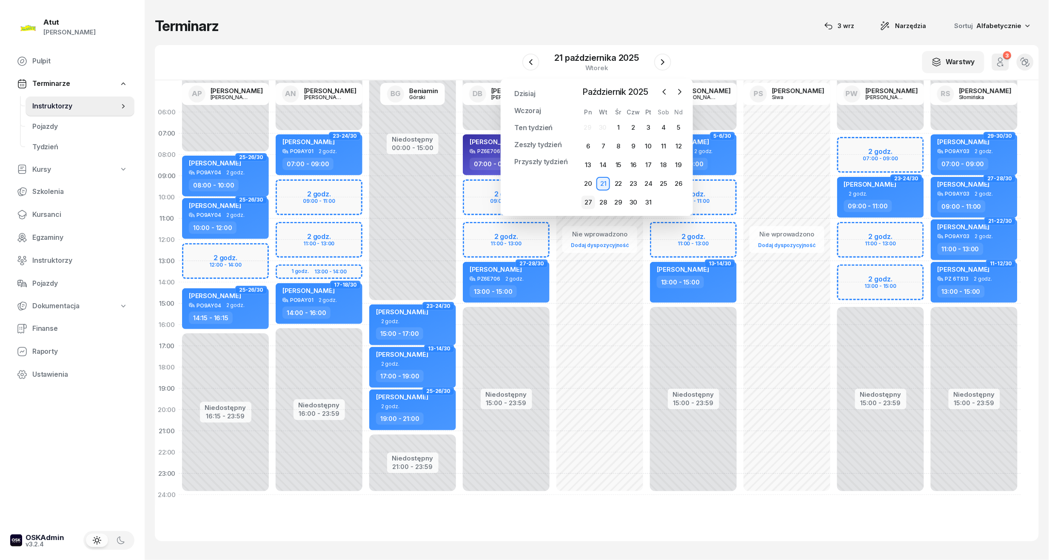
click at [591, 203] on div "27" at bounding box center [588, 203] width 14 height 14
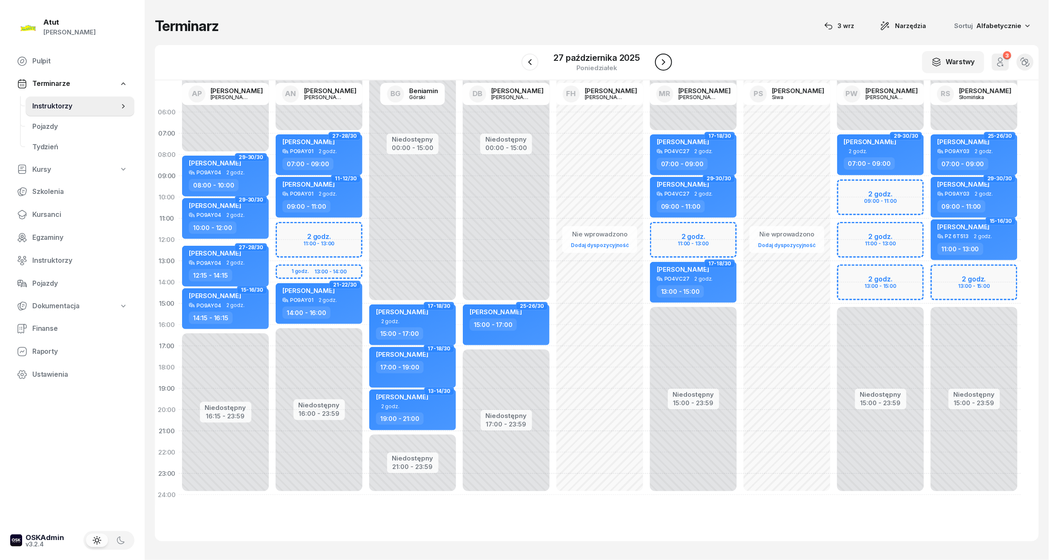
click at [658, 61] on icon "button" at bounding box center [663, 62] width 10 height 10
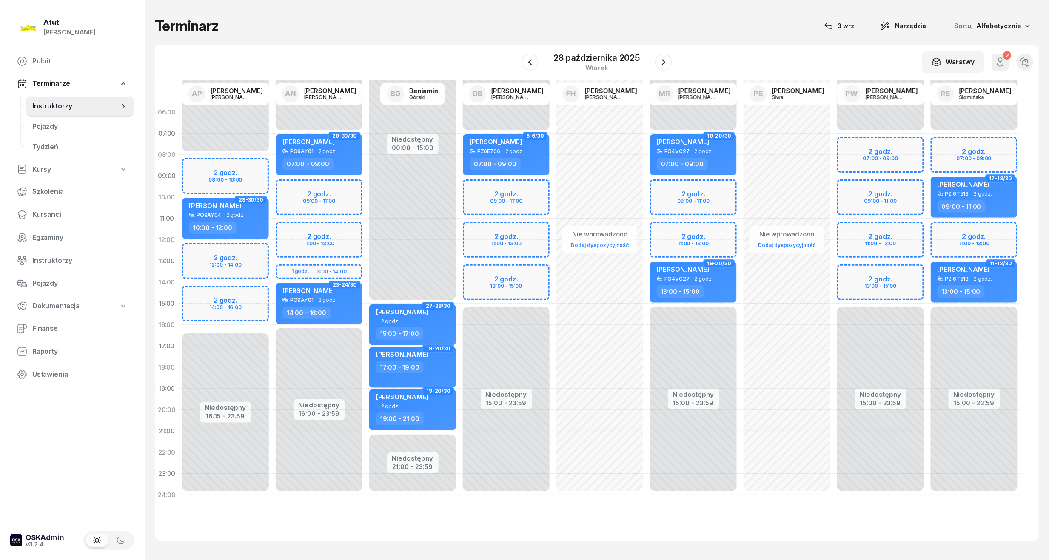
click at [229, 179] on div "Niedostępny 00:00 - 08:00 Niedostępny 16:15 - 23:59 2 godz. 08:00 - 10:00 2 god…" at bounding box center [226, 304] width 94 height 404
select select "09"
select select "10"
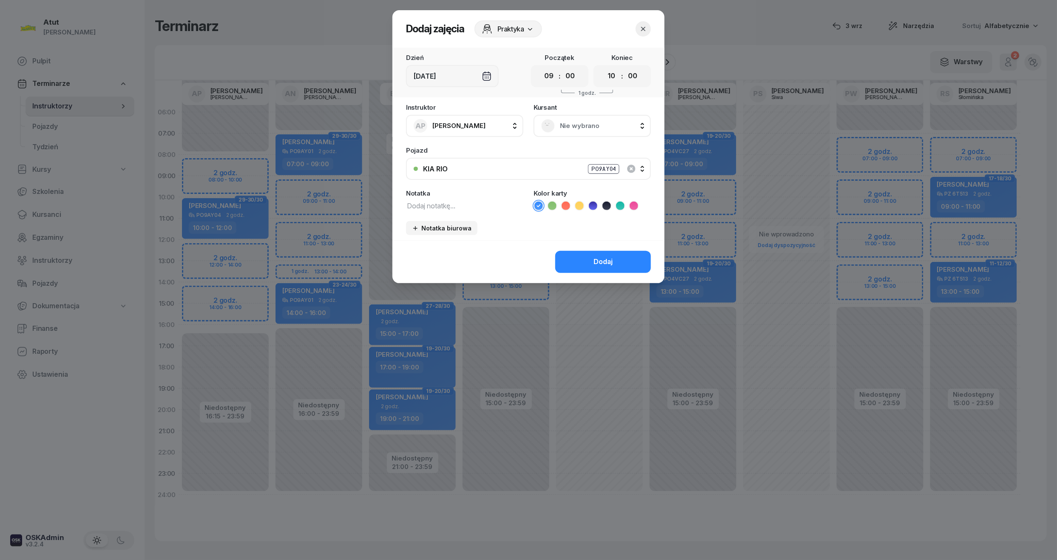
click at [623, 120] on span "Nie wybrano" at bounding box center [601, 125] width 83 height 11
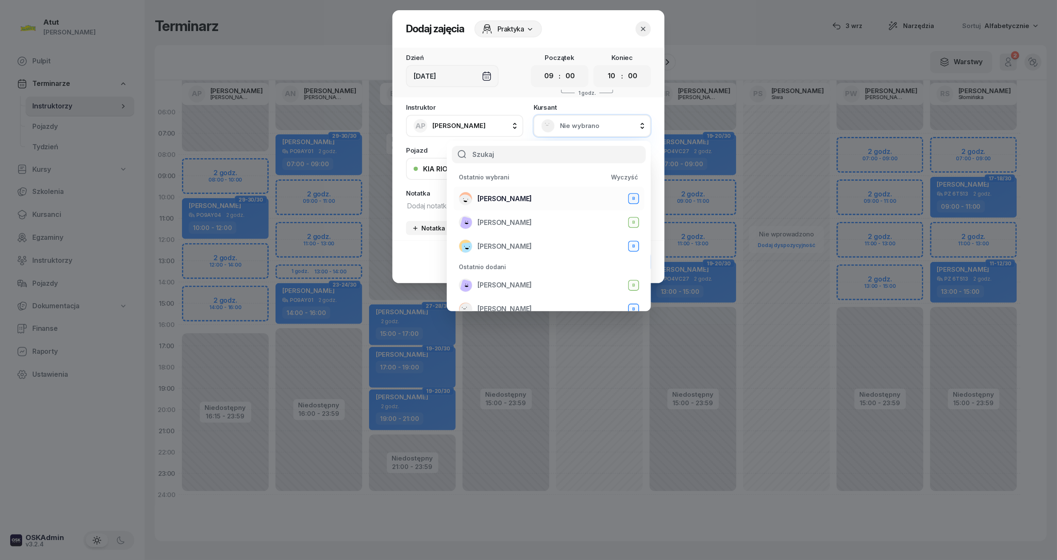
click at [502, 194] on span "[PERSON_NAME]" at bounding box center [505, 199] width 54 height 11
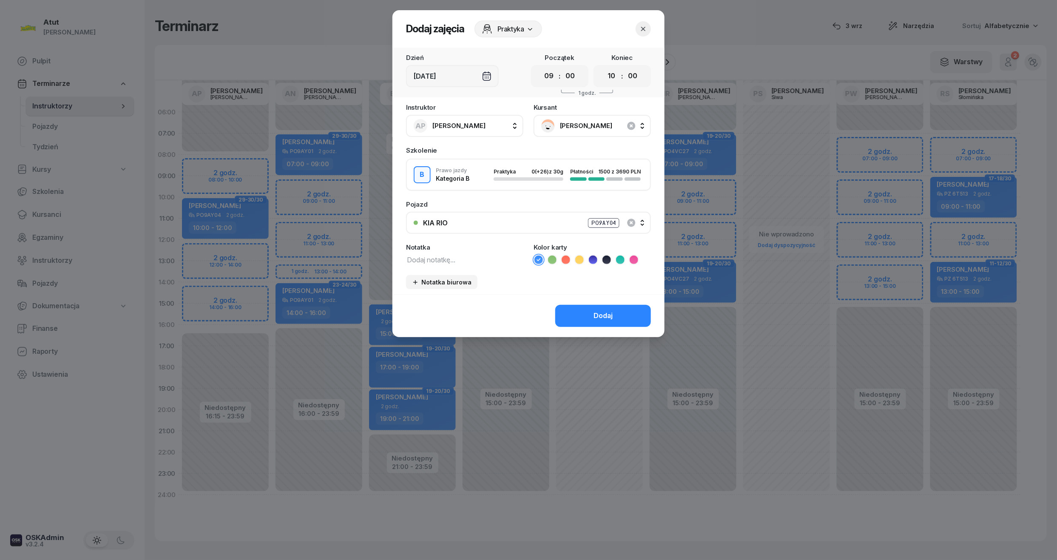
drag, startPoint x: 550, startPoint y: 80, endPoint x: 524, endPoint y: 133, distance: 58.8
click at [550, 80] on select "00 01 02 03 04 05 06 07 08 09 10 11 12 13 14 15 16 17 18 19 20 21 22 23" at bounding box center [549, 76] width 16 height 18
select select "08"
click at [541, 67] on select "00 01 02 03 04 05 06 07 08 09 10 11 12 13 14 15 16 17 18 19 20 21 22 23" at bounding box center [549, 76] width 16 height 18
click at [614, 315] on button "Dodaj" at bounding box center [603, 316] width 96 height 22
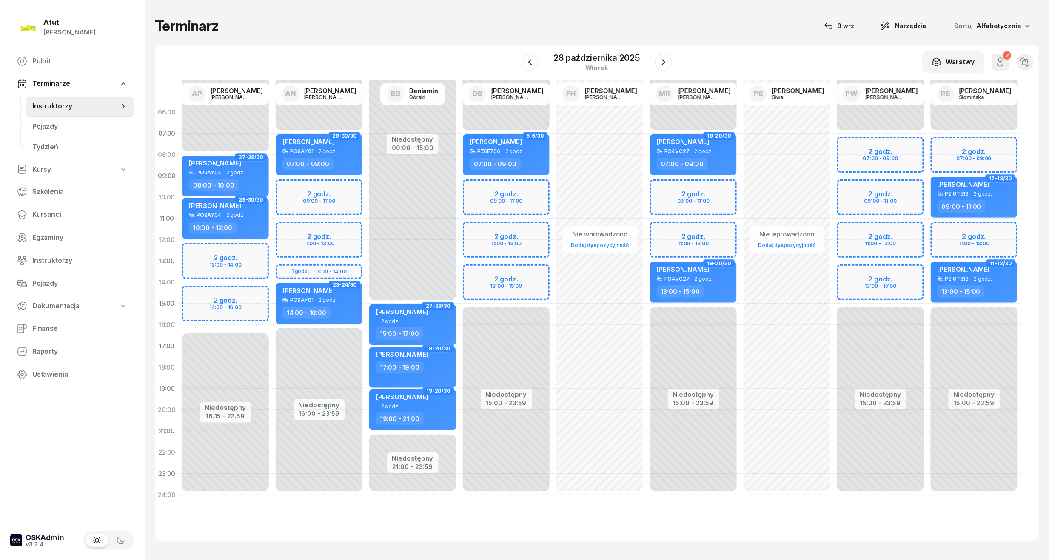
click at [657, 70] on div at bounding box center [663, 62] width 17 height 17
click at [657, 67] on button "button" at bounding box center [663, 62] width 17 height 17
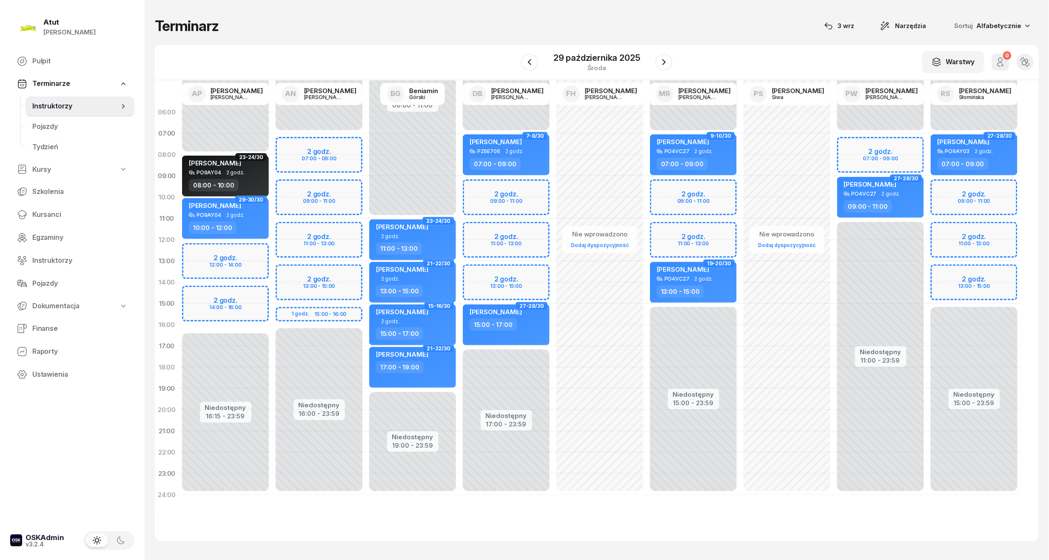
click at [227, 270] on div "Niedostępny 00:00 - 08:00 Niedostępny 16:15 - 23:59 2 godz. 12:00 - 14:00 2 god…" at bounding box center [226, 304] width 94 height 404
select select "13"
select select "15"
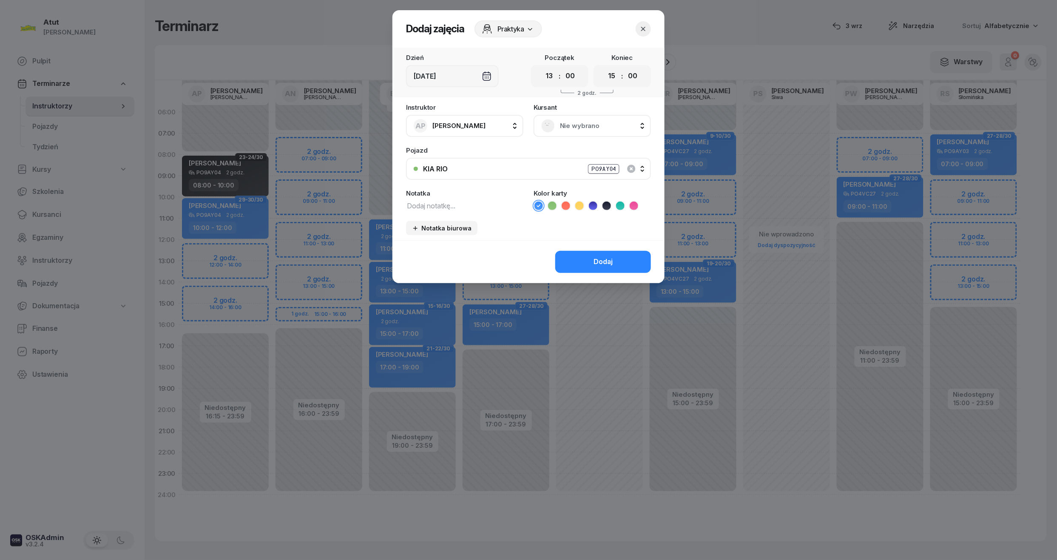
click at [649, 25] on button "button" at bounding box center [643, 28] width 15 height 15
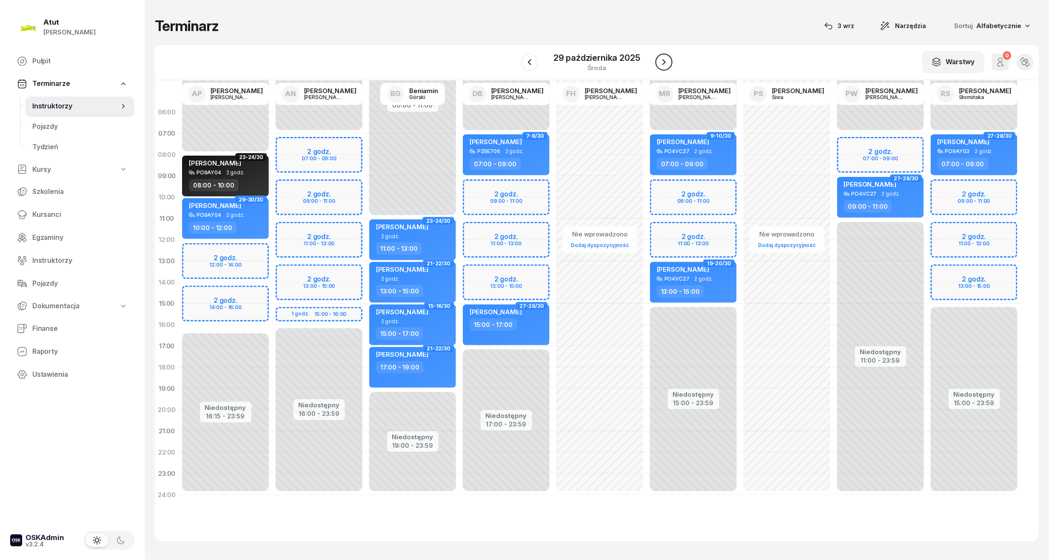
click at [665, 60] on icon "button" at bounding box center [664, 62] width 10 height 10
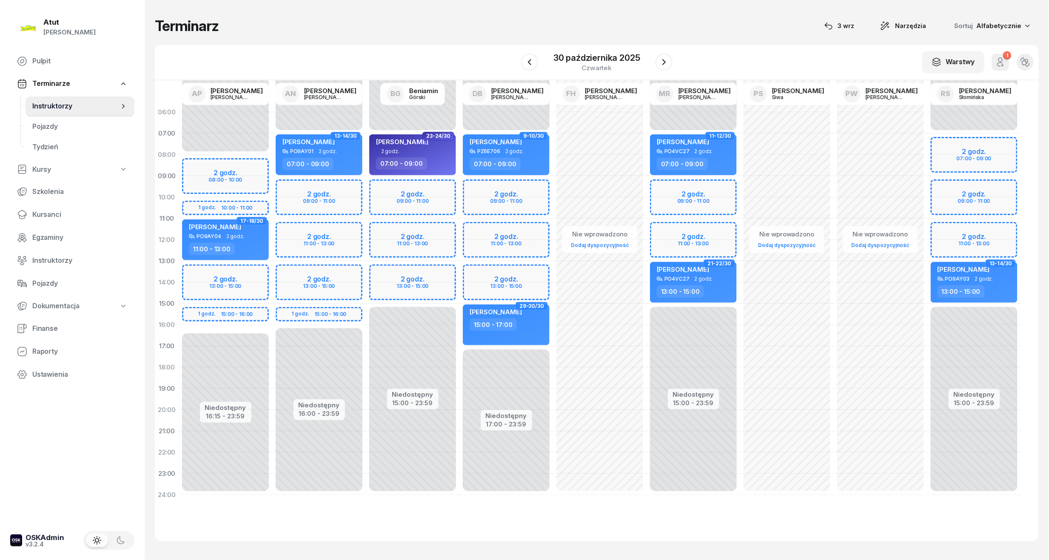
click at [212, 173] on div "Niedostępny 00:00 - 08:00 Niedostępny 16:15 - 23:59 2 godz. 08:00 - 10:00 1 god…" at bounding box center [226, 304] width 94 height 404
select select "08"
select select "10"
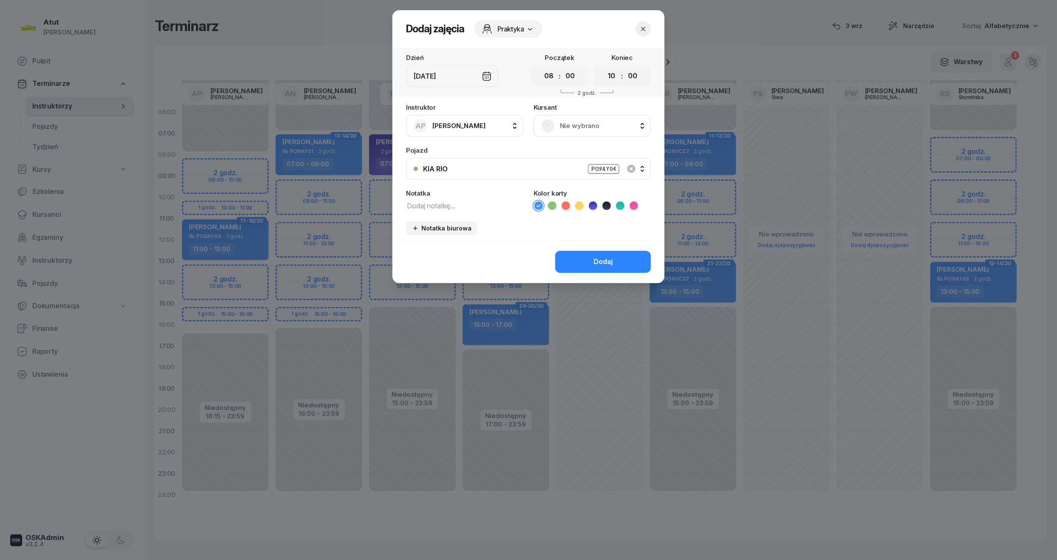
click at [576, 122] on span "Nie wybrano" at bounding box center [601, 125] width 83 height 11
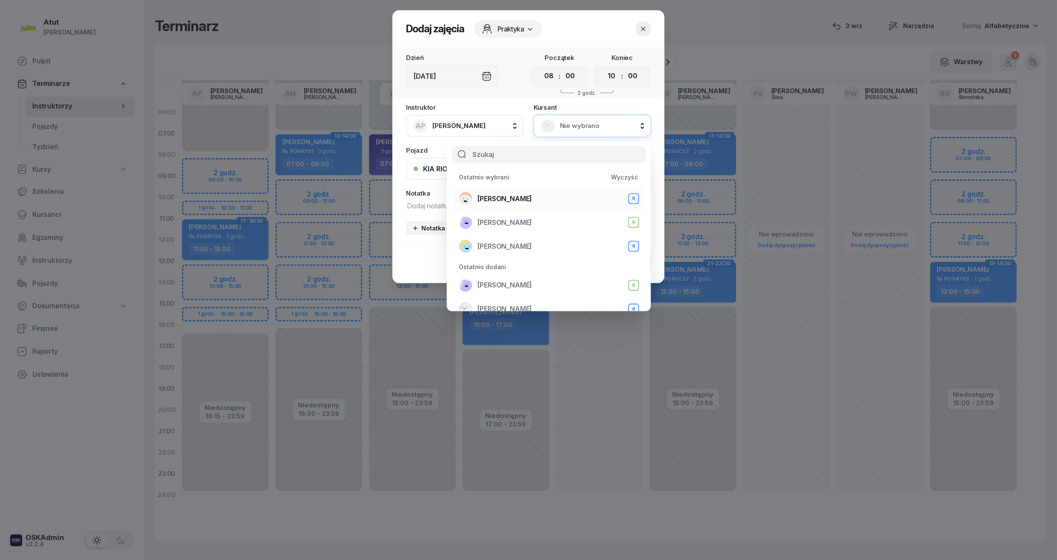
click at [497, 199] on span "[PERSON_NAME]" at bounding box center [505, 199] width 54 height 11
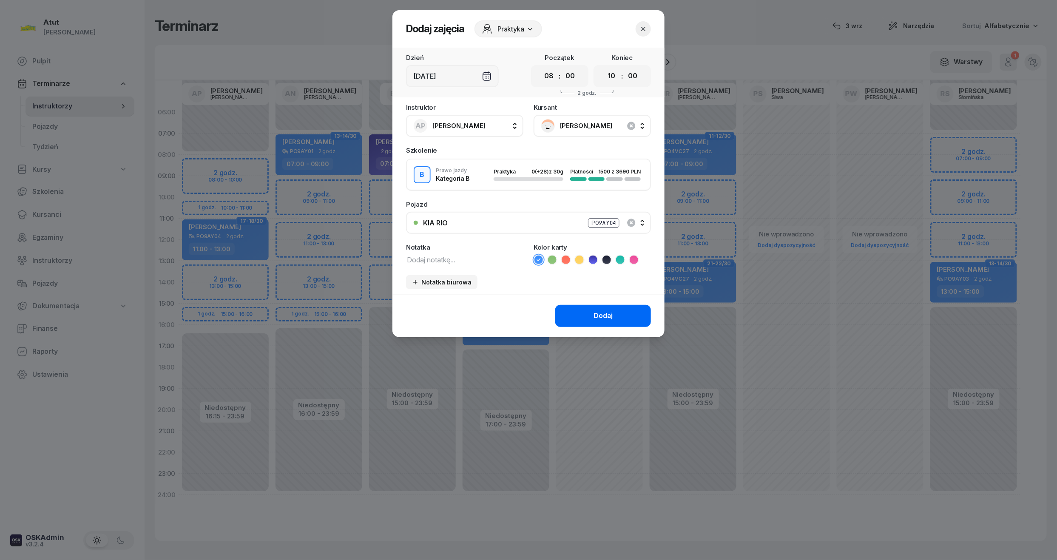
click at [590, 310] on button "Dodaj" at bounding box center [603, 316] width 96 height 22
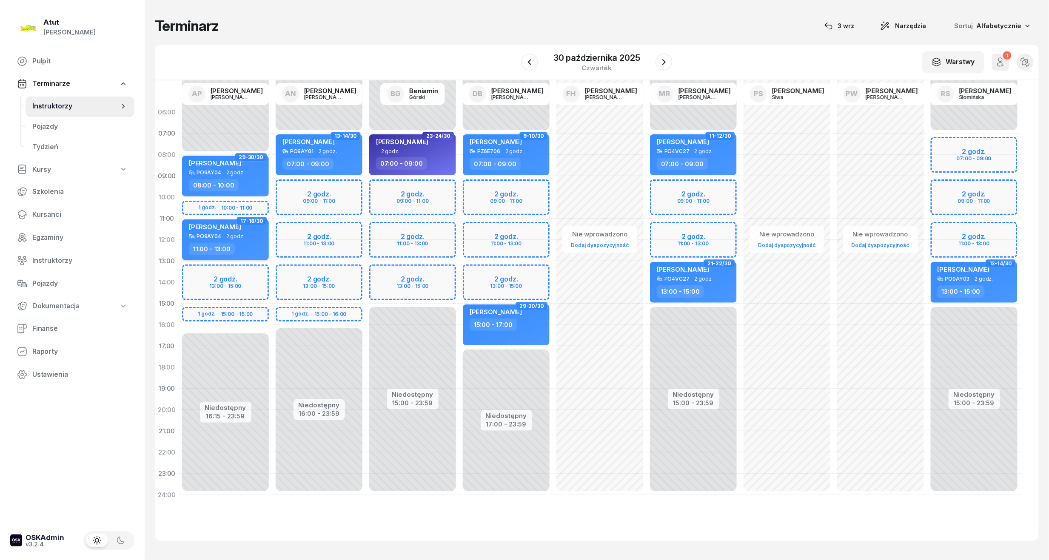
click at [231, 233] on div "Sadia Yuusuf" at bounding box center [226, 228] width 75 height 11
select select "11"
select select "13"
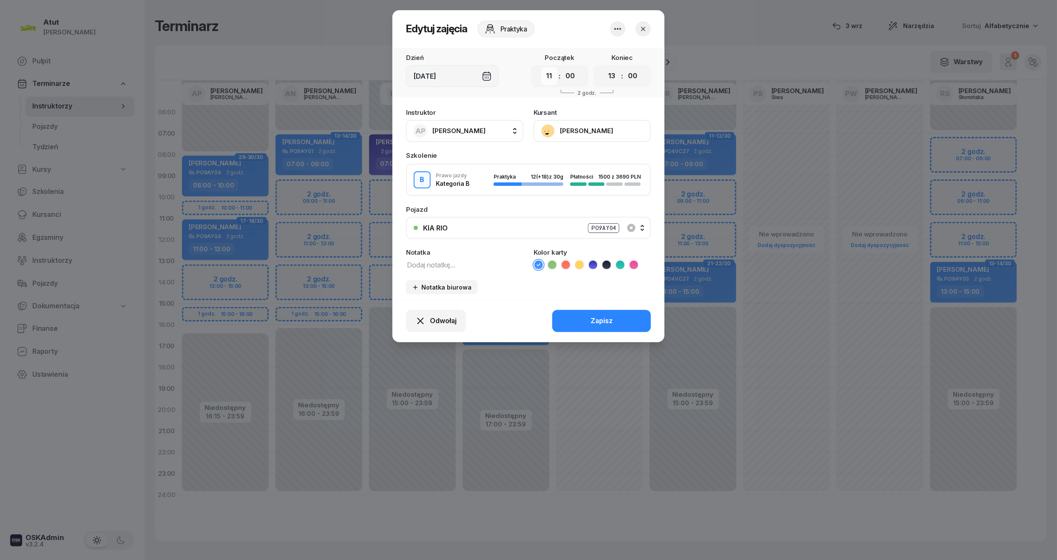
drag, startPoint x: 553, startPoint y: 77, endPoint x: 552, endPoint y: 83, distance: 6.1
click at [553, 77] on select "00 01 02 03 04 05 06 07 08 09 10 11 12 13 14 15 16 17 18 19 20 21 22 23" at bounding box center [549, 76] width 16 height 18
select select "10"
click at [541, 67] on select "00 01 02 03 04 05 06 07 08 09 10 11 12 13 14 15 16 17 18 19 20 21 22 23" at bounding box center [549, 76] width 16 height 18
drag, startPoint x: 612, startPoint y: 71, endPoint x: 609, endPoint y: 83, distance: 11.6
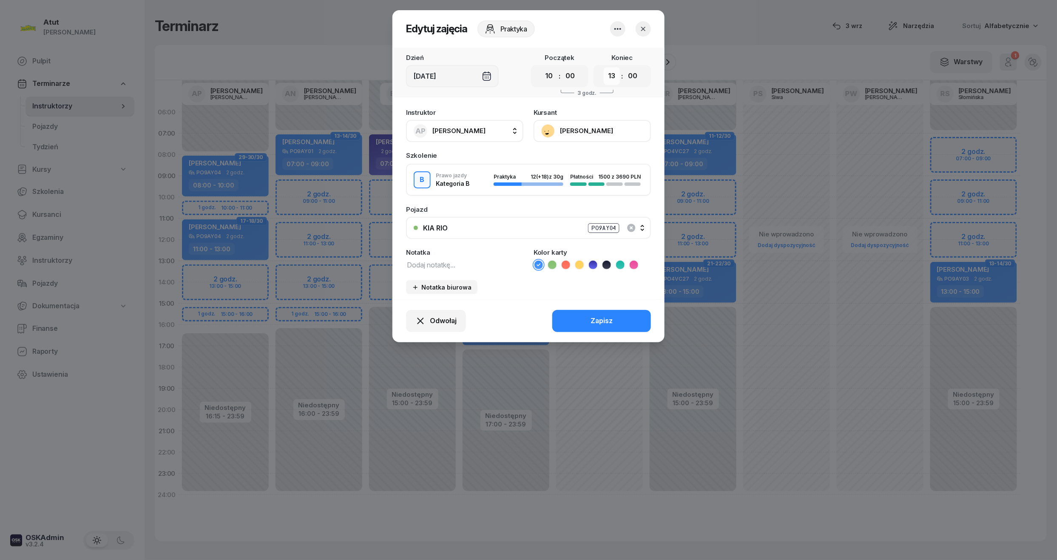
click at [612, 71] on select "00 01 02 03 04 05 06 07 08 09 10 11 12 13 14 15 16 17 18 19 20 21 22 23" at bounding box center [612, 76] width 16 height 18
select select "12"
click at [604, 67] on select "00 01 02 03 04 05 06 07 08 09 10 11 12 13 14 15 16 17 18 19 20 21 22 23" at bounding box center [612, 76] width 16 height 18
click at [600, 310] on button "Zapisz" at bounding box center [601, 321] width 99 height 22
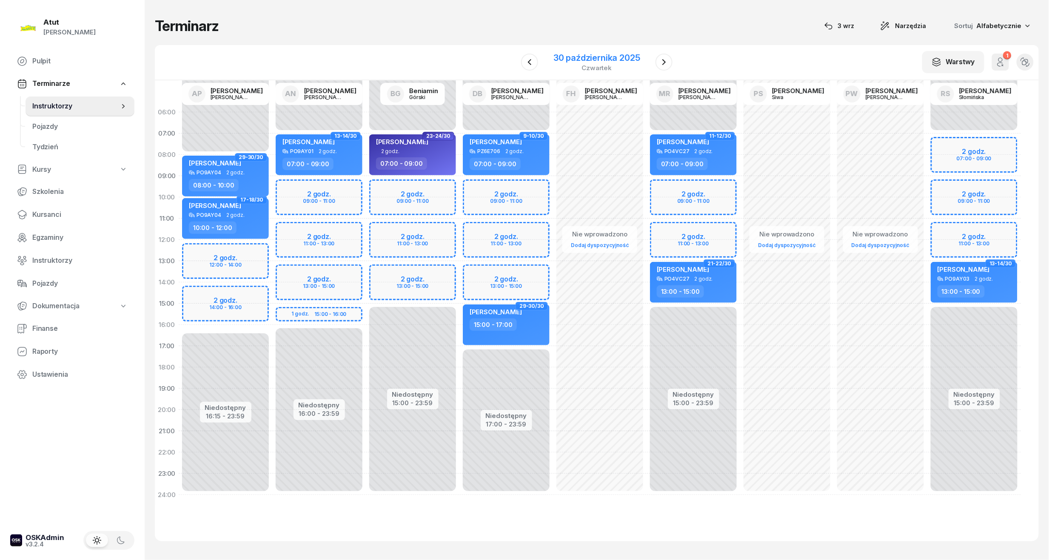
click at [589, 54] on div "30 października 2025" at bounding box center [596, 58] width 87 height 9
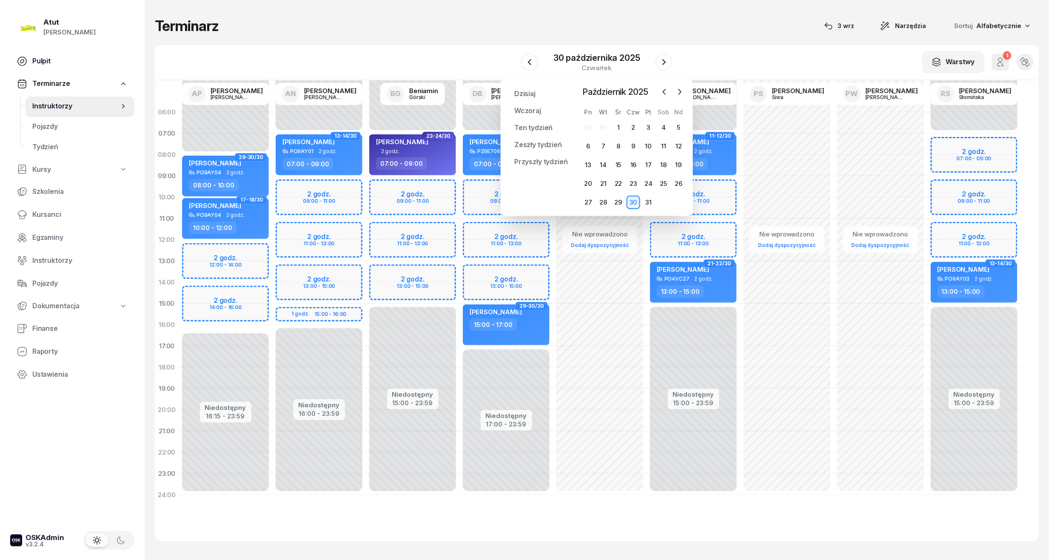
click at [40, 61] on span "Pulpit" at bounding box center [79, 61] width 95 height 11
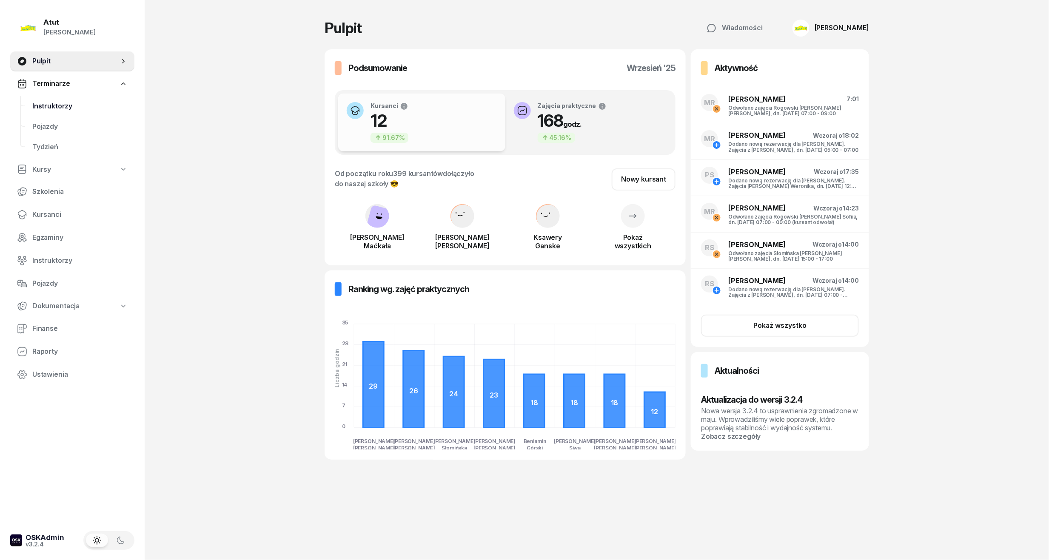
click at [63, 103] on span "Instruktorzy" at bounding box center [79, 106] width 95 height 11
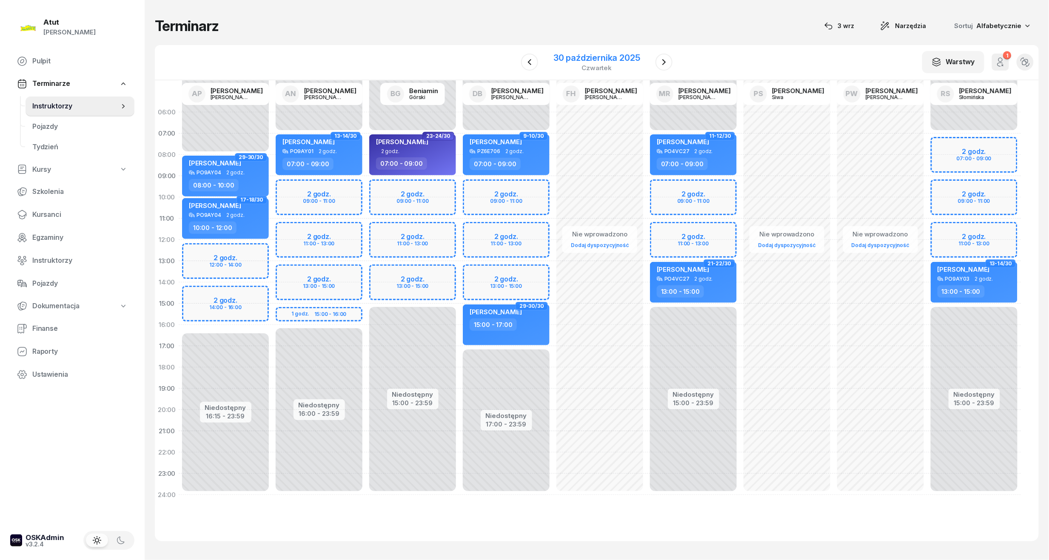
click at [587, 60] on div "30 października 2025" at bounding box center [596, 58] width 87 height 9
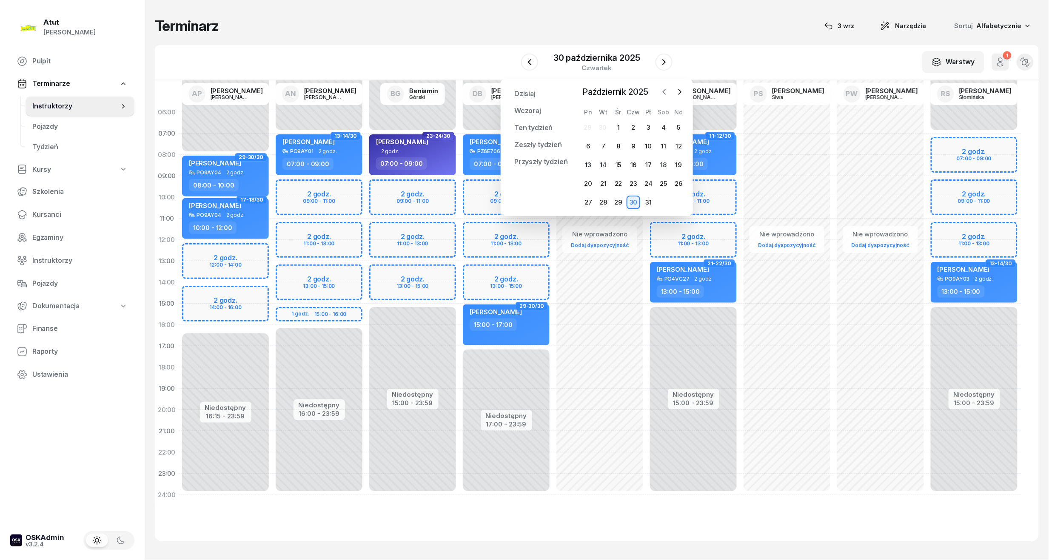
click at [666, 95] on icon "button" at bounding box center [664, 92] width 9 height 9
click at [630, 127] on div "4" at bounding box center [633, 128] width 14 height 14
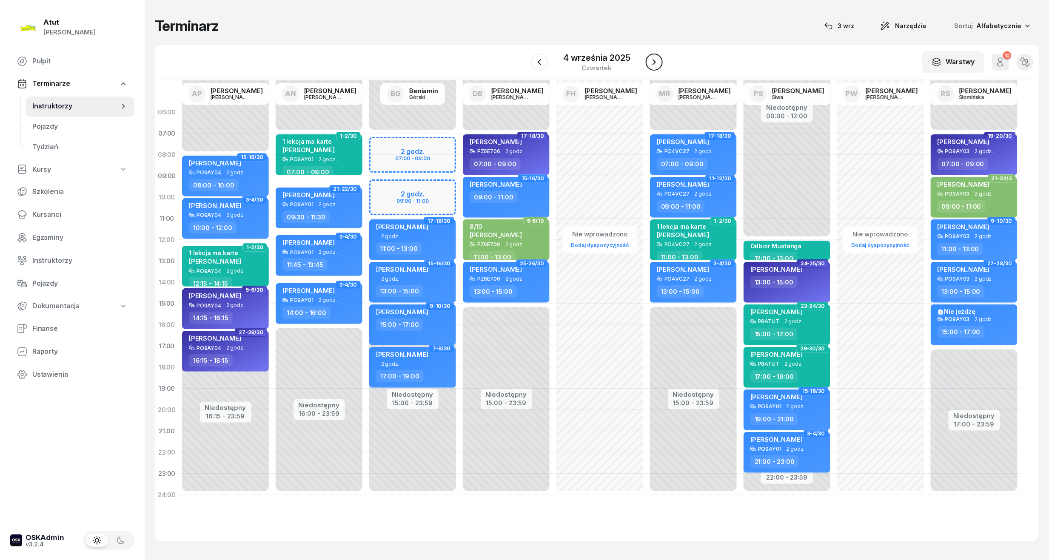
click at [657, 63] on icon "button" at bounding box center [654, 62] width 10 height 10
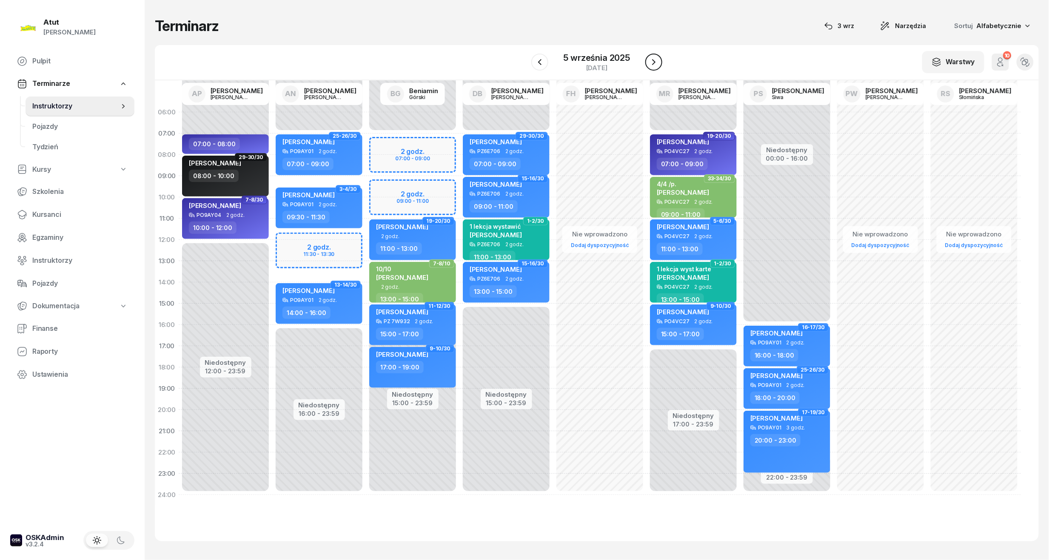
click at [654, 64] on icon "button" at bounding box center [653, 62] width 3 height 6
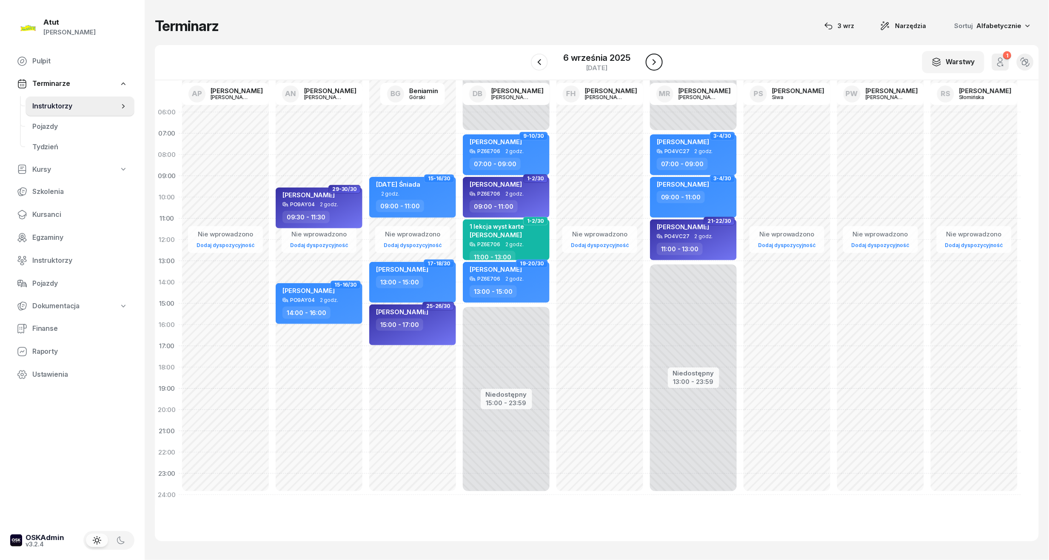
click at [654, 64] on icon "button" at bounding box center [653, 62] width 3 height 6
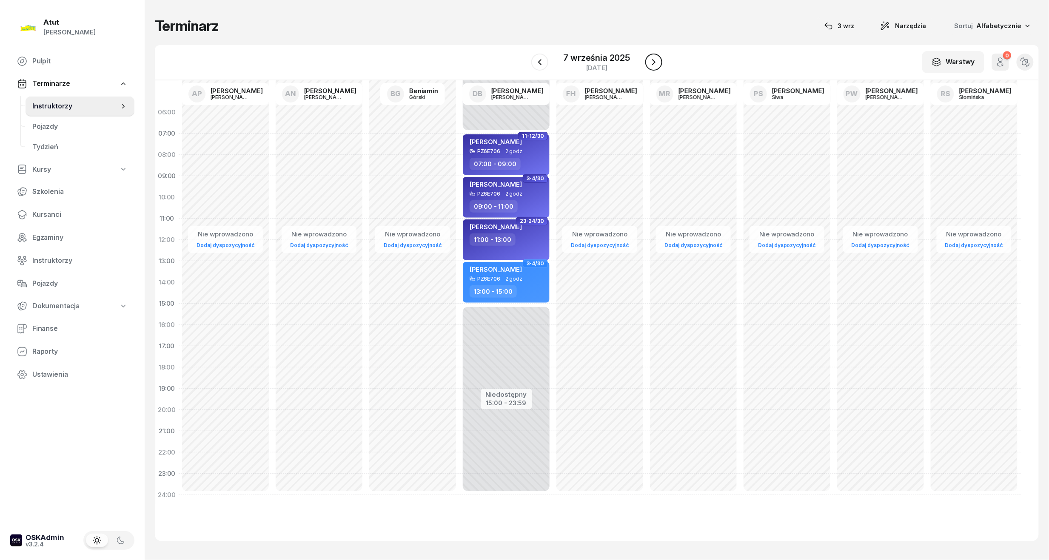
click at [654, 64] on icon "button" at bounding box center [653, 62] width 3 height 6
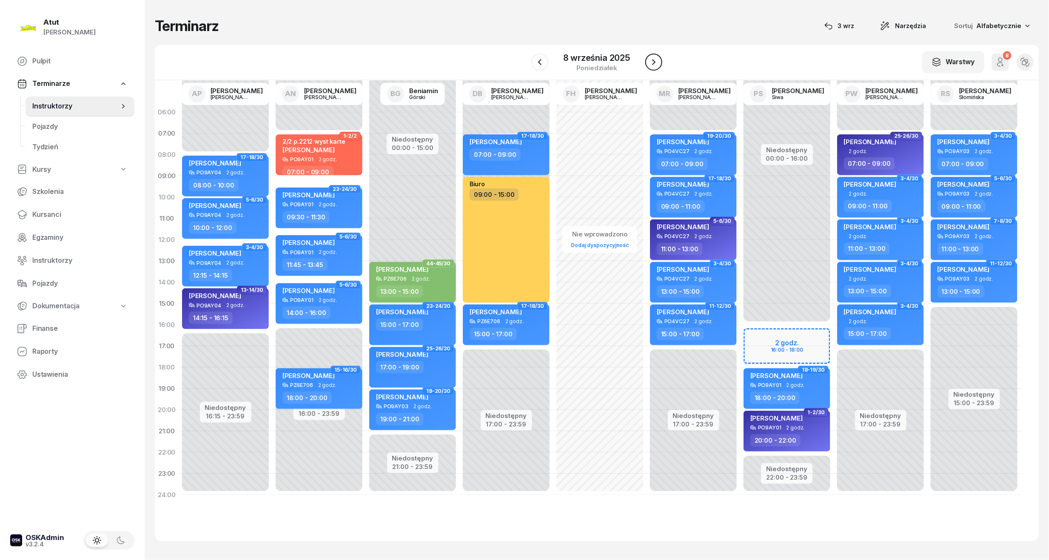
click at [654, 64] on icon "button" at bounding box center [653, 62] width 3 height 6
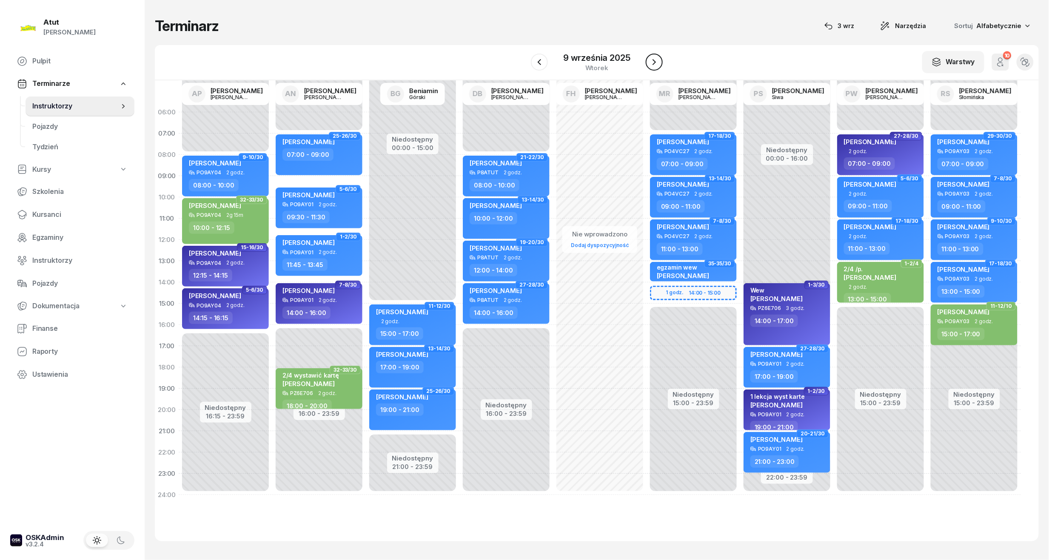
click at [654, 64] on icon "button" at bounding box center [653, 62] width 3 height 6
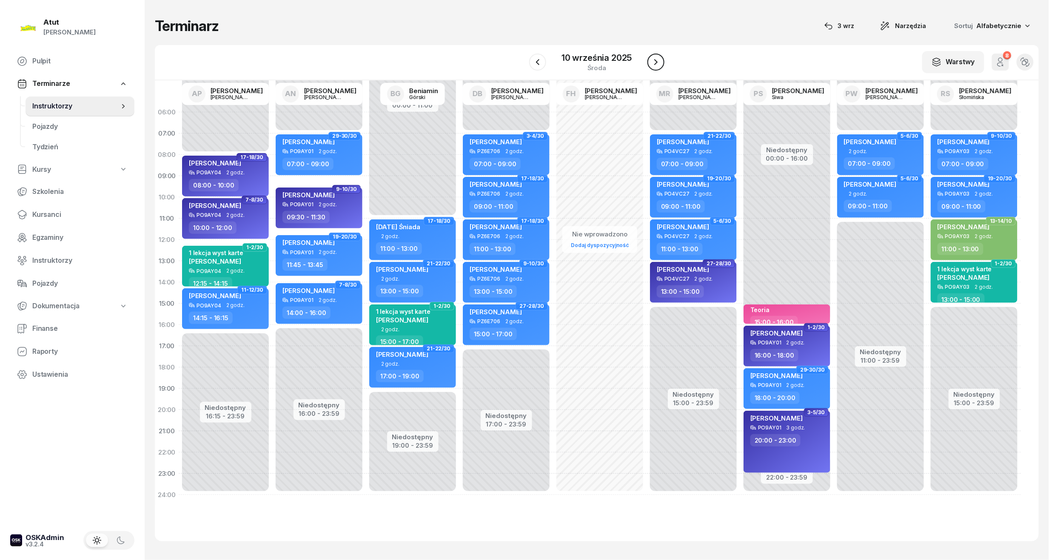
click at [654, 64] on icon "button" at bounding box center [656, 62] width 10 height 10
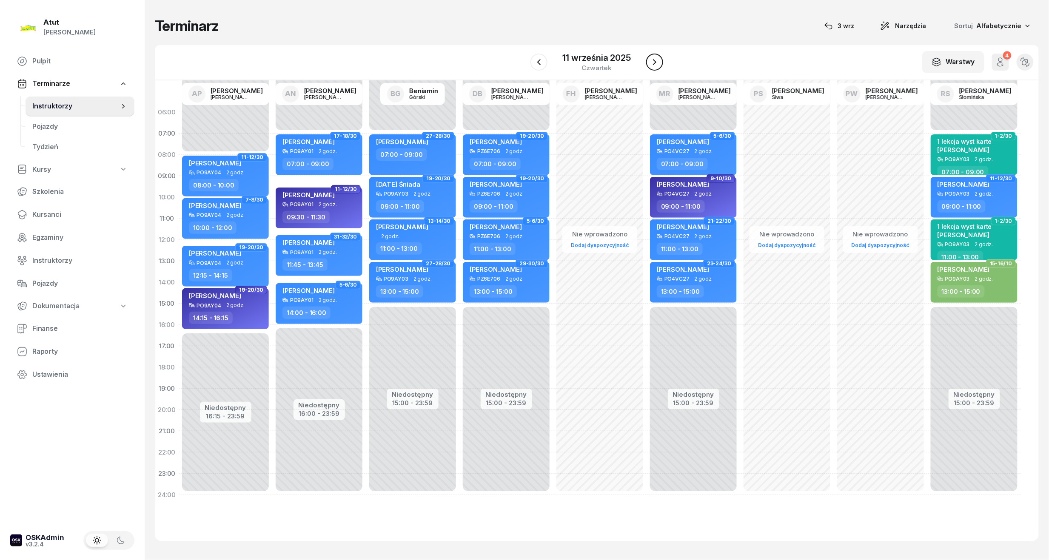
click at [654, 64] on icon "button" at bounding box center [654, 62] width 3 height 6
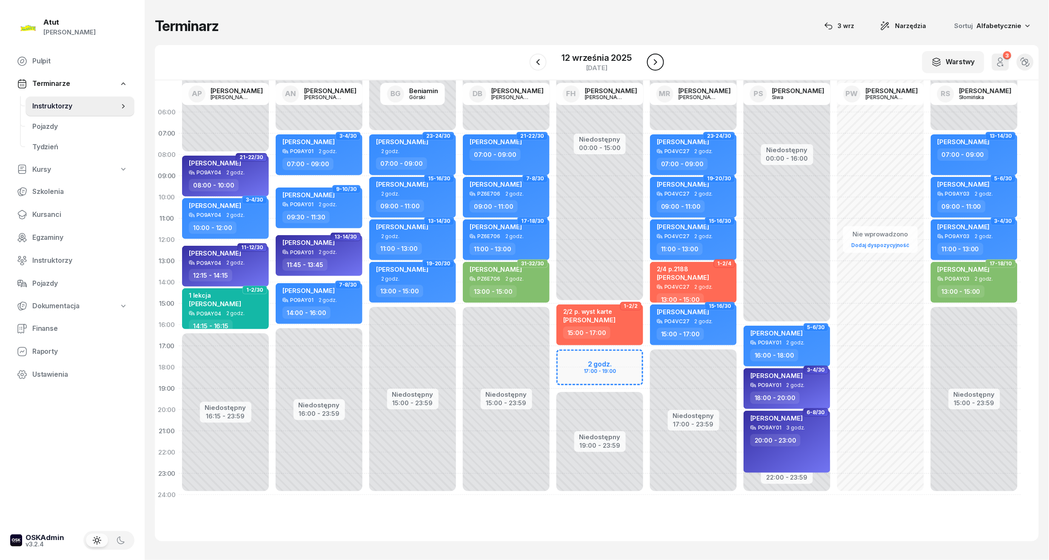
click at [654, 64] on icon "button" at bounding box center [655, 62] width 10 height 10
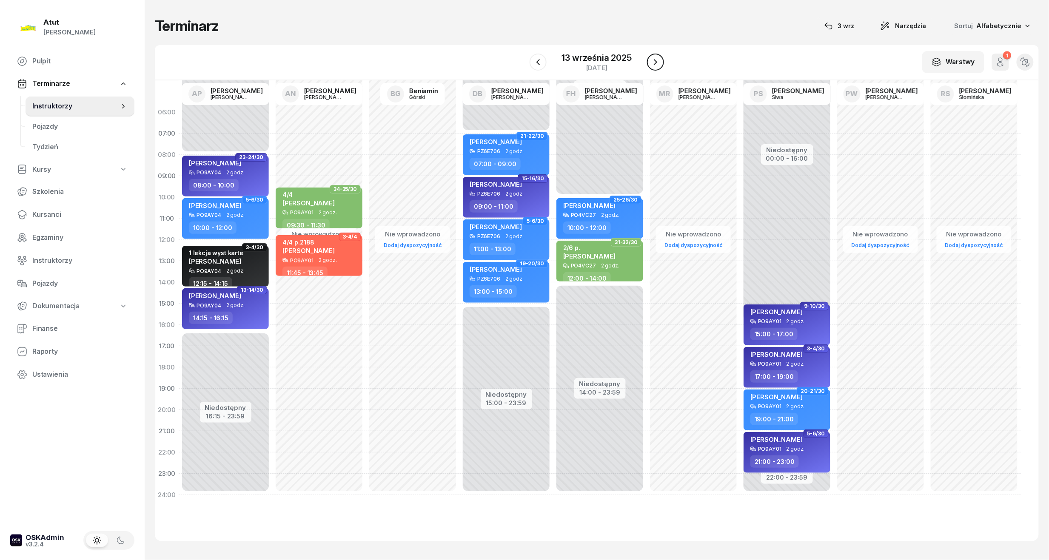
click at [654, 64] on icon "button" at bounding box center [655, 62] width 10 height 10
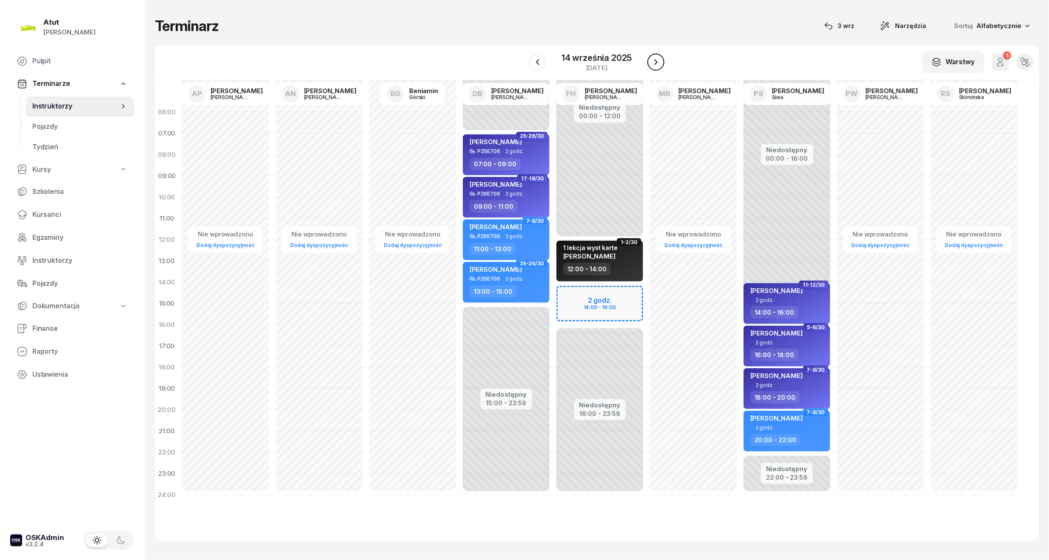
click at [654, 64] on icon "button" at bounding box center [656, 62] width 10 height 10
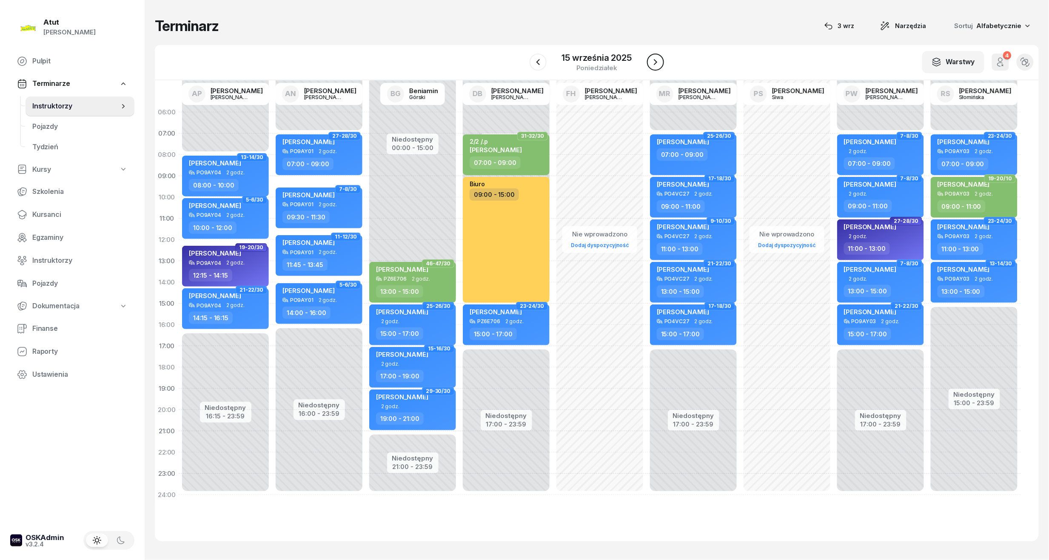
click at [654, 64] on icon "button" at bounding box center [655, 62] width 10 height 10
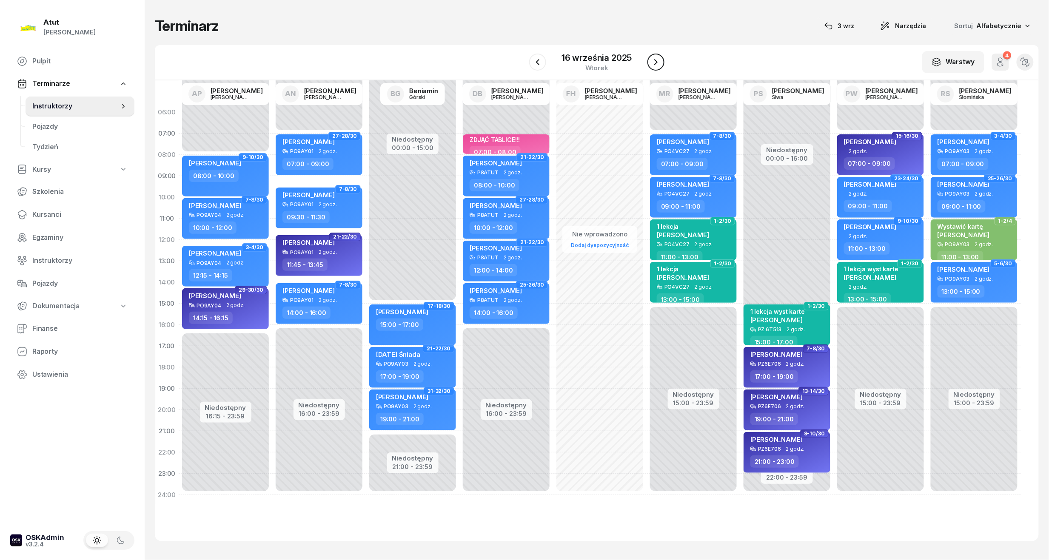
click at [654, 64] on icon "button" at bounding box center [656, 62] width 10 height 10
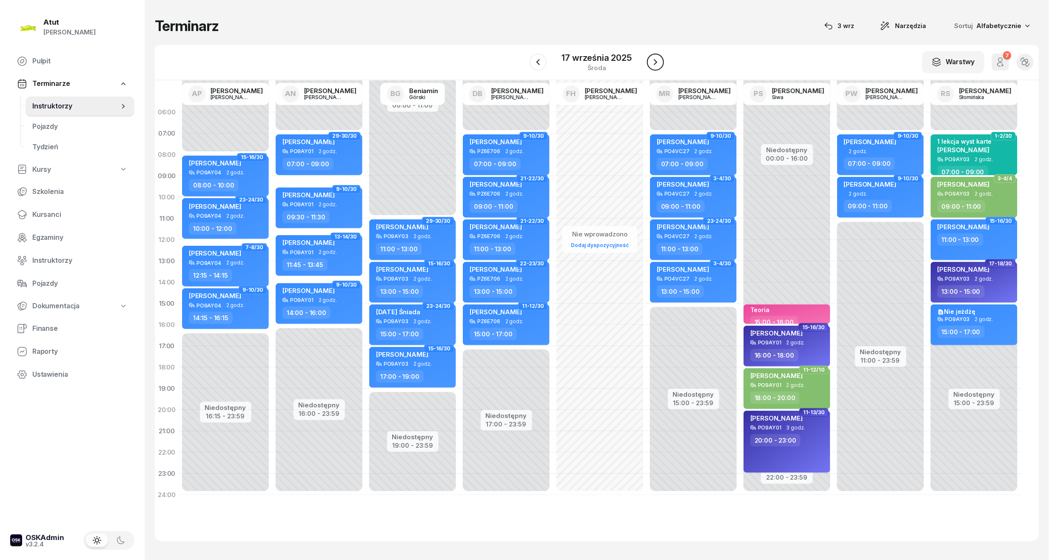
click at [654, 64] on icon "button" at bounding box center [655, 62] width 3 height 6
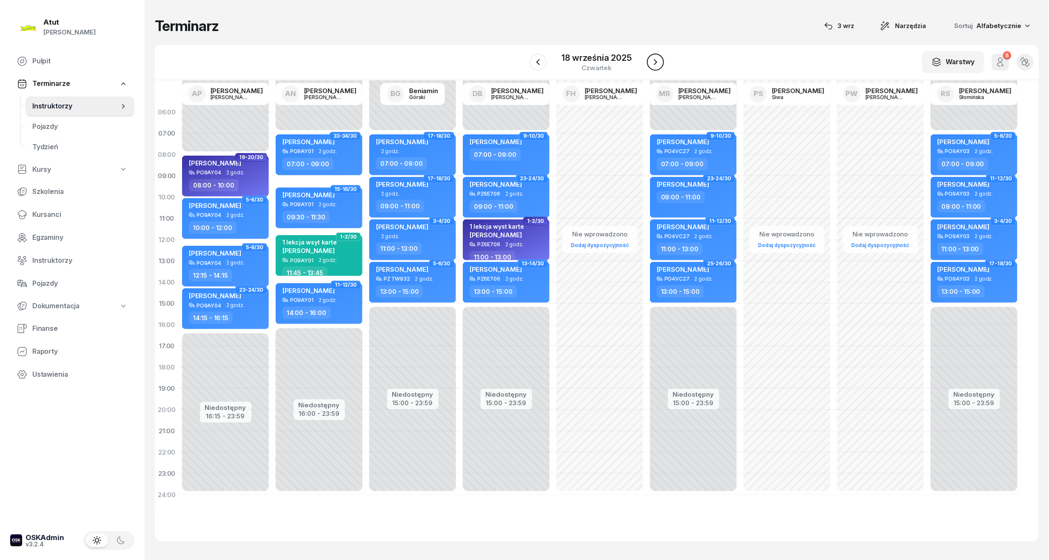
click at [654, 64] on icon "button" at bounding box center [655, 62] width 10 height 10
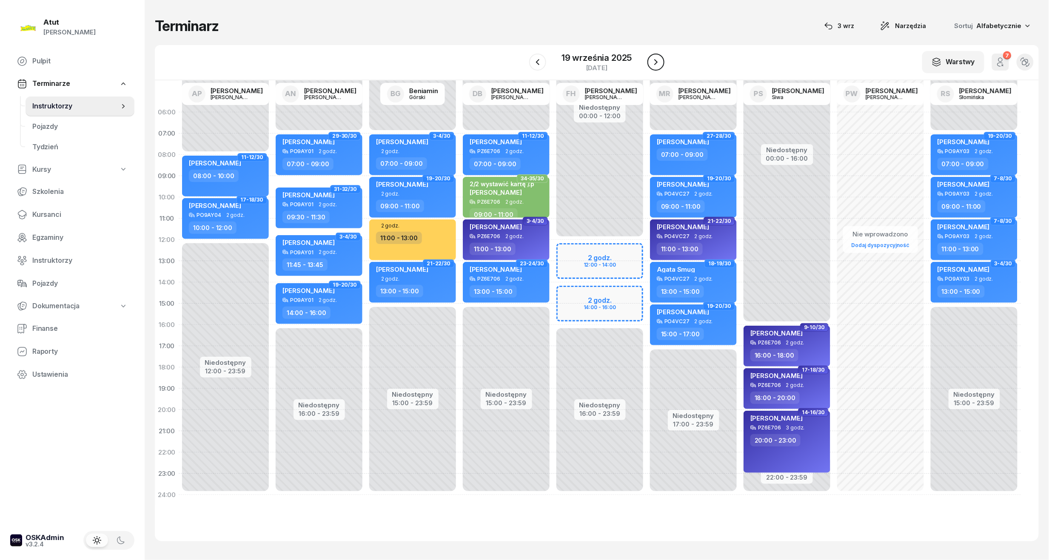
click at [654, 64] on icon "button" at bounding box center [656, 62] width 10 height 10
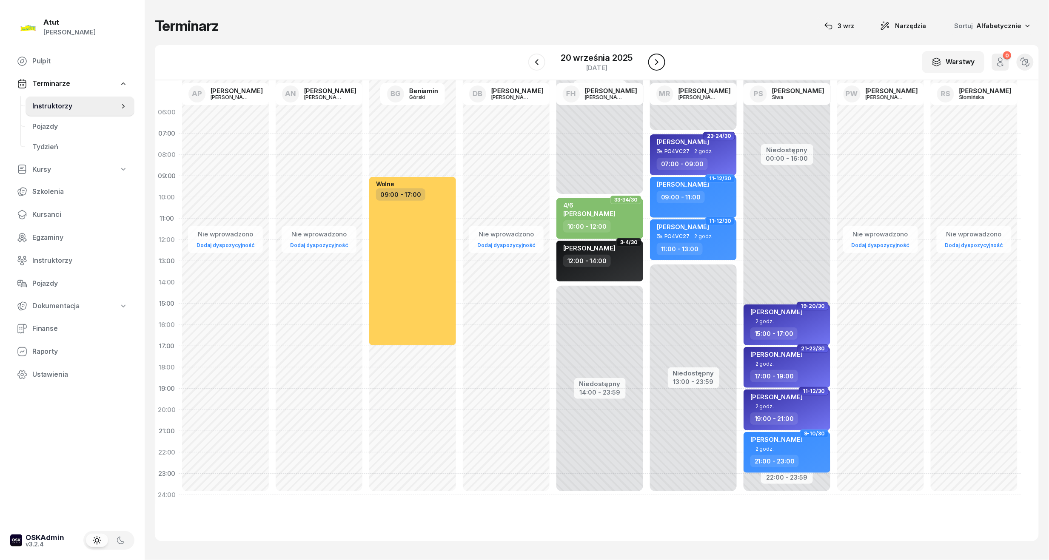
click at [654, 64] on icon "button" at bounding box center [657, 62] width 10 height 10
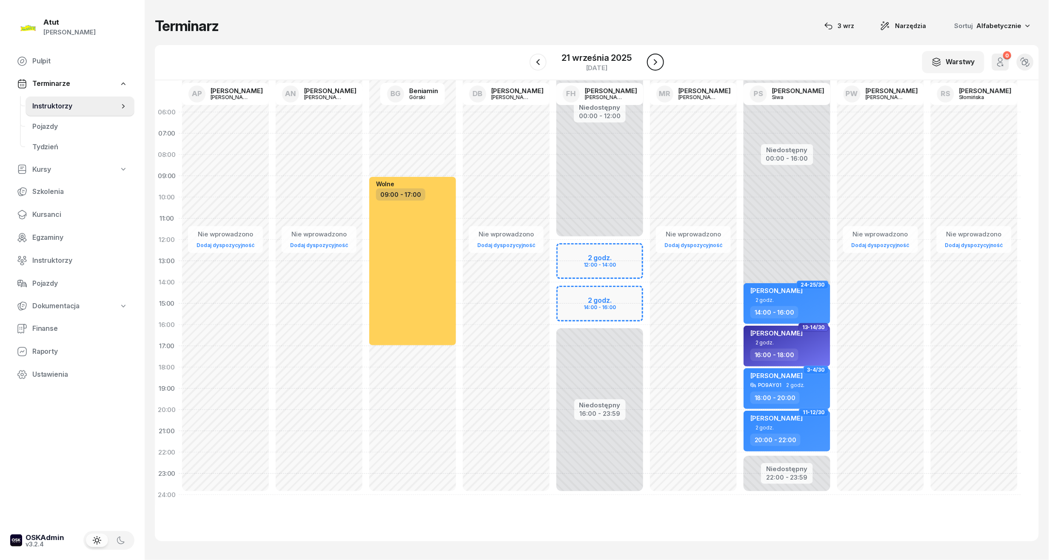
click at [654, 64] on icon "button" at bounding box center [655, 62] width 10 height 10
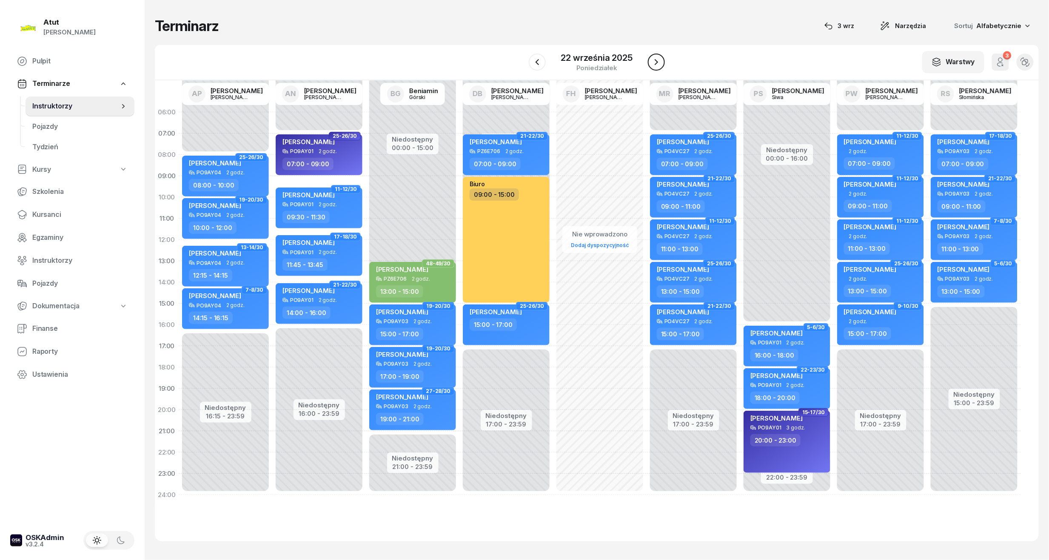
click at [654, 64] on icon "button" at bounding box center [656, 62] width 10 height 10
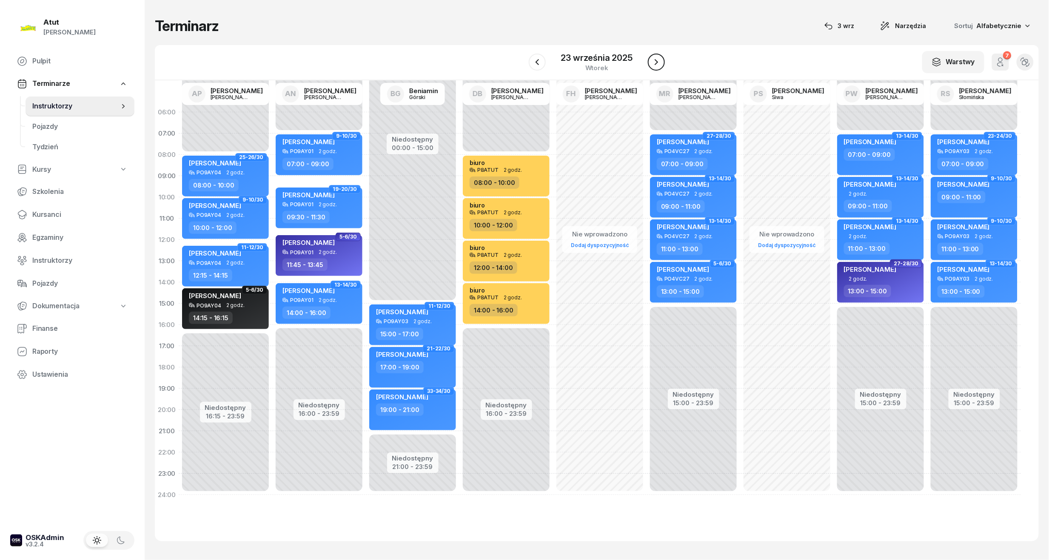
click at [654, 64] on icon "button" at bounding box center [656, 62] width 10 height 10
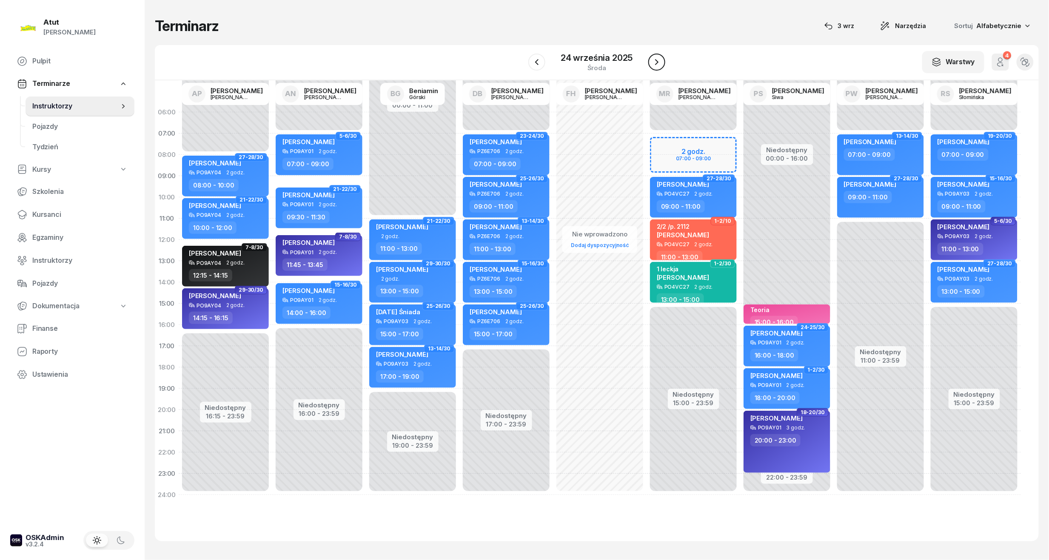
click at [654, 64] on icon "button" at bounding box center [657, 62] width 10 height 10
click at [654, 64] on icon "button" at bounding box center [656, 62] width 10 height 10
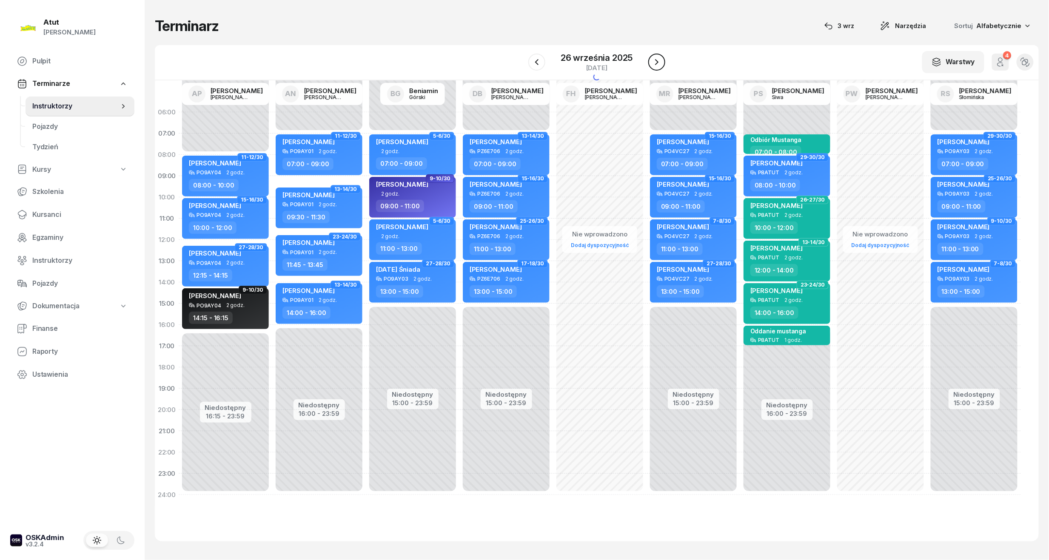
click at [654, 64] on icon "button" at bounding box center [657, 62] width 10 height 10
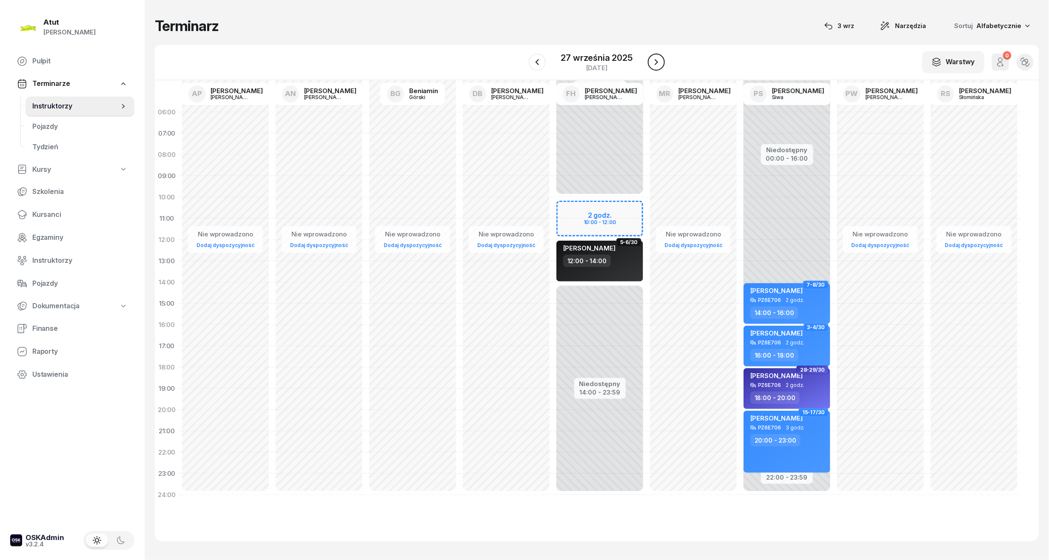
click at [654, 64] on icon "button" at bounding box center [656, 62] width 10 height 10
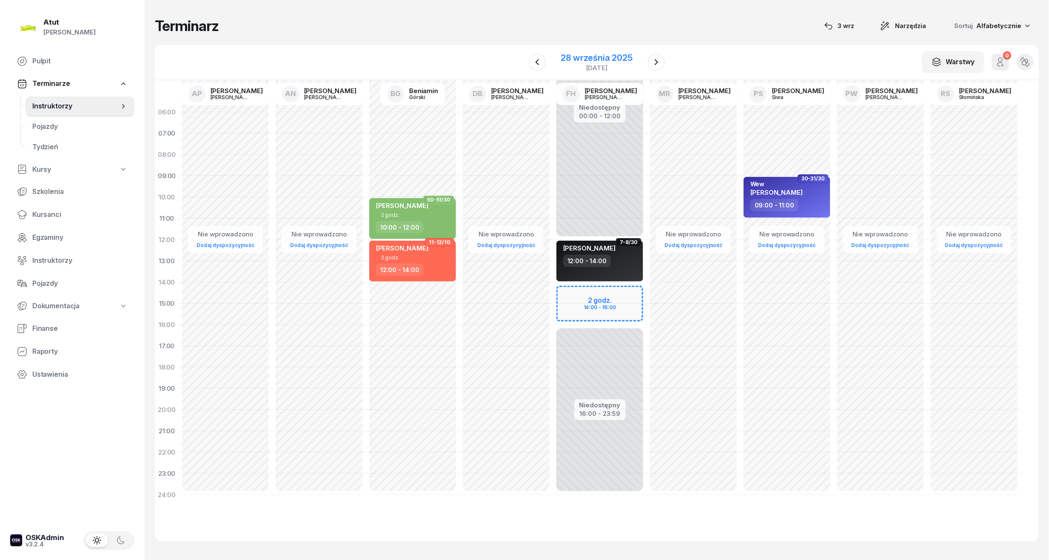
click at [599, 54] on div "28 września 2025" at bounding box center [596, 58] width 71 height 9
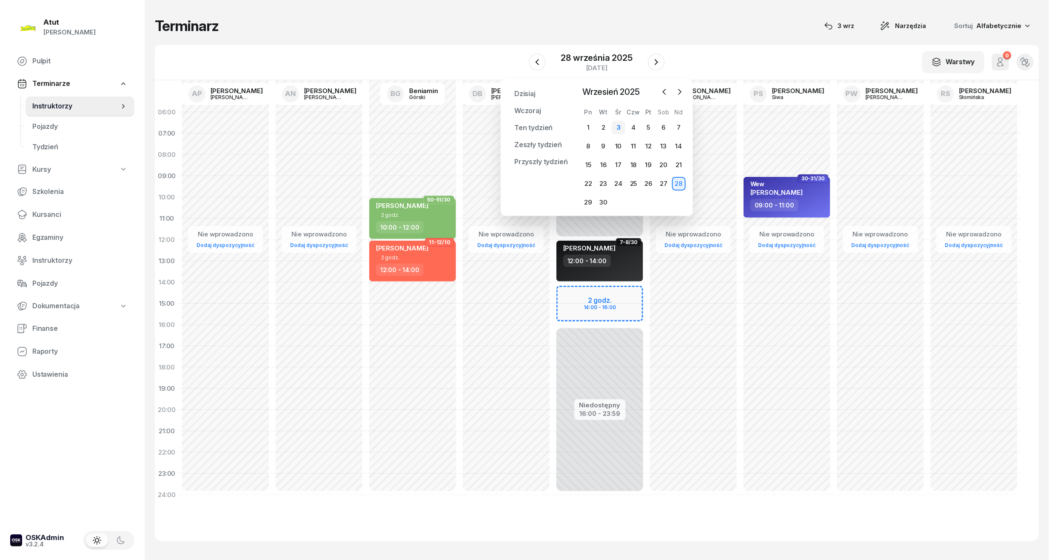
click at [620, 126] on div "3" at bounding box center [619, 128] width 14 height 14
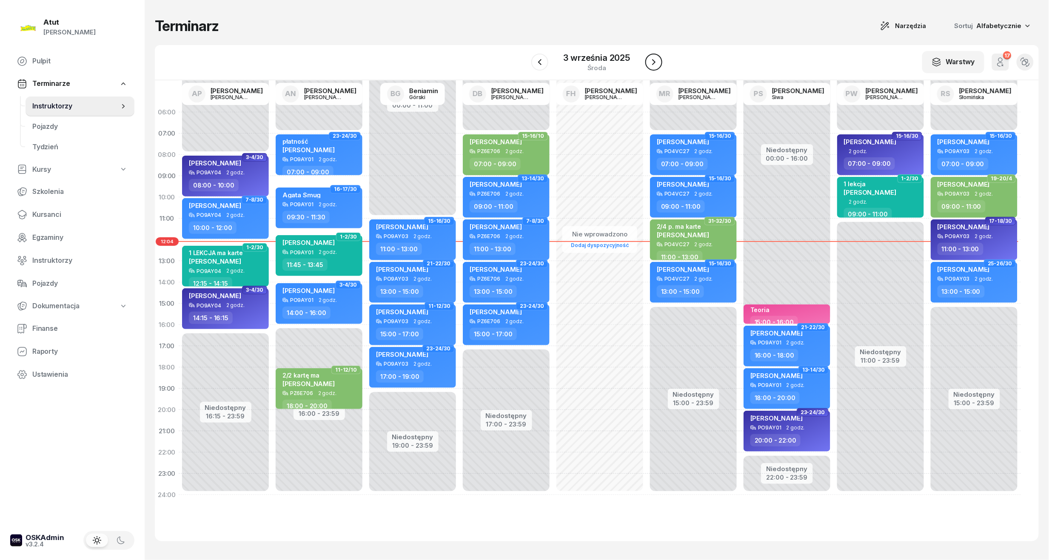
click at [652, 60] on icon "button" at bounding box center [654, 62] width 10 height 10
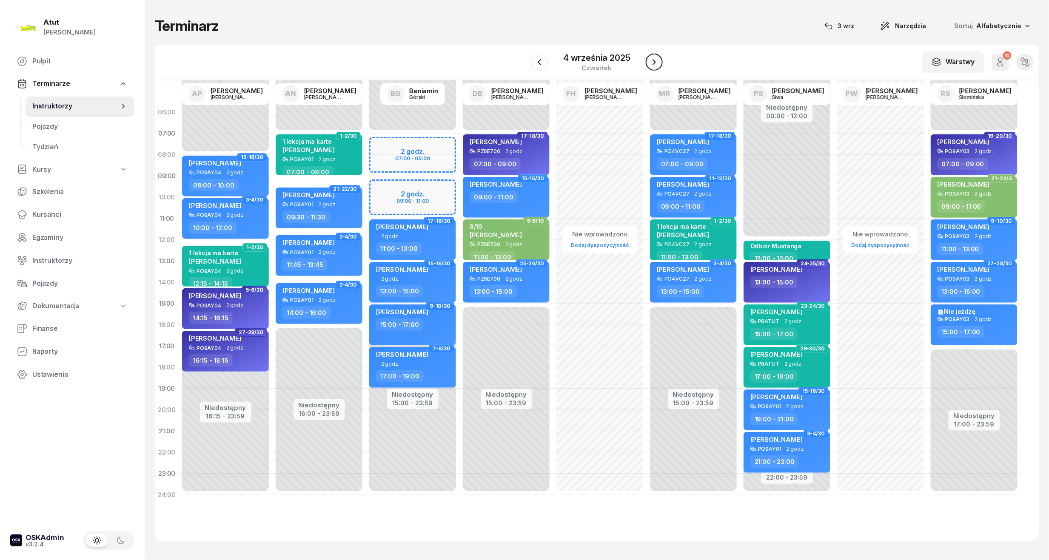
click at [652, 60] on icon "button" at bounding box center [654, 62] width 10 height 10
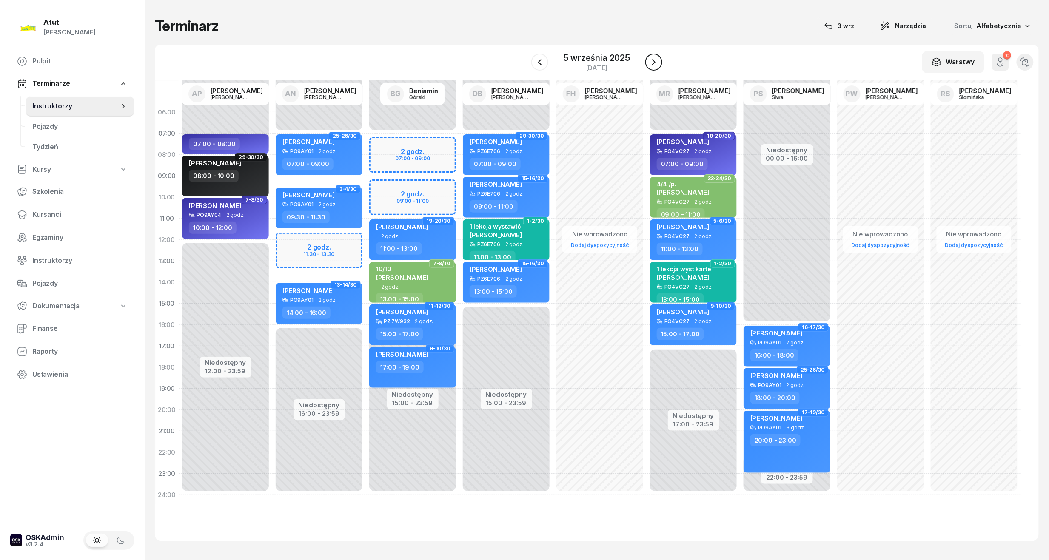
click at [652, 60] on icon "button" at bounding box center [654, 62] width 10 height 10
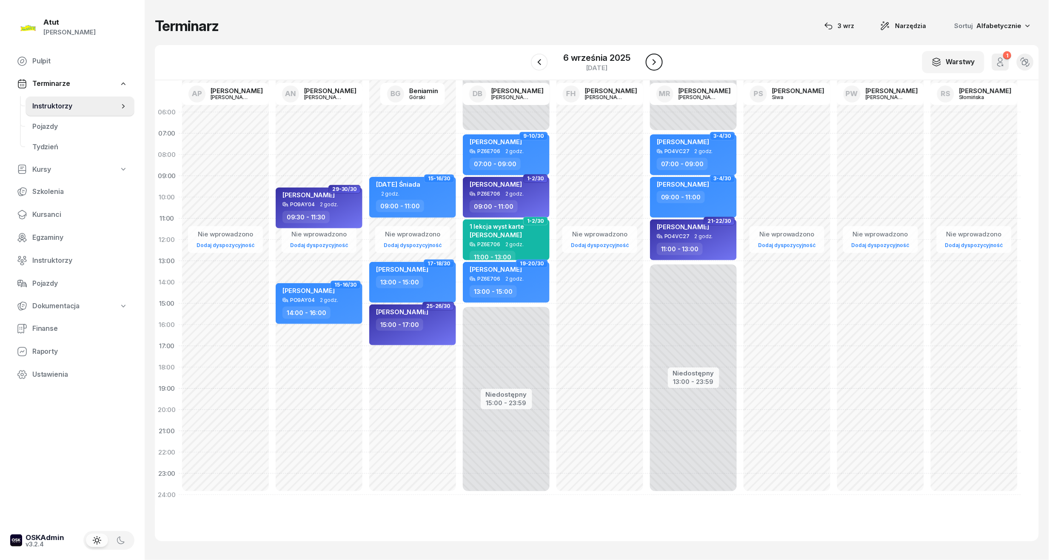
click at [652, 60] on icon "button" at bounding box center [654, 62] width 10 height 10
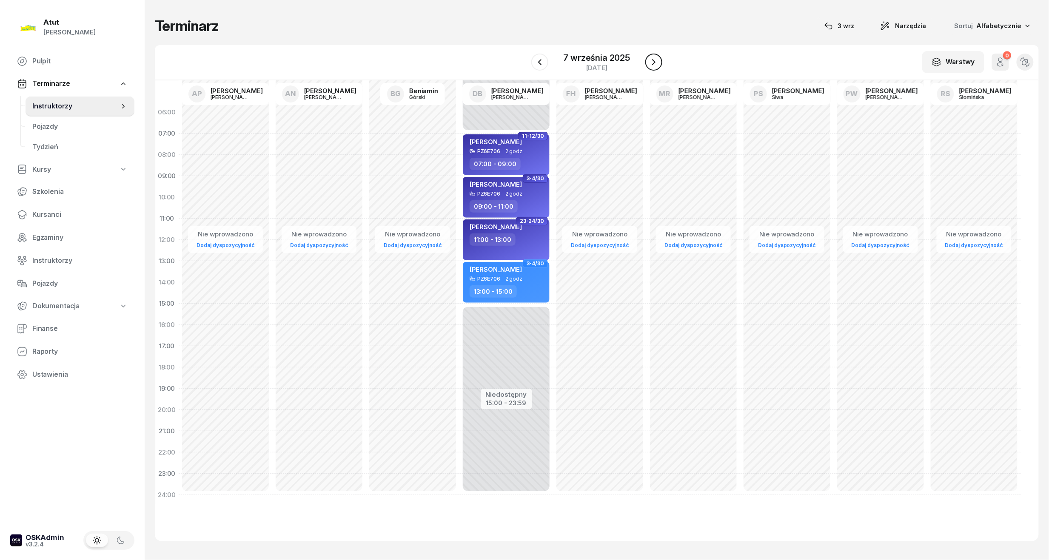
click at [652, 60] on icon "button" at bounding box center [654, 62] width 10 height 10
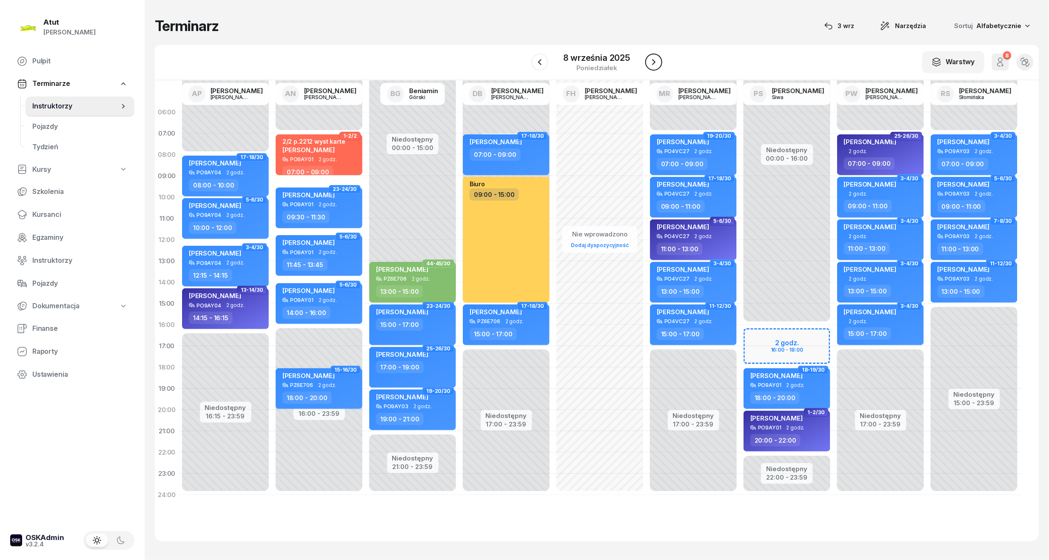
click at [652, 60] on icon "button" at bounding box center [654, 62] width 10 height 10
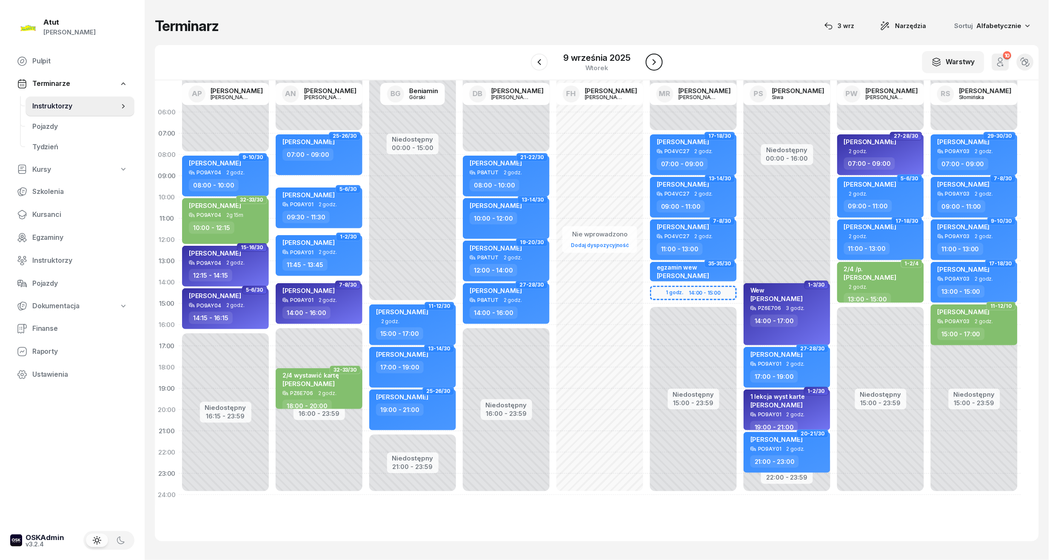
click at [652, 60] on icon "button" at bounding box center [654, 62] width 10 height 10
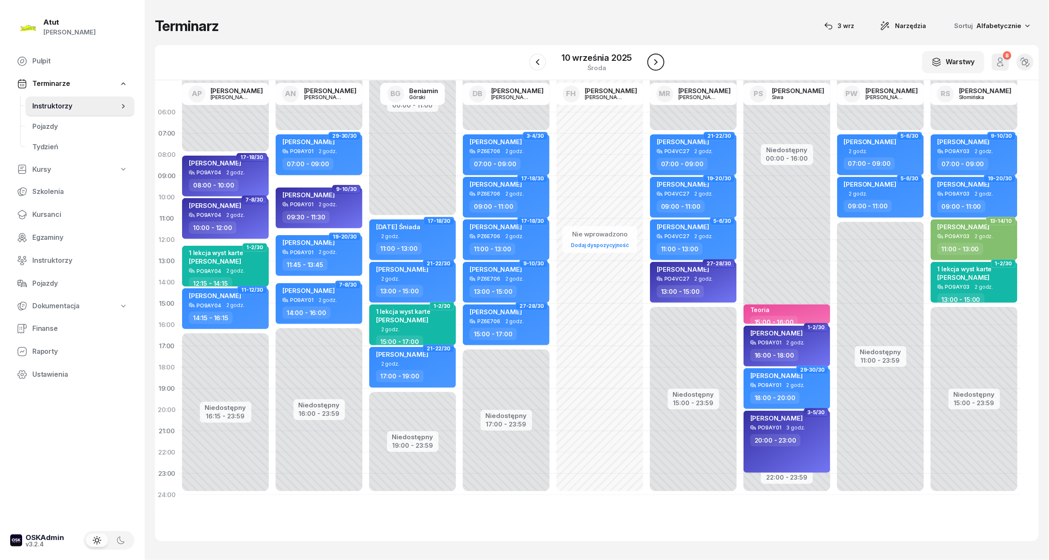
click at [652, 60] on icon "button" at bounding box center [656, 62] width 10 height 10
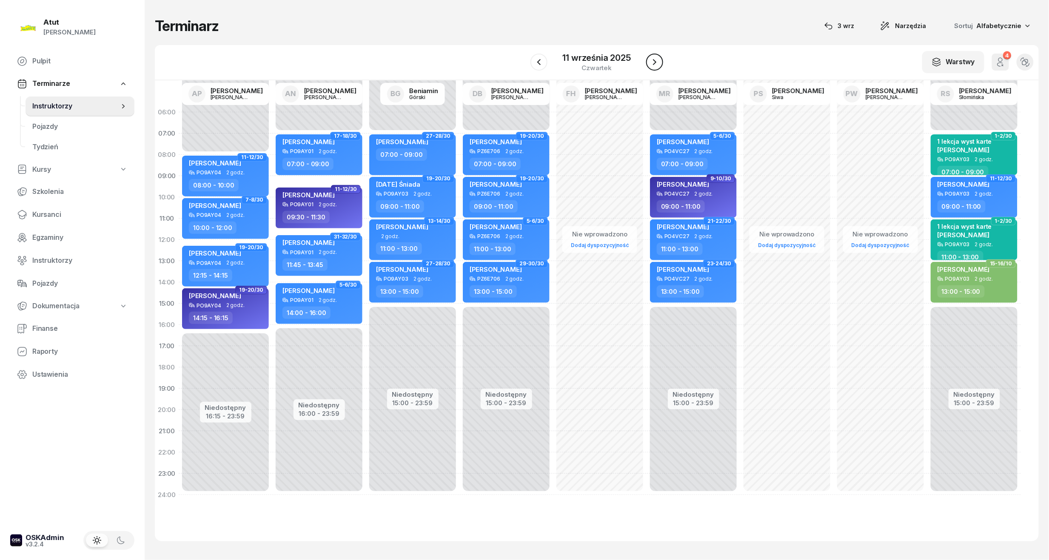
click at [652, 60] on icon "button" at bounding box center [654, 62] width 10 height 10
click at [652, 60] on icon "button" at bounding box center [655, 62] width 10 height 10
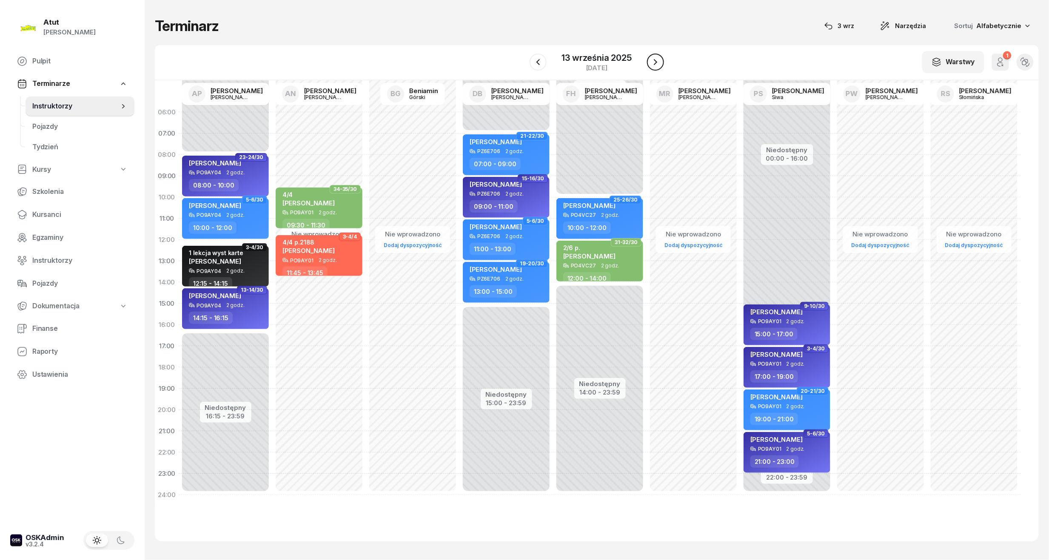
click at [652, 60] on icon "button" at bounding box center [655, 62] width 10 height 10
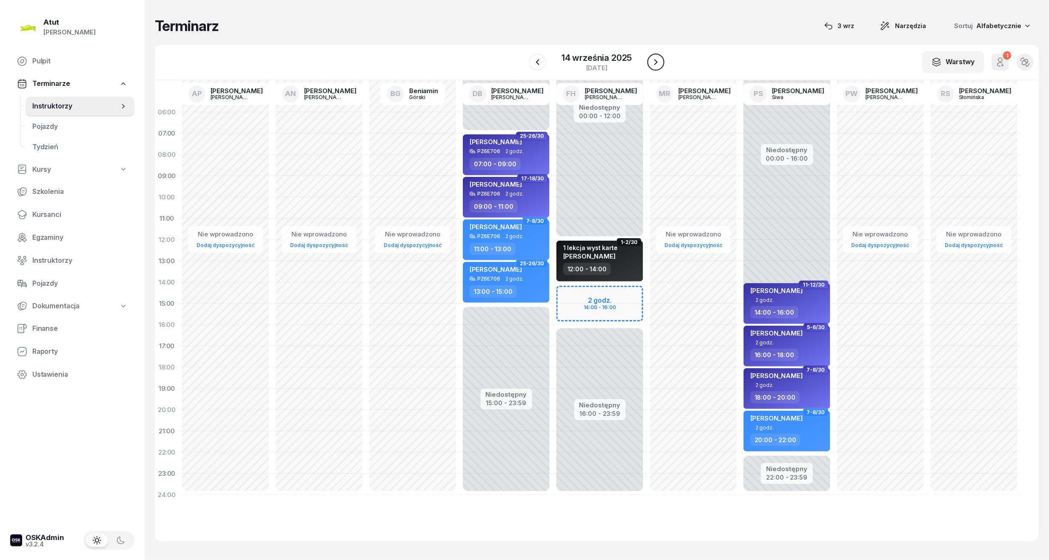
click at [652, 60] on icon "button" at bounding box center [656, 62] width 10 height 10
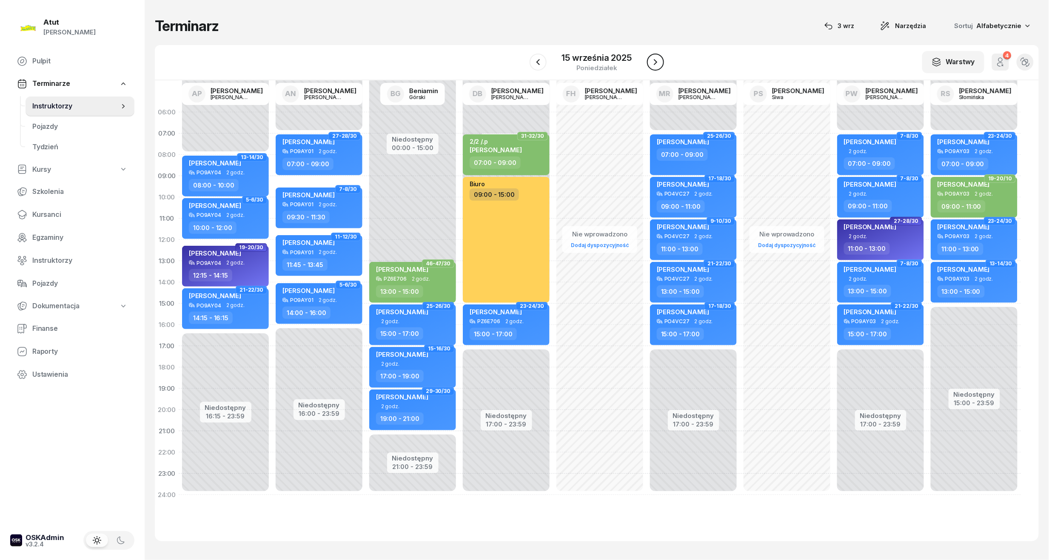
click at [652, 60] on icon "button" at bounding box center [655, 62] width 10 height 10
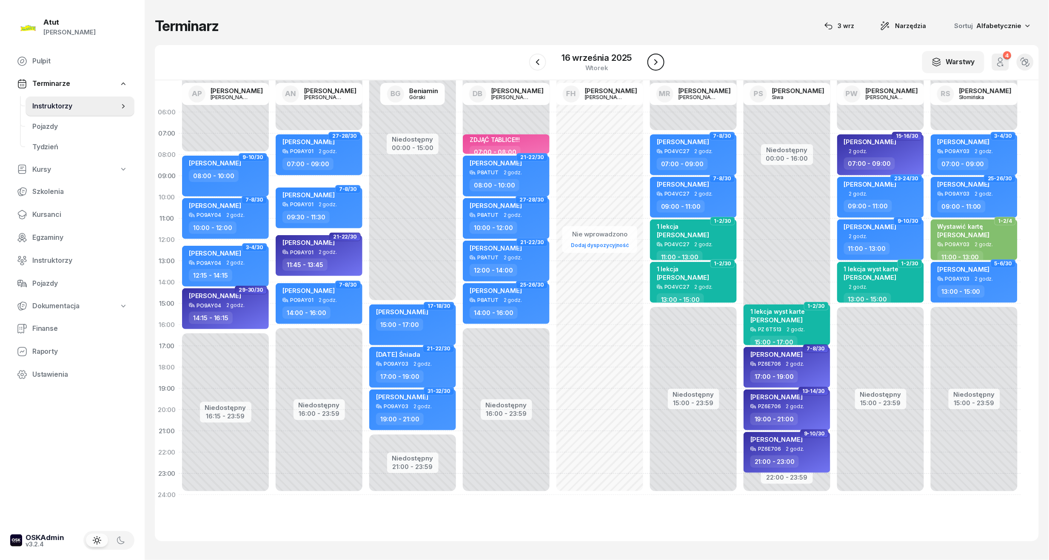
click at [652, 60] on icon "button" at bounding box center [656, 62] width 10 height 10
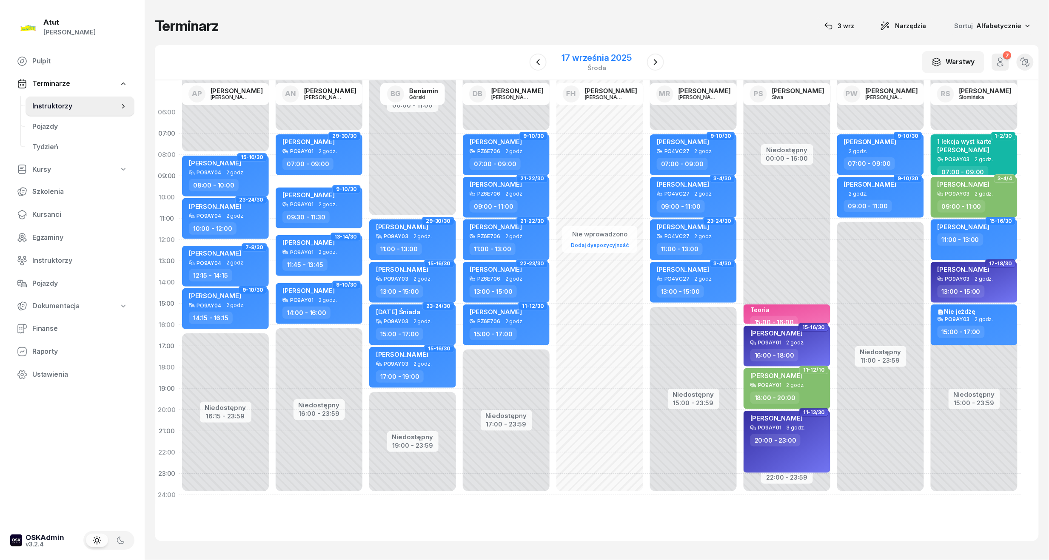
click at [609, 57] on div "17 września 2025" at bounding box center [597, 58] width 70 height 9
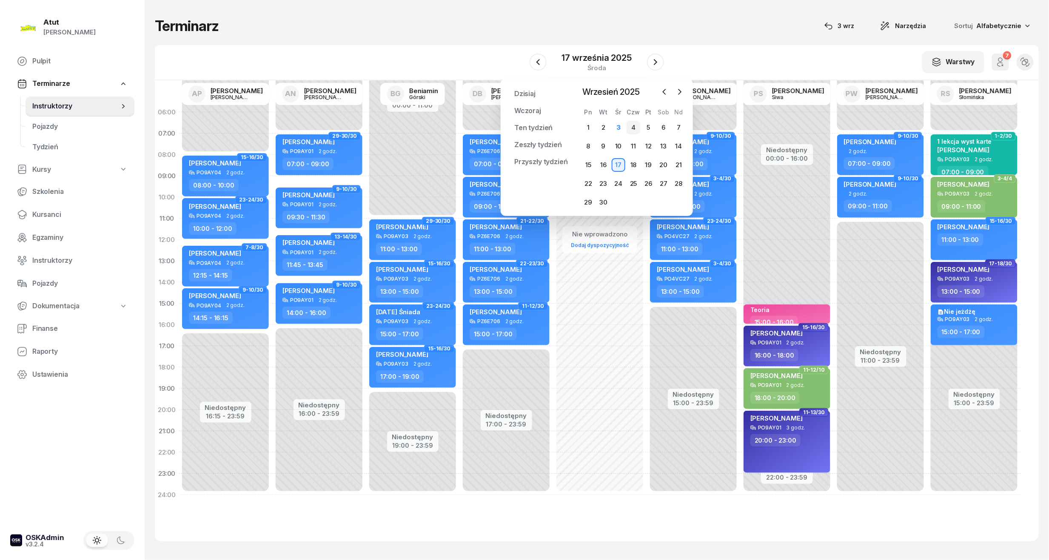
click at [636, 128] on div "4" at bounding box center [633, 128] width 14 height 14
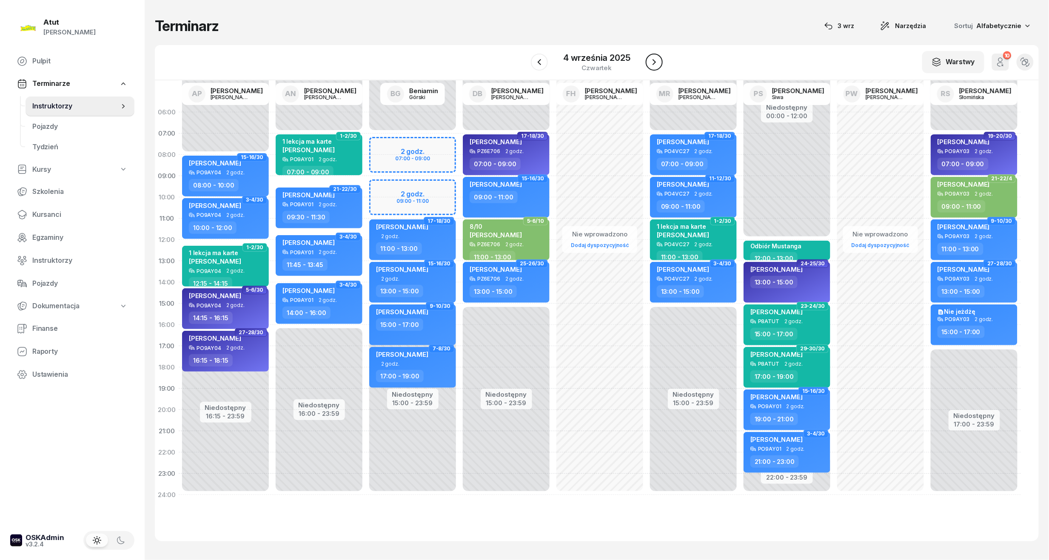
click at [660, 65] on button "button" at bounding box center [654, 62] width 17 height 17
click at [613, 65] on div "piątek" at bounding box center [597, 68] width 67 height 6
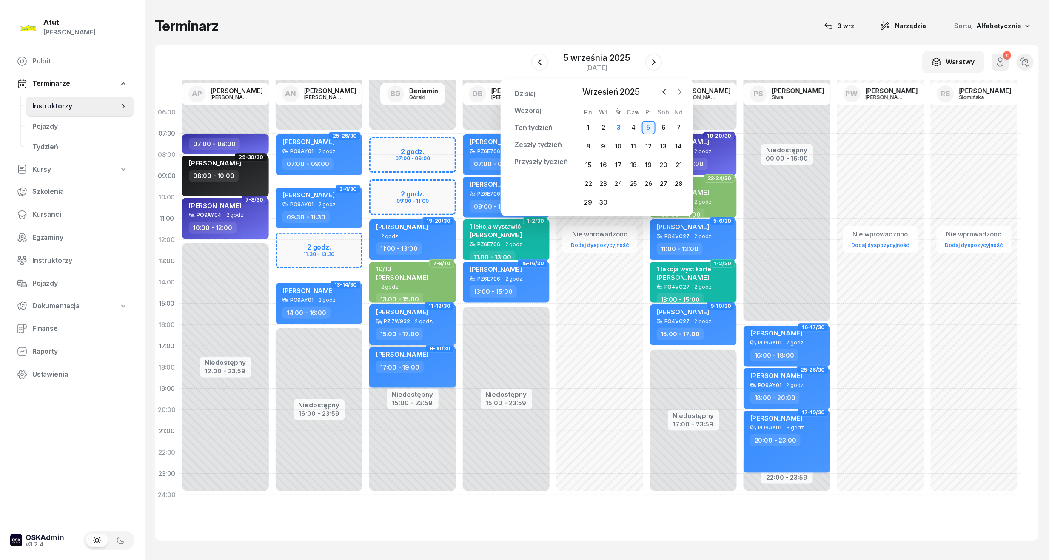
click at [680, 92] on icon "button" at bounding box center [679, 92] width 9 height 9
click at [586, 146] on div "6" at bounding box center [588, 146] width 14 height 14
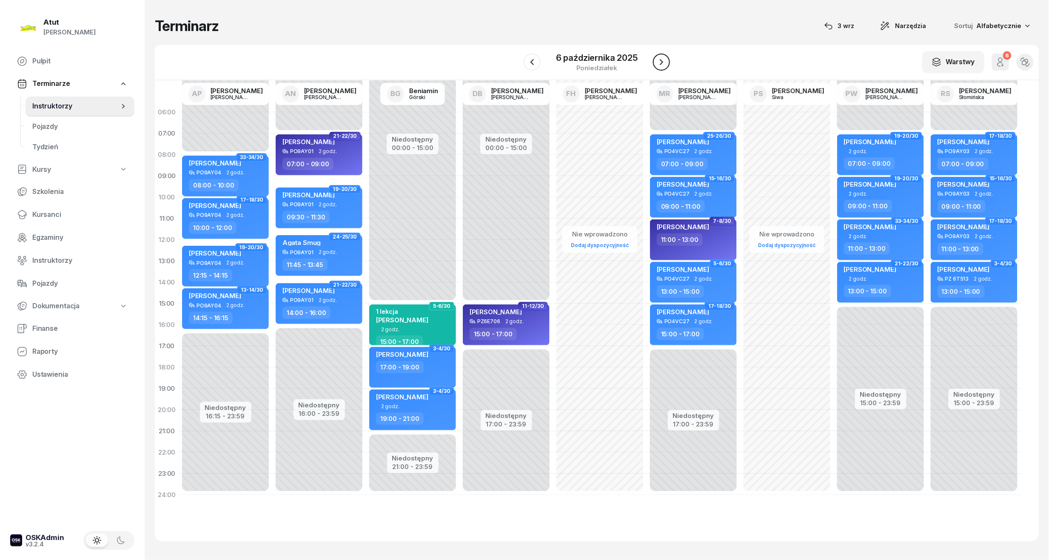
click at [657, 60] on icon "button" at bounding box center [661, 62] width 10 height 10
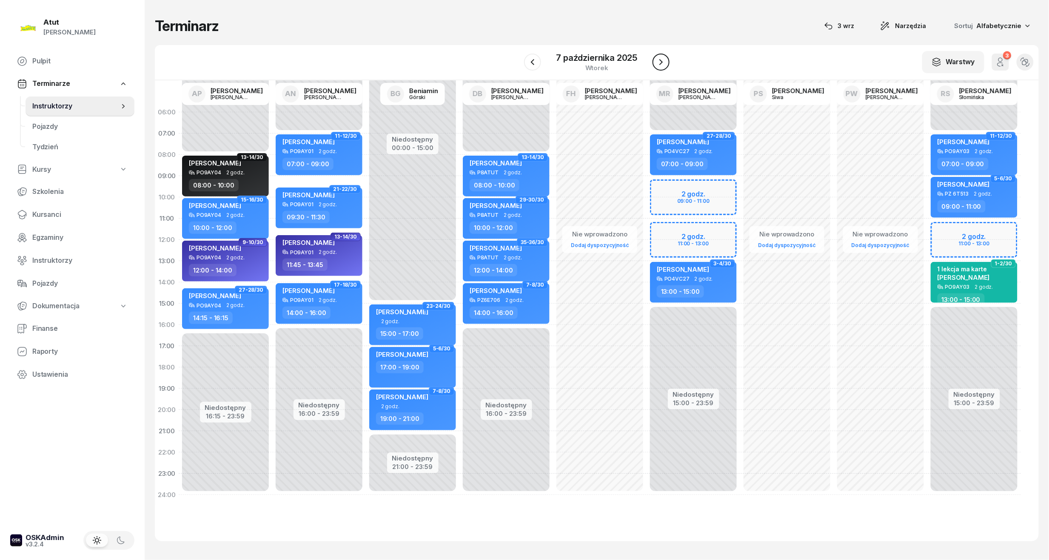
click at [657, 60] on icon "button" at bounding box center [661, 62] width 10 height 10
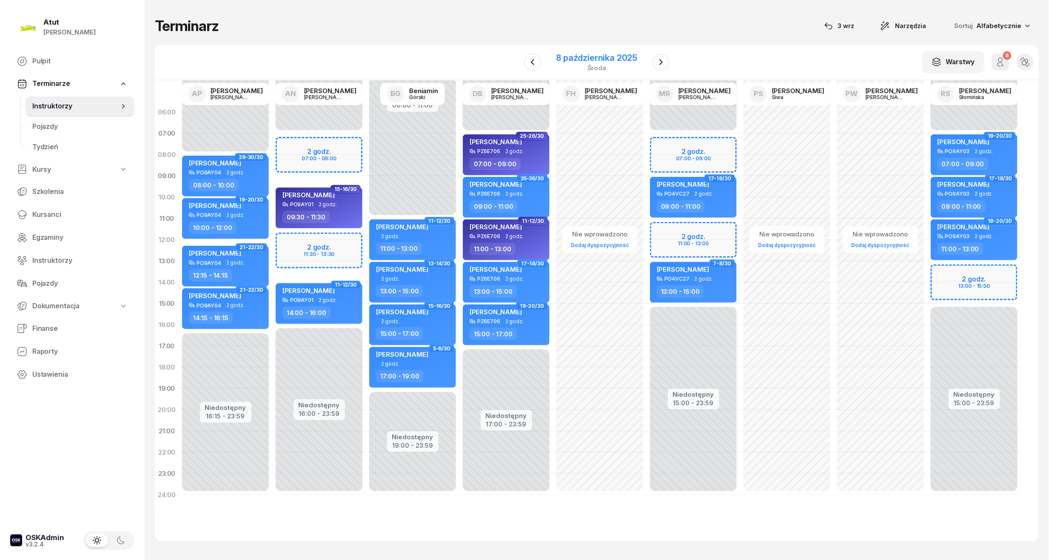
click at [574, 57] on div "8 października 2025" at bounding box center [596, 58] width 81 height 9
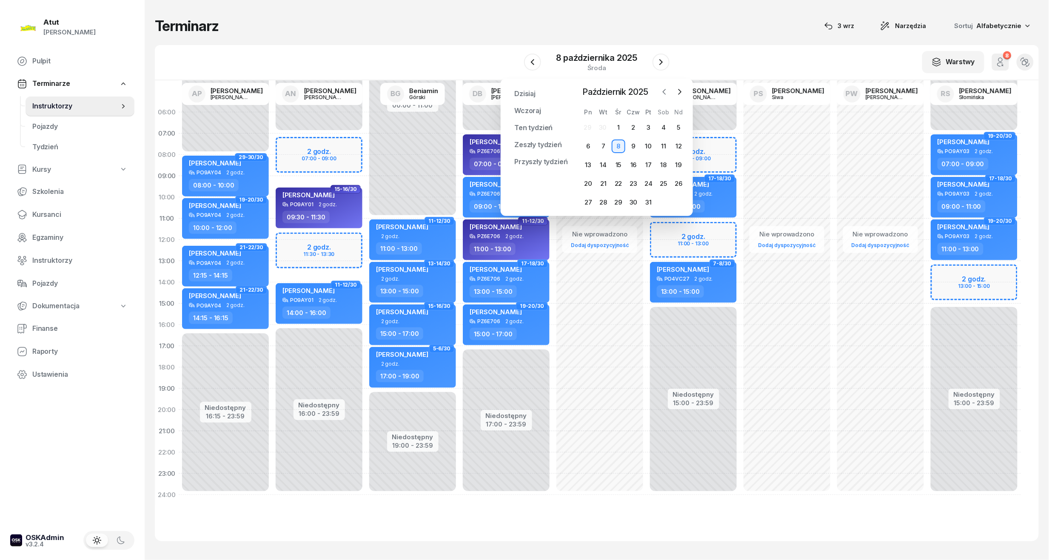
click at [665, 96] on icon "button" at bounding box center [664, 92] width 9 height 9
click at [652, 128] on div "5" at bounding box center [649, 128] width 14 height 14
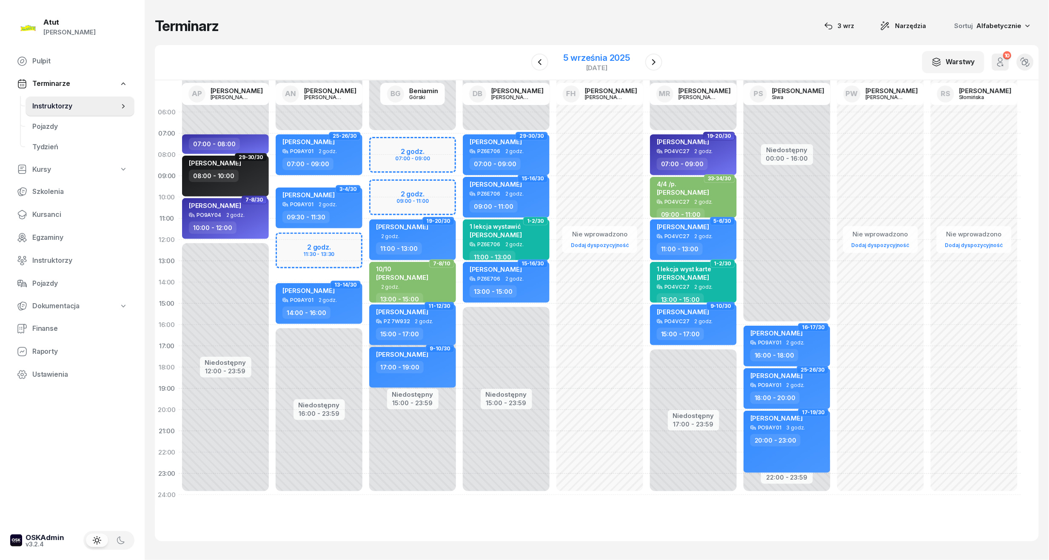
click at [616, 51] on div "5 września 2025 piątek" at bounding box center [596, 62] width 87 height 24
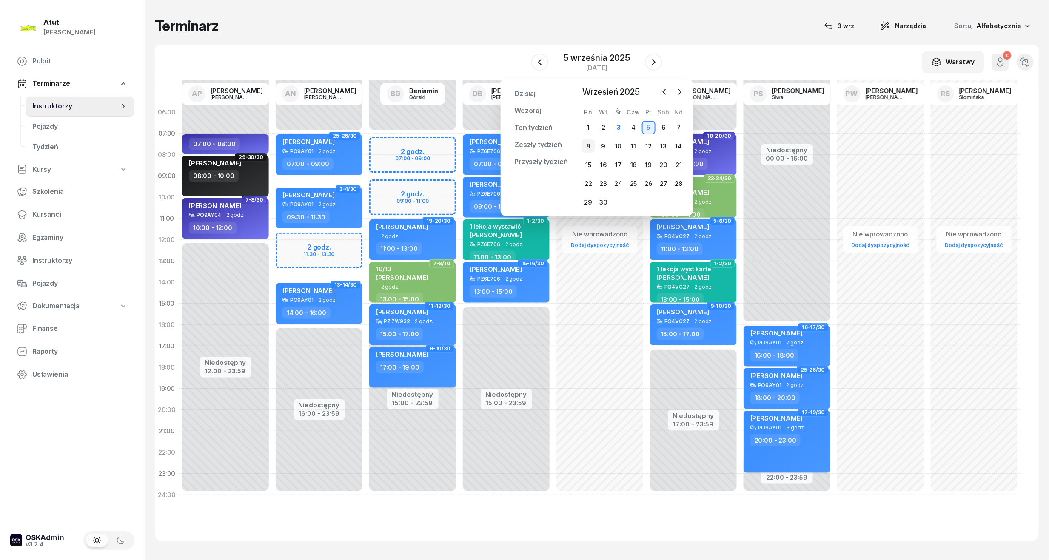
click at [586, 143] on div "8" at bounding box center [588, 146] width 14 height 14
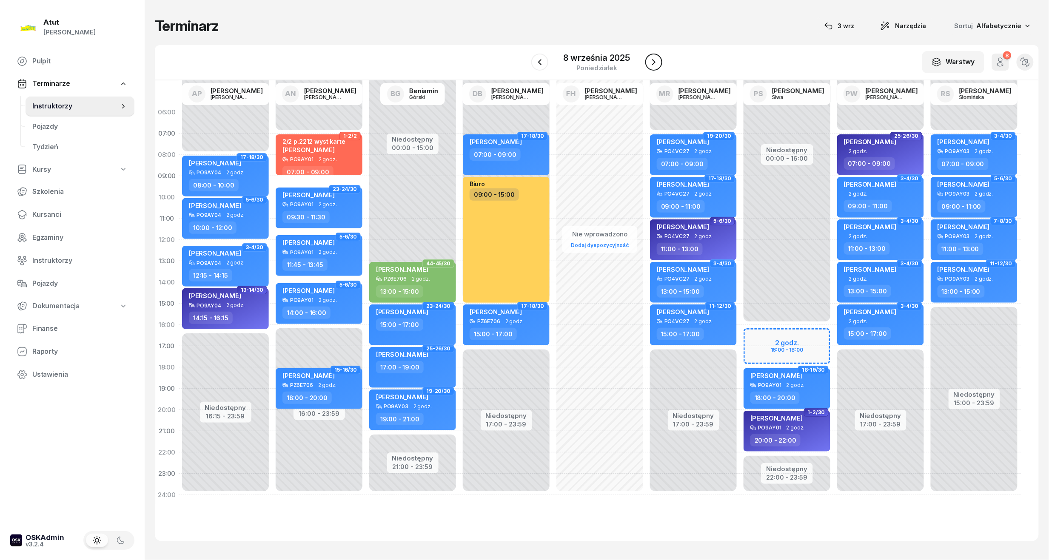
click at [656, 60] on icon "button" at bounding box center [654, 62] width 10 height 10
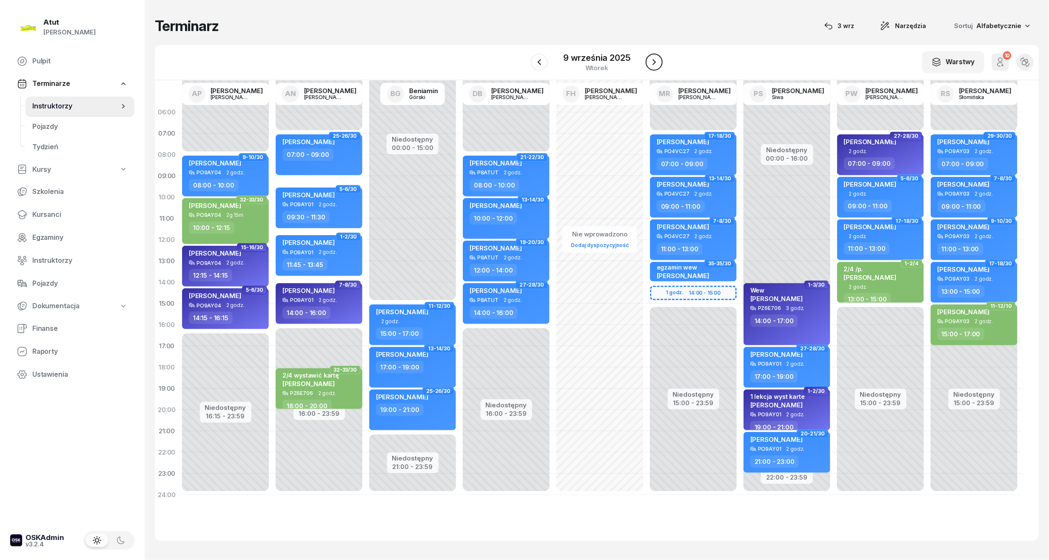
click at [656, 60] on icon "button" at bounding box center [654, 62] width 10 height 10
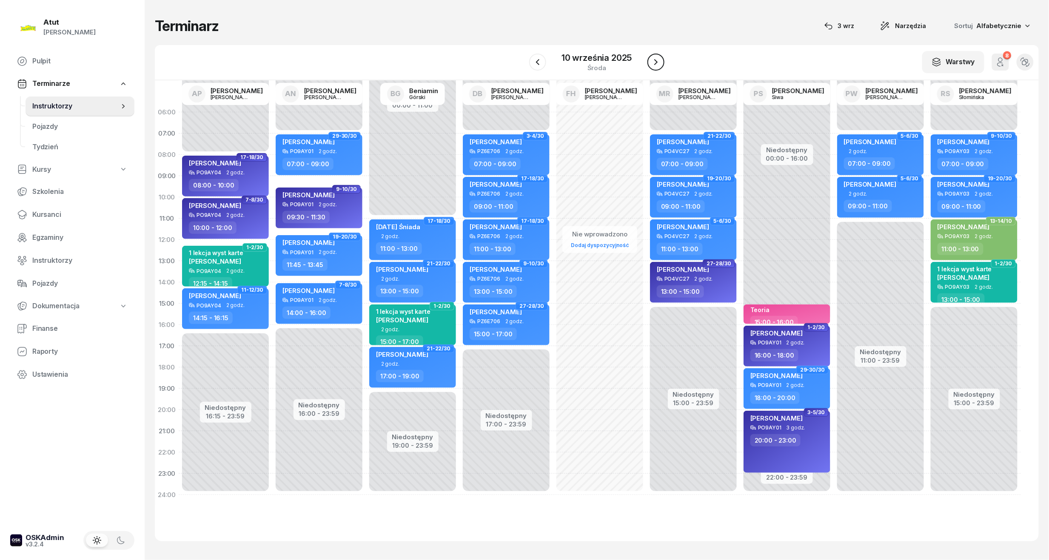
click at [656, 60] on icon "button" at bounding box center [656, 62] width 10 height 10
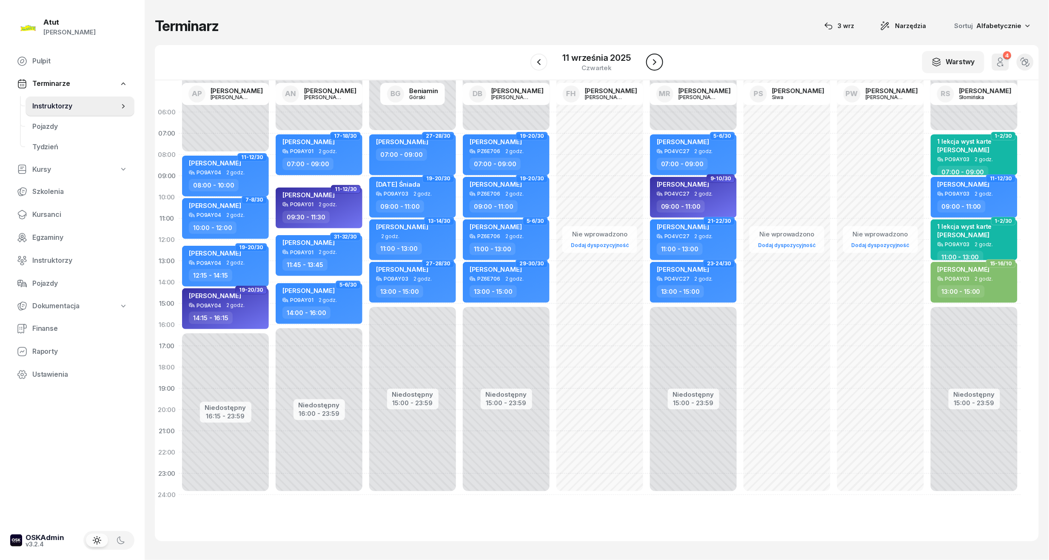
click at [656, 60] on icon "button" at bounding box center [654, 62] width 10 height 10
click at [656, 60] on icon "button" at bounding box center [655, 62] width 10 height 10
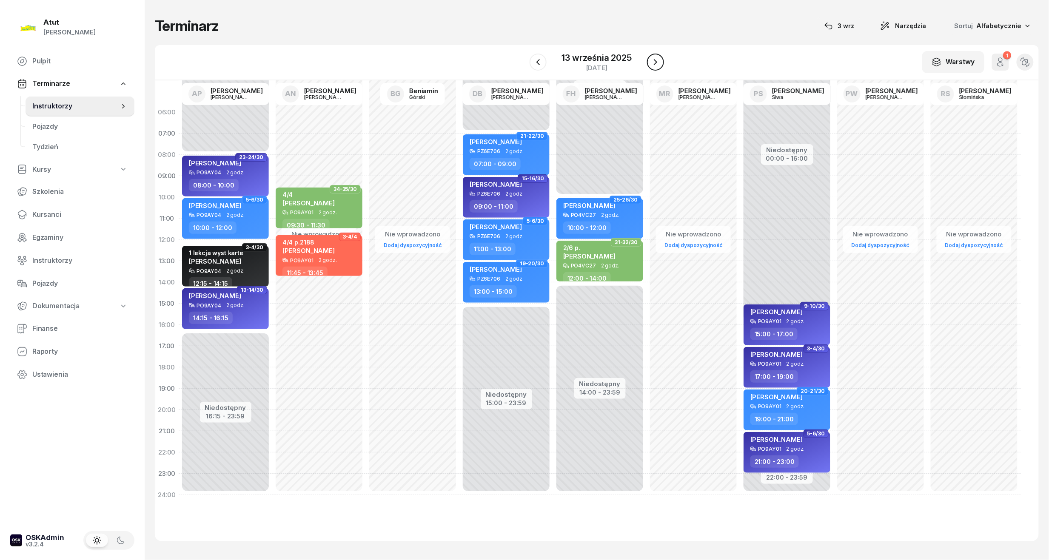
click at [656, 60] on icon "button" at bounding box center [655, 62] width 10 height 10
click at [656, 60] on icon "button" at bounding box center [656, 62] width 10 height 10
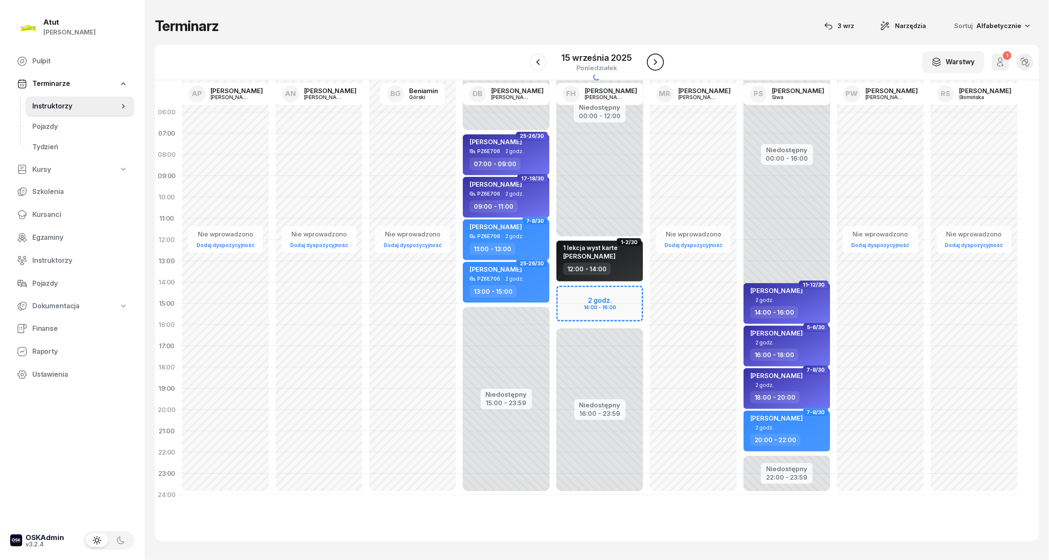
click at [656, 60] on icon "button" at bounding box center [655, 62] width 10 height 10
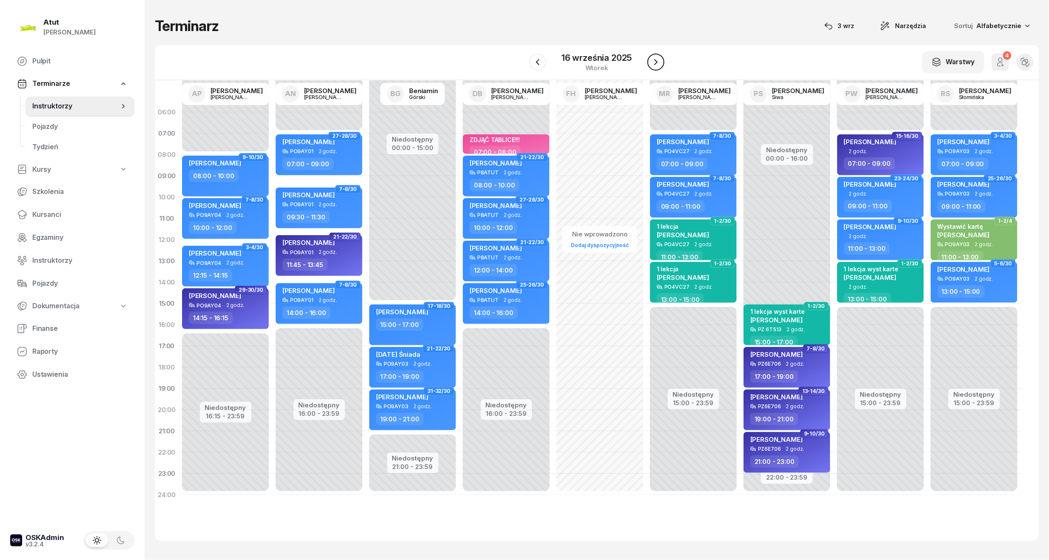
click at [656, 60] on icon "button" at bounding box center [656, 62] width 10 height 10
click at [656, 60] on icon "button" at bounding box center [655, 62] width 10 height 10
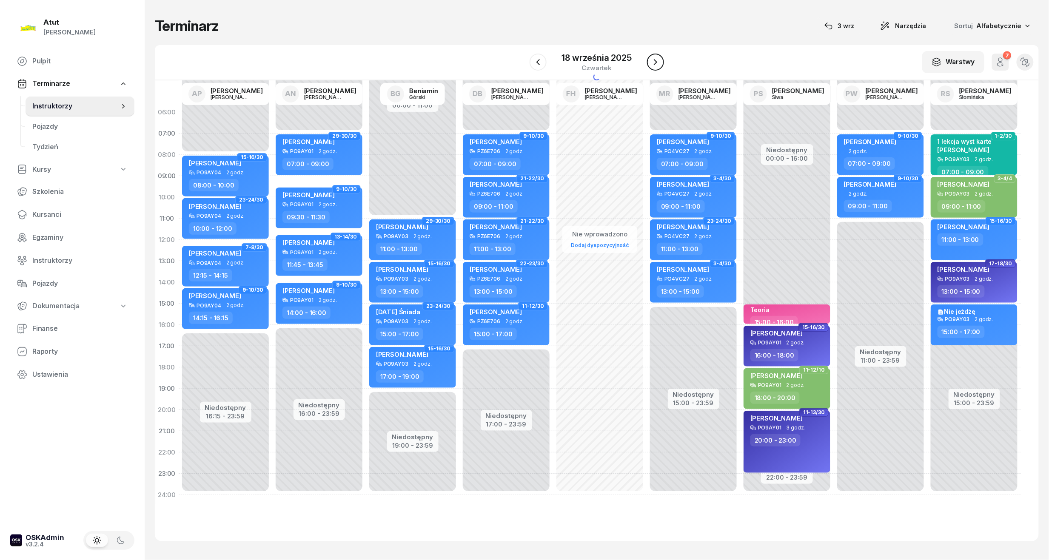
click at [656, 60] on icon "button" at bounding box center [655, 62] width 10 height 10
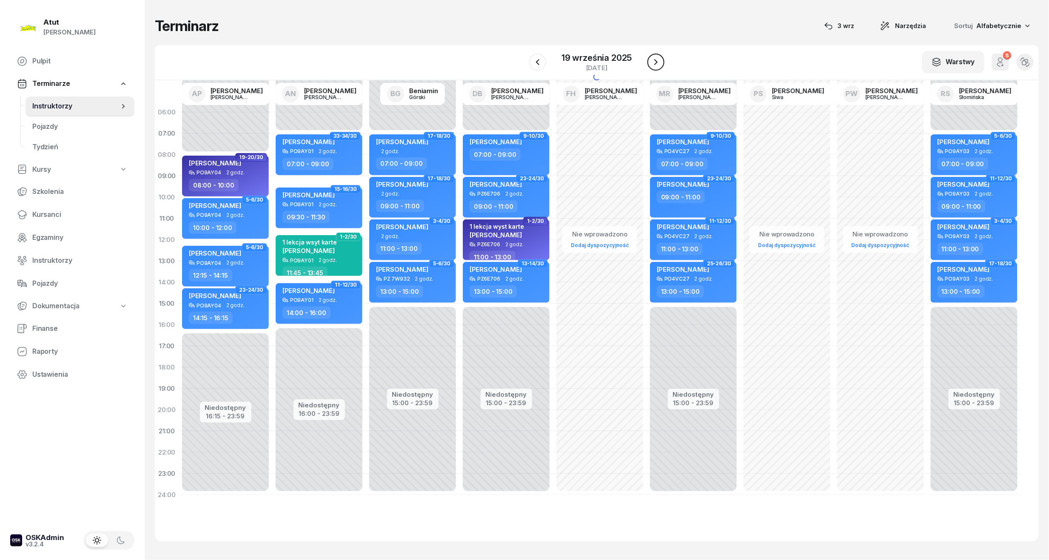
click at [656, 60] on icon "button" at bounding box center [656, 62] width 10 height 10
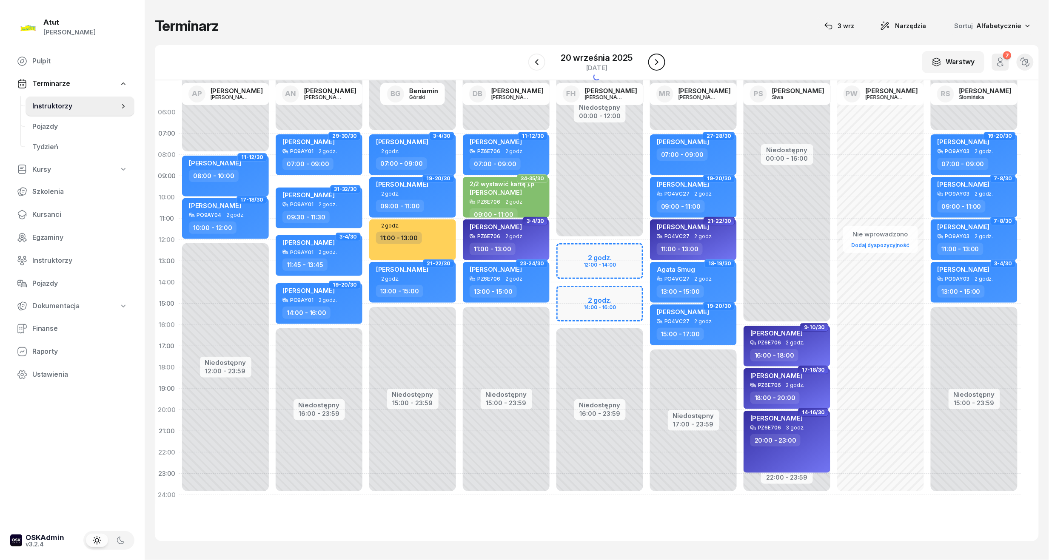
click at [656, 60] on icon "button" at bounding box center [656, 62] width 3 height 6
click at [656, 60] on icon "button" at bounding box center [655, 62] width 10 height 10
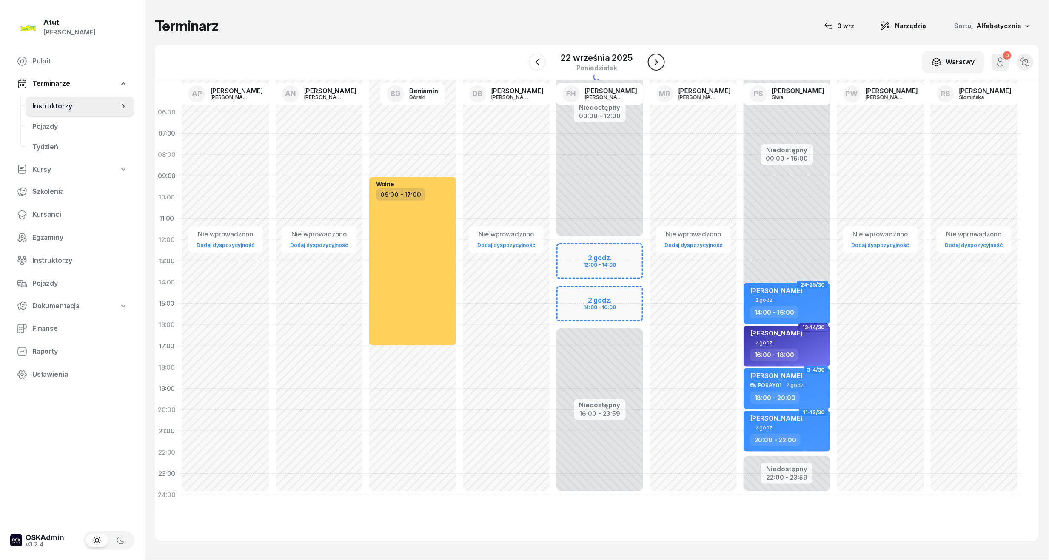
click at [656, 60] on icon "button" at bounding box center [656, 62] width 3 height 6
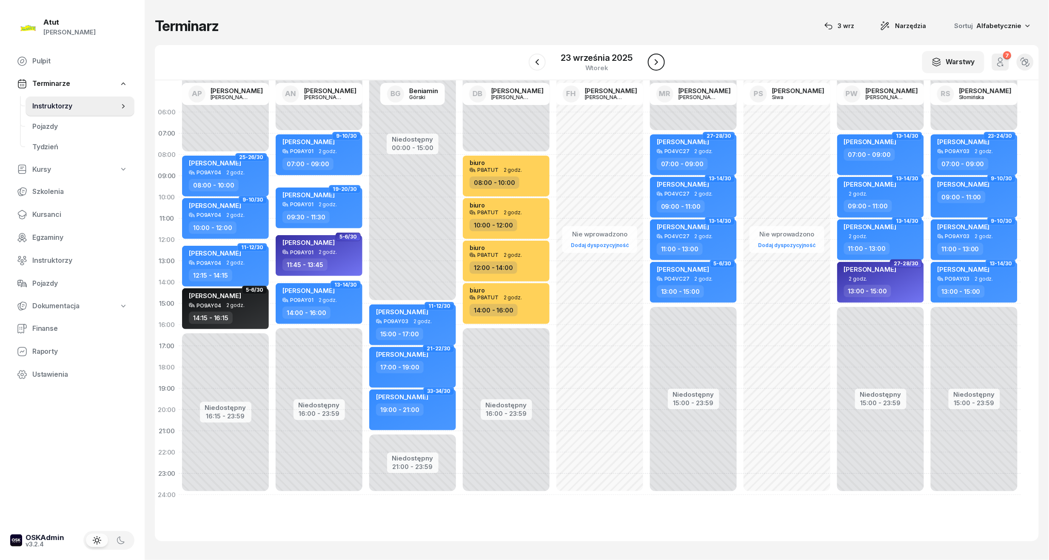
click at [656, 60] on icon "button" at bounding box center [656, 62] width 3 height 6
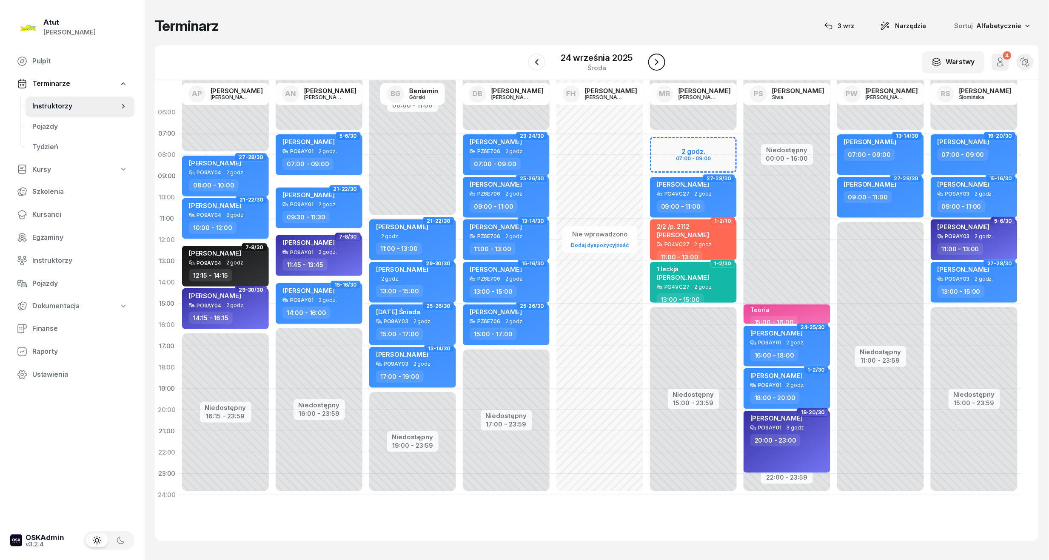
click at [656, 60] on icon "button" at bounding box center [656, 62] width 3 height 6
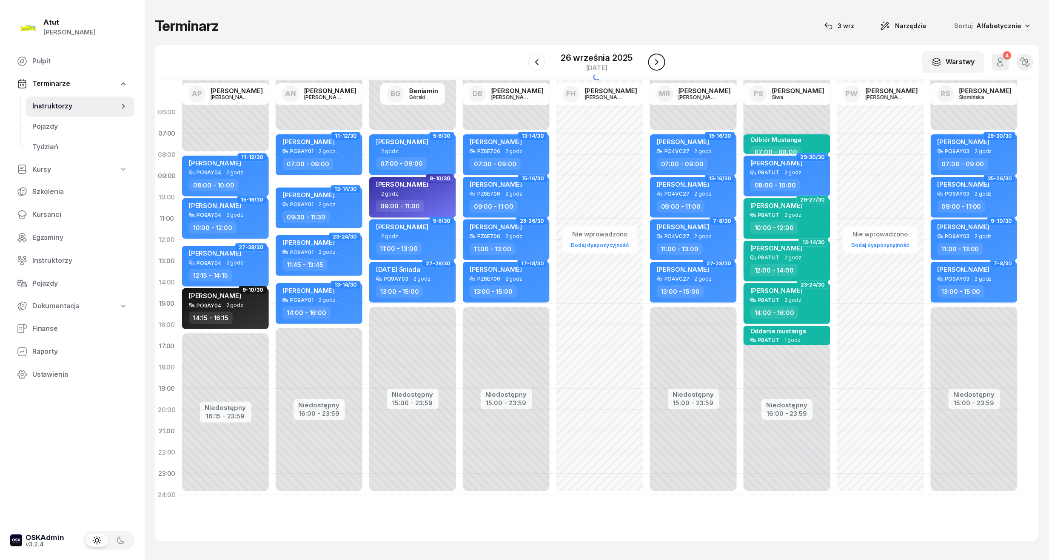
click at [656, 60] on icon "button" at bounding box center [656, 62] width 3 height 6
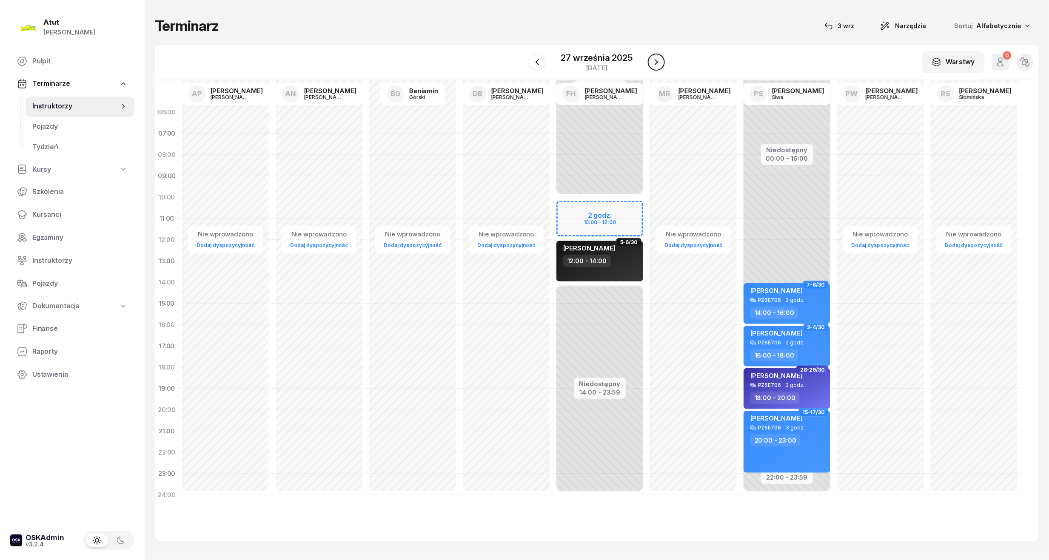
click at [656, 60] on icon "button" at bounding box center [656, 62] width 3 height 6
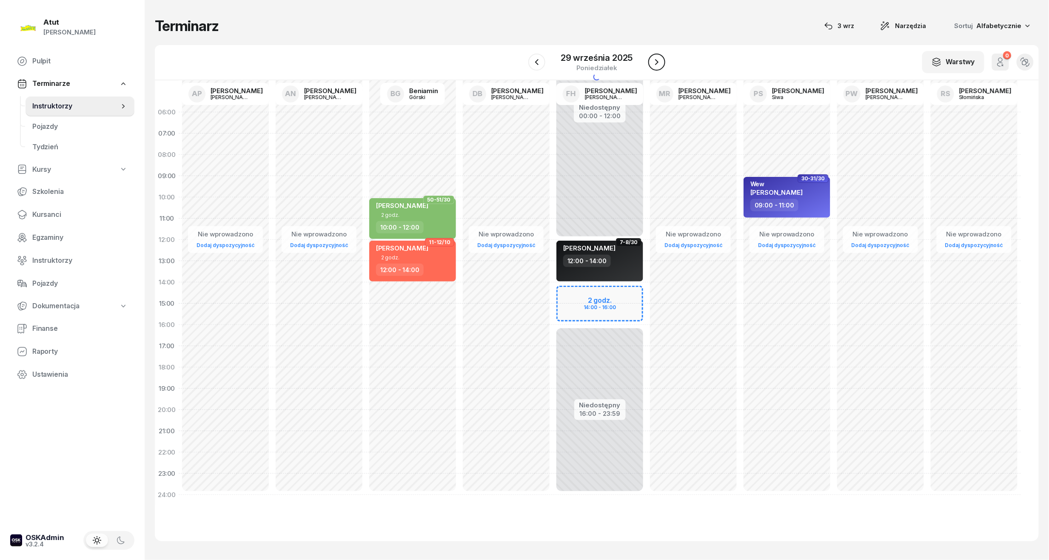
click at [656, 60] on icon "button" at bounding box center [656, 62] width 3 height 6
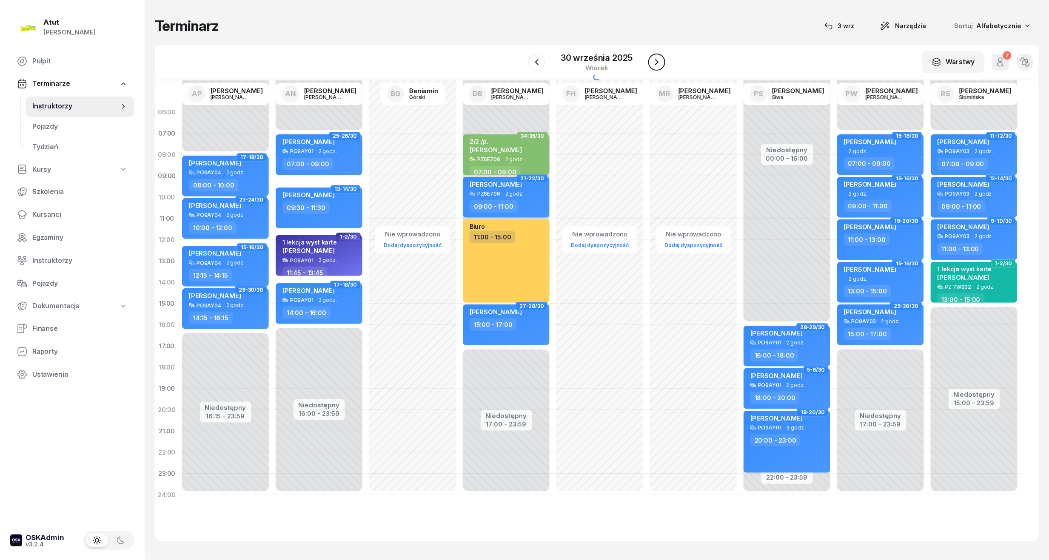
click at [656, 60] on icon "button" at bounding box center [656, 62] width 3 height 6
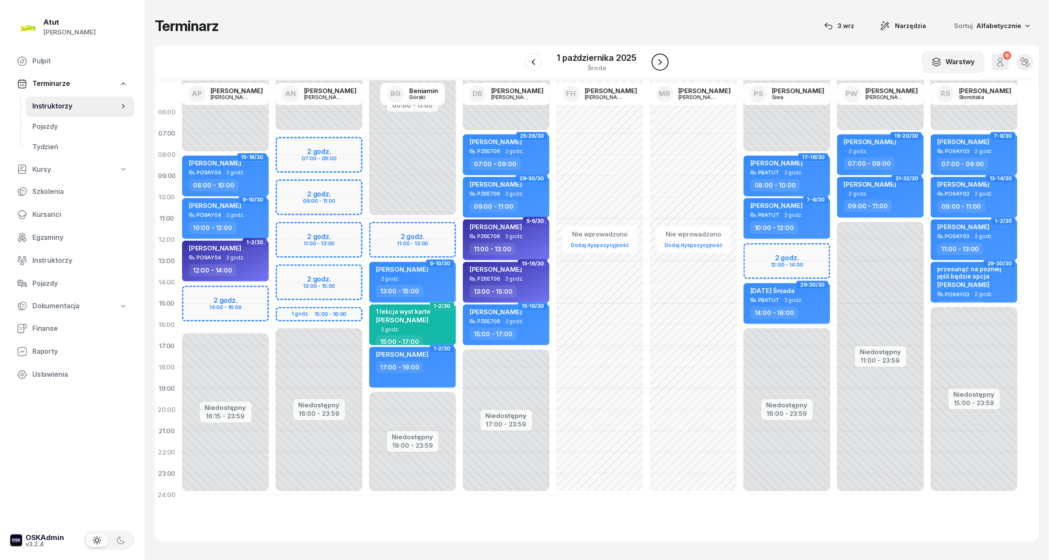
click at [656, 60] on icon "button" at bounding box center [660, 62] width 10 height 10
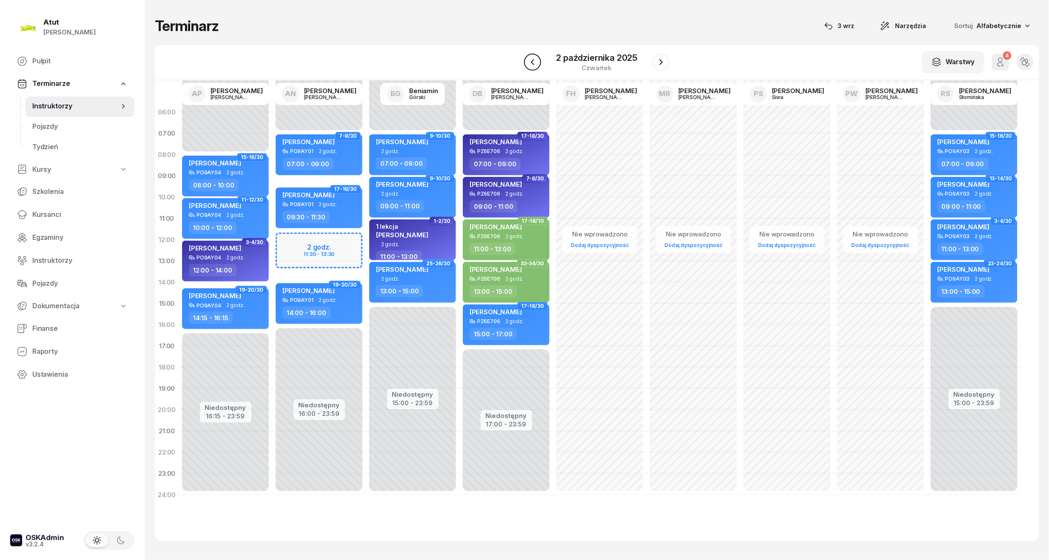
click at [538, 63] on button "button" at bounding box center [532, 62] width 17 height 17
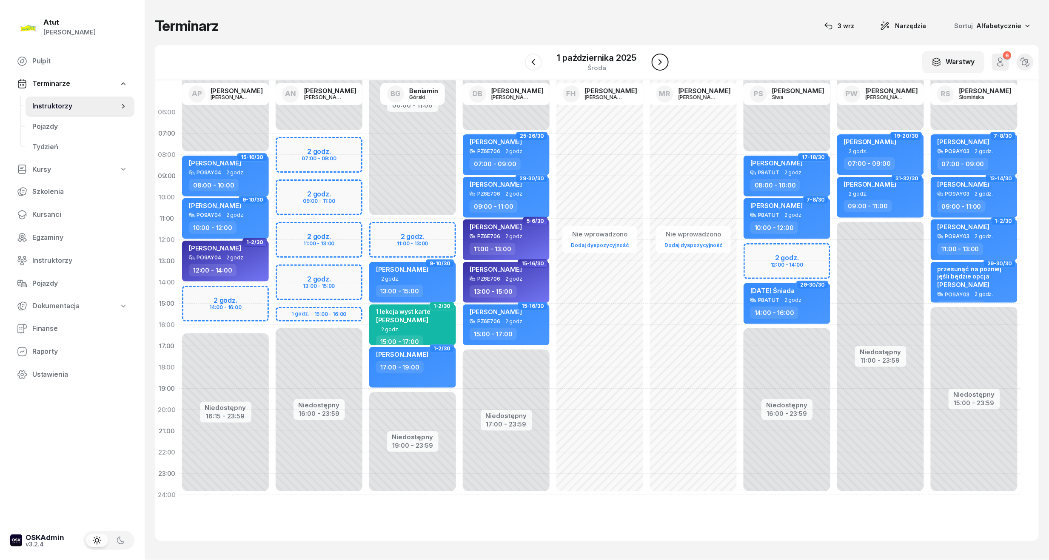
click at [662, 62] on icon "button" at bounding box center [660, 62] width 10 height 10
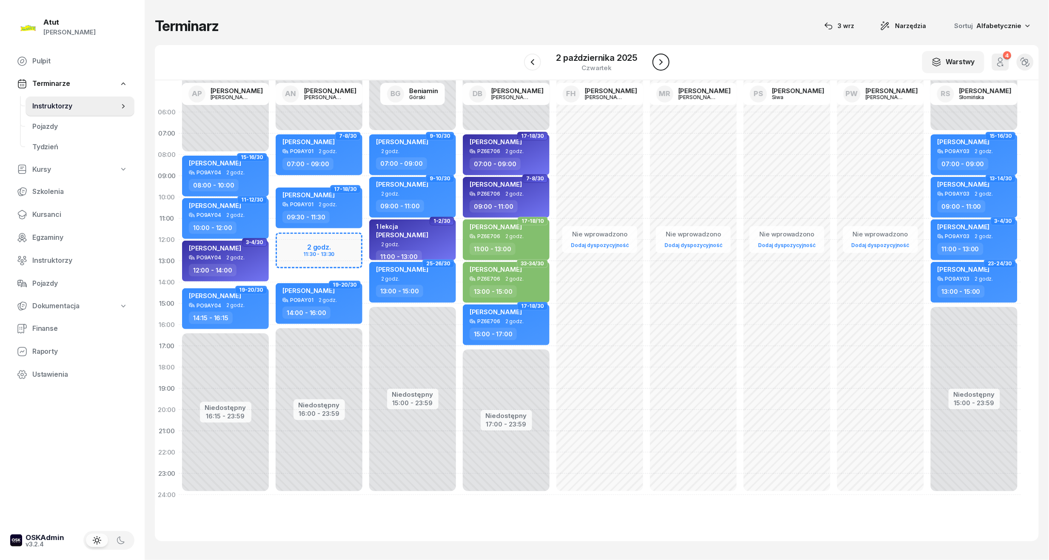
click at [662, 62] on icon "button" at bounding box center [660, 62] width 3 height 6
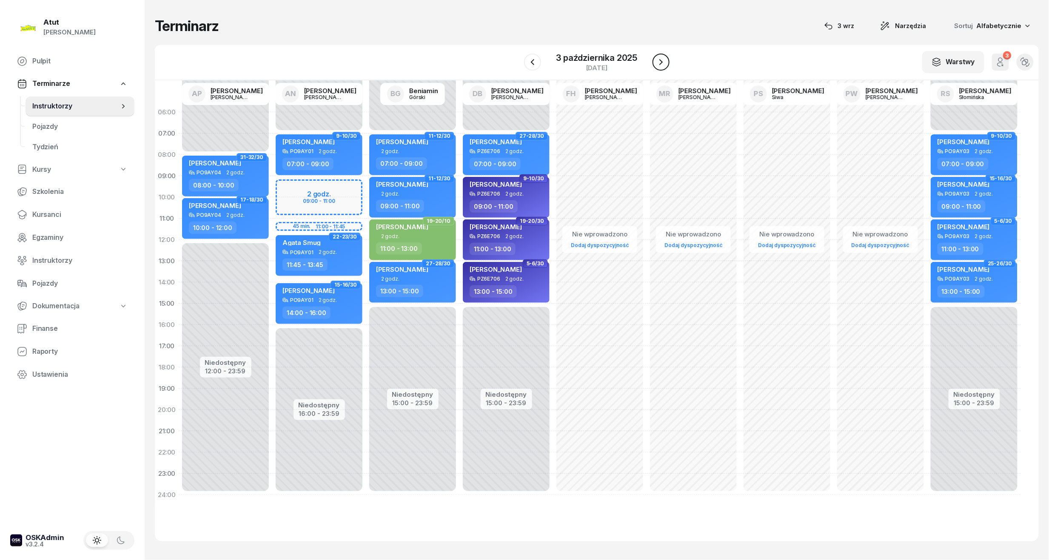
click at [662, 62] on icon "button" at bounding box center [660, 62] width 3 height 6
